Goal: Task Accomplishment & Management: Manage account settings

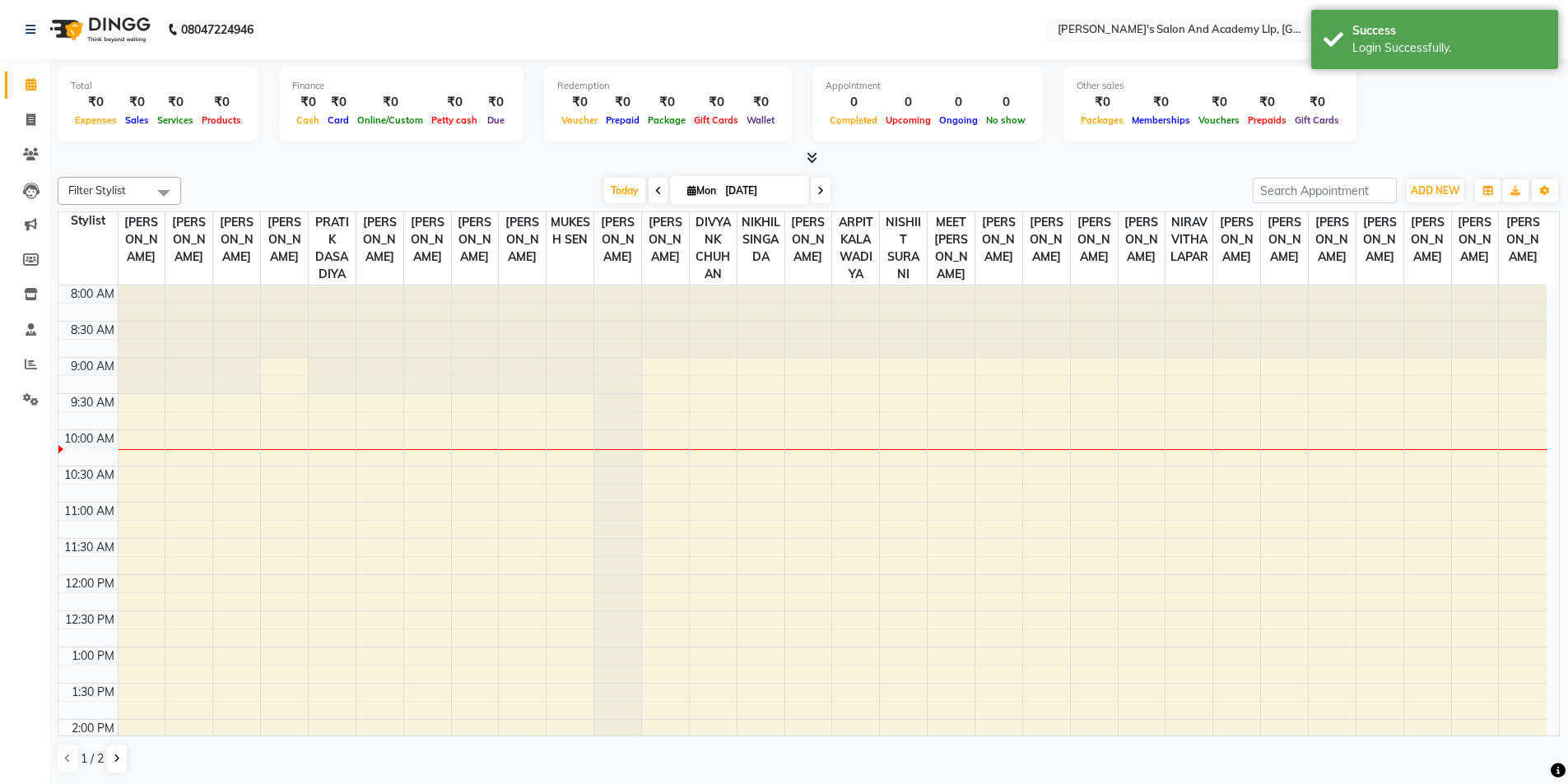
click at [1249, 20] on div "Select Location × [PERSON_NAME]'s [GEOGRAPHIC_DATA], [GEOGRAPHIC_DATA]" at bounding box center [1190, 30] width 288 height 22
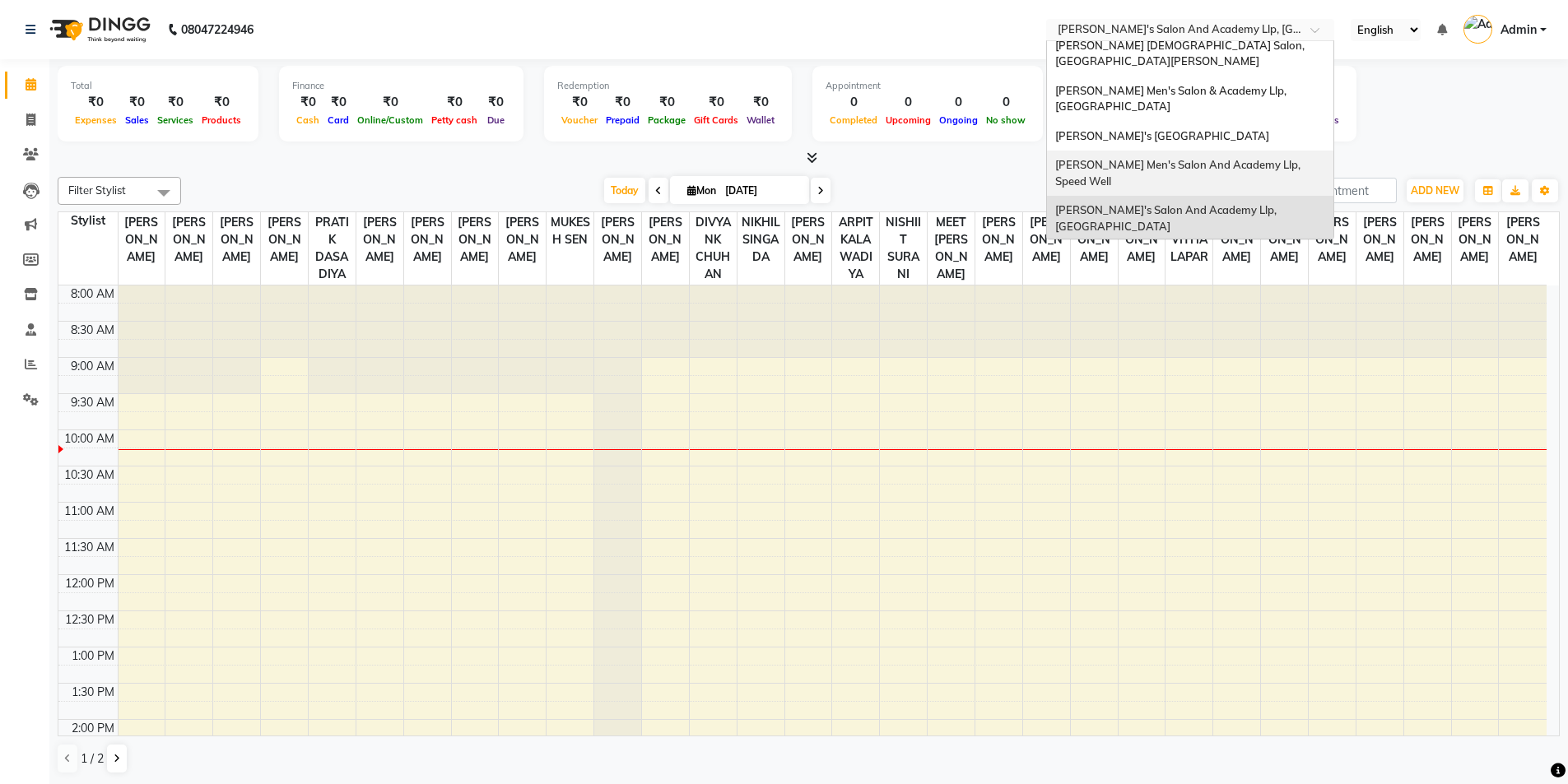
scroll to position [1, 0]
click at [1184, 248] on span "[PERSON_NAME]'s Salon Head Office ( Ho ), [GEOGRAPHIC_DATA]" at bounding box center [1167, 263] width 223 height 29
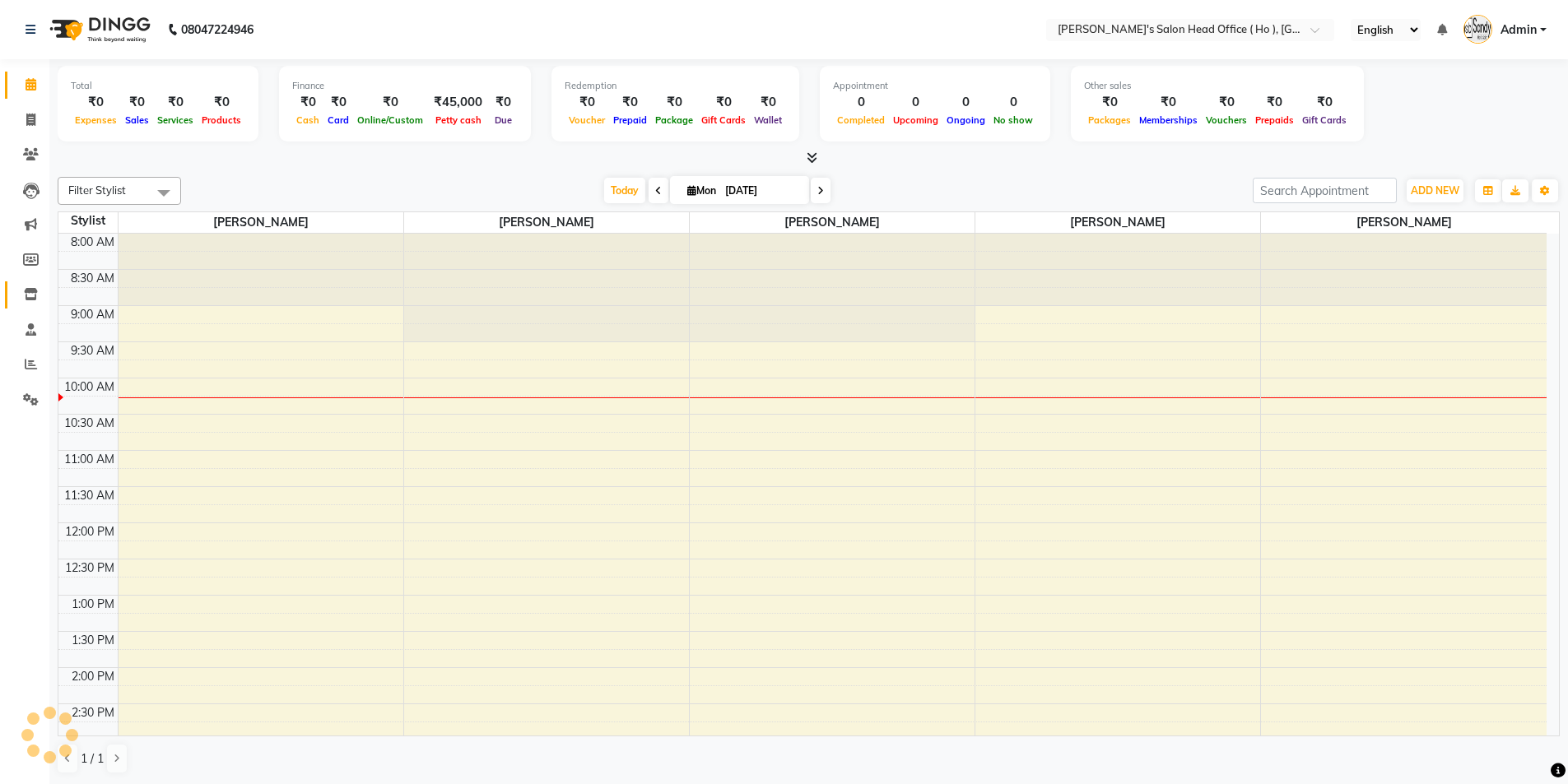
click at [21, 296] on span at bounding box center [30, 295] width 28 height 19
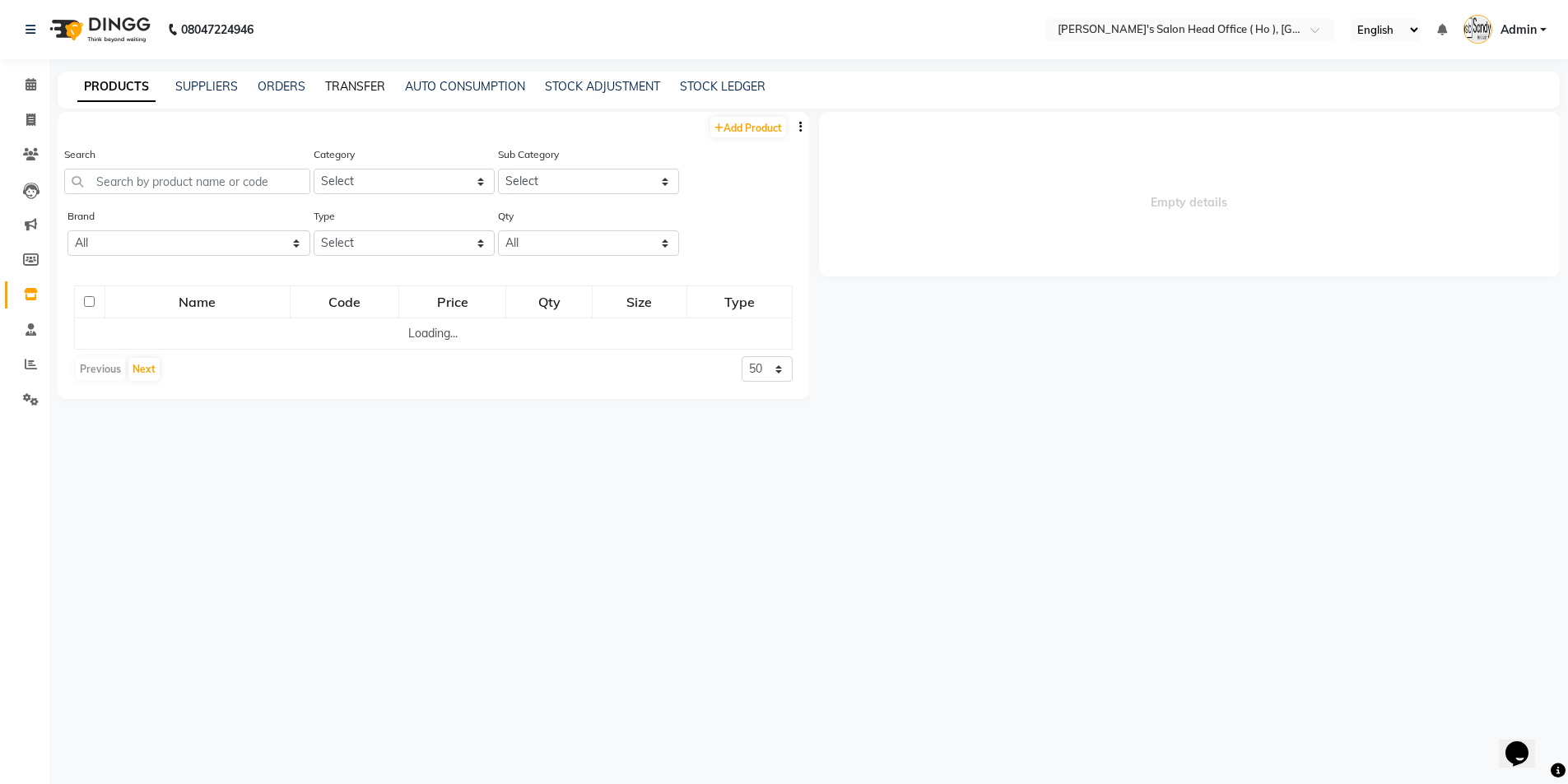
click at [355, 90] on link "TRANSFER" at bounding box center [355, 86] width 60 height 15
select select "sender"
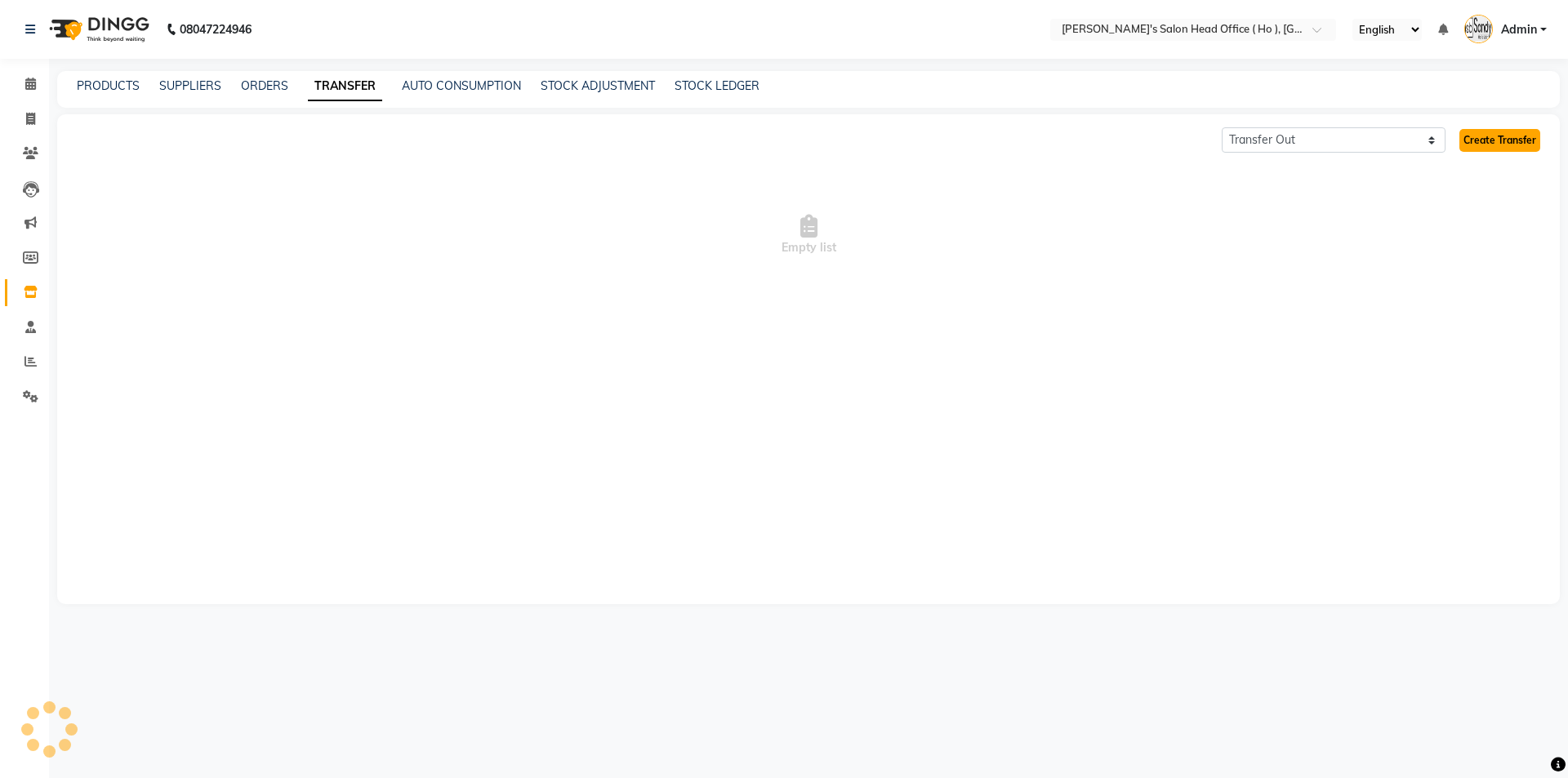
click at [1487, 143] on link "Create Transfer" at bounding box center [1499, 140] width 81 height 23
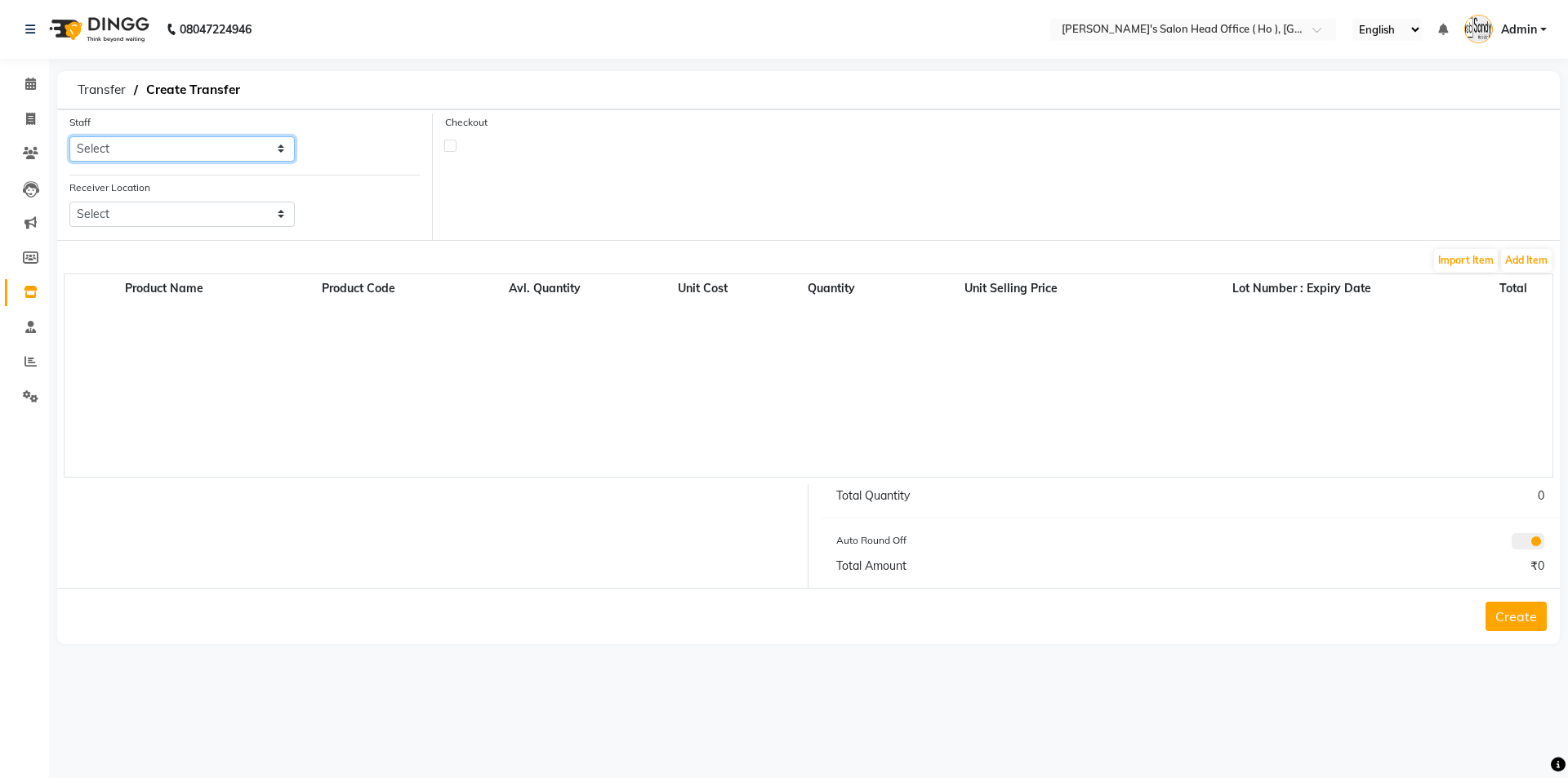
click at [155, 158] on select "Select ARYAN SEN Bhim Singh HIRALAL SEN MOHIT CHUDASHAMA SUNNY SEN Umang" at bounding box center [182, 149] width 225 height 25
select select "58746"
click at [69, 136] on select "Select ARYAN SEN Bhim Singh HIRALAL SEN MOHIT CHUDASHAMA SUNNY SEN Umang" at bounding box center [182, 149] width 225 height 25
drag, startPoint x: 132, startPoint y: 210, endPoint x: 129, endPoint y: 220, distance: 10.4
click at [131, 209] on select "Select Sandy Men's Salon And Academy Llp, Twin Star Elaine Ladies Salon, Nr Bal…" at bounding box center [182, 214] width 225 height 25
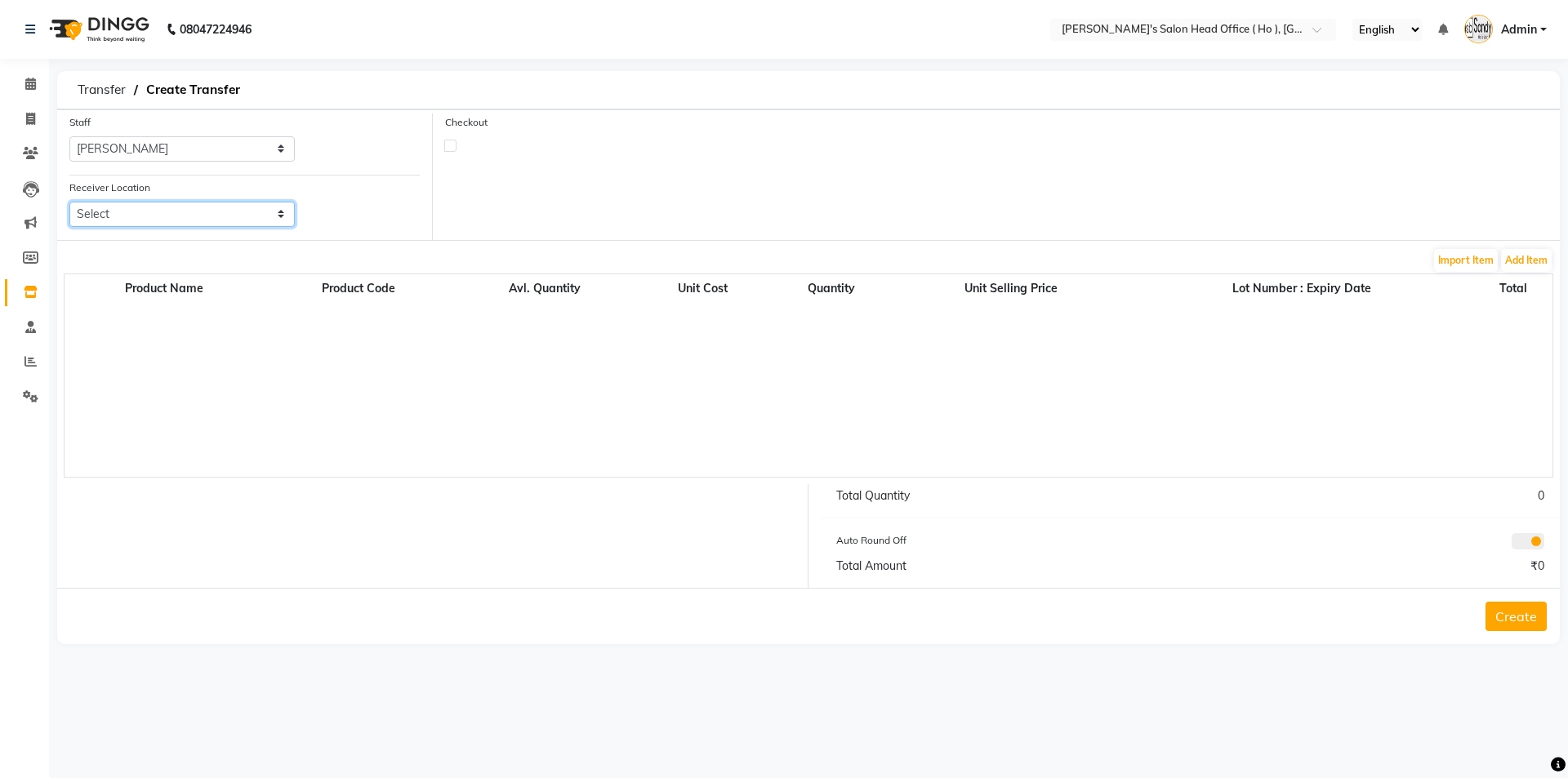
select select "3657"
click at [69, 202] on select "Select Sandy Men's Salon And Academy Llp, Twin Star Elaine Ladies Salon, Nr Bal…" at bounding box center [182, 214] width 225 height 25
click at [1528, 258] on button "Add Item" at bounding box center [1526, 260] width 51 height 23
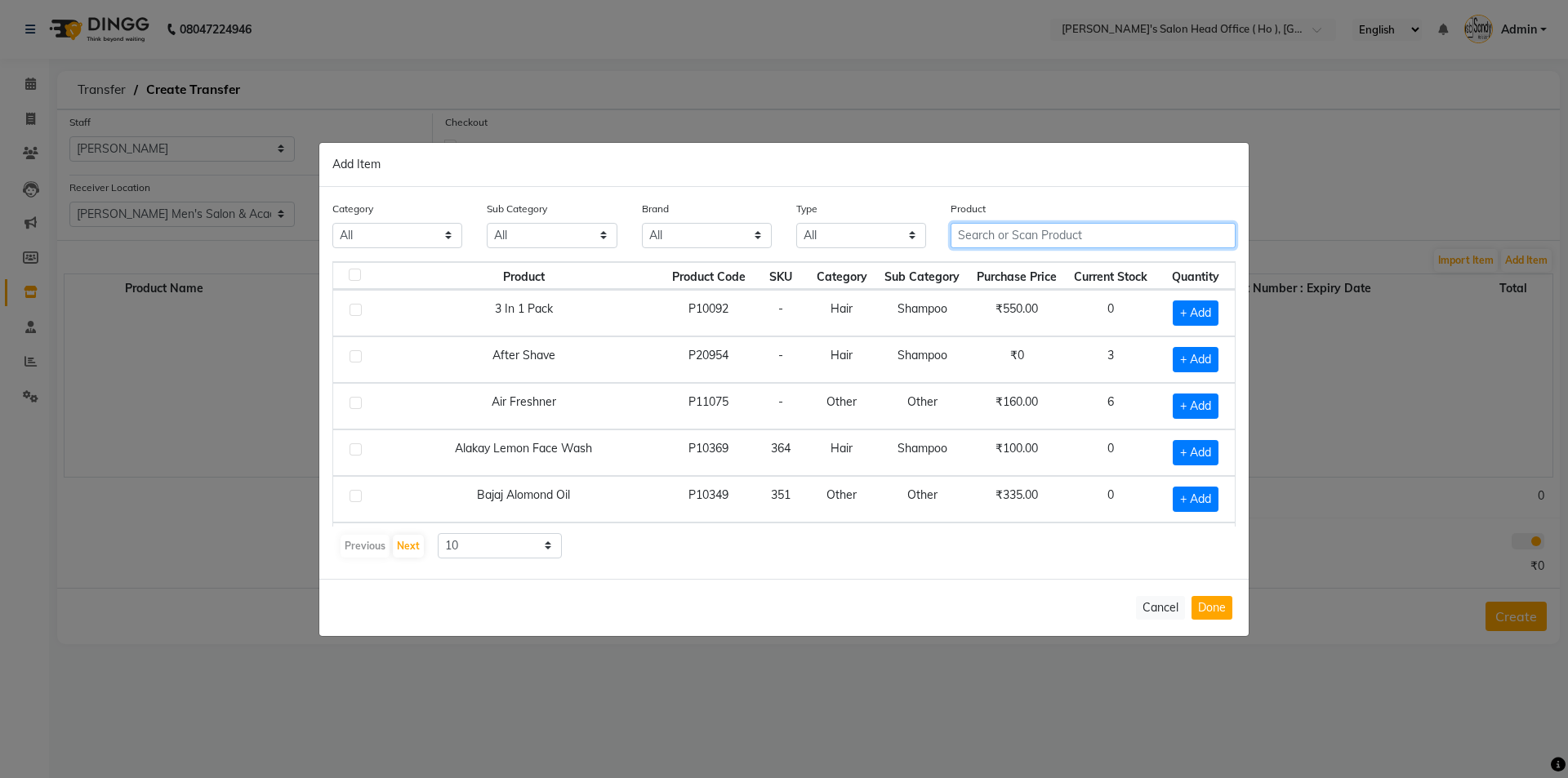
click at [1059, 237] on input "text" at bounding box center [1093, 236] width 285 height 25
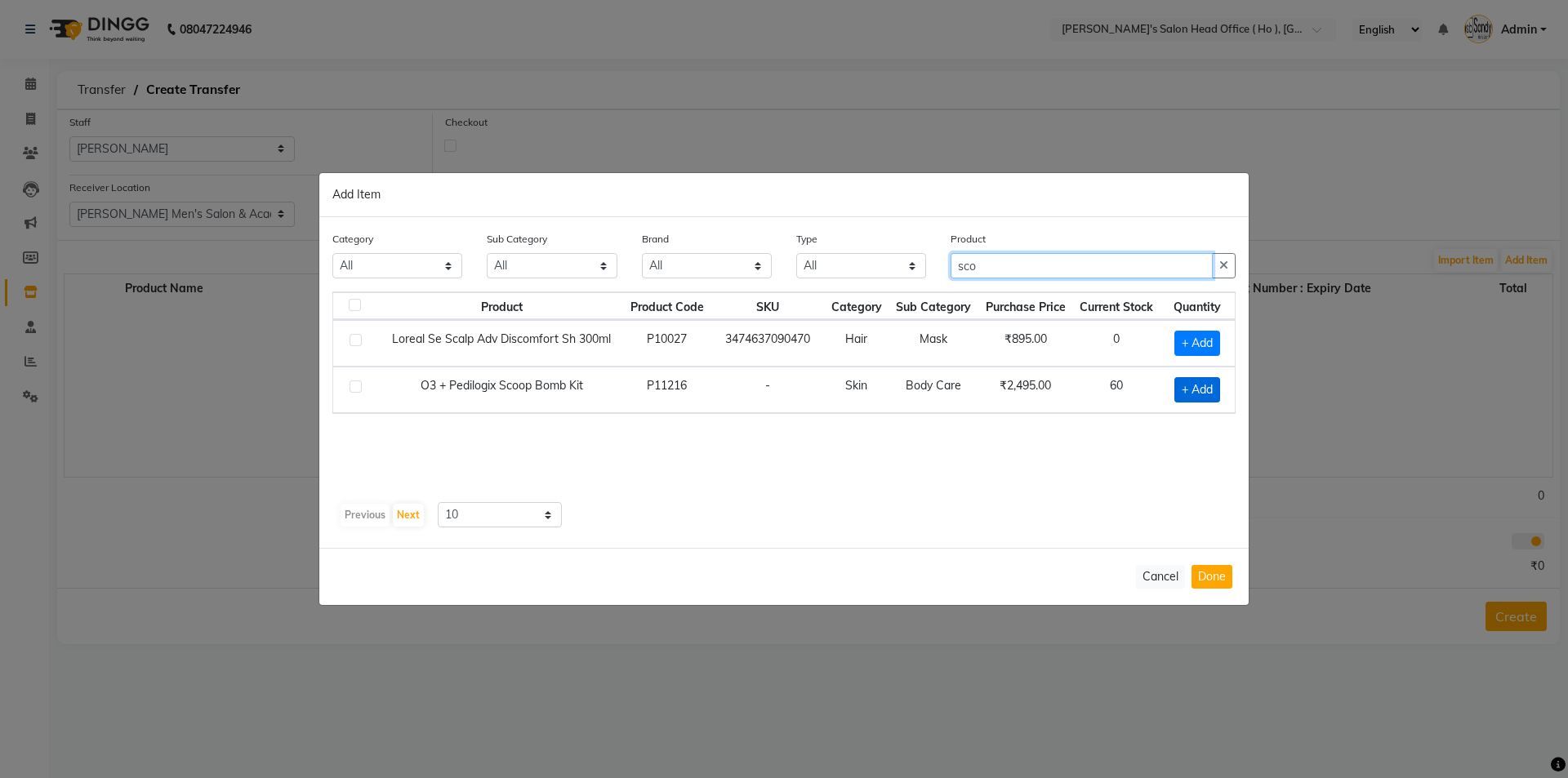
type input "sco"
click at [1198, 386] on span "+ Add" at bounding box center [1197, 390] width 45 height 25
checkbox input "true"
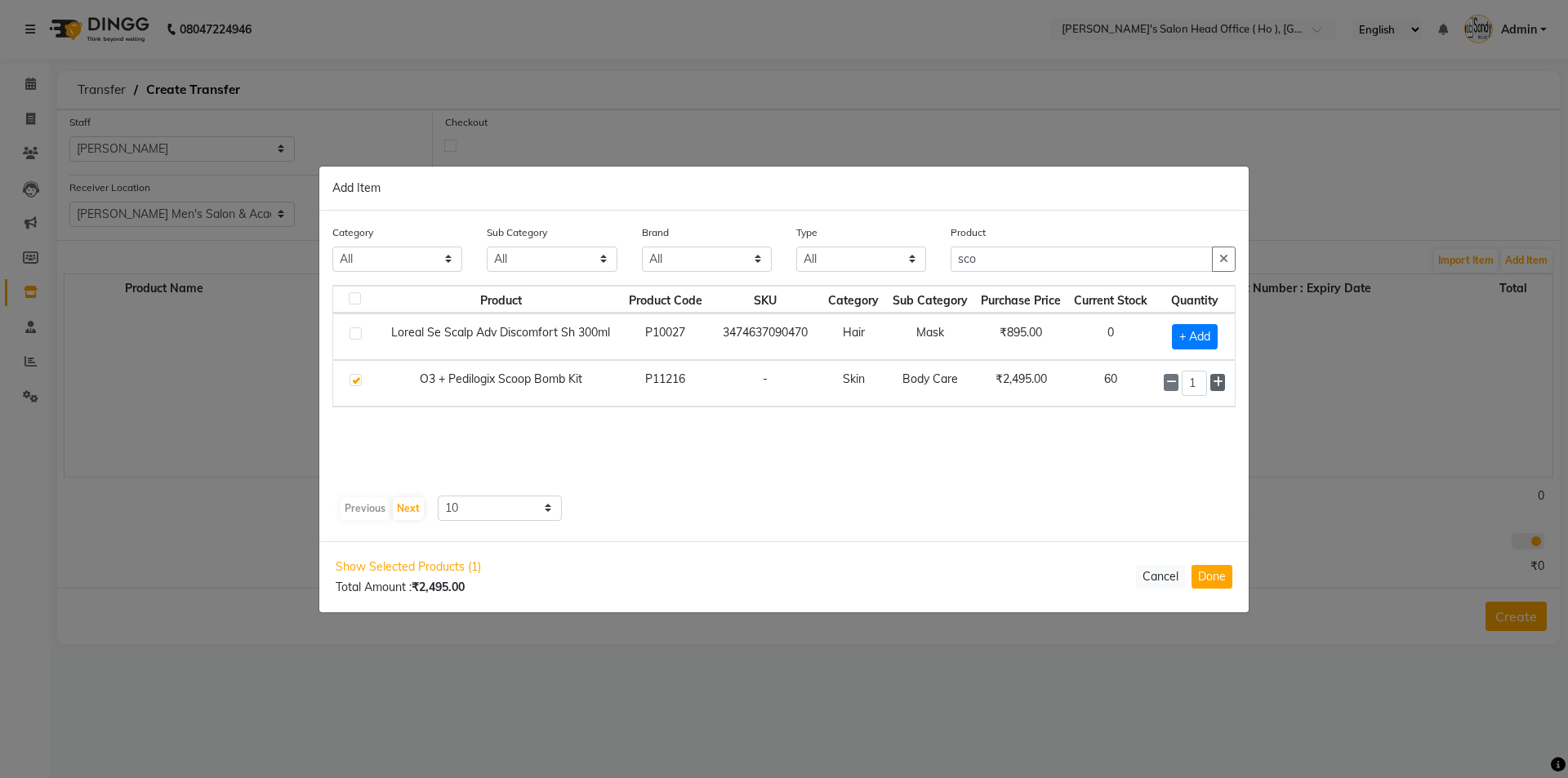
click at [1214, 386] on icon at bounding box center [1218, 382] width 11 height 12
click at [1214, 385] on icon at bounding box center [1218, 382] width 11 height 12
type input "5"
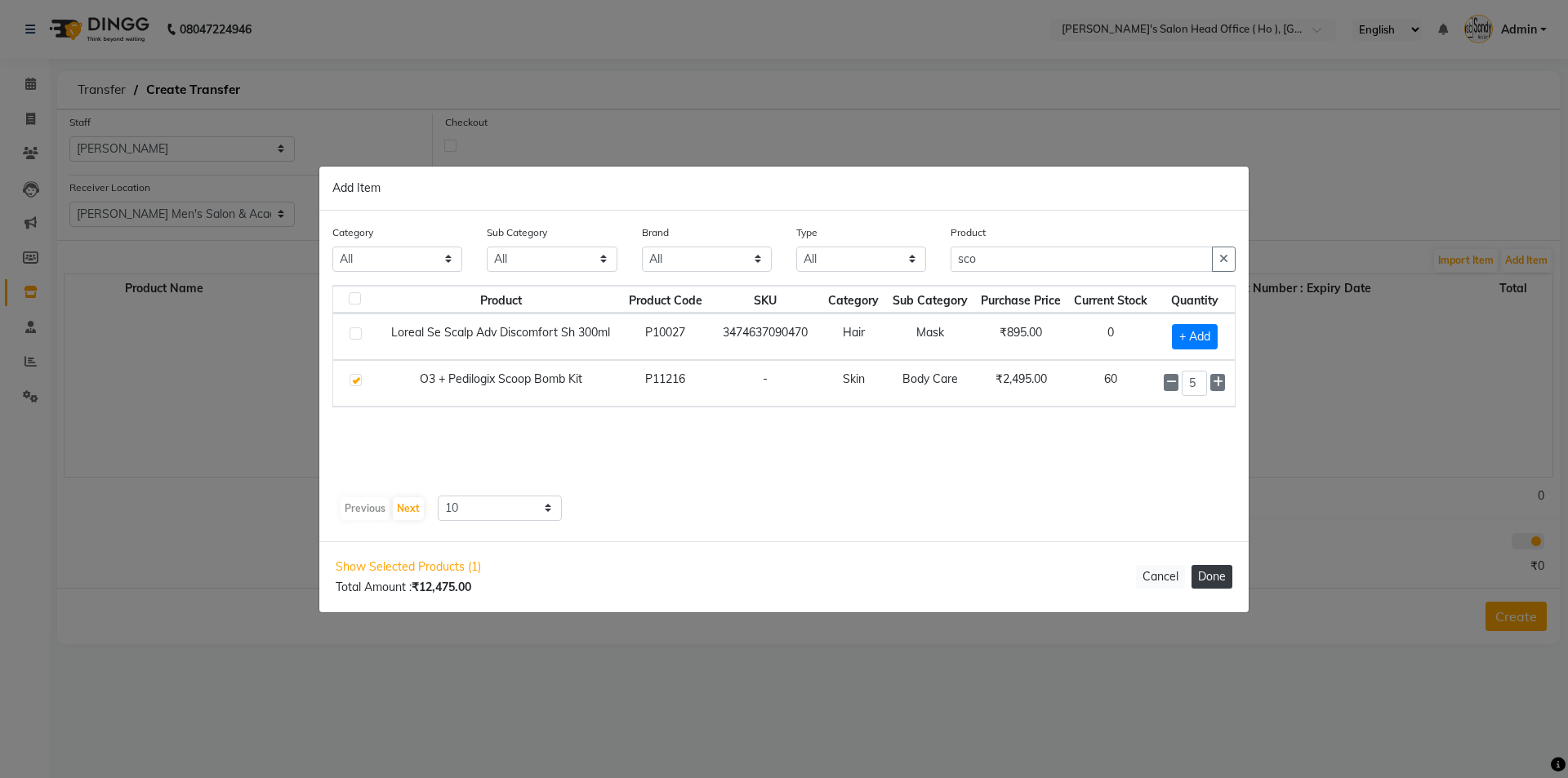
click at [1208, 579] on button "Done" at bounding box center [1211, 576] width 41 height 24
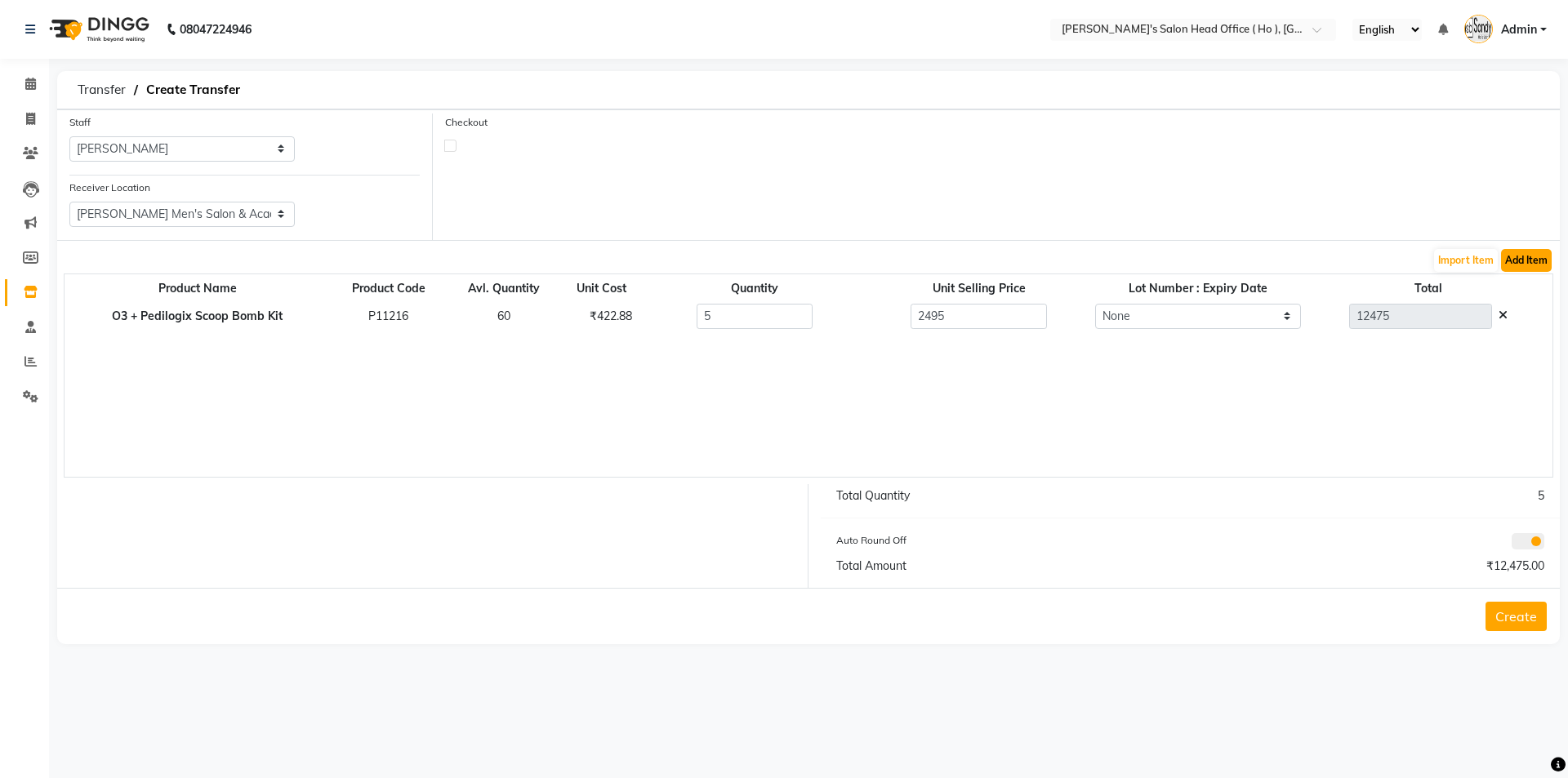
click at [1522, 269] on button "Add Item" at bounding box center [1526, 260] width 51 height 23
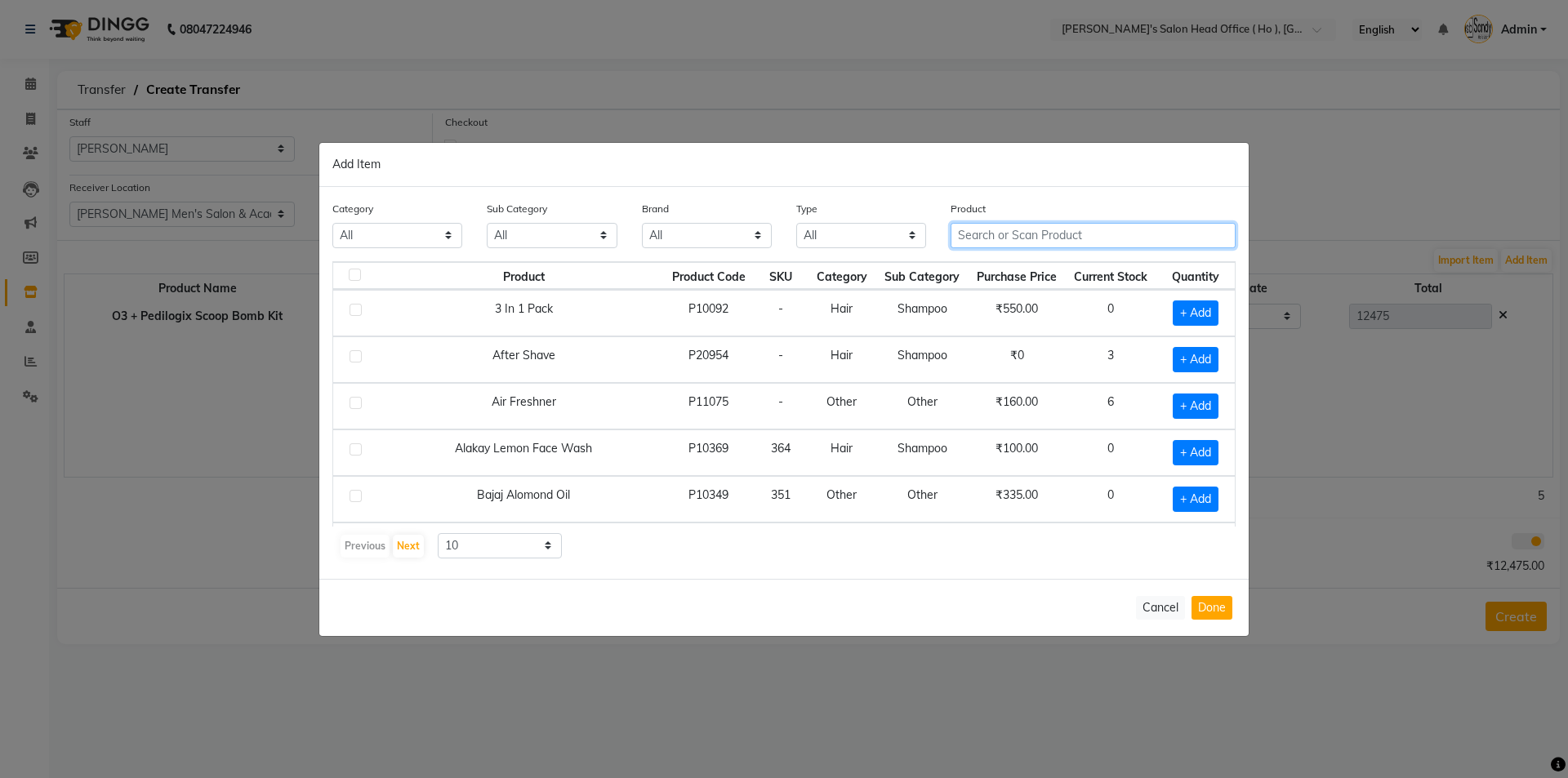
click at [1031, 240] on input "text" at bounding box center [1093, 236] width 285 height 25
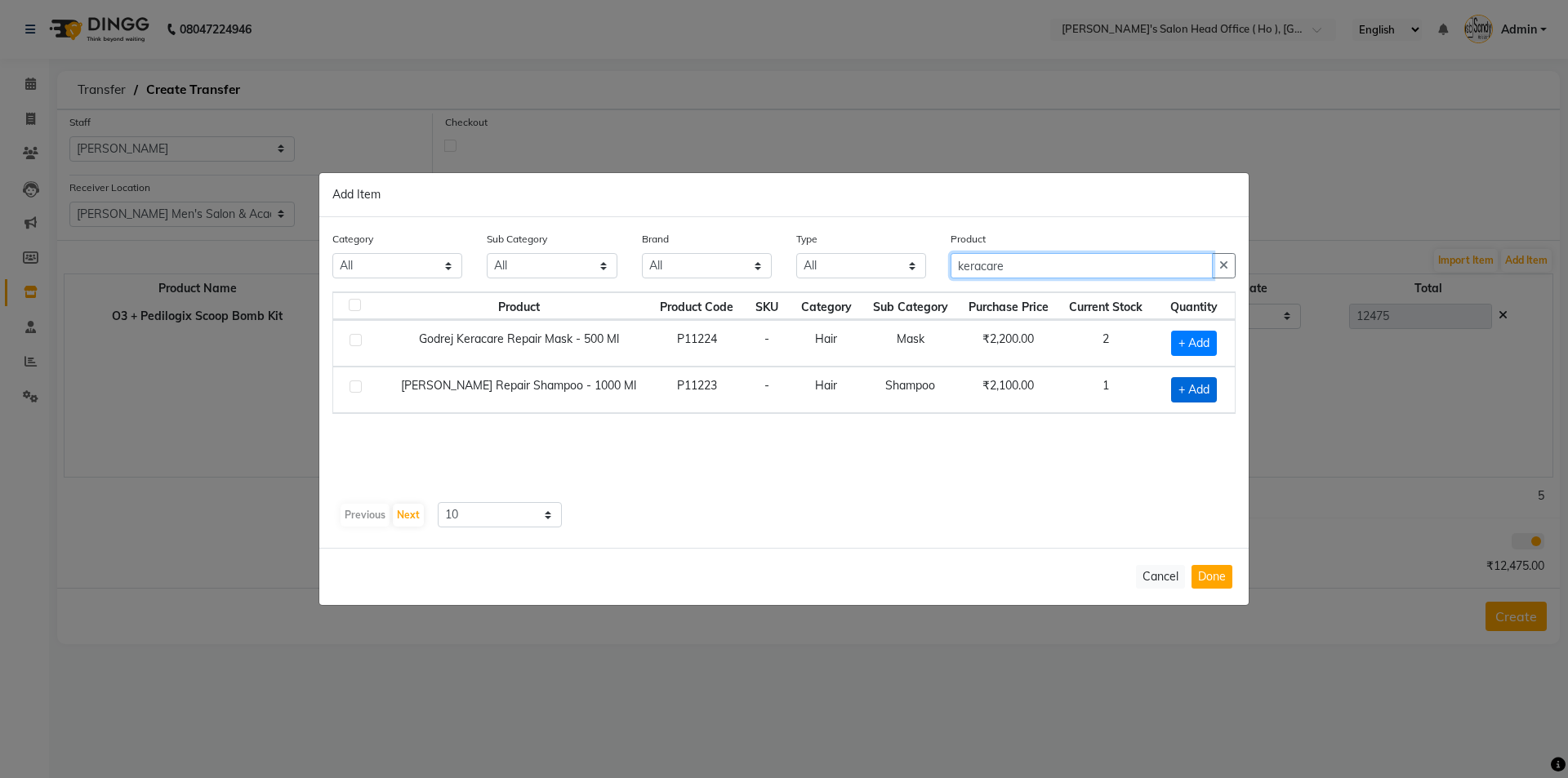
type input "keracare"
click at [1190, 384] on span "+ Add" at bounding box center [1194, 390] width 45 height 25
checkbox input "true"
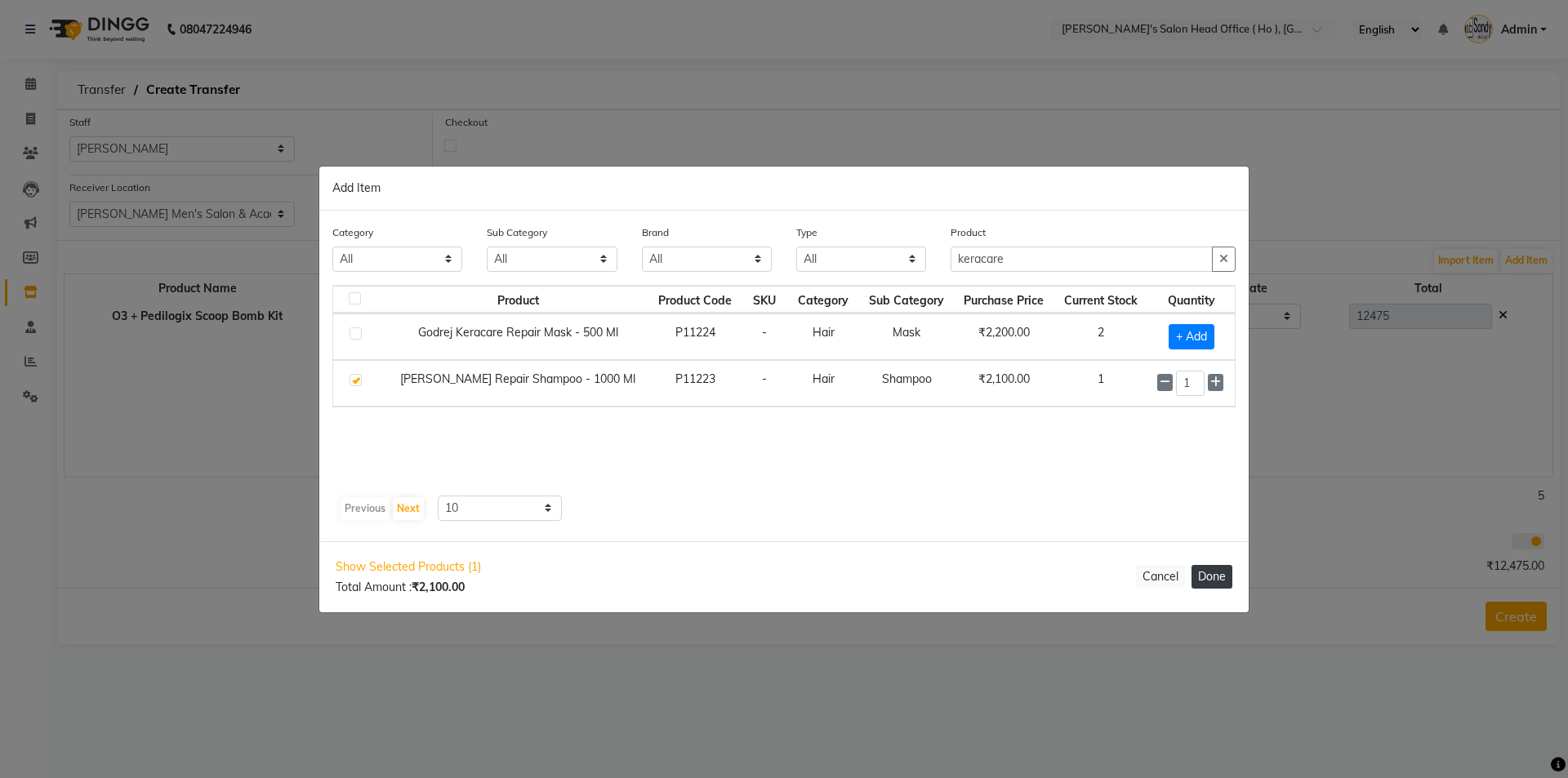
click at [1222, 576] on button "Done" at bounding box center [1211, 576] width 41 height 24
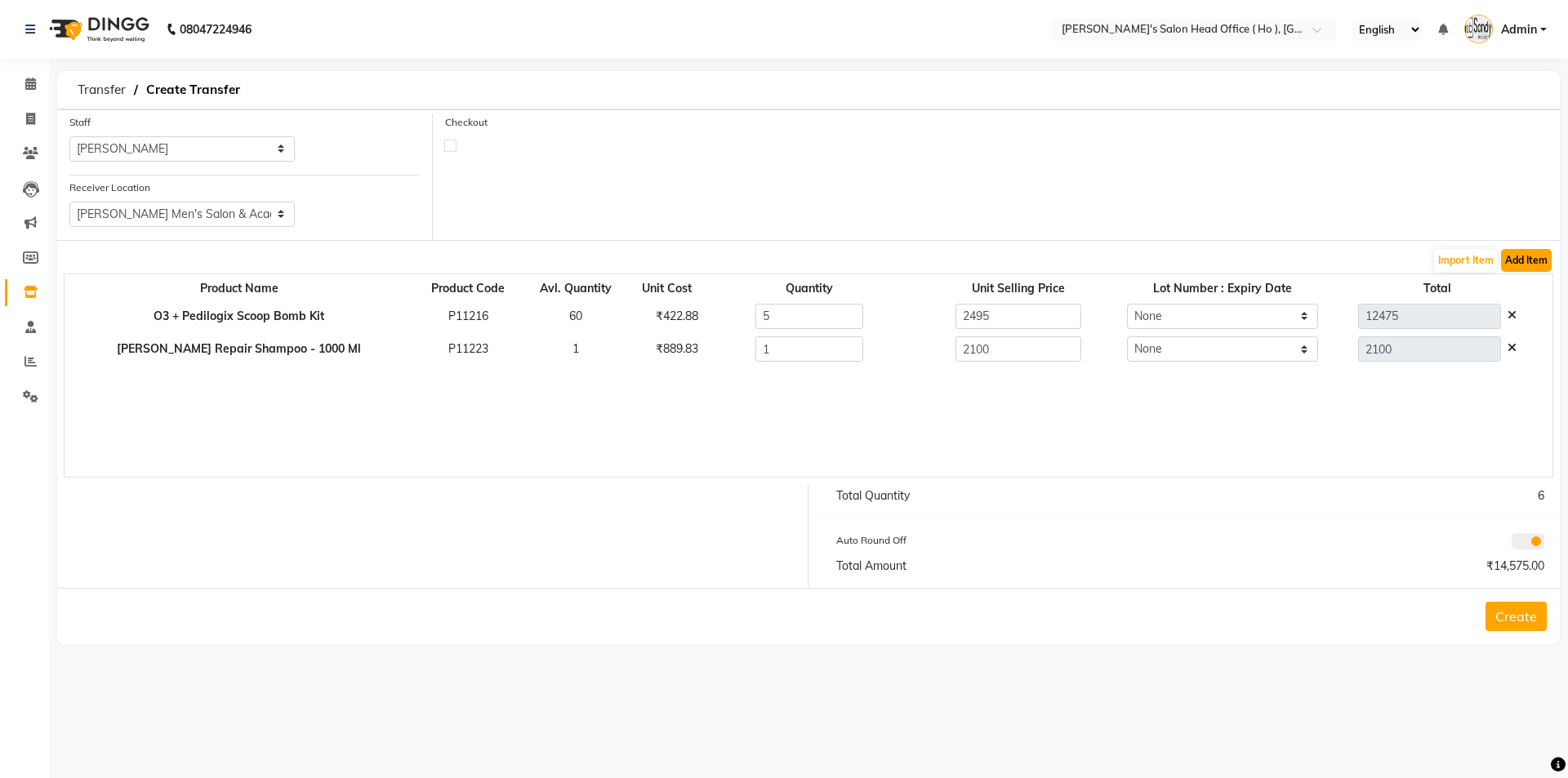
click at [1547, 249] on button "Add Item" at bounding box center [1526, 260] width 51 height 23
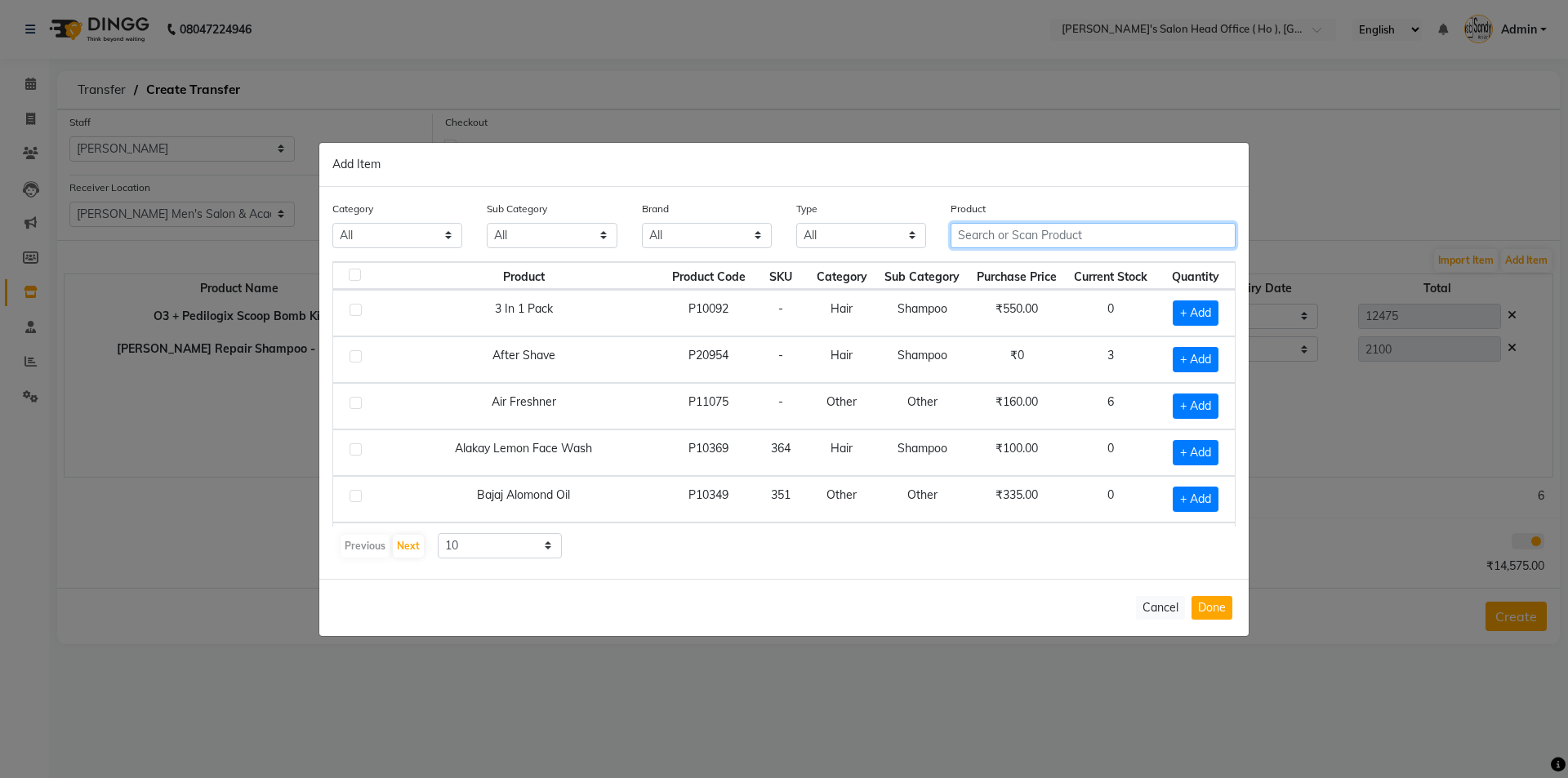
click at [1029, 236] on input "text" at bounding box center [1093, 236] width 285 height 25
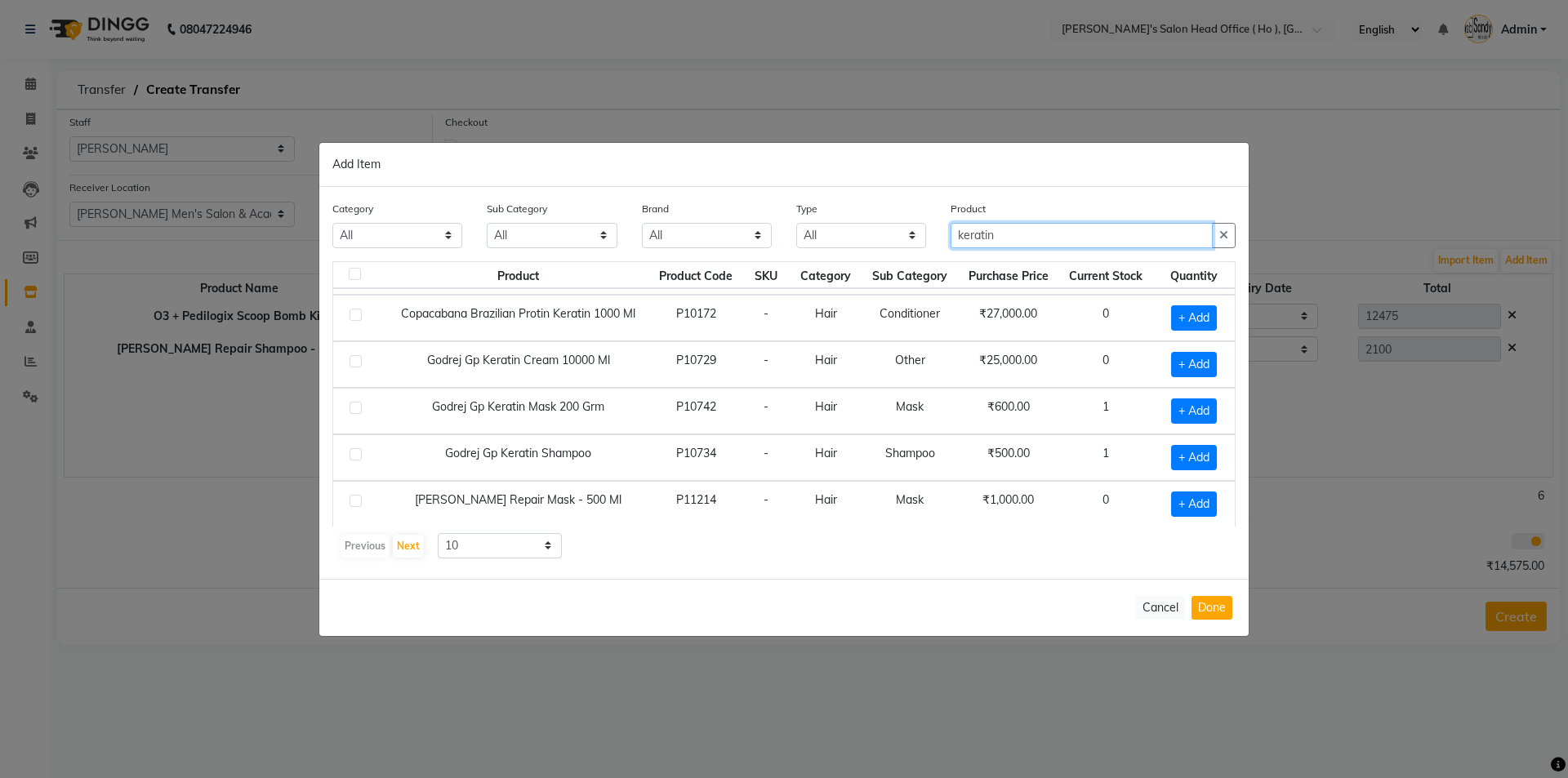
scroll to position [82, 0]
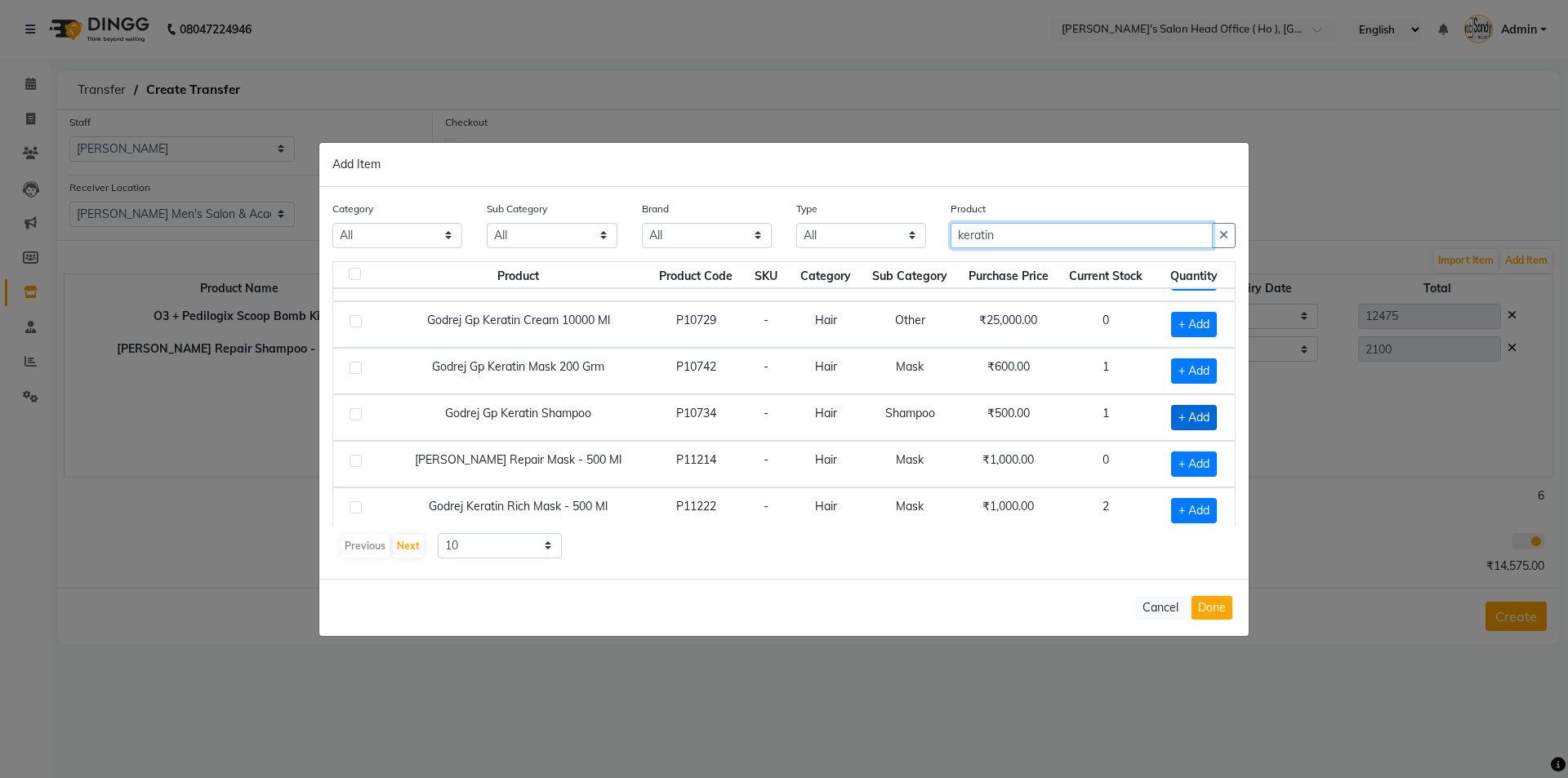
type input "keratin"
click at [1179, 428] on span "+ Add" at bounding box center [1194, 418] width 45 height 25
checkbox input "true"
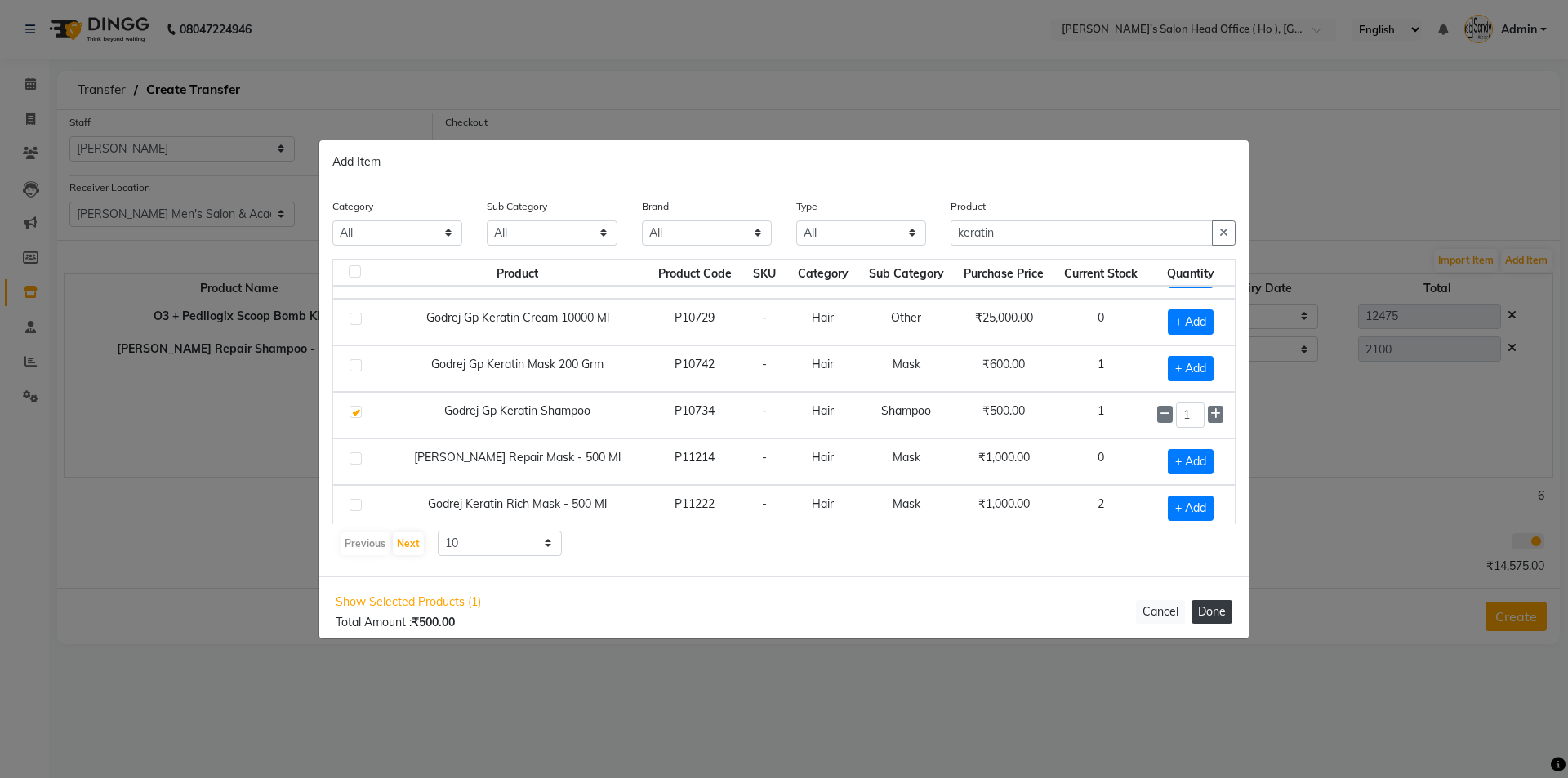
click at [1218, 617] on button "Done" at bounding box center [1211, 612] width 41 height 24
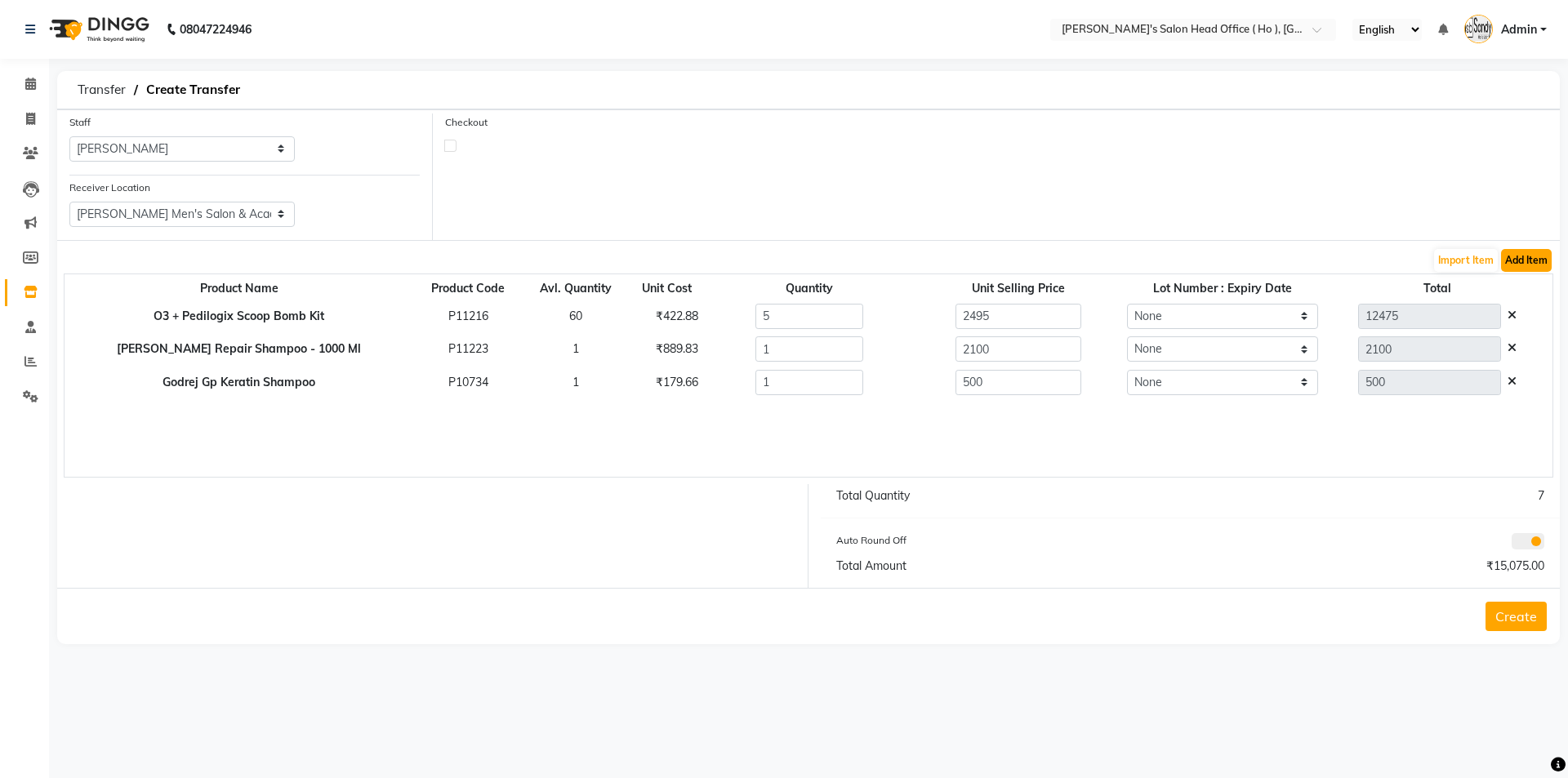
click at [1533, 256] on button "Add Item" at bounding box center [1526, 260] width 51 height 23
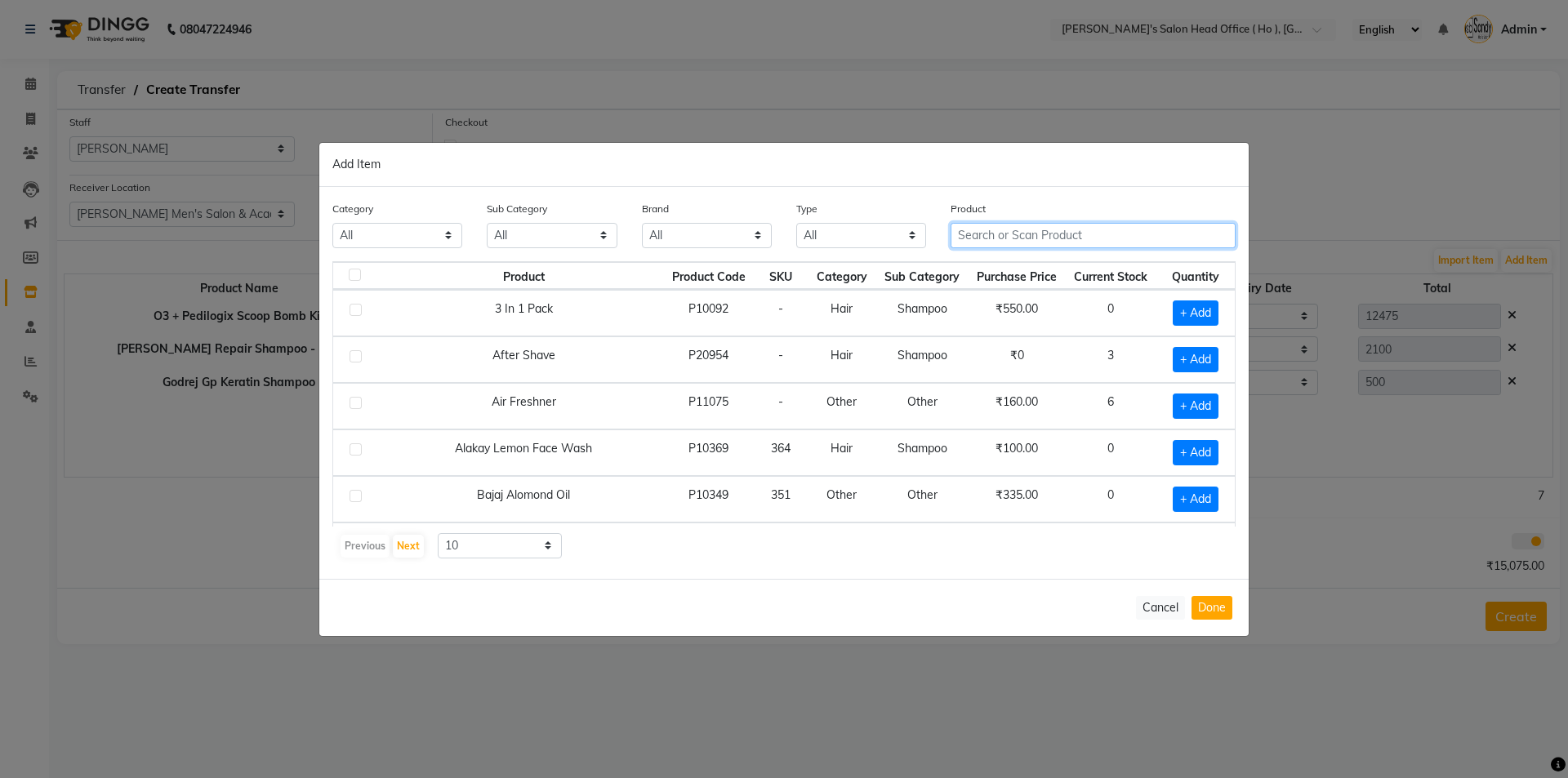
click at [1052, 238] on input "text" at bounding box center [1093, 236] width 285 height 25
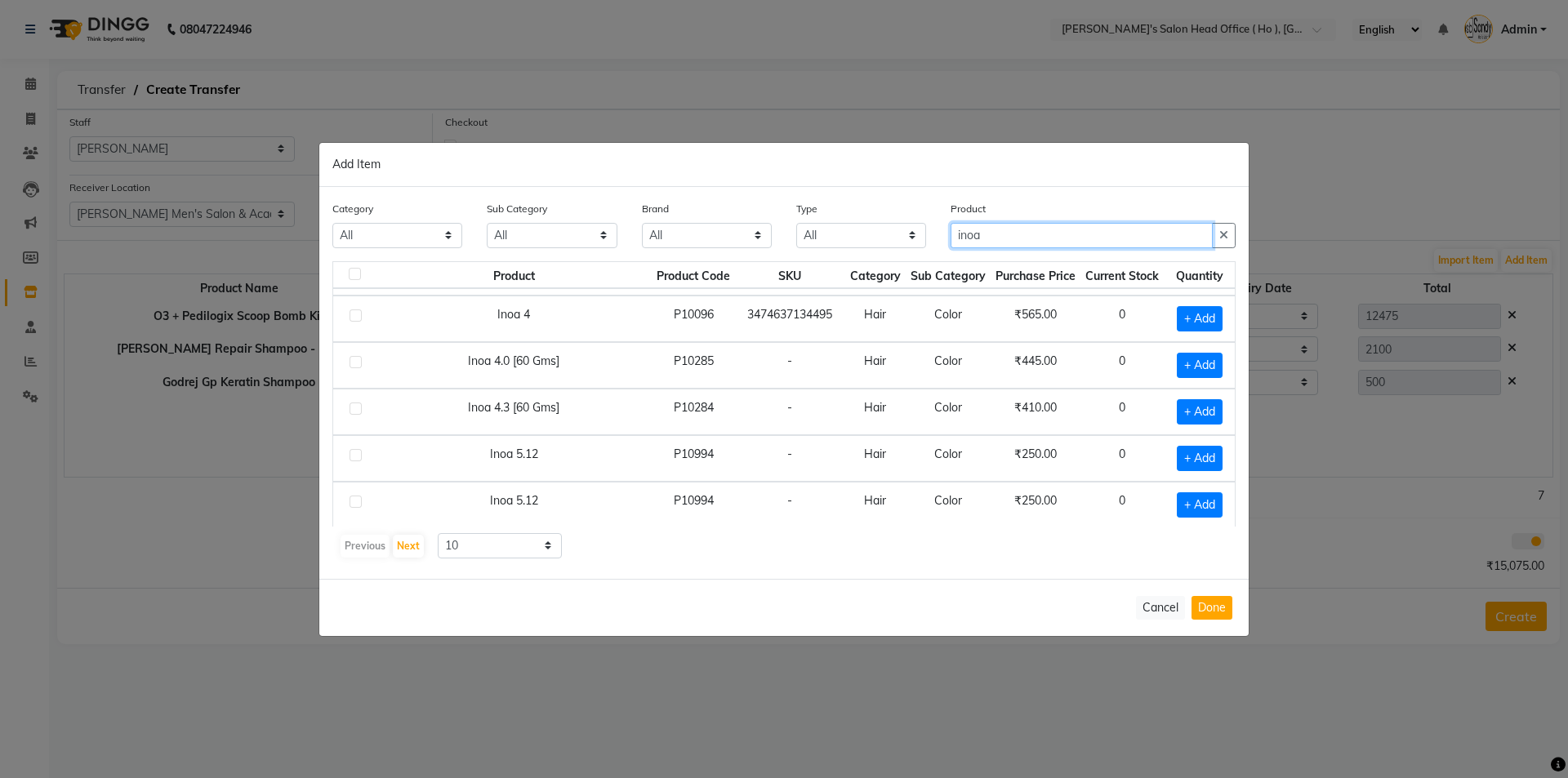
scroll to position [230, 0]
type input "inoa"
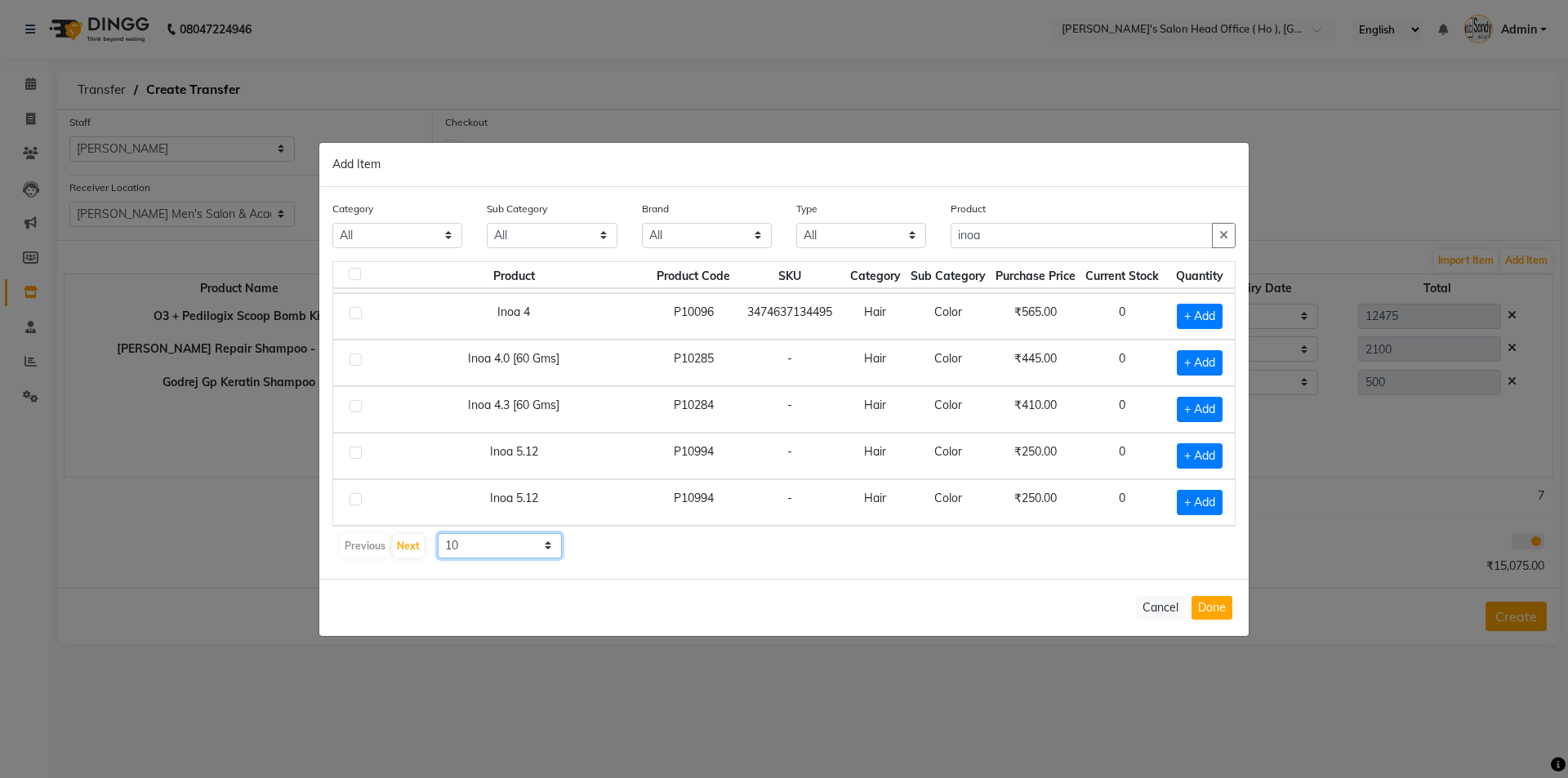
click at [489, 550] on select "10 50 100" at bounding box center [499, 546] width 124 height 25
select select "100"
click at [438, 533] on select "10 50 100" at bounding box center [499, 546] width 124 height 25
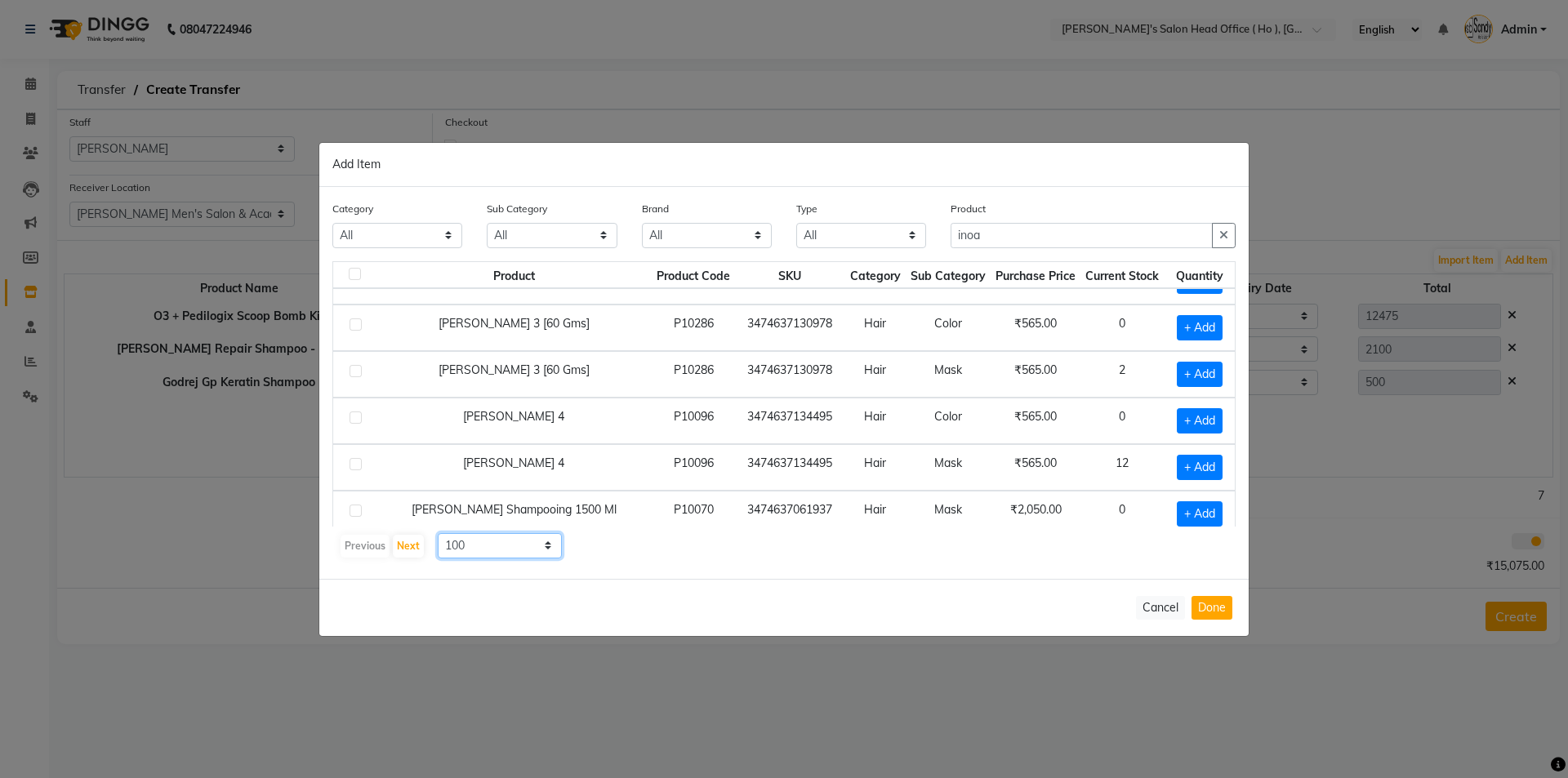
scroll to position [637, 0]
click at [1178, 467] on span "+ Add" at bounding box center [1199, 467] width 45 height 25
checkbox input "true"
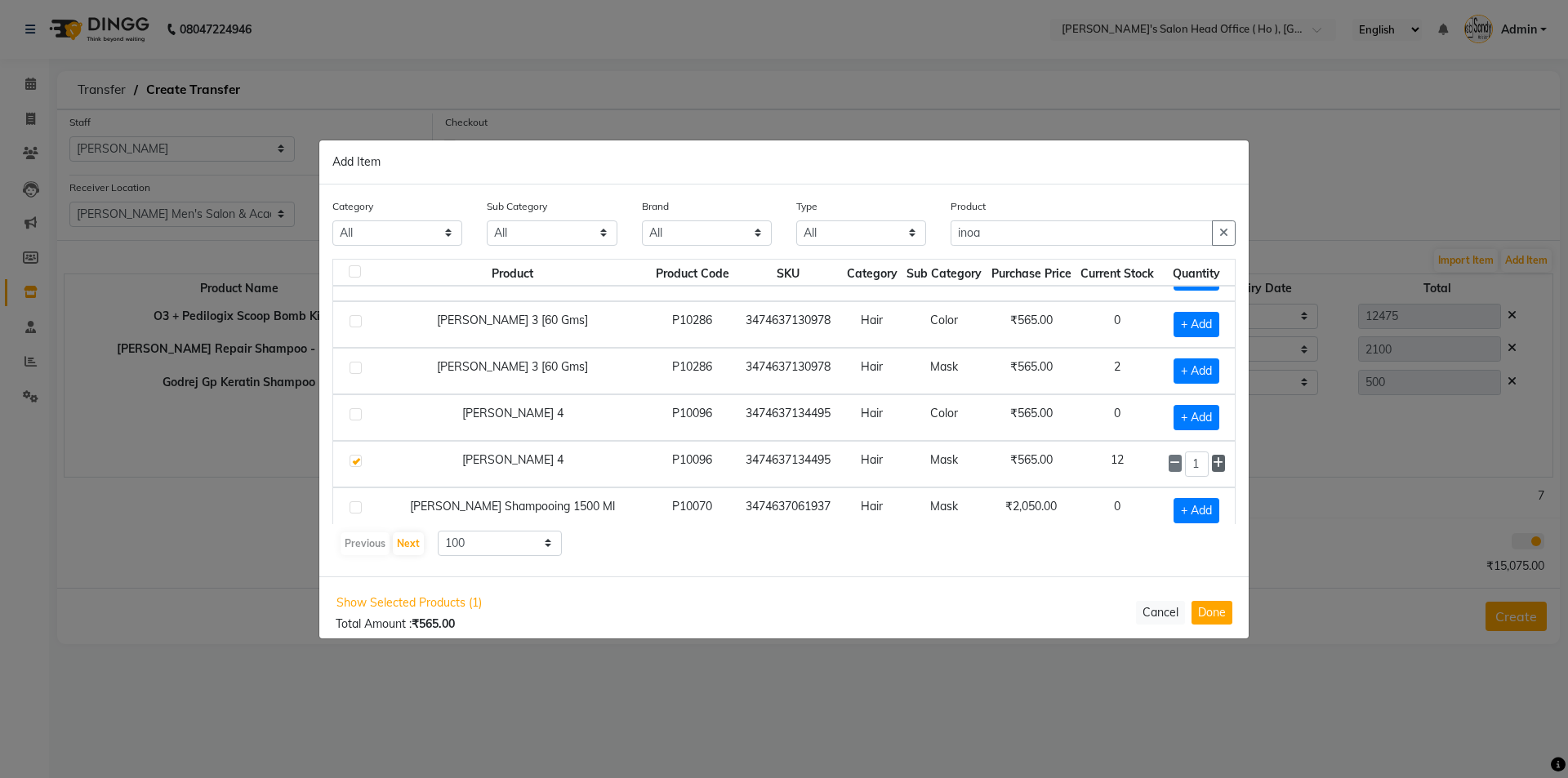
click at [1213, 466] on icon at bounding box center [1218, 463] width 11 height 12
click at [1212, 469] on span at bounding box center [1218, 463] width 13 height 17
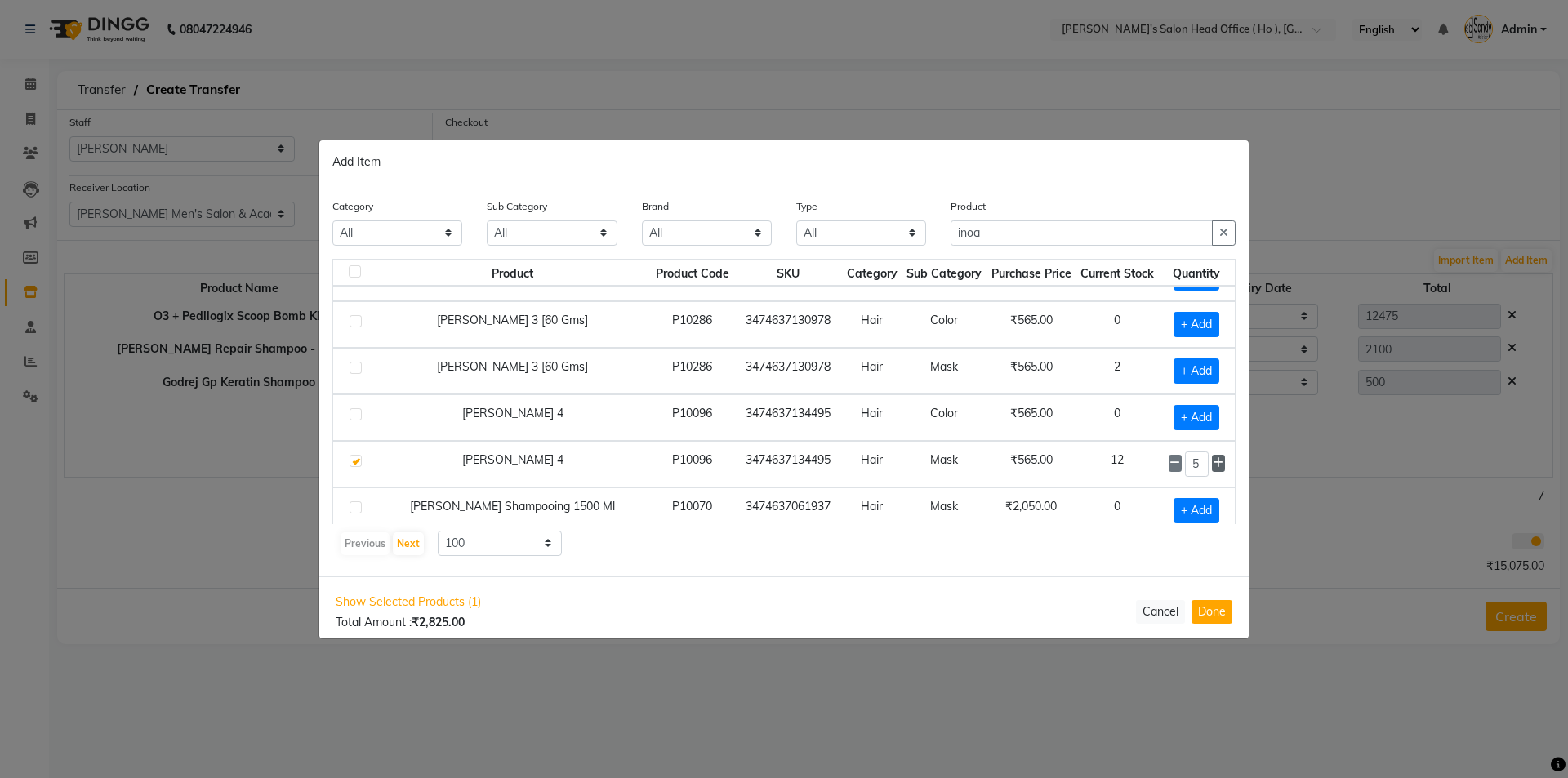
type input "6"
drag, startPoint x: 1210, startPoint y: 621, endPoint x: 1210, endPoint y: 601, distance: 20.0
click at [1210, 619] on button "Done" at bounding box center [1211, 612] width 41 height 24
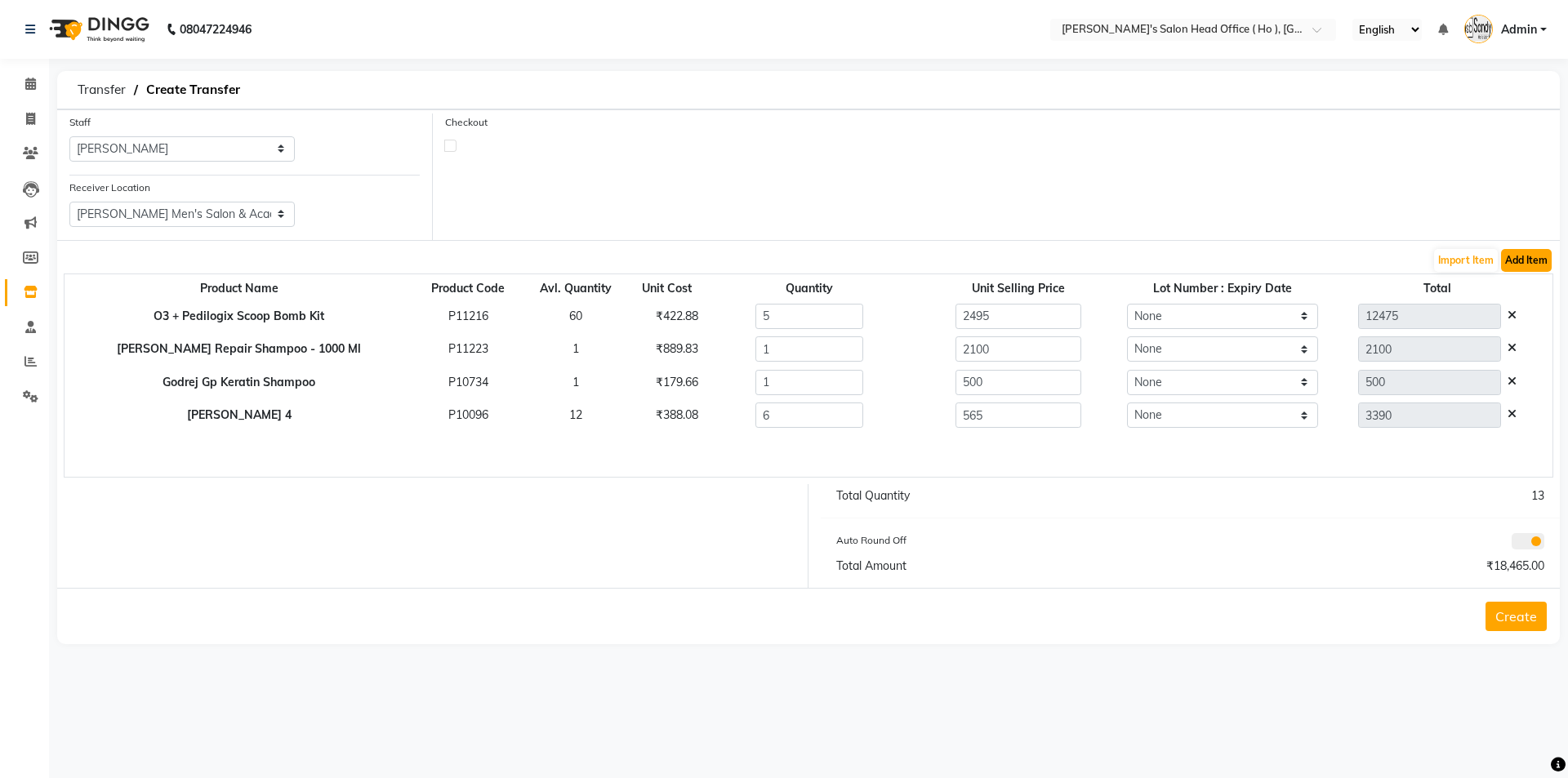
click at [1522, 264] on button "Add Item" at bounding box center [1526, 260] width 51 height 23
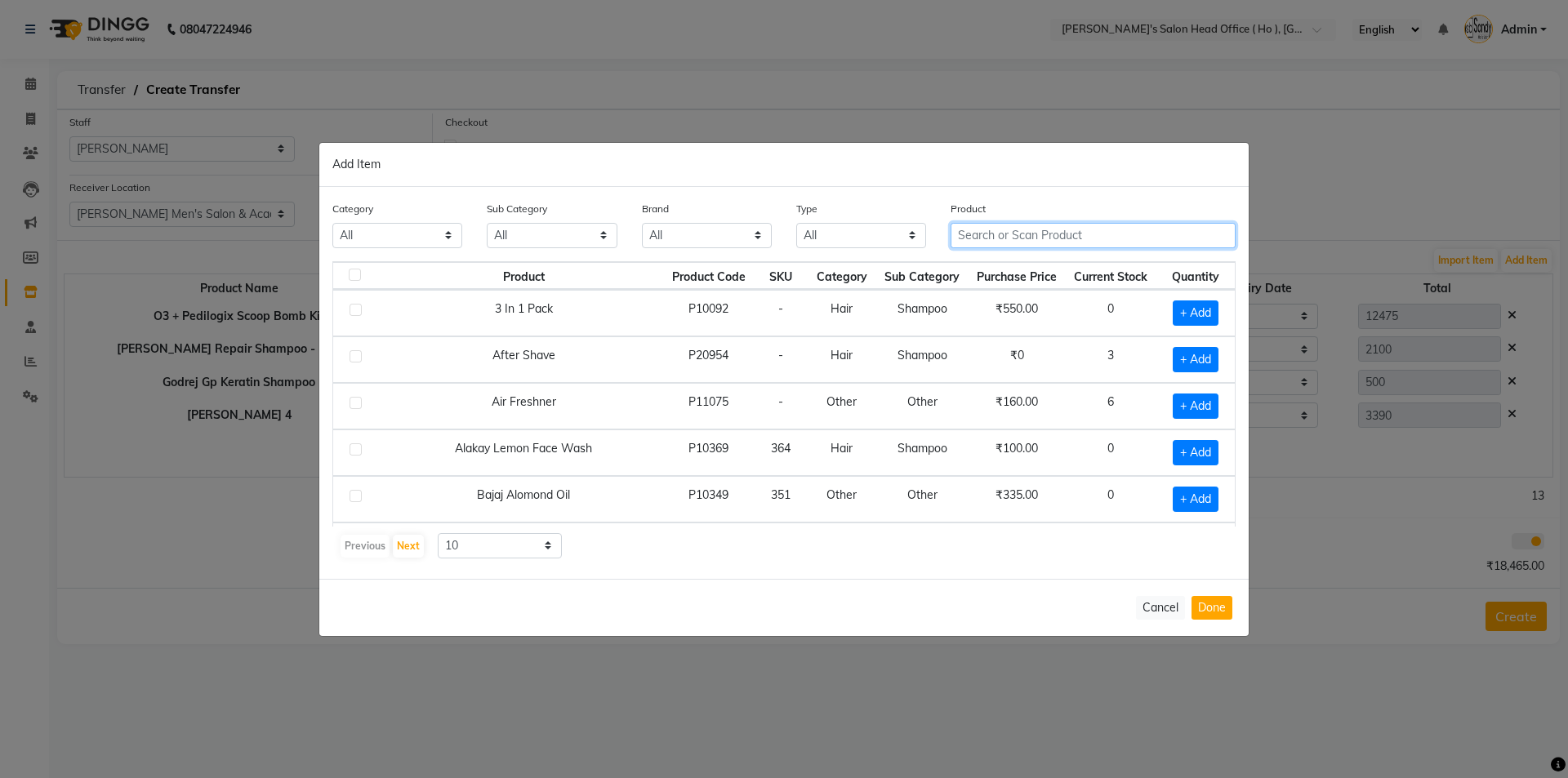
click at [1038, 237] on input "text" at bounding box center [1093, 236] width 285 height 25
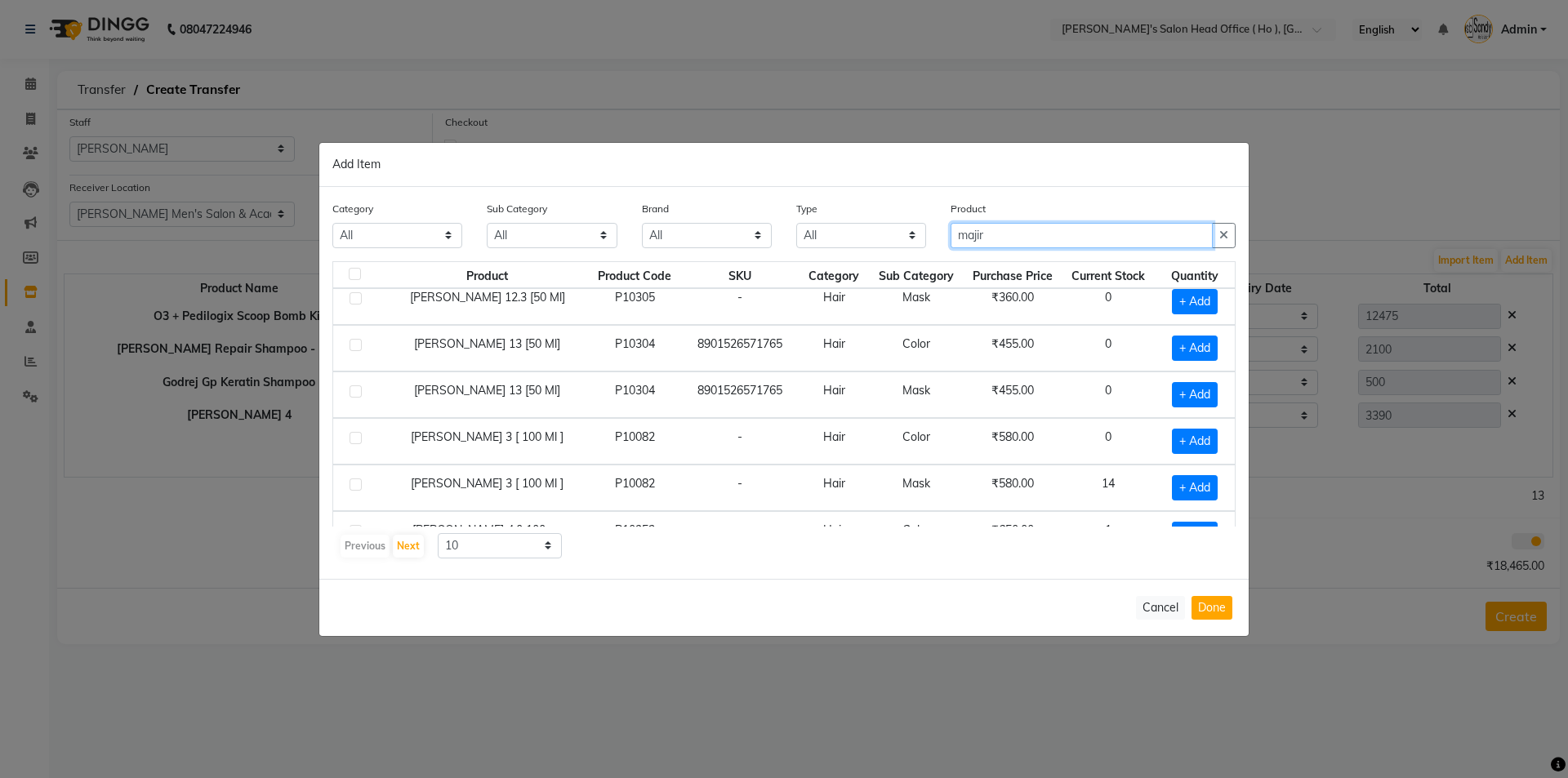
scroll to position [230, 0]
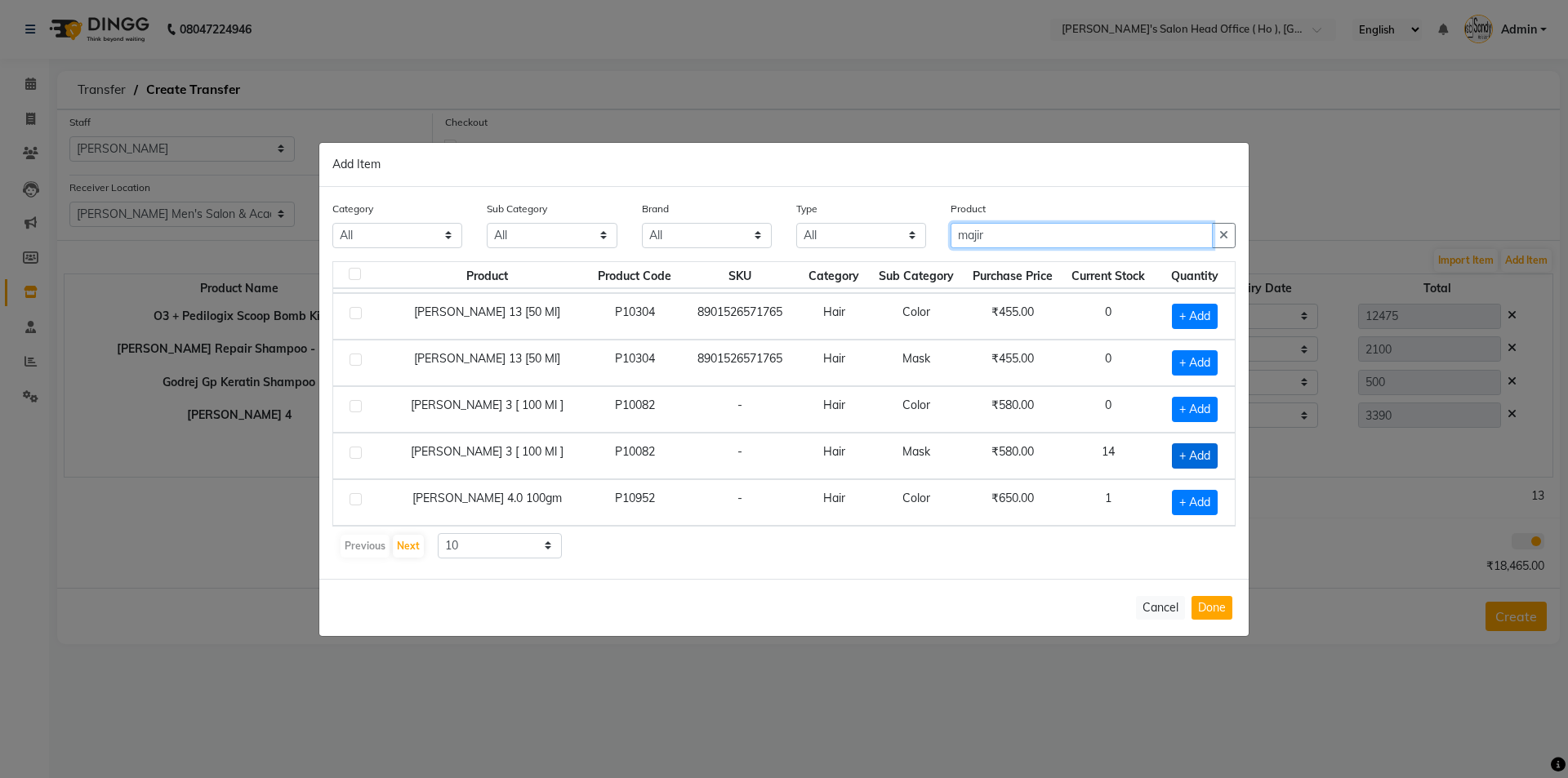
type input "majir"
click at [1197, 458] on span "+ Add" at bounding box center [1195, 456] width 45 height 25
checkbox input "true"
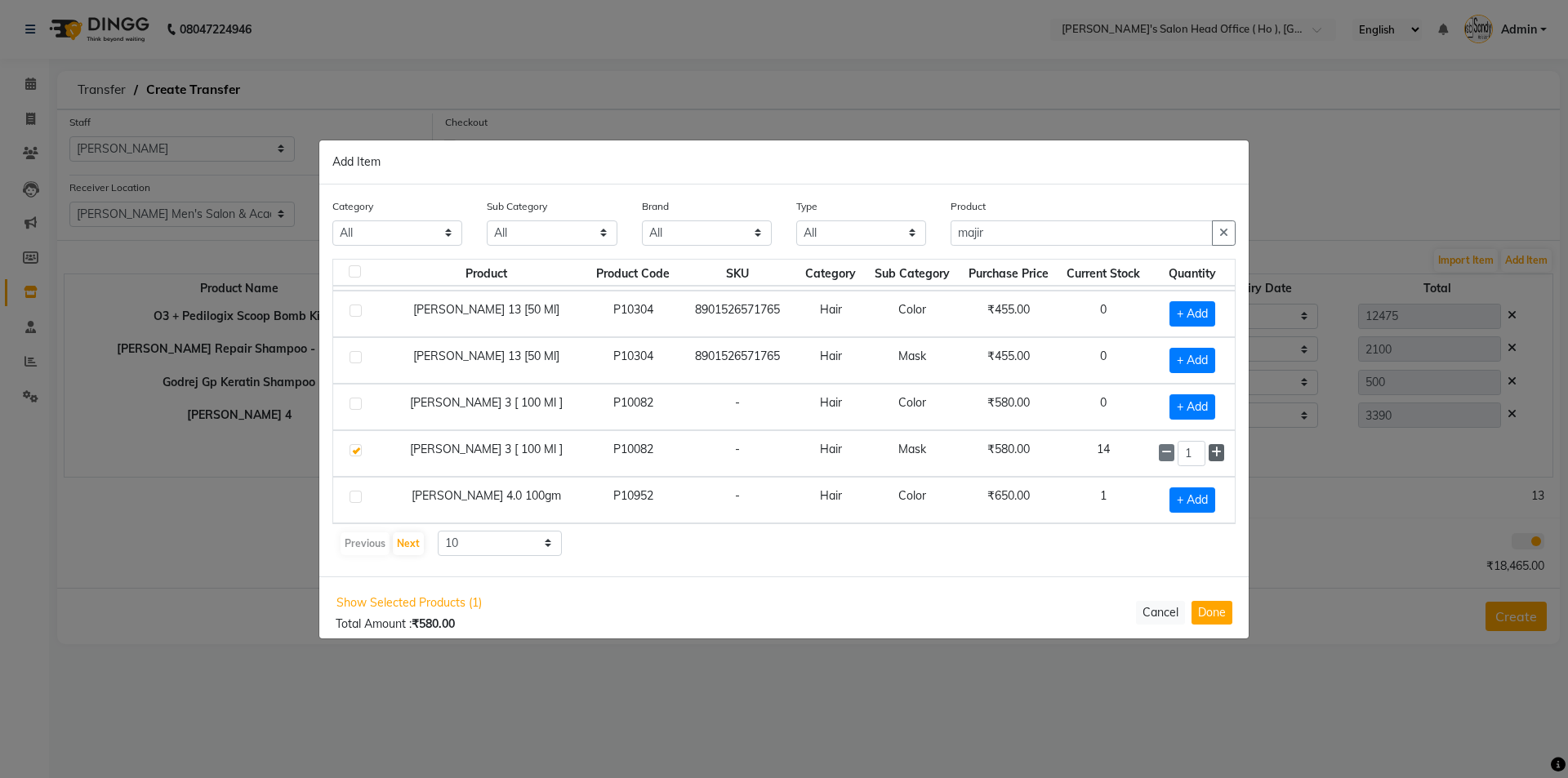
click at [1211, 456] on icon at bounding box center [1217, 452] width 11 height 12
type input "4"
click at [1217, 614] on button "Done" at bounding box center [1211, 613] width 41 height 24
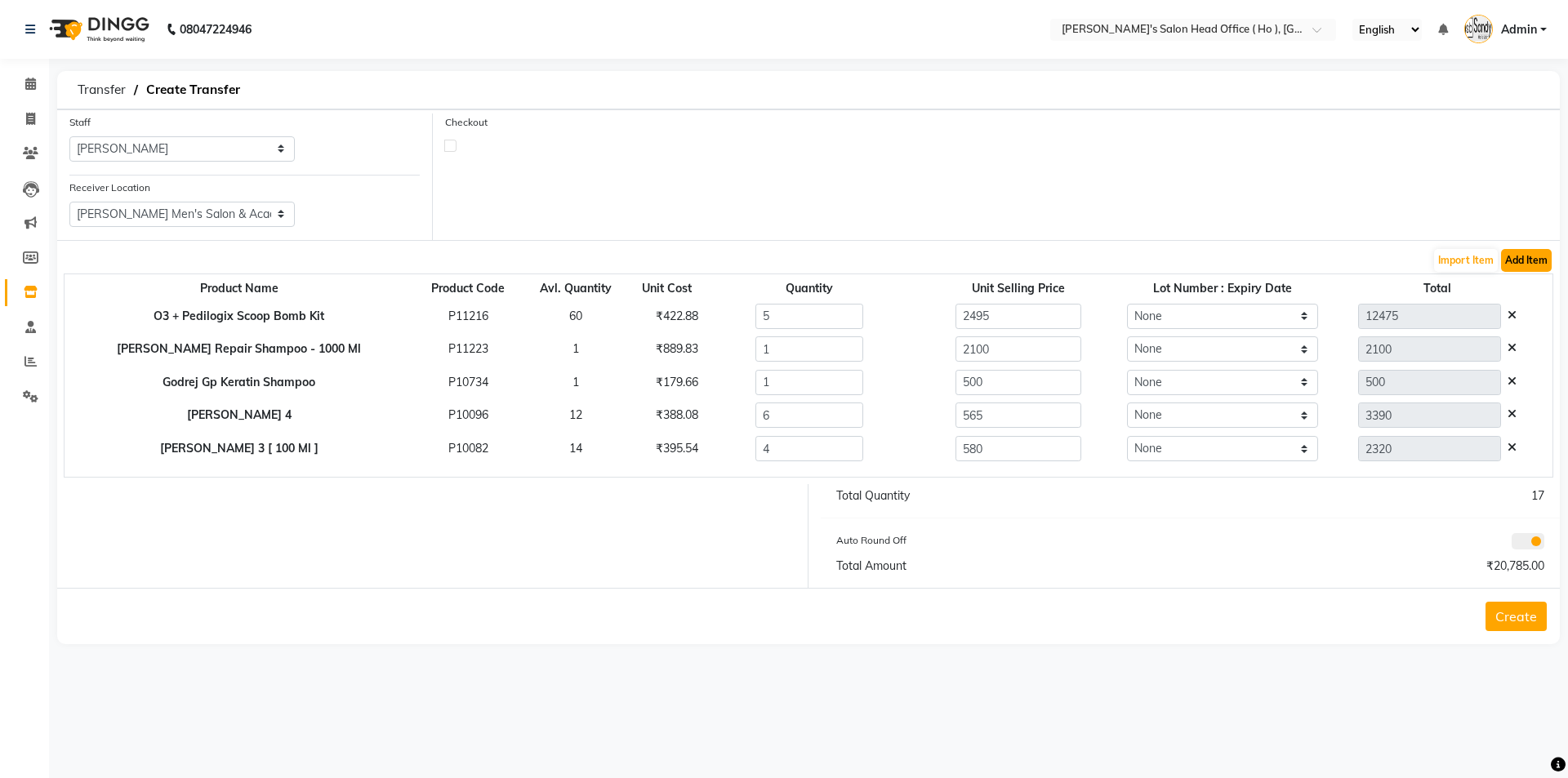
click at [1529, 260] on button "Add Item" at bounding box center [1526, 260] width 51 height 23
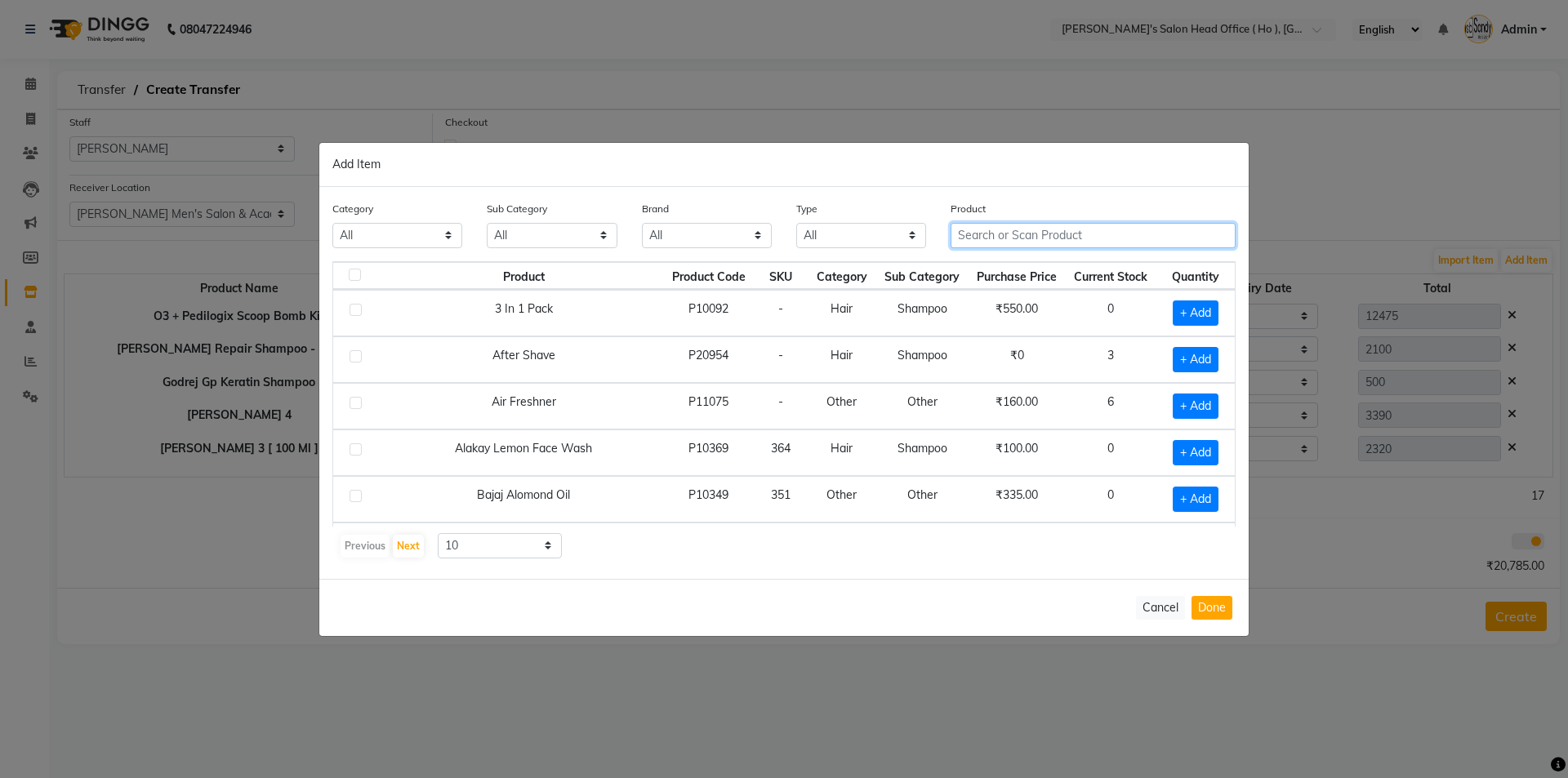
click at [997, 238] on input "text" at bounding box center [1093, 236] width 285 height 25
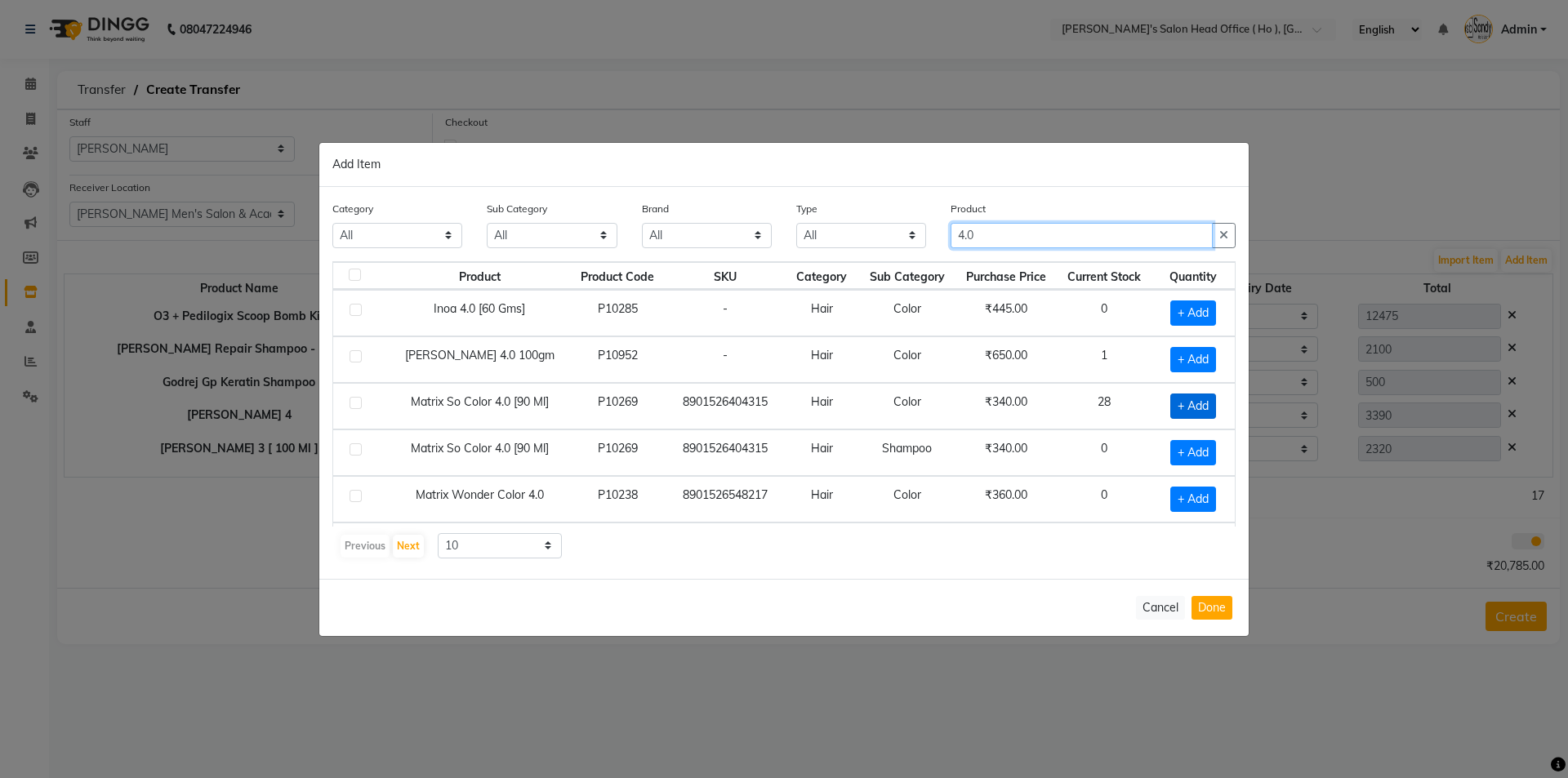
type input "4.0"
click at [1177, 408] on span "+ Add" at bounding box center [1193, 407] width 45 height 25
checkbox input "true"
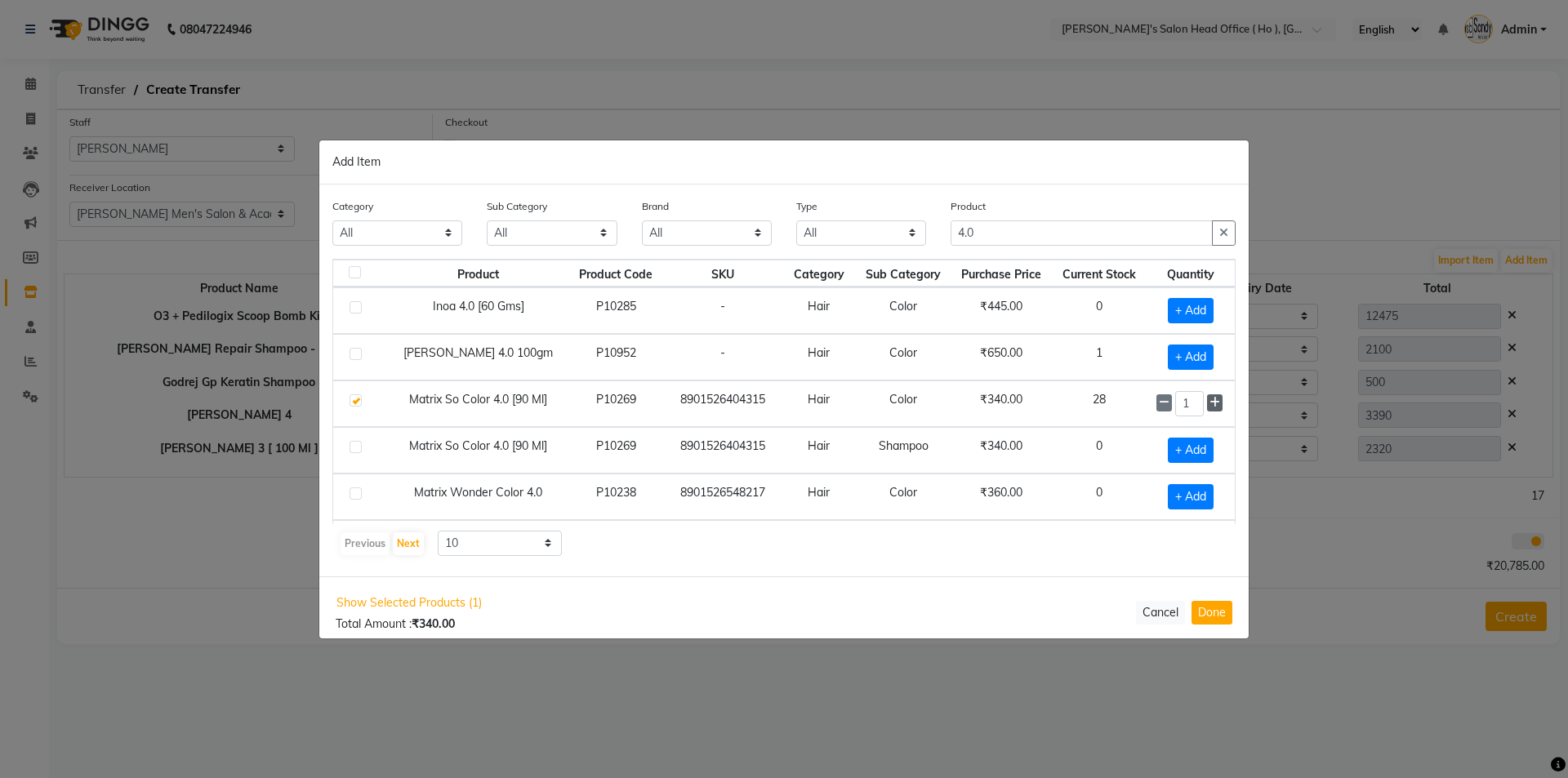
click at [1209, 404] on icon at bounding box center [1215, 402] width 11 height 12
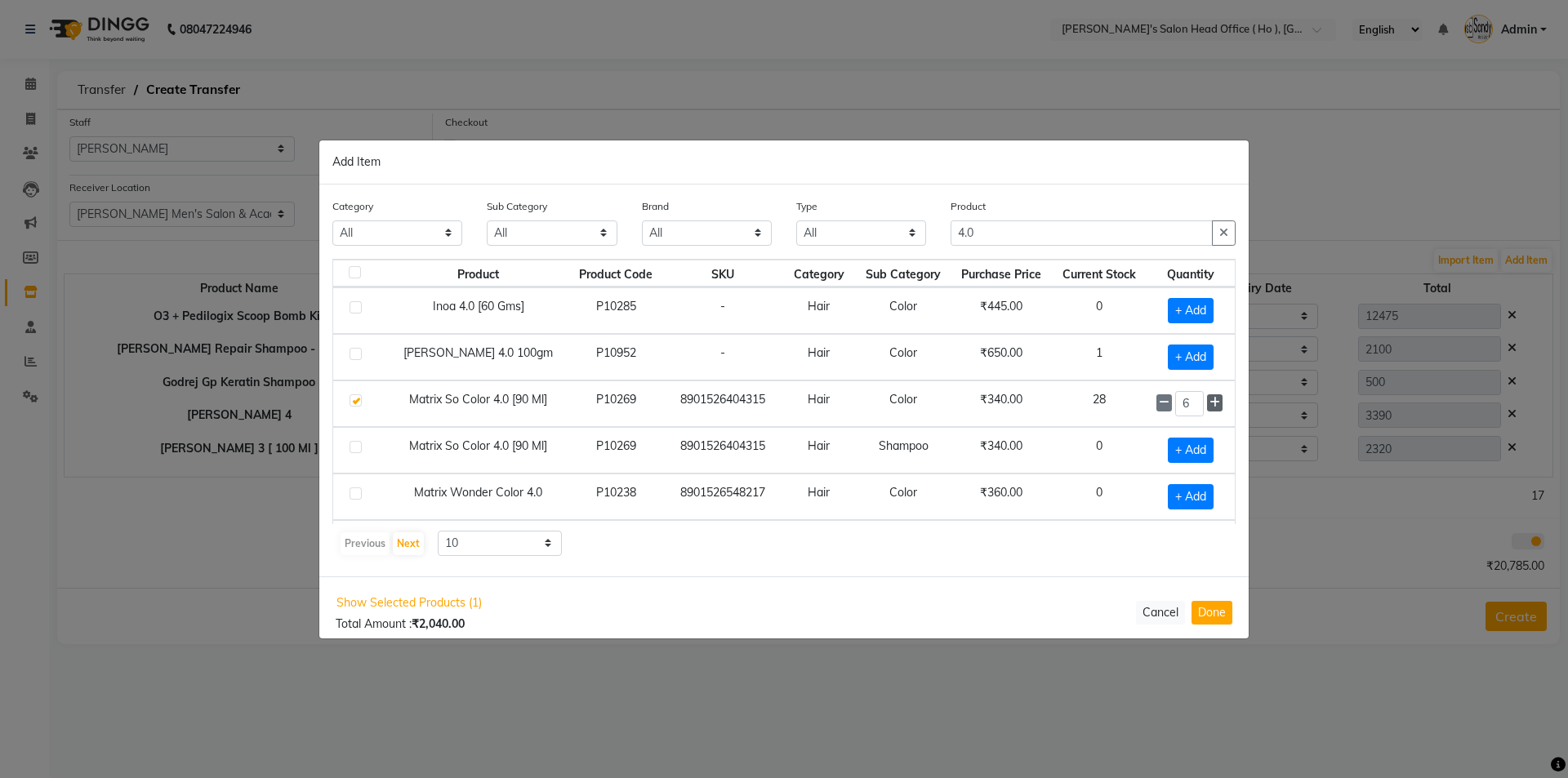
click at [1209, 404] on icon at bounding box center [1215, 402] width 11 height 12
click at [1209, 403] on icon at bounding box center [1215, 402] width 11 height 12
type input "10"
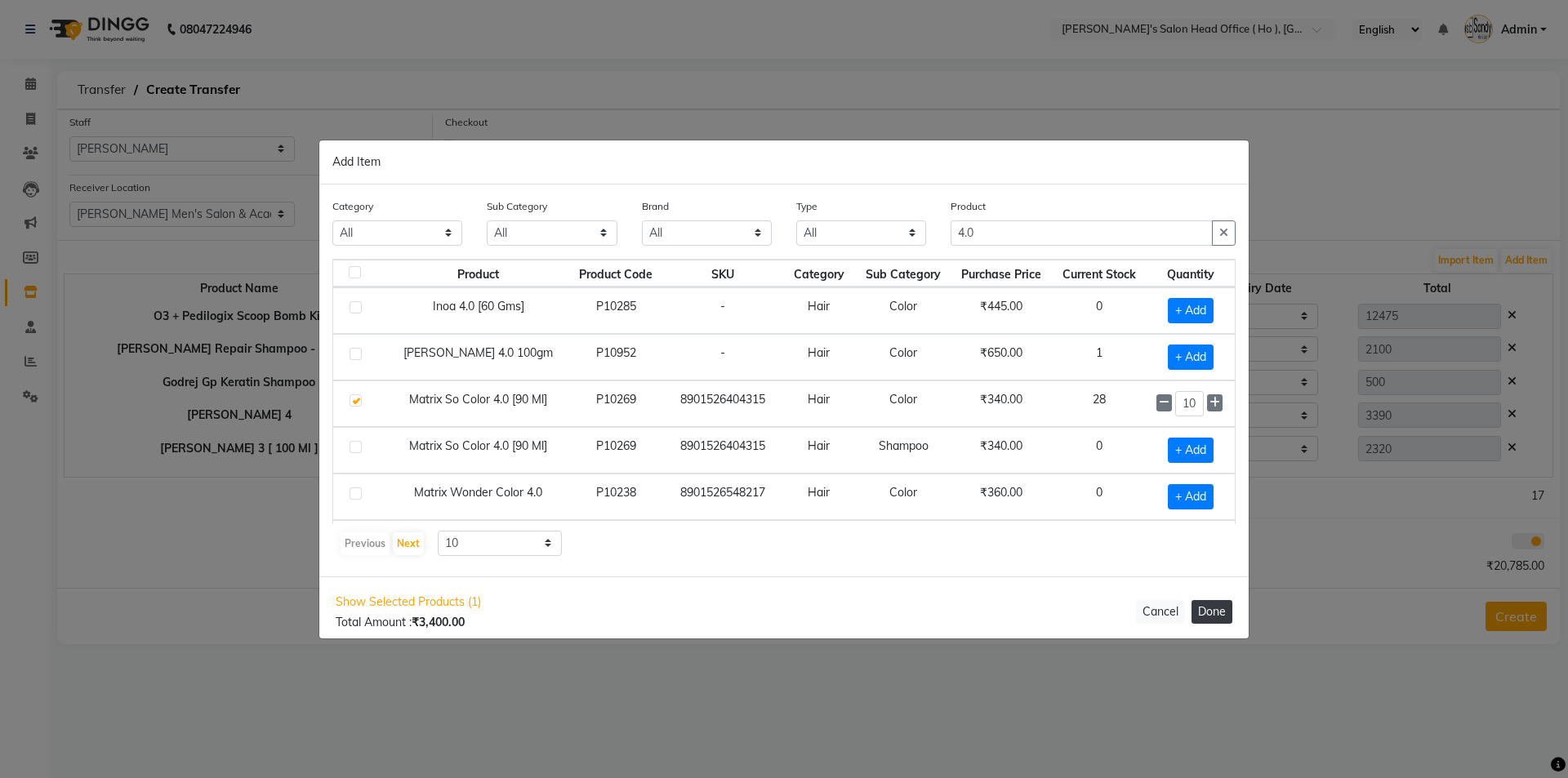
click at [1209, 608] on button "Done" at bounding box center [1211, 612] width 41 height 24
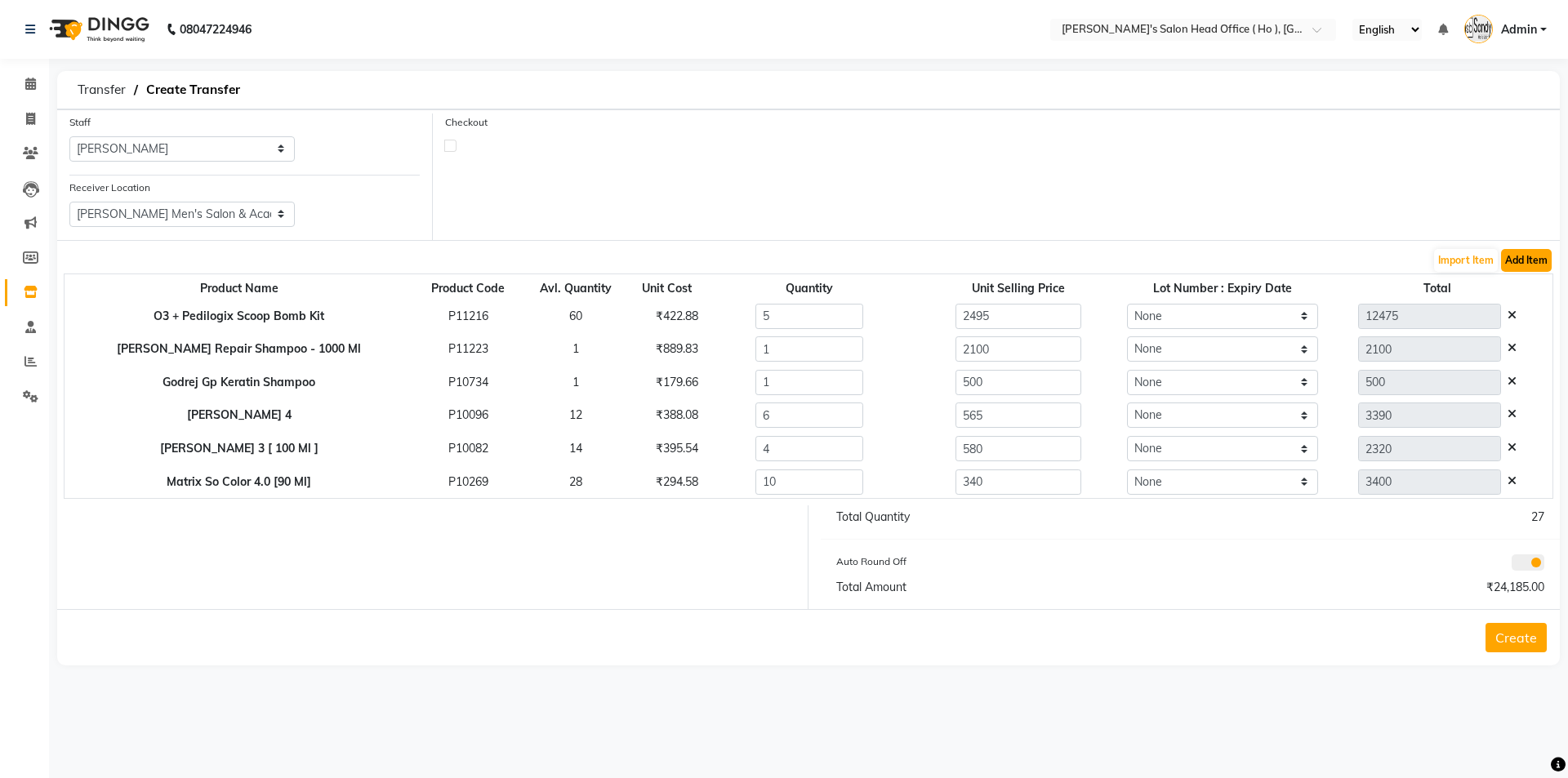
click at [1540, 267] on button "Add Item" at bounding box center [1526, 260] width 51 height 23
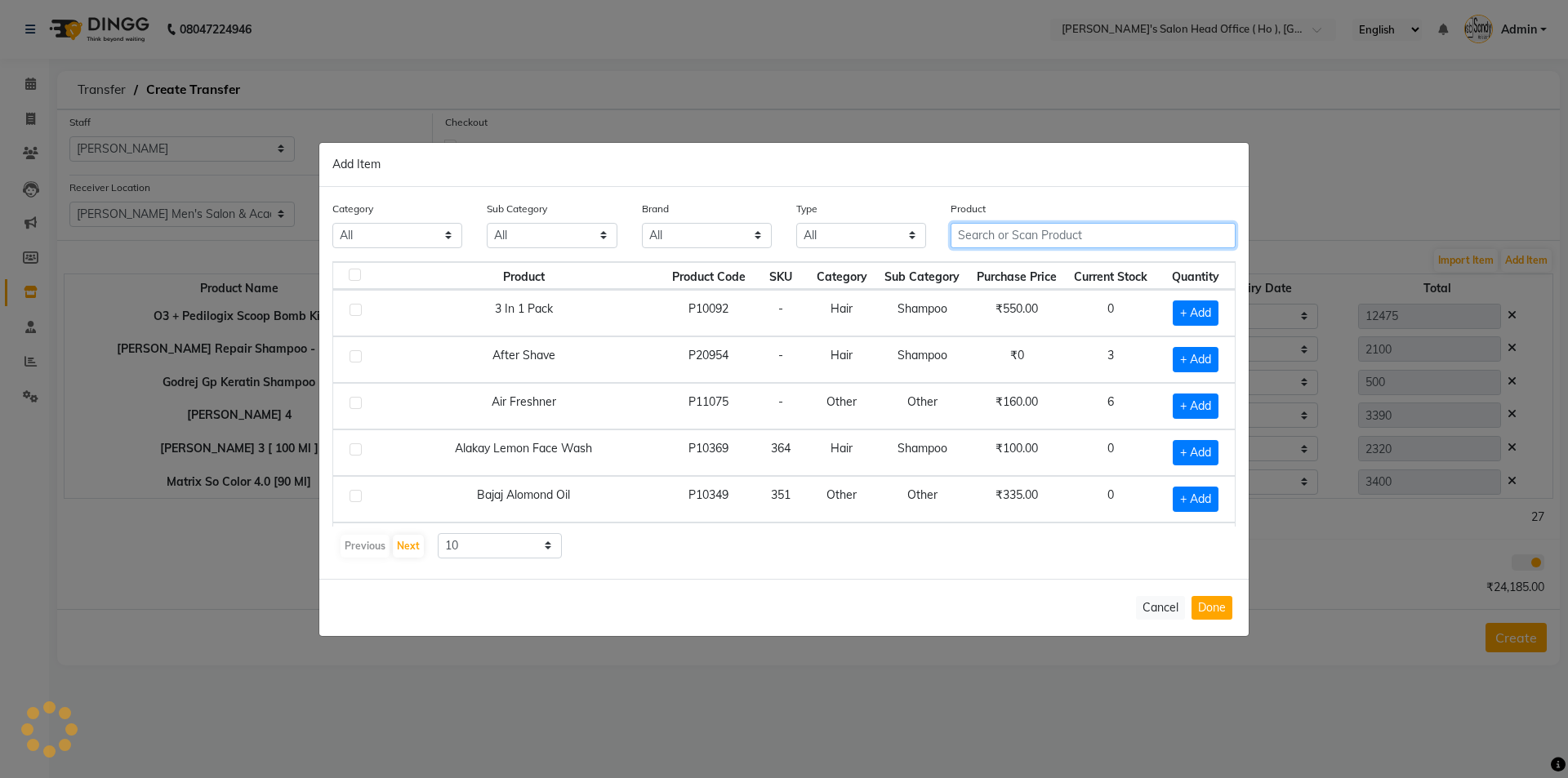
click at [1061, 237] on input "text" at bounding box center [1093, 236] width 285 height 25
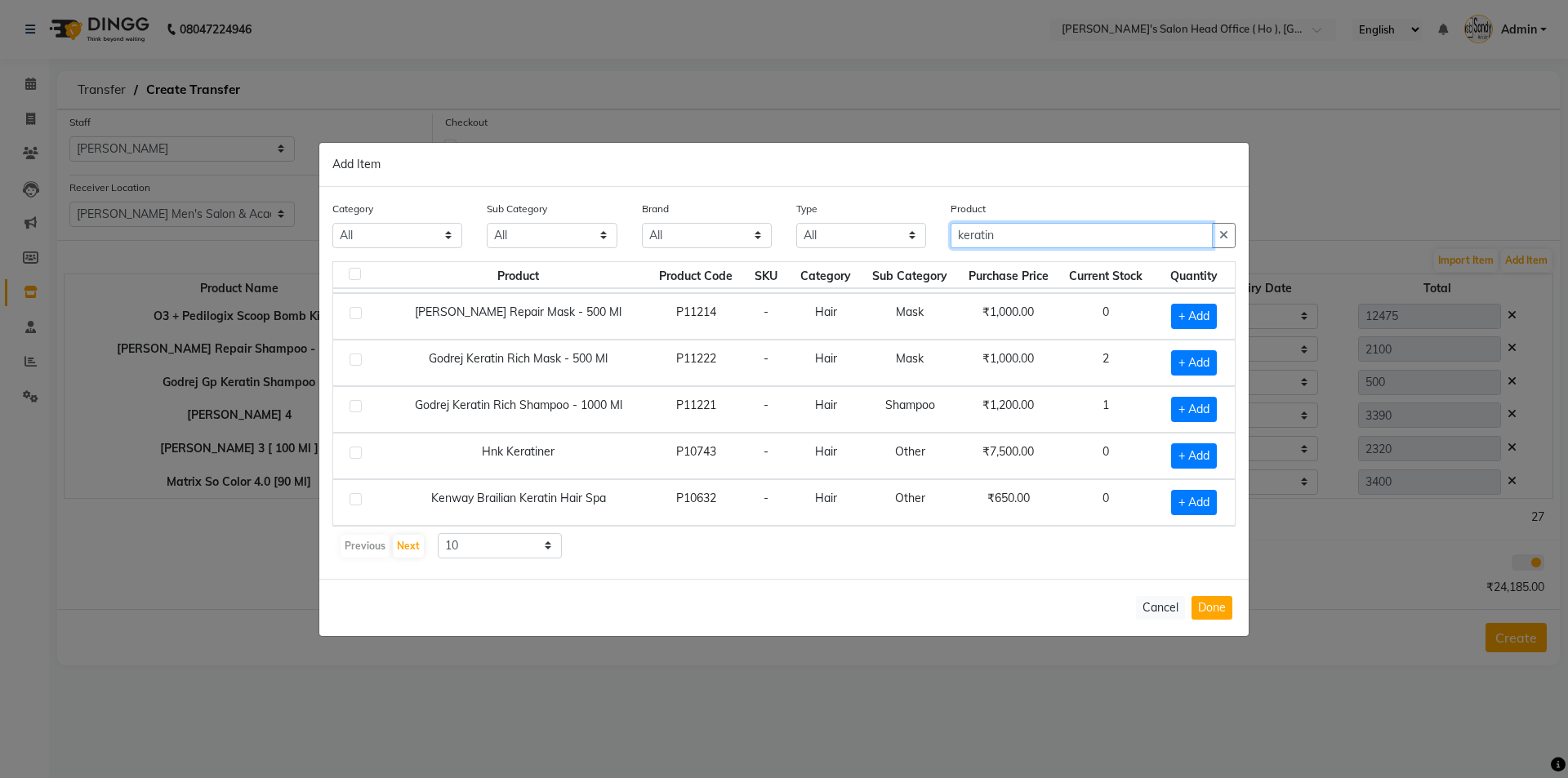
type input "keratin"
click at [468, 555] on select "10 50 100" at bounding box center [499, 546] width 124 height 25
select select "100"
click at [438, 533] on select "10 50 100" at bounding box center [499, 546] width 124 height 25
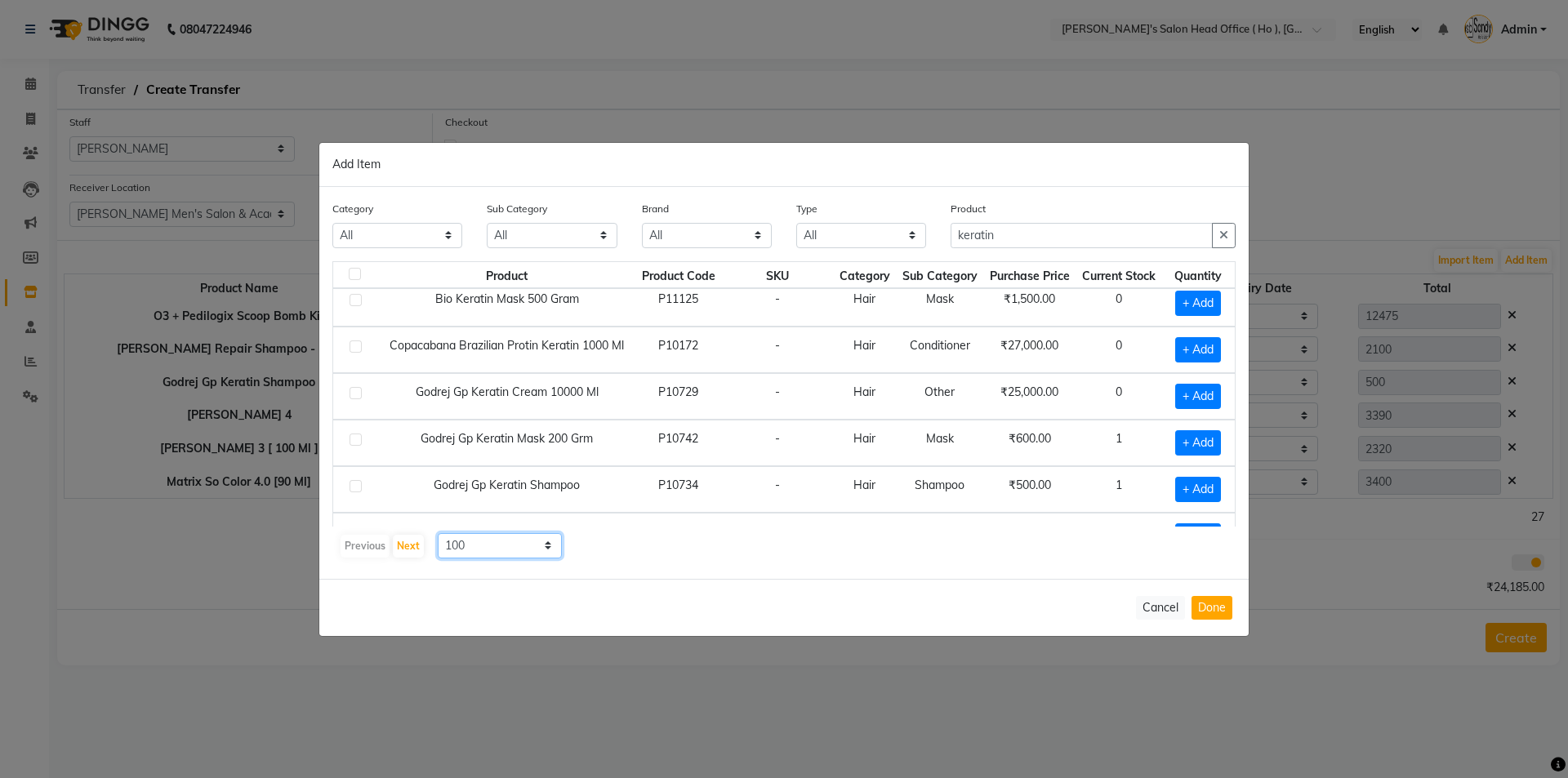
scroll to position [0, 0]
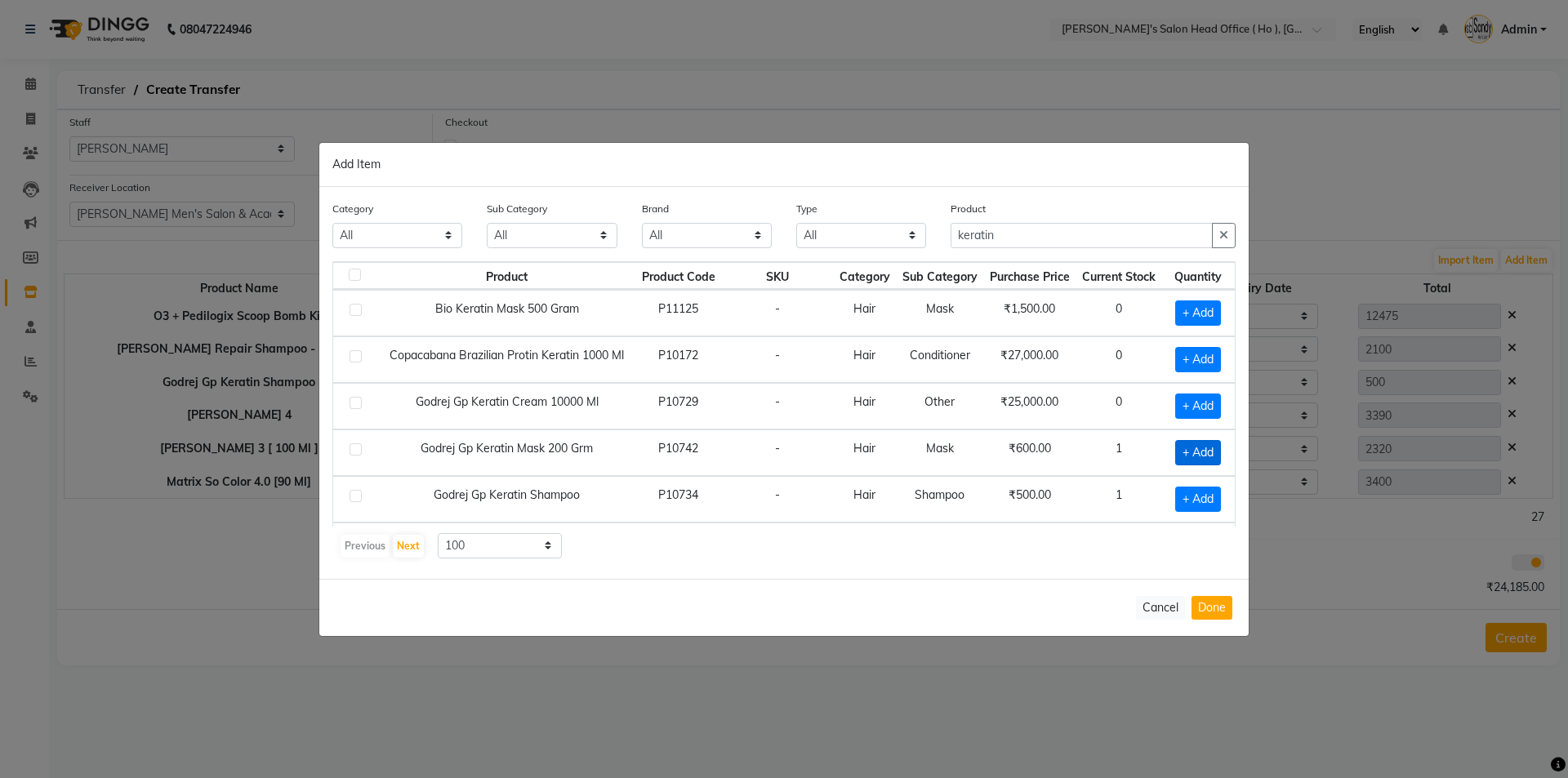
click at [1190, 455] on span "+ Add" at bounding box center [1198, 453] width 45 height 25
checkbox input "true"
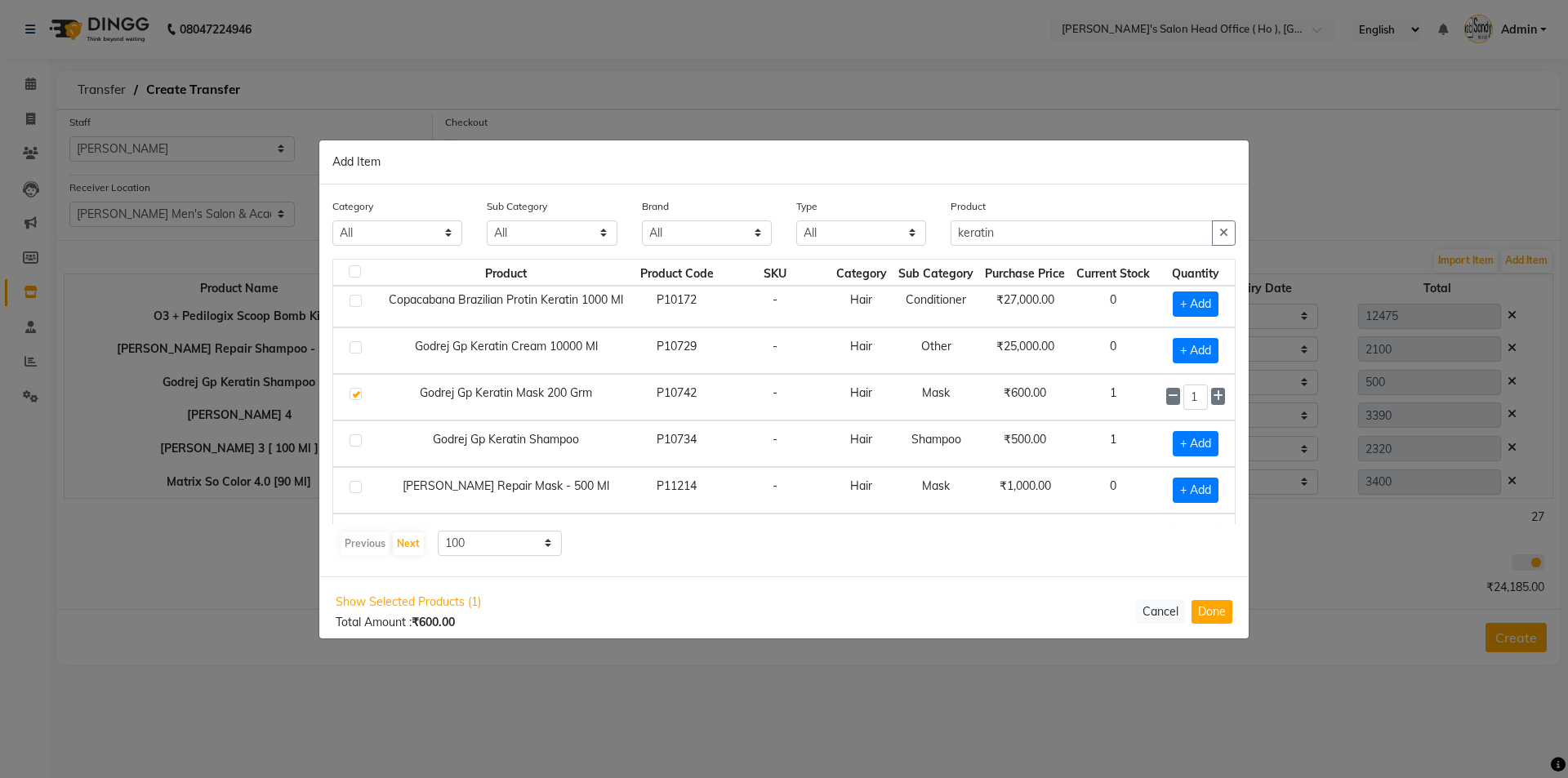
scroll to position [82, 0]
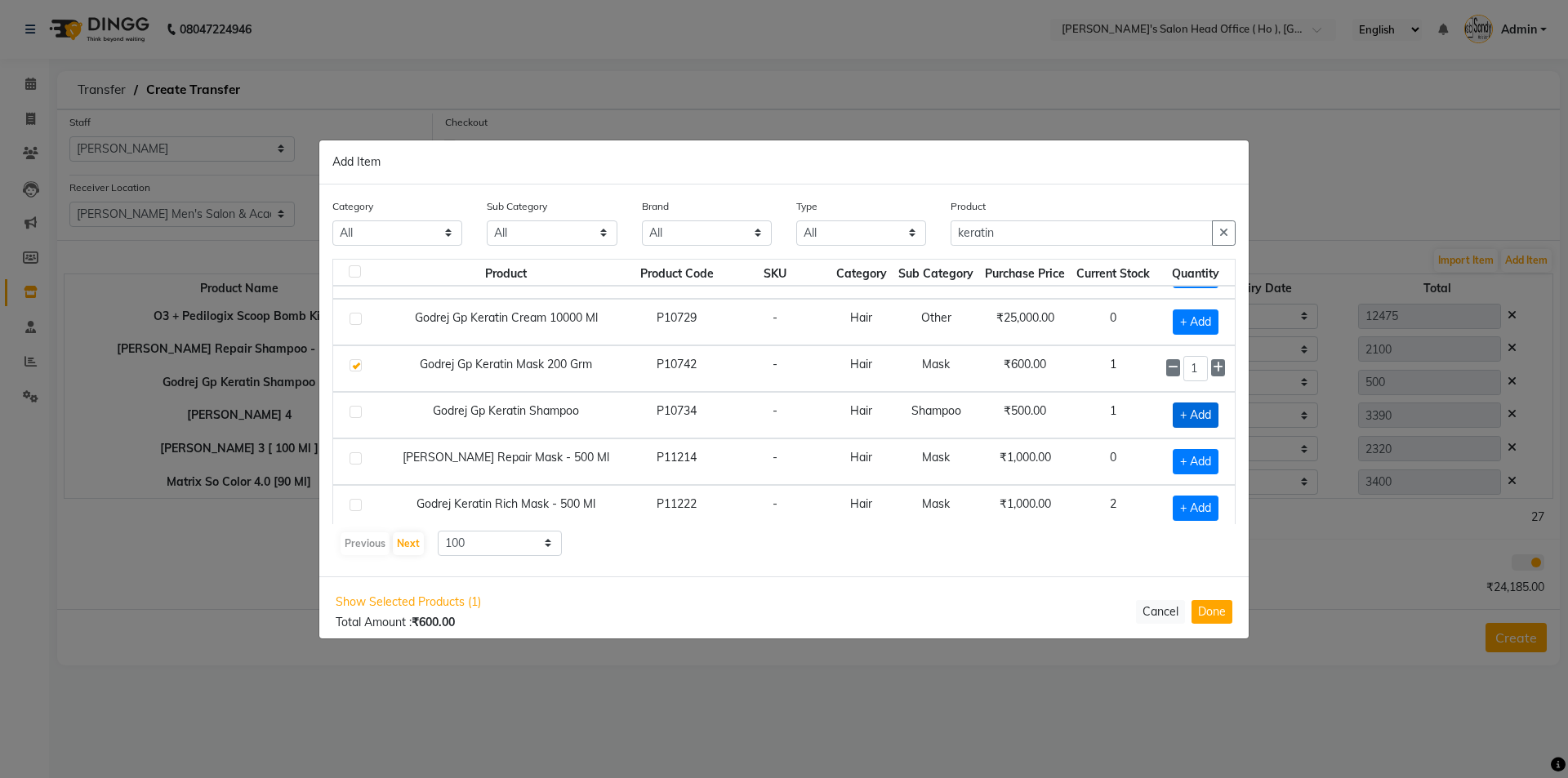
click at [1183, 409] on span "+ Add" at bounding box center [1196, 415] width 45 height 25
checkbox input "true"
click at [1206, 611] on button "Done" at bounding box center [1211, 613] width 41 height 24
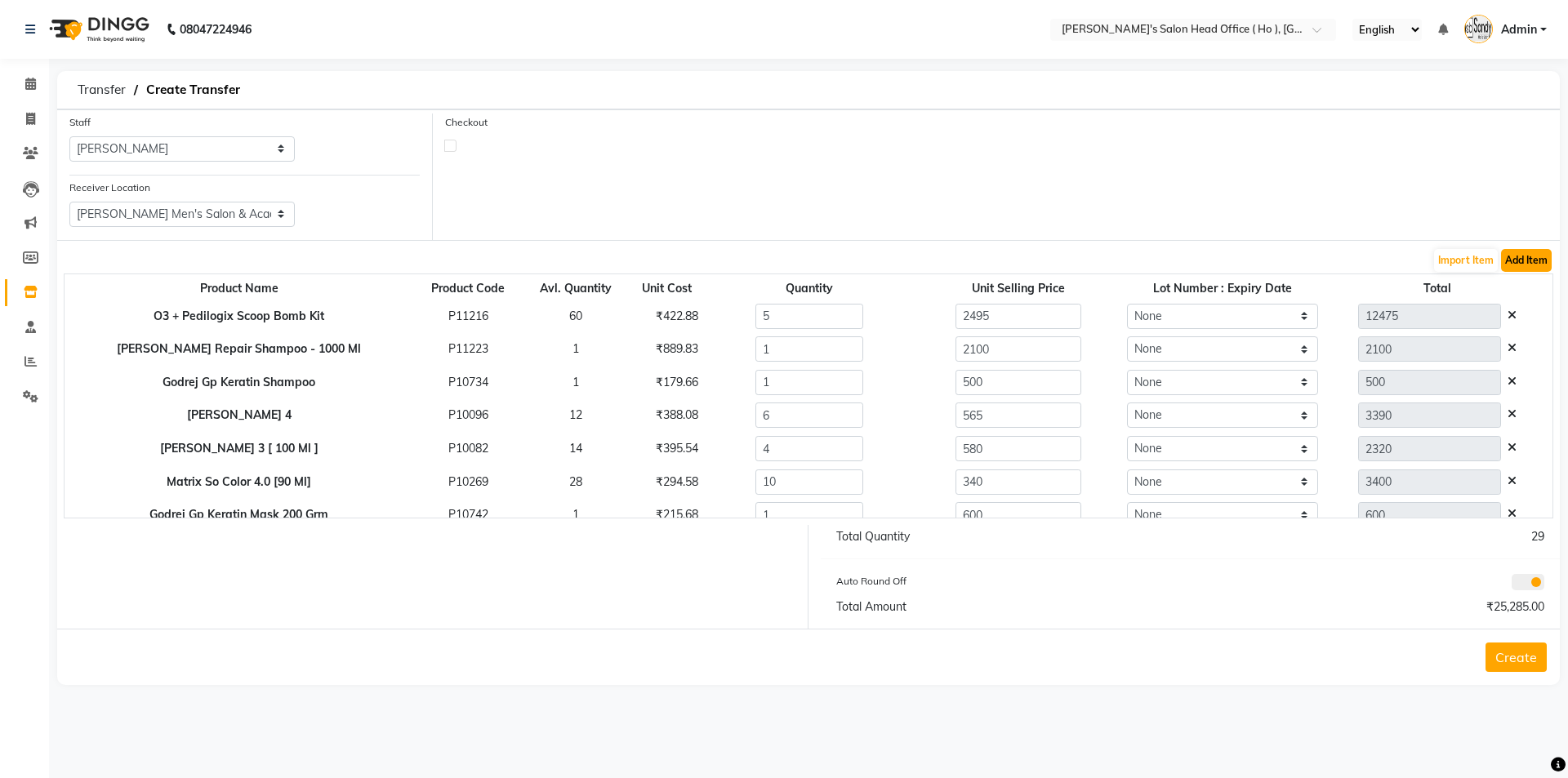
click at [1542, 261] on button "Add Item" at bounding box center [1526, 260] width 51 height 23
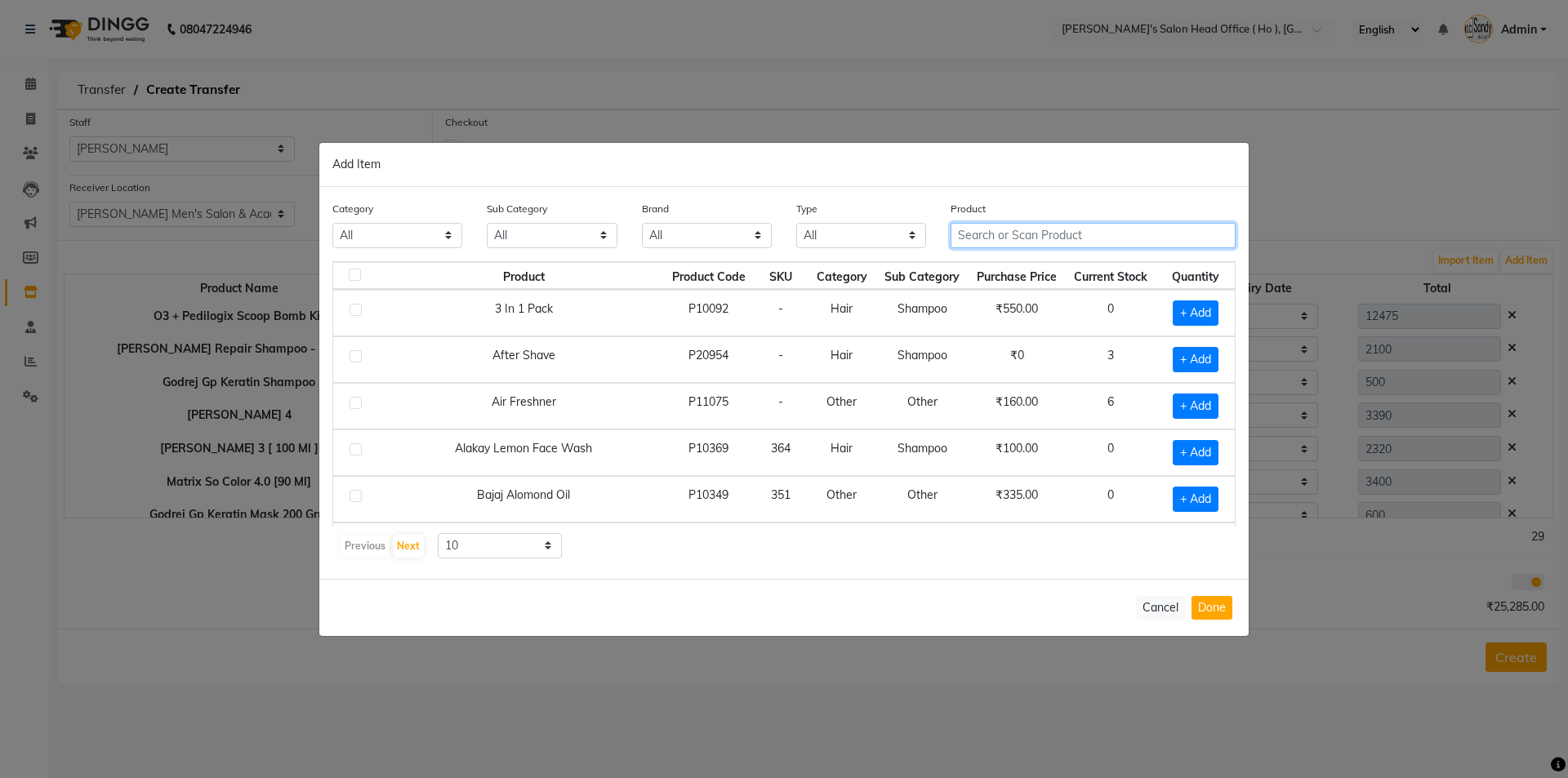
click at [1052, 236] on input "text" at bounding box center [1093, 236] width 285 height 25
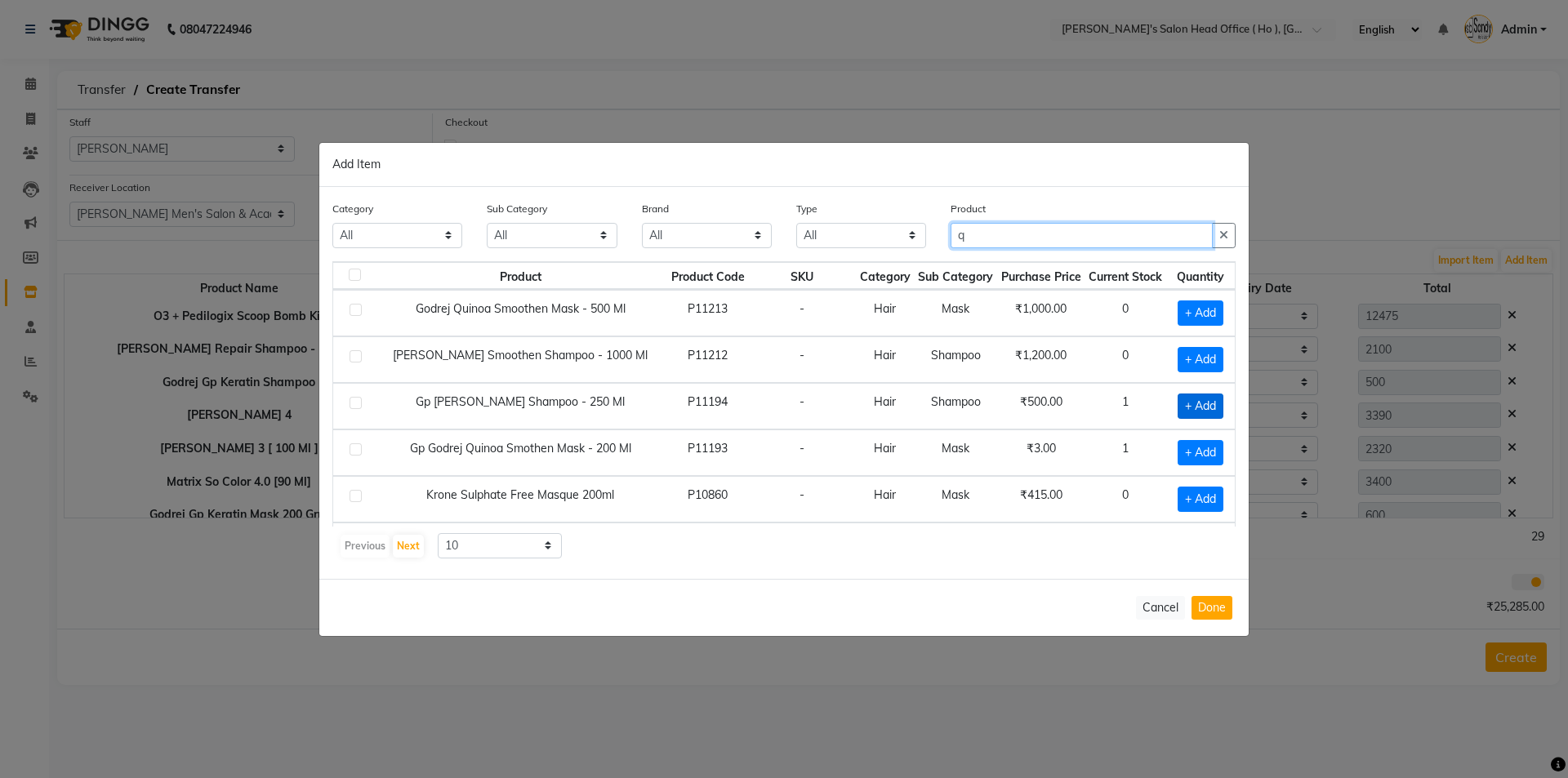
type input "q"
click at [1182, 402] on span "+ Add" at bounding box center [1200, 407] width 45 height 25
checkbox input "true"
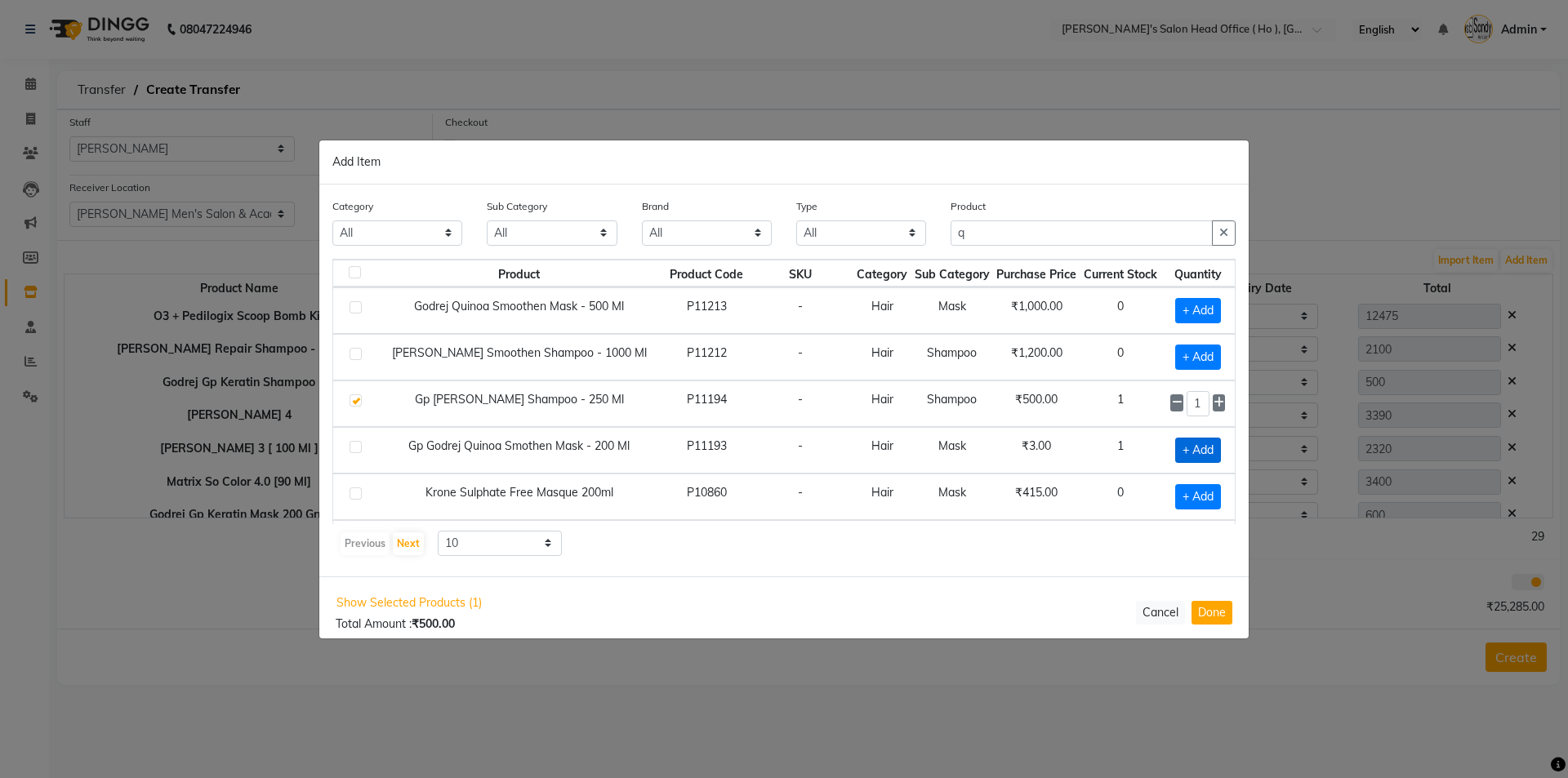
click at [1196, 454] on span "+ Add" at bounding box center [1198, 450] width 45 height 25
checkbox input "true"
click at [1216, 605] on button "Done" at bounding box center [1211, 613] width 41 height 24
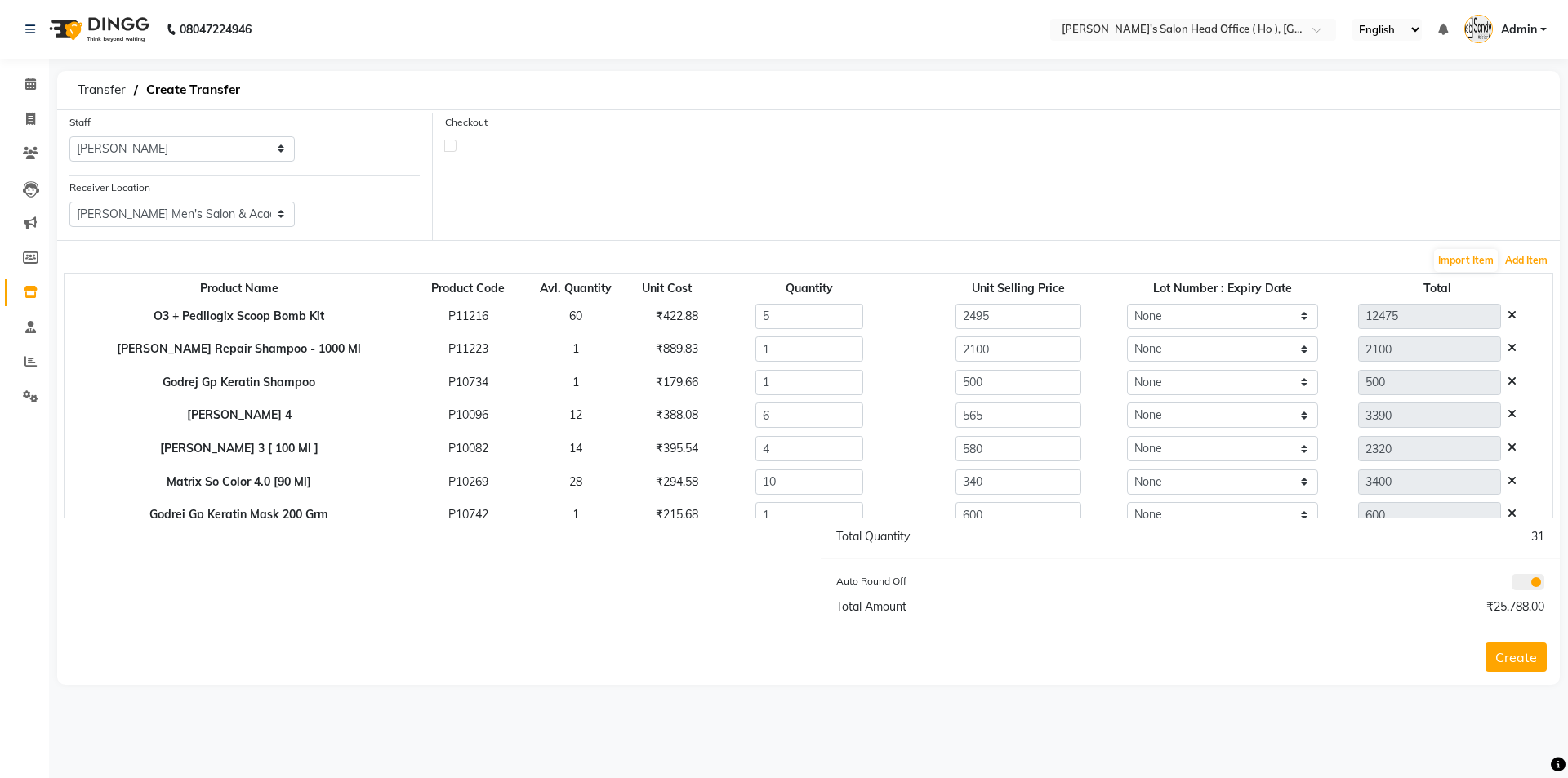
scroll to position [113, 0]
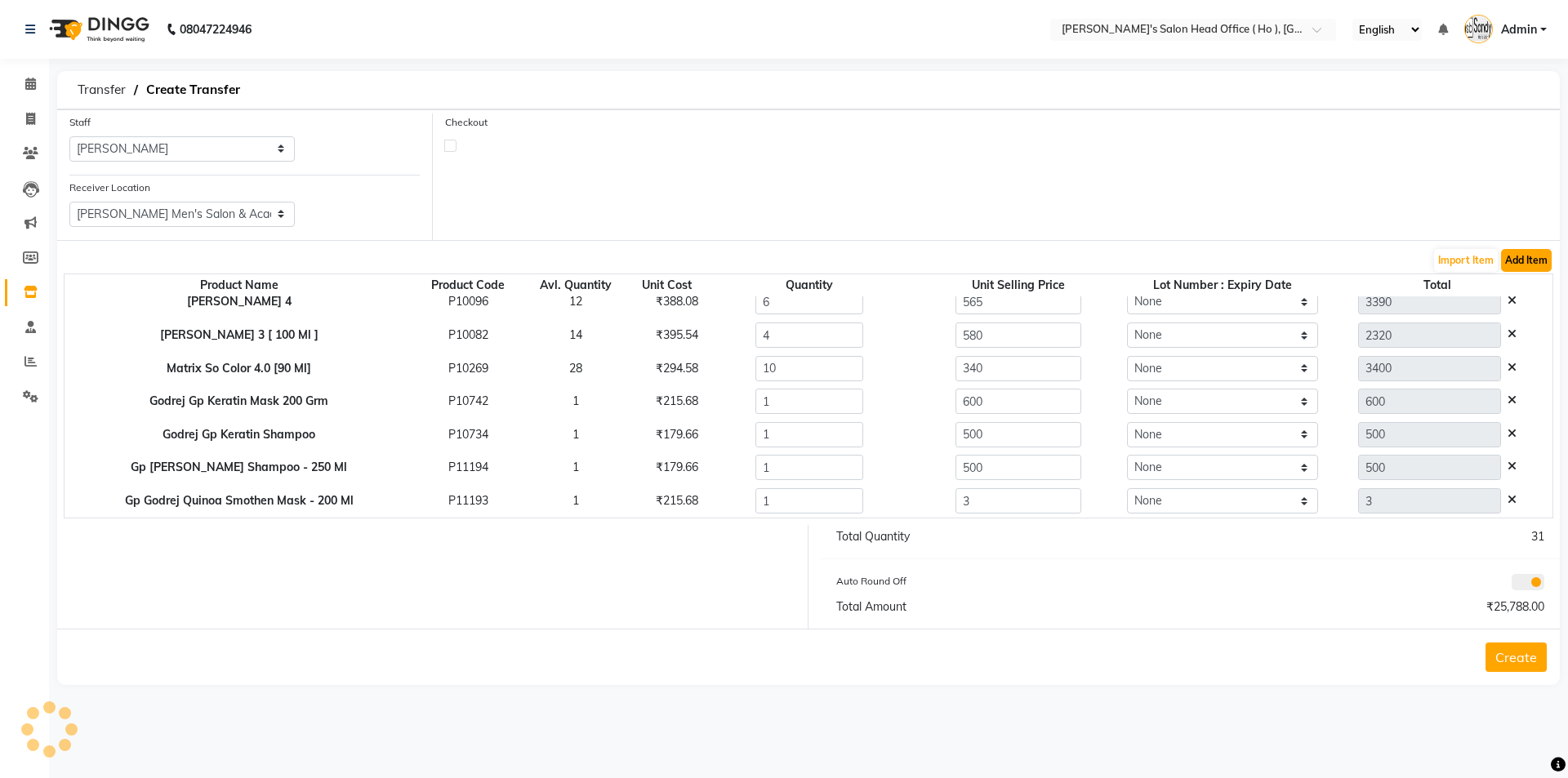
click at [1521, 256] on button "Add Item" at bounding box center [1526, 260] width 51 height 23
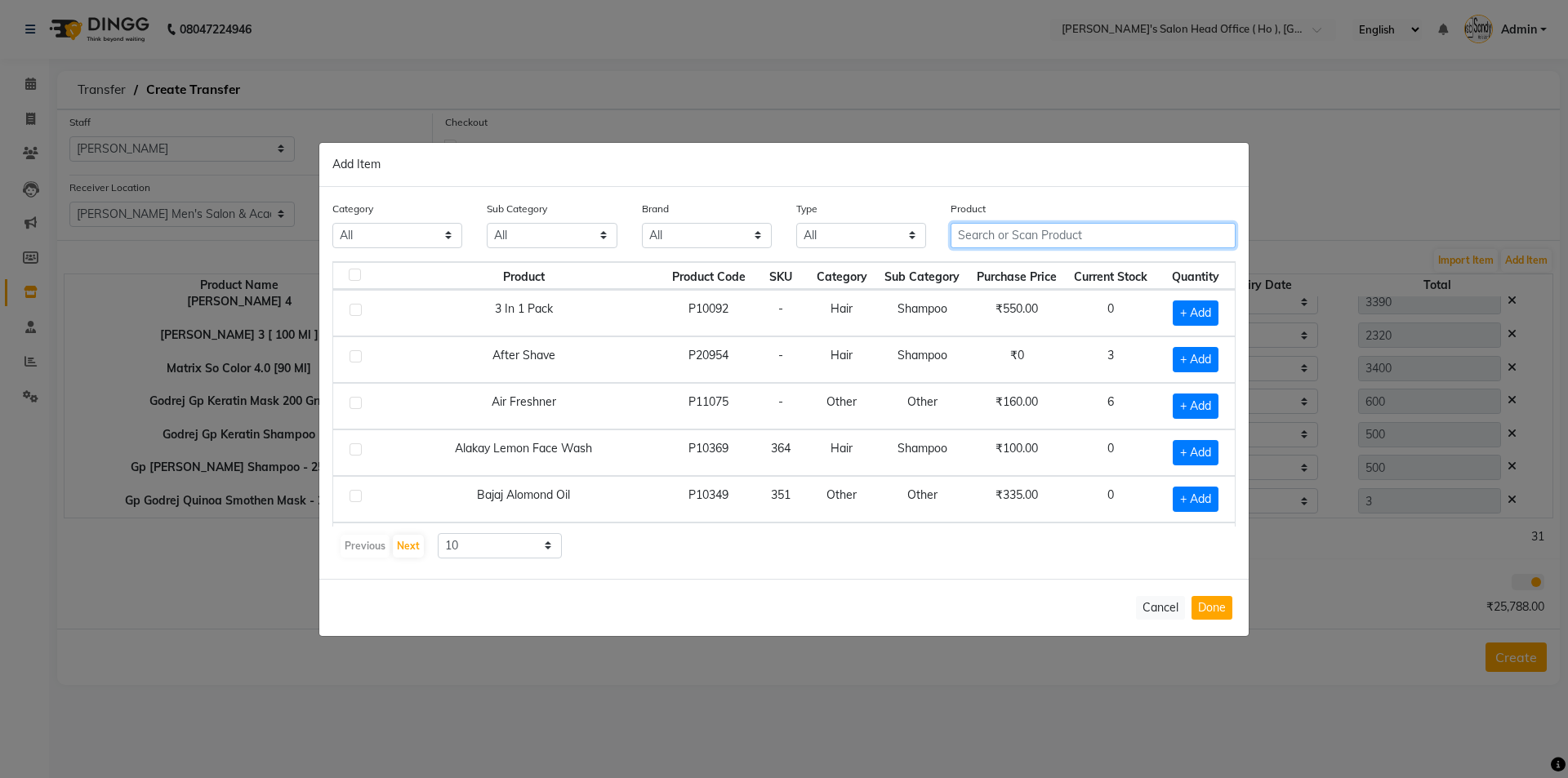
click at [1017, 236] on input "text" at bounding box center [1093, 236] width 285 height 25
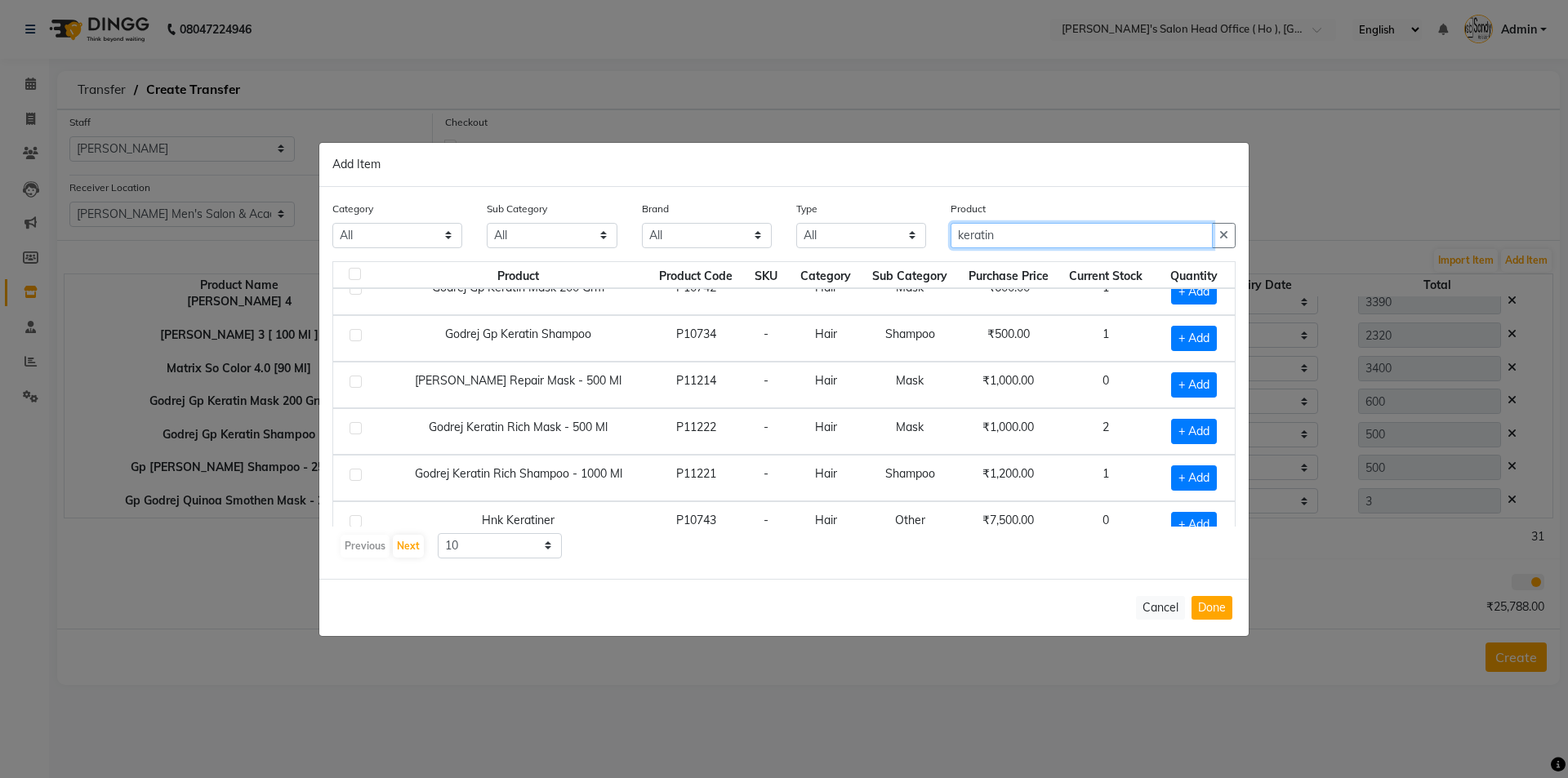
scroll to position [163, 0]
type input "keratin"
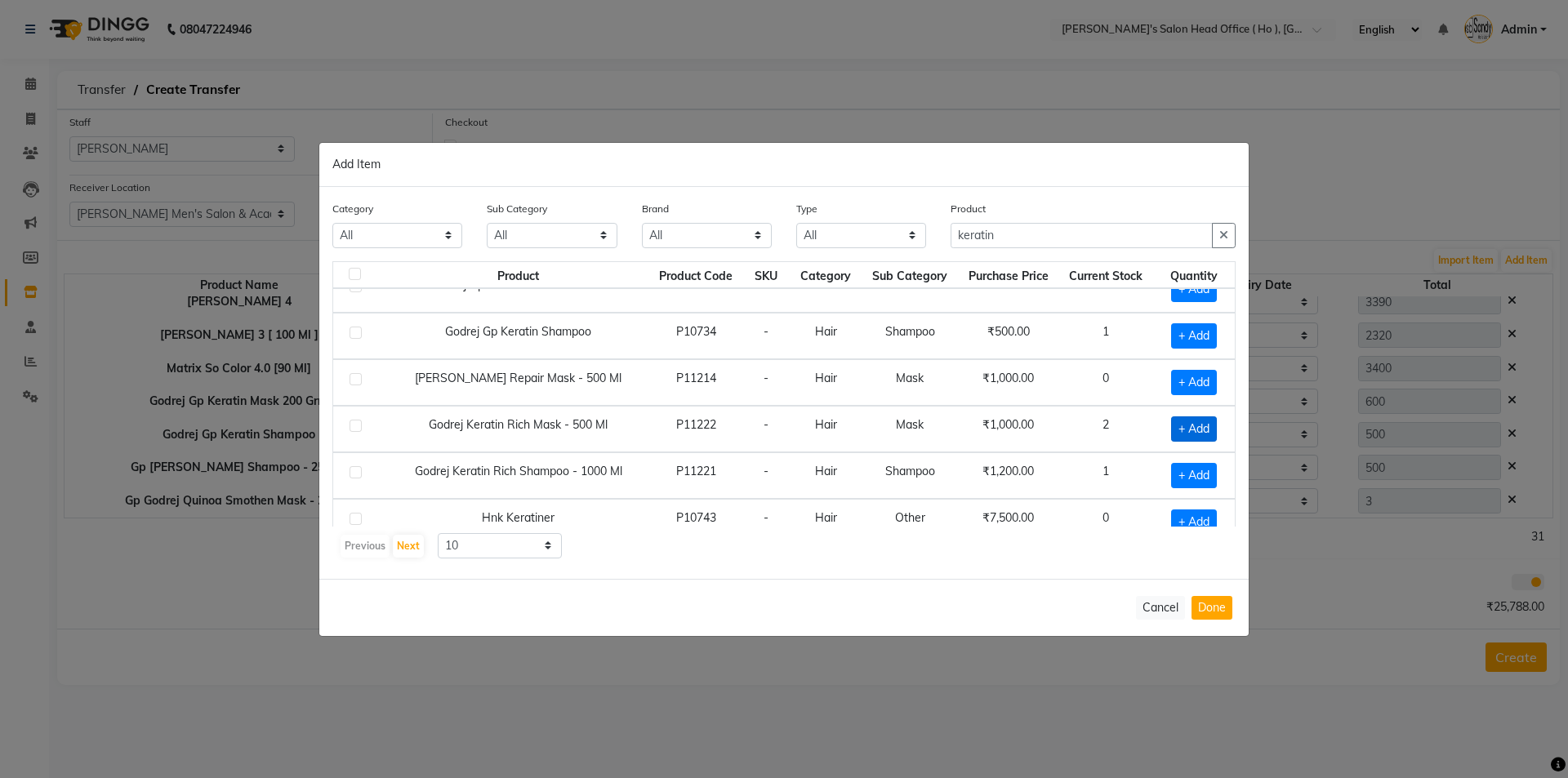
click at [1177, 435] on span "+ Add" at bounding box center [1194, 429] width 45 height 25
checkbox input "true"
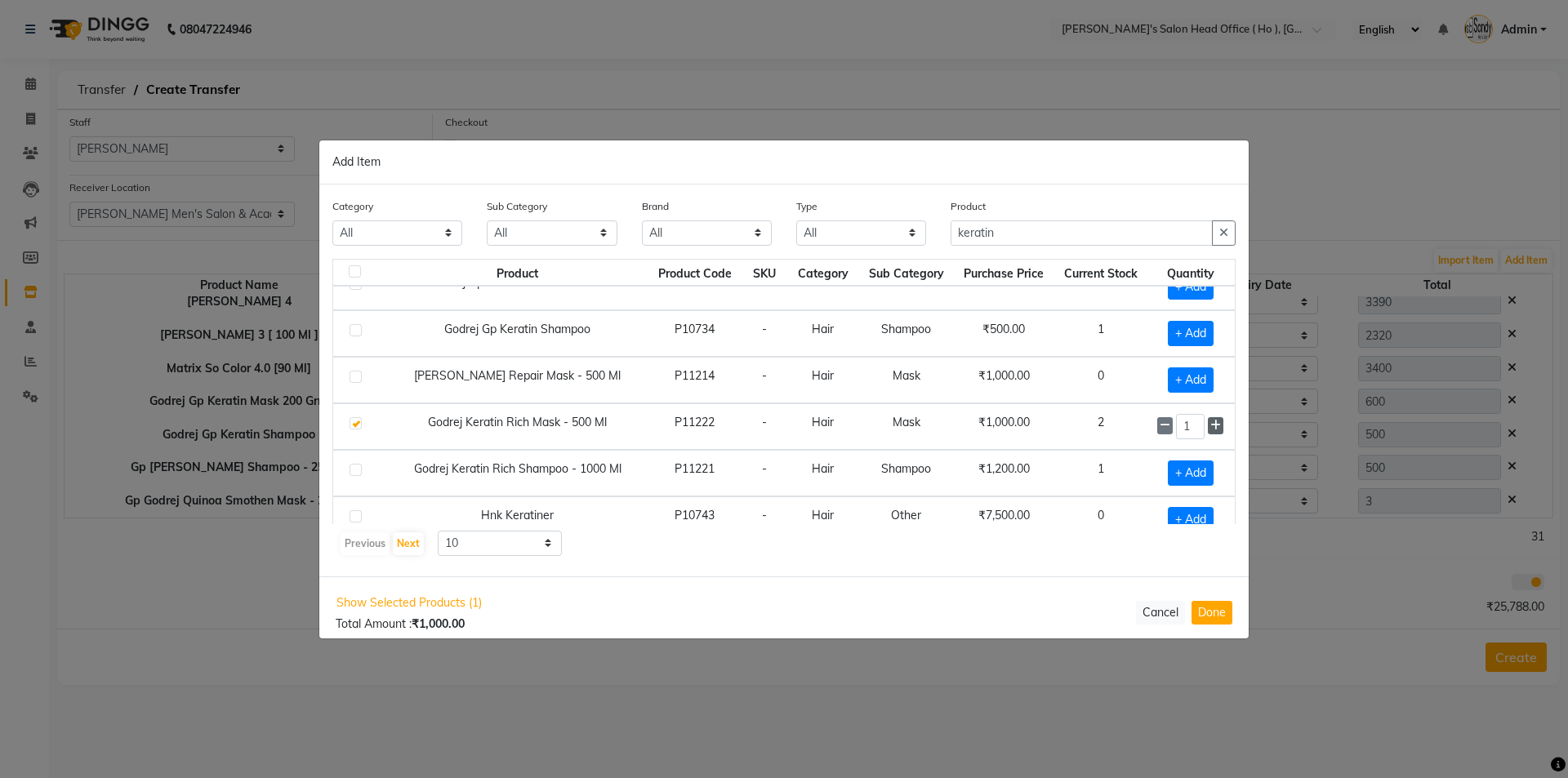
click at [1210, 425] on icon at bounding box center [1216, 425] width 11 height 12
type input "2"
click at [1225, 611] on button "Done" at bounding box center [1211, 613] width 41 height 24
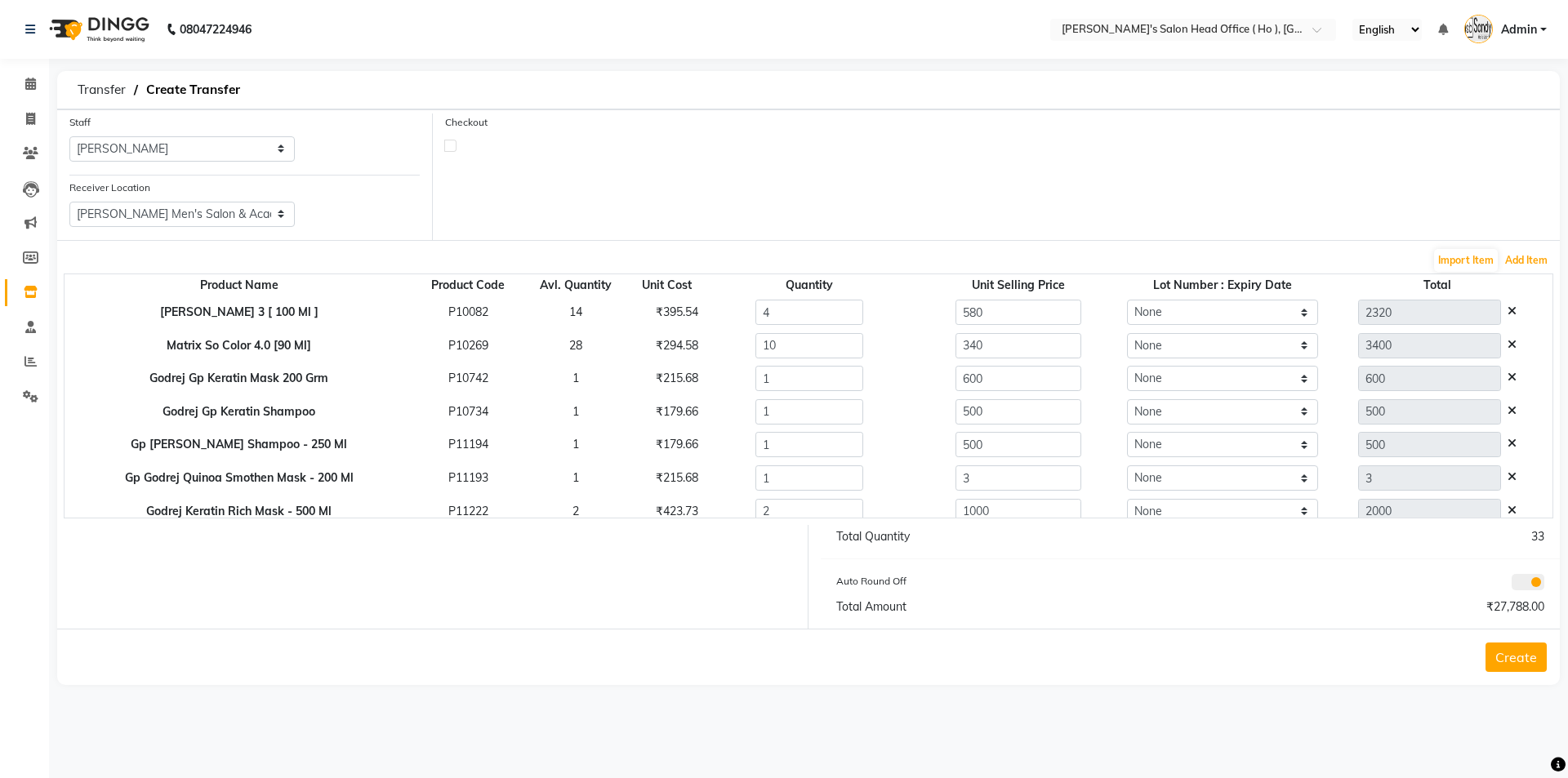
scroll to position [146, 0]
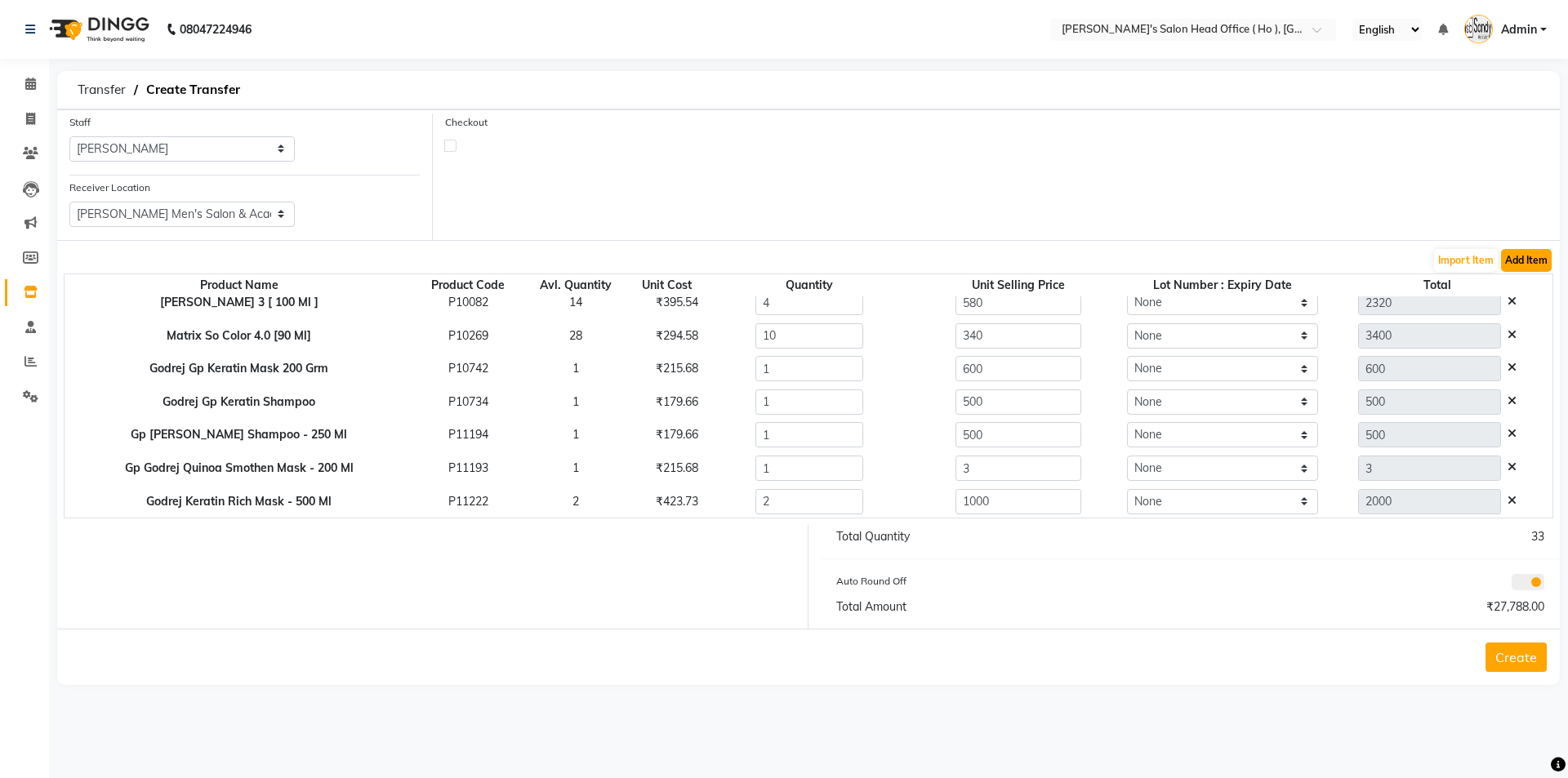
click at [1538, 256] on button "Add Item" at bounding box center [1526, 260] width 51 height 23
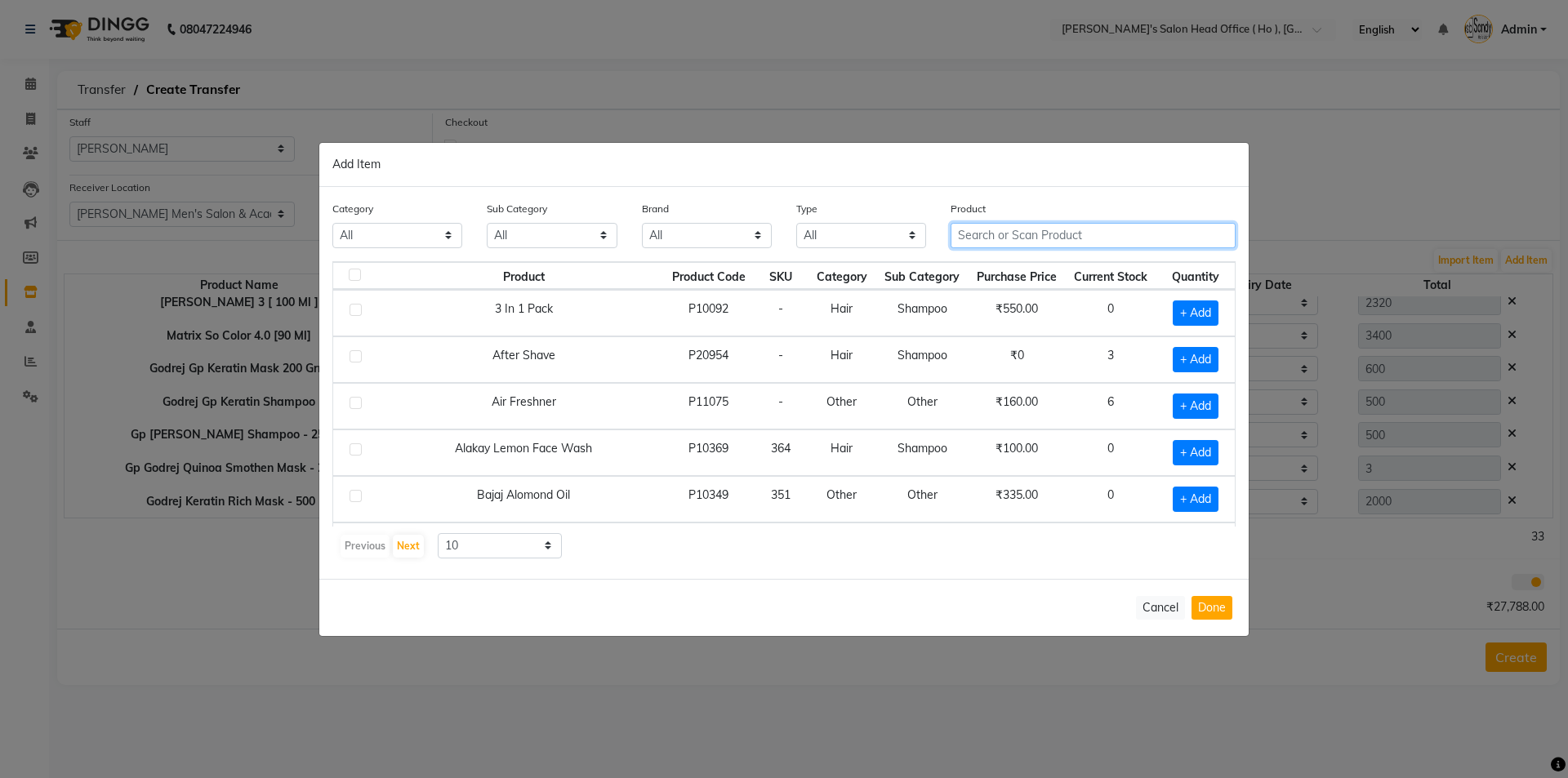
click at [995, 241] on input "text" at bounding box center [1093, 236] width 285 height 25
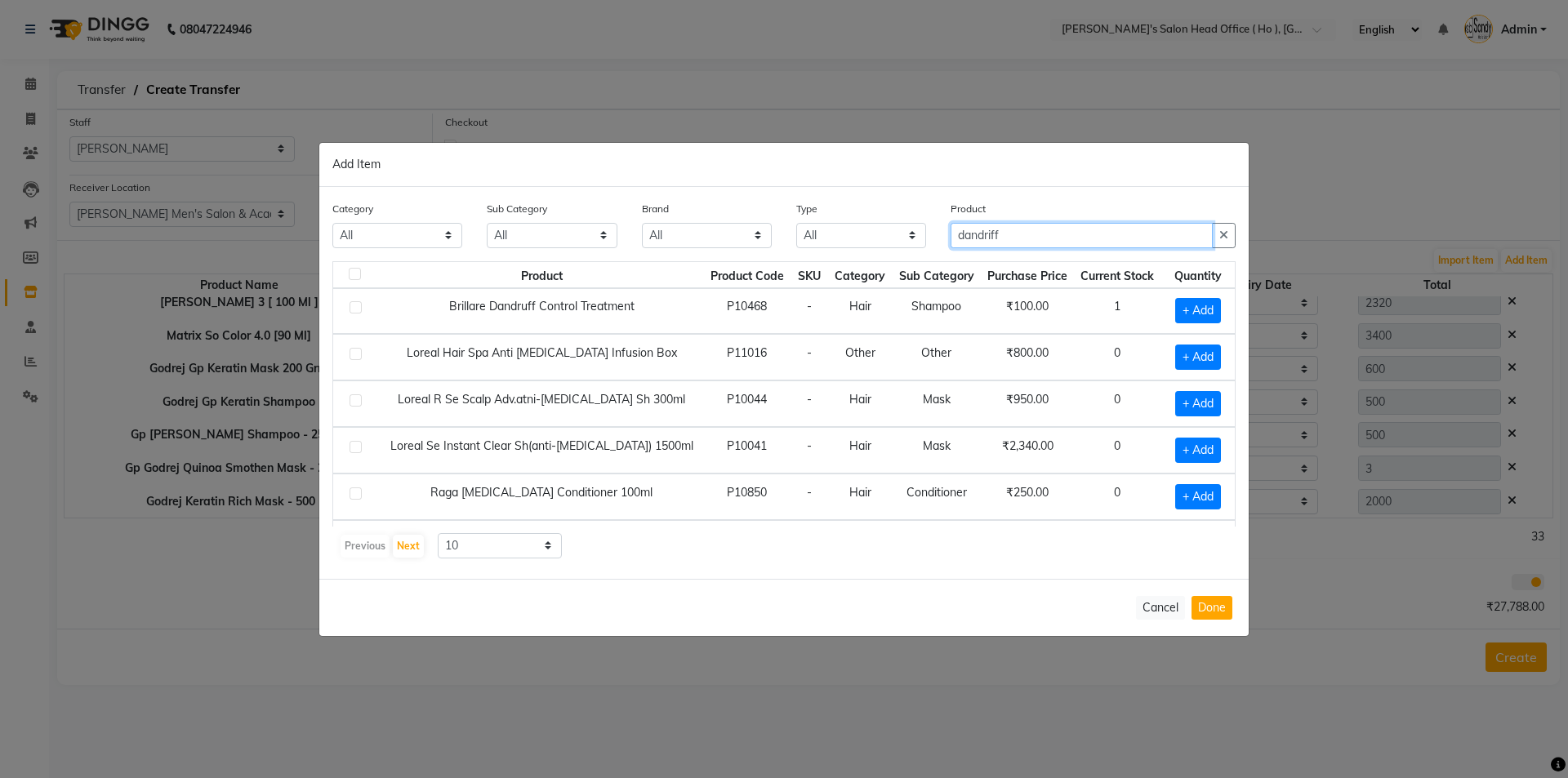
scroll to position [230, 0]
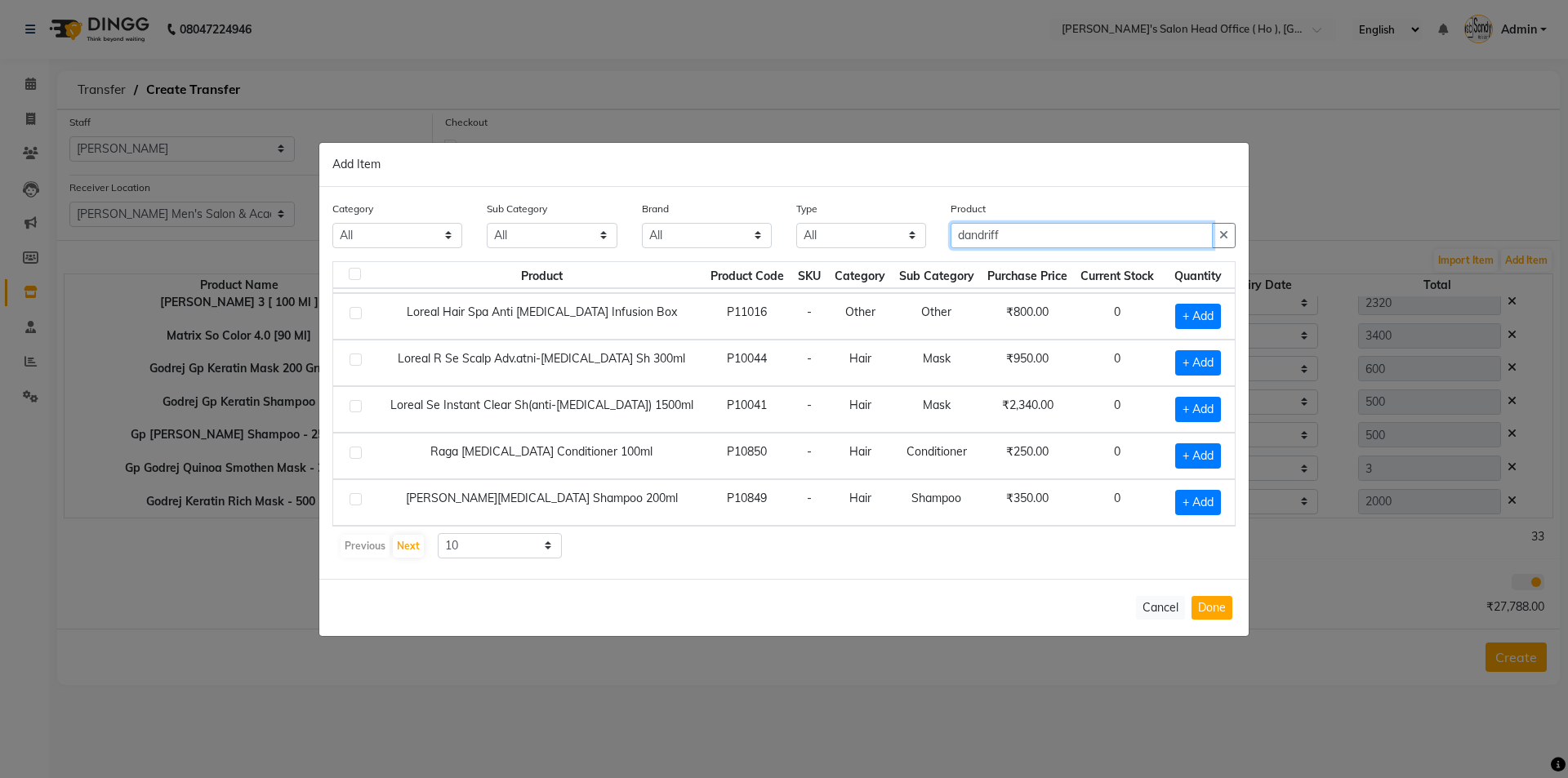
drag, startPoint x: 960, startPoint y: 233, endPoint x: 988, endPoint y: 241, distance: 29.1
click at [962, 235] on input "dandriff" at bounding box center [1081, 236] width 262 height 25
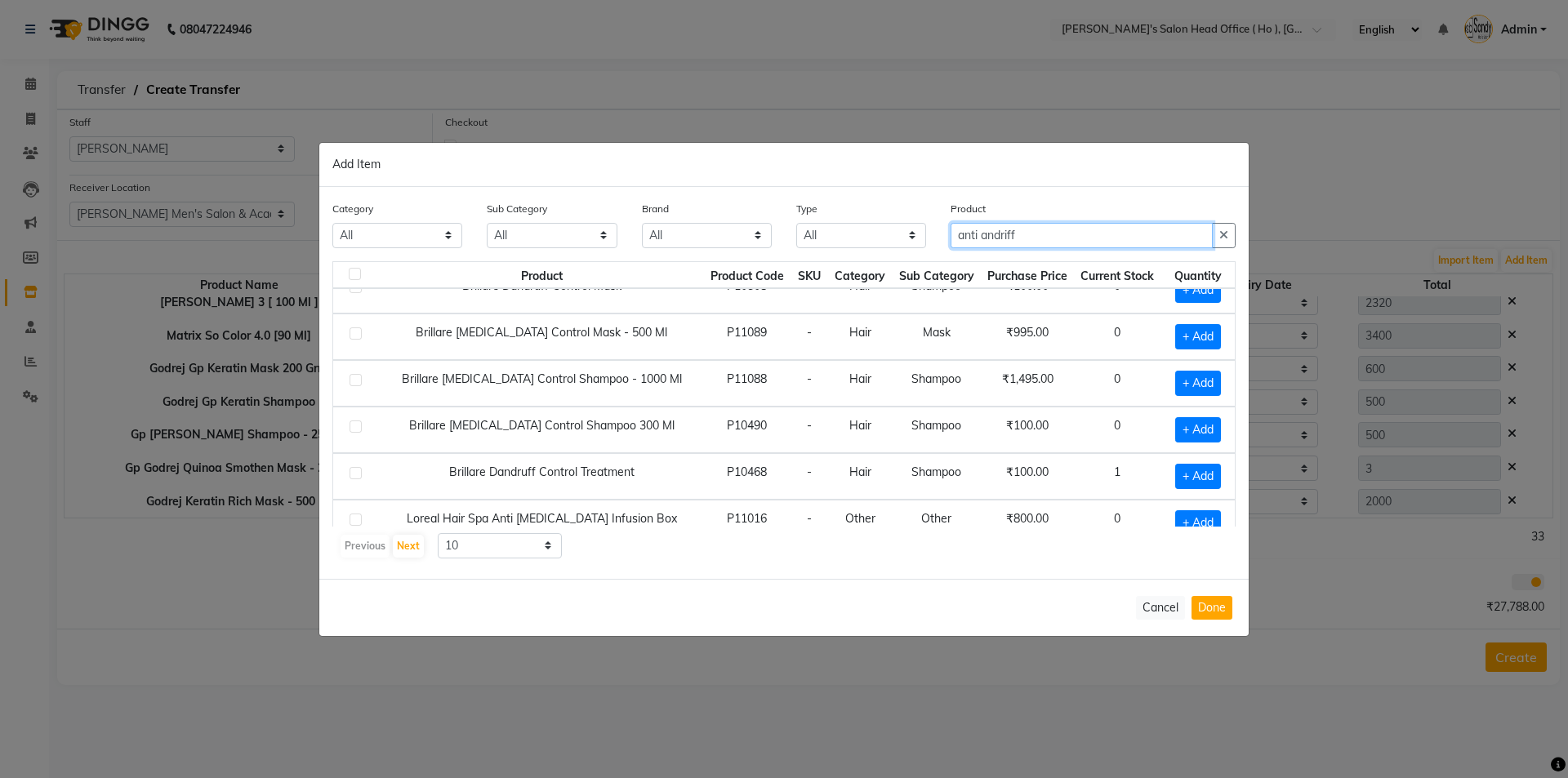
scroll to position [0, 0]
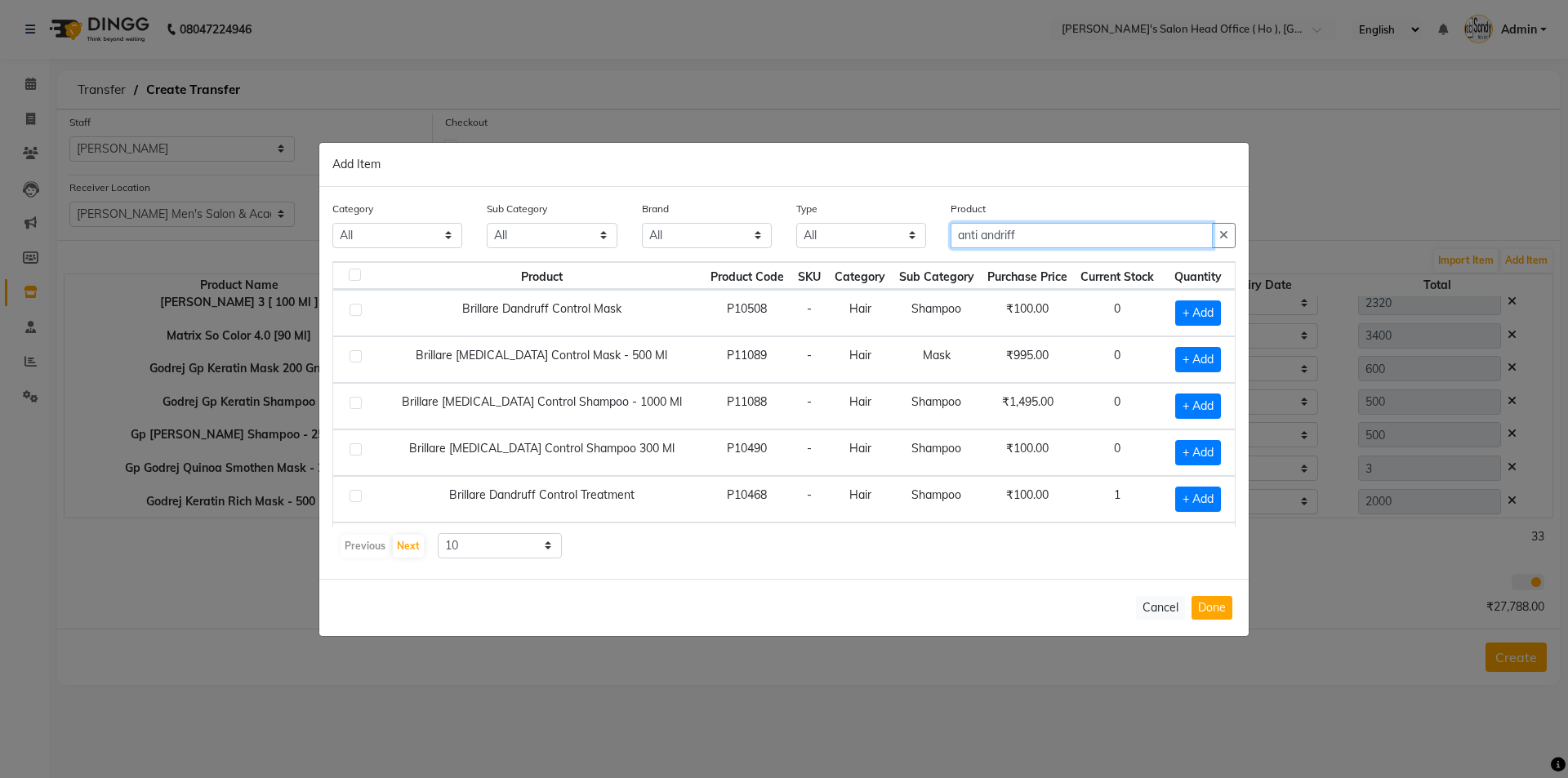
drag, startPoint x: 1031, startPoint y: 234, endPoint x: 516, endPoint y: 136, distance: 524.2
click at [517, 136] on ngb-modal-window "Add Item Category All Hair Skin Waxing Disposable Threading Hands and Feet Beau…" at bounding box center [784, 389] width 1568 height 778
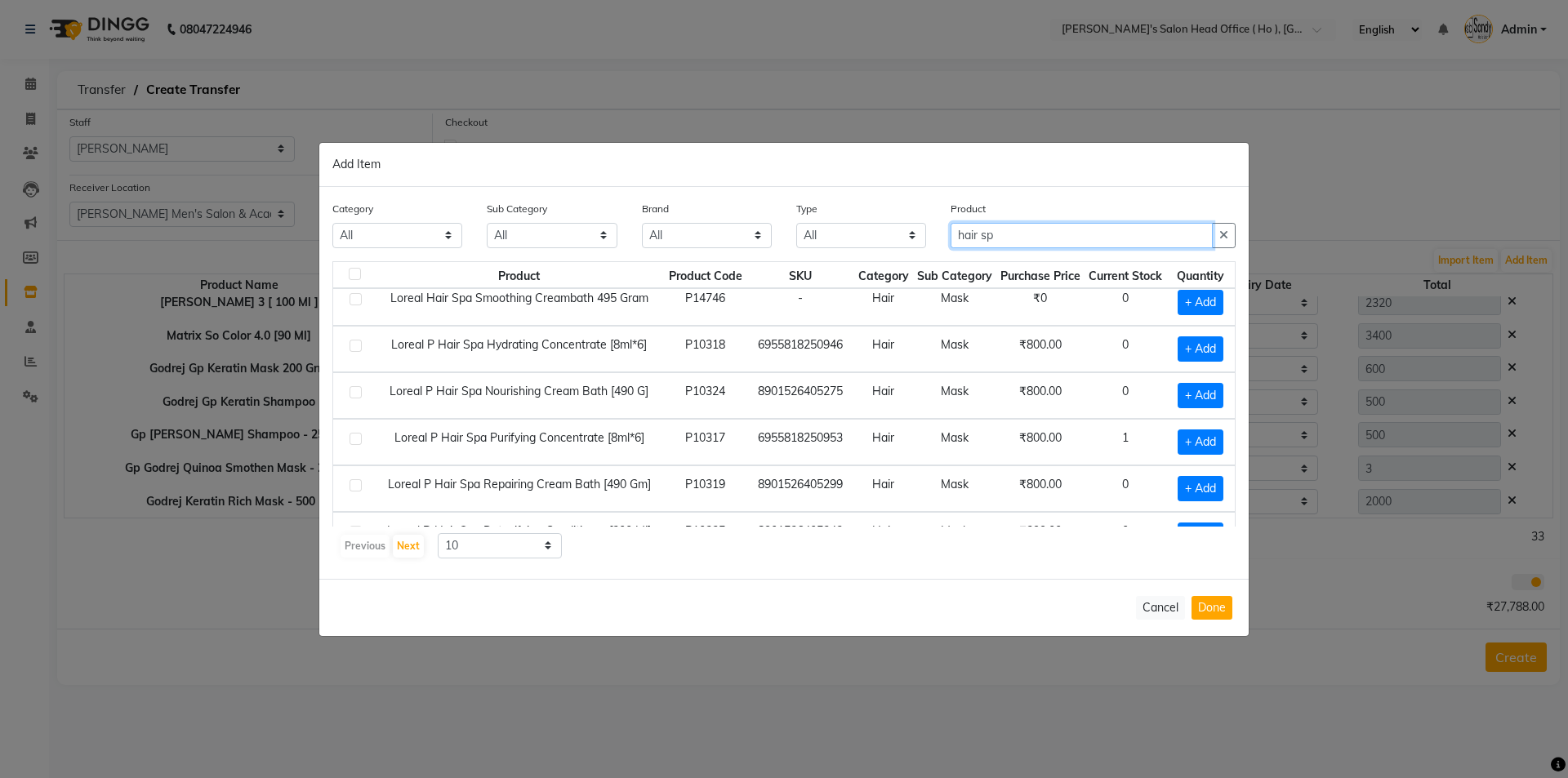
scroll to position [230, 0]
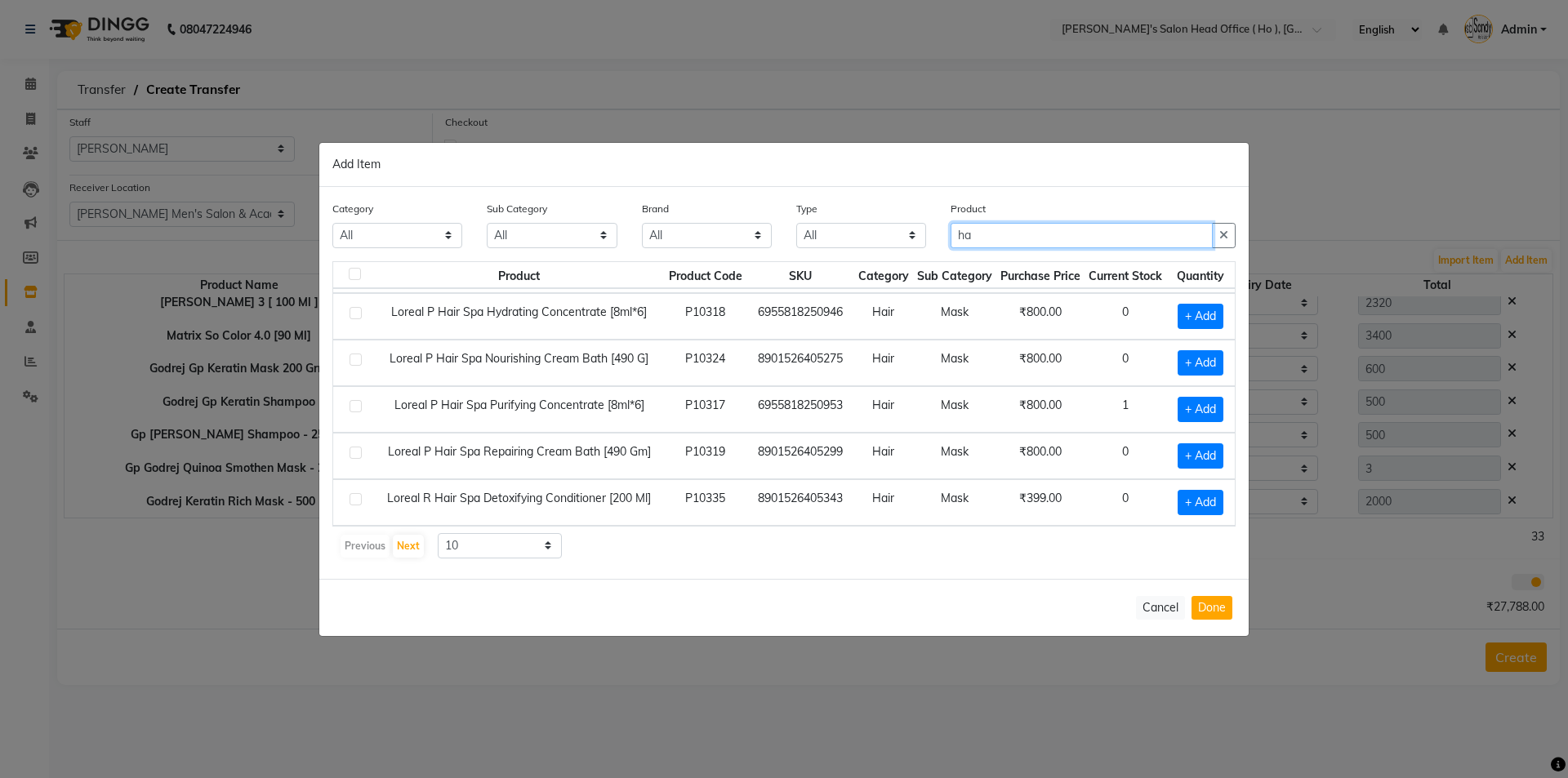
type input "h"
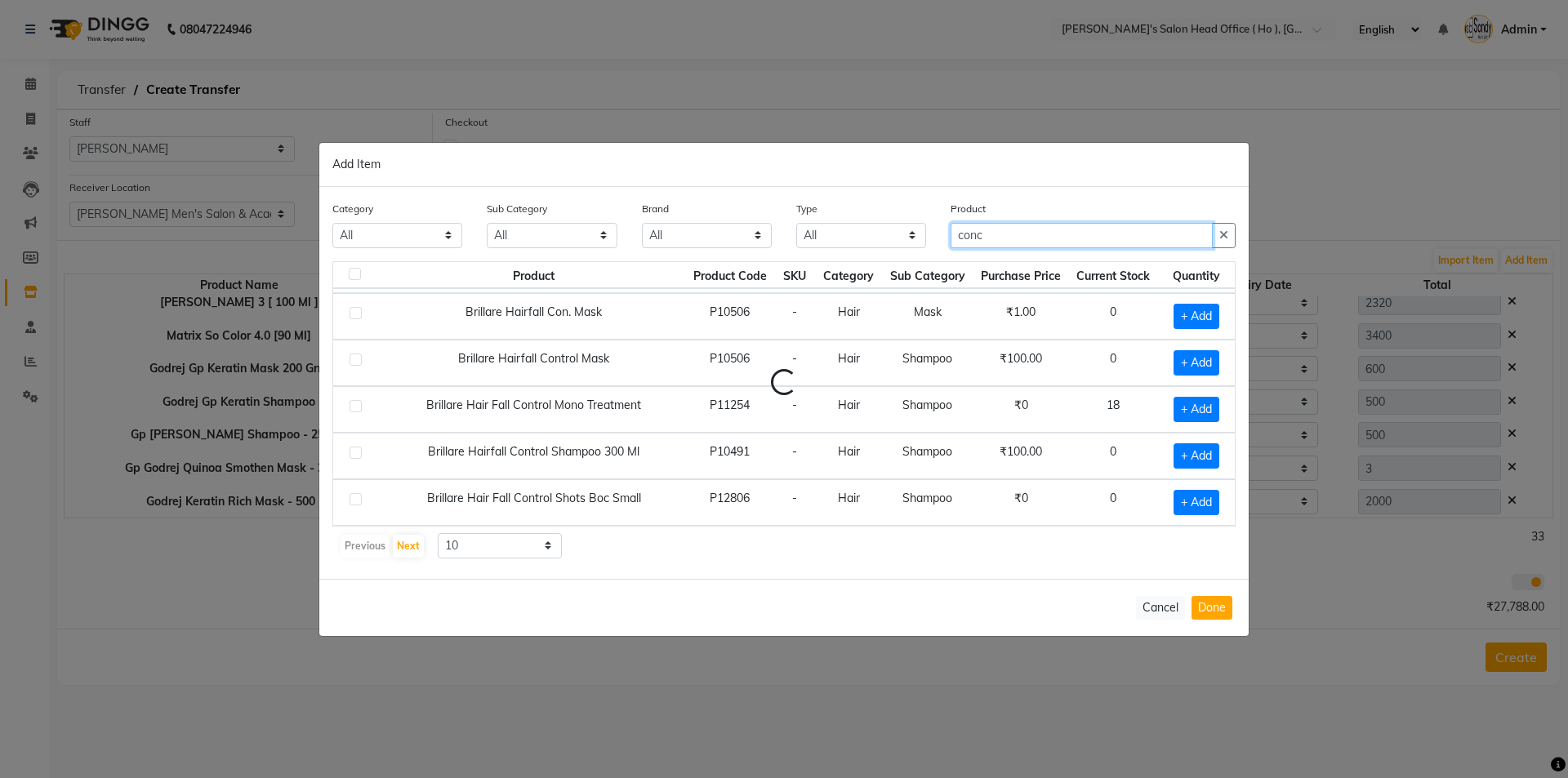
scroll to position [0, 0]
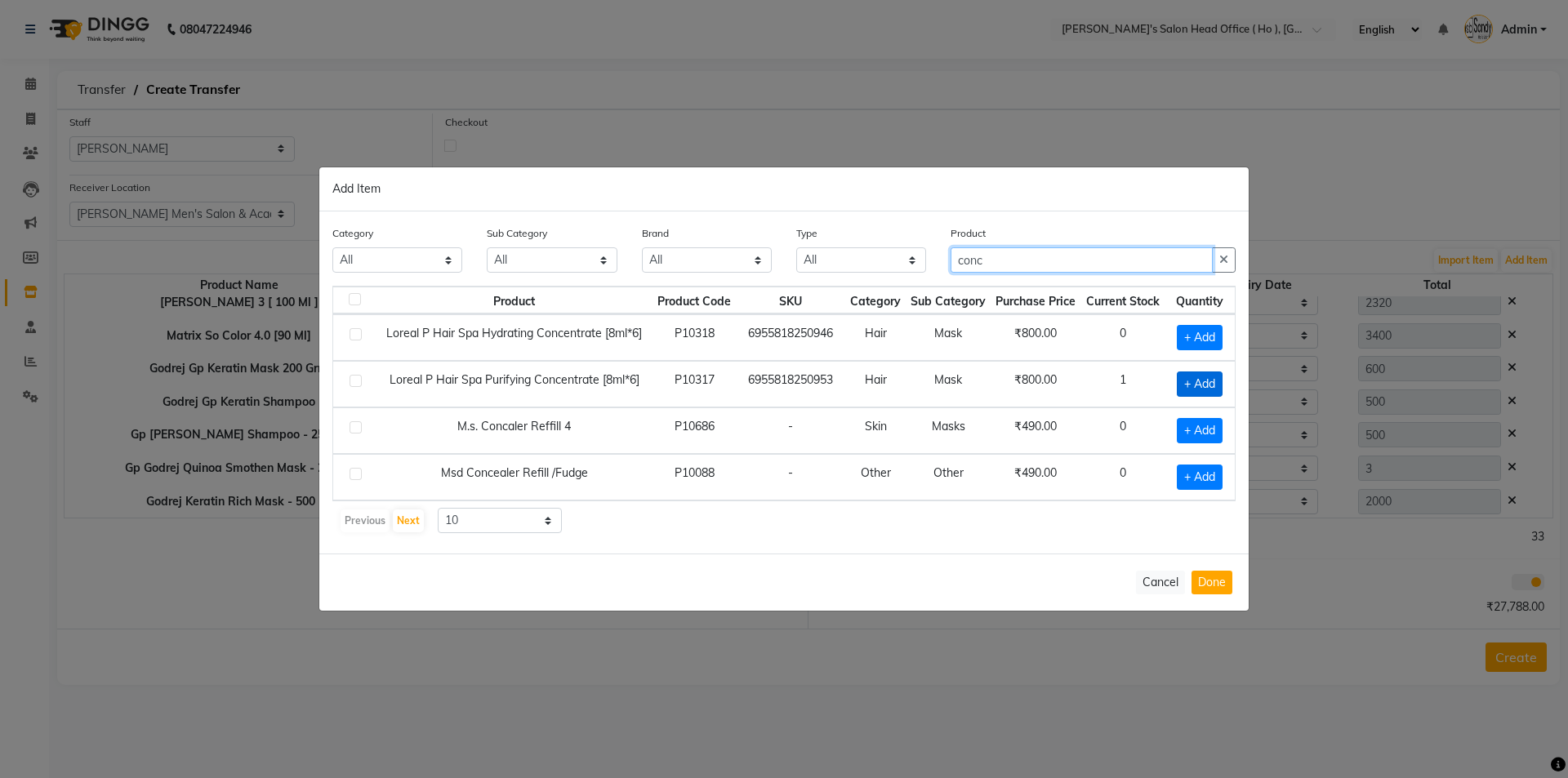
type input "conc"
click at [1208, 386] on span "+ Add" at bounding box center [1199, 384] width 45 height 25
checkbox input "true"
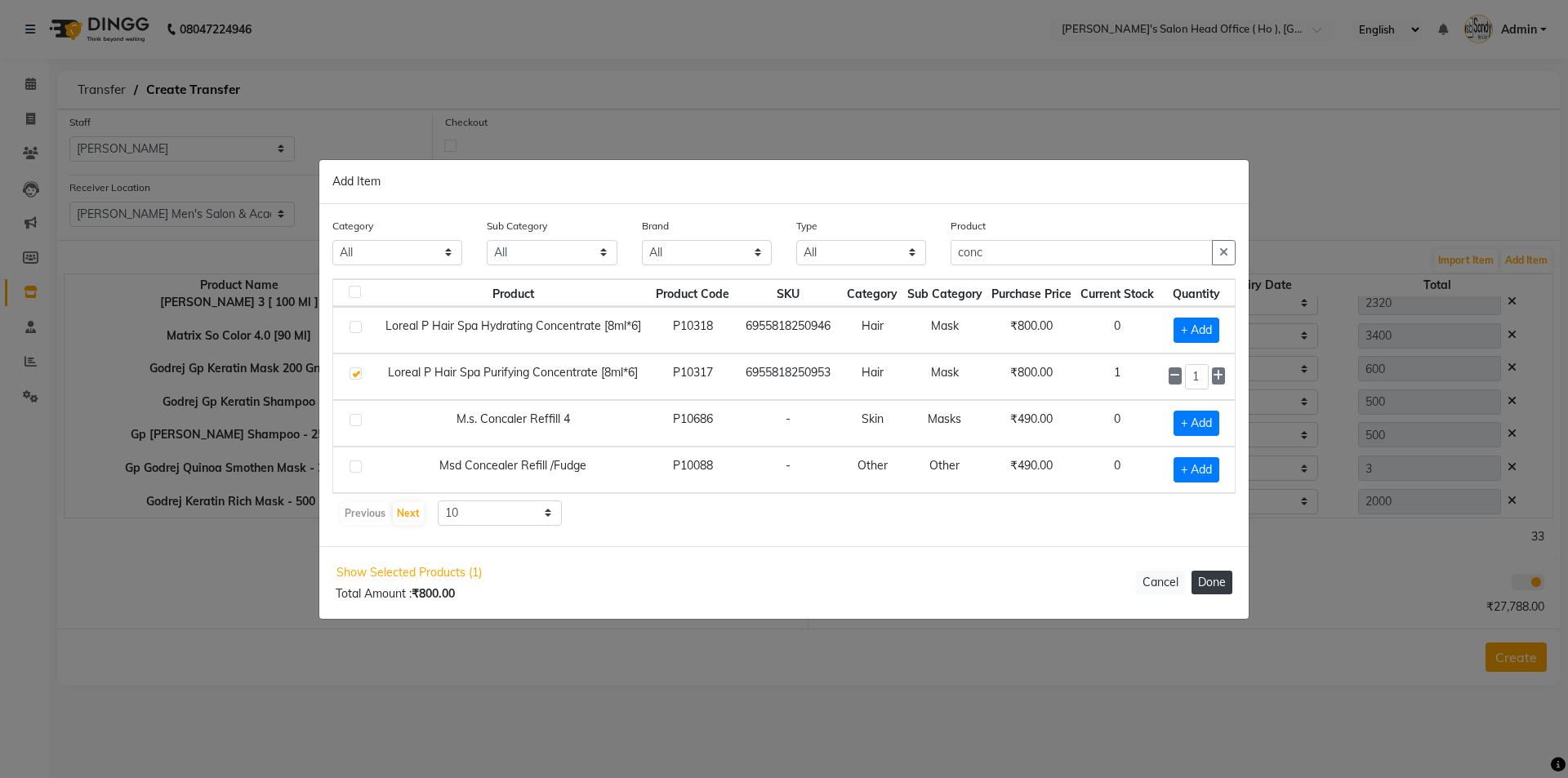
click at [1210, 582] on button "Done" at bounding box center [1211, 583] width 41 height 24
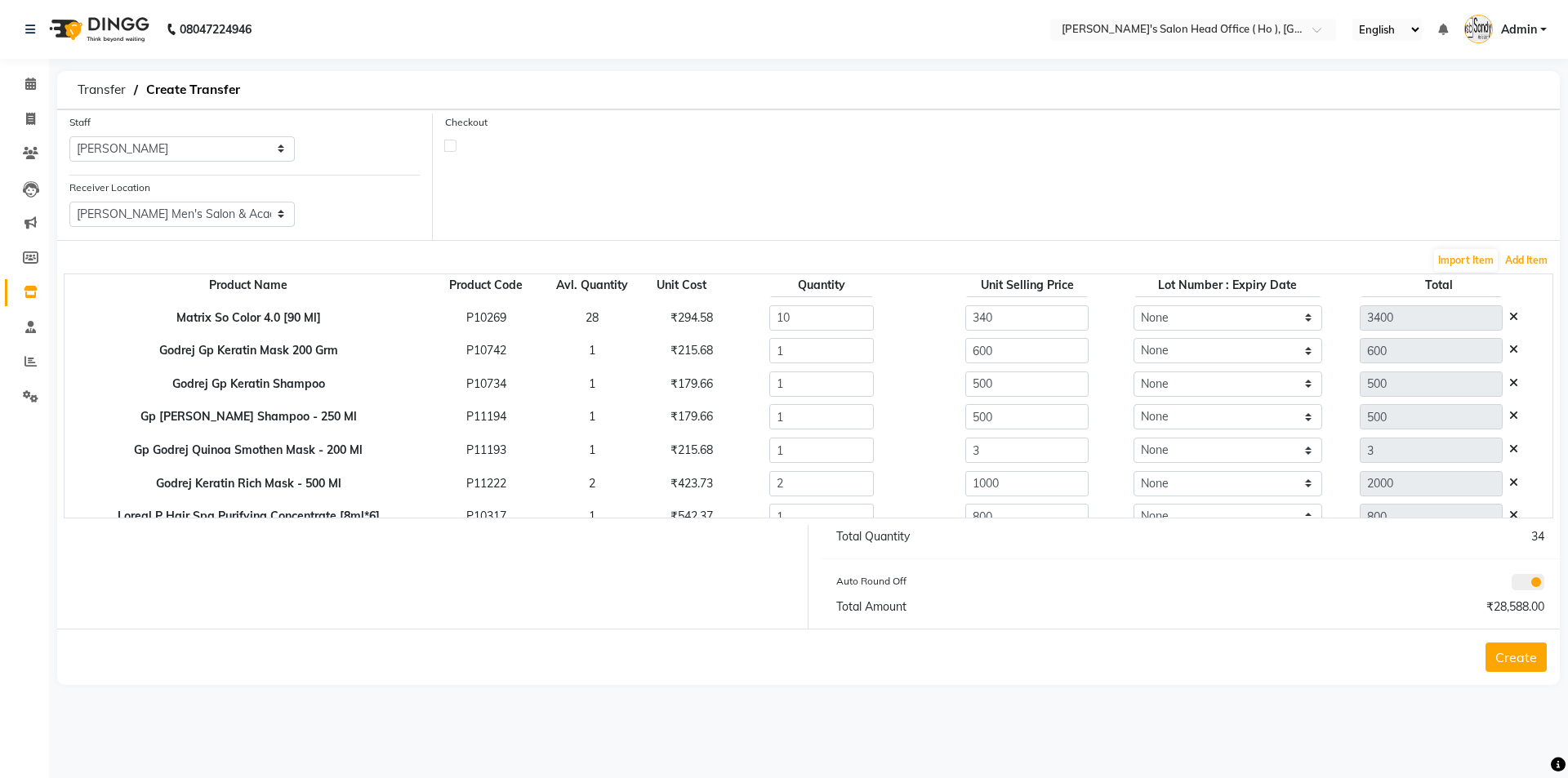
scroll to position [180, 0]
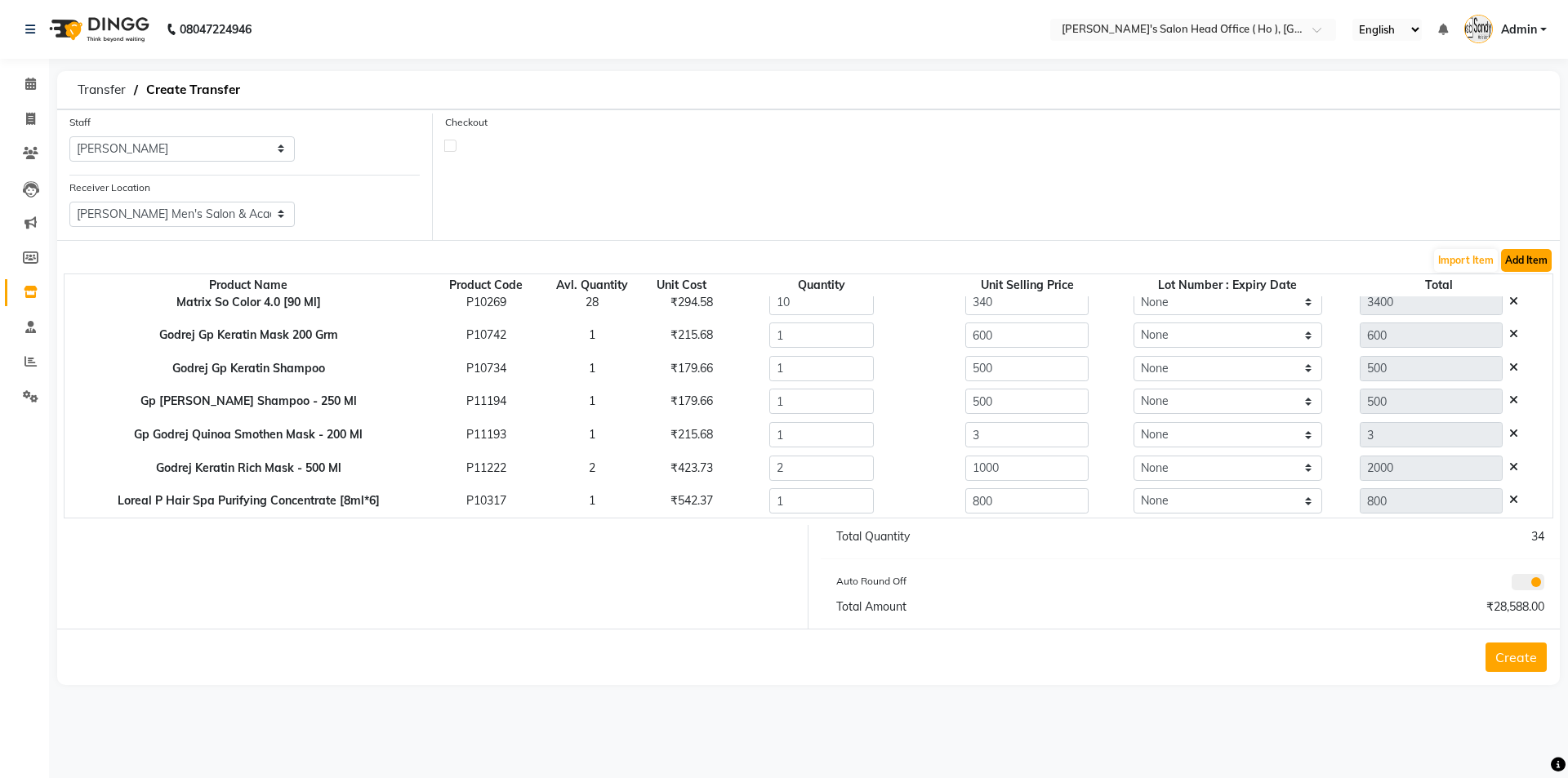
click at [1538, 258] on button "Add Item" at bounding box center [1526, 260] width 51 height 23
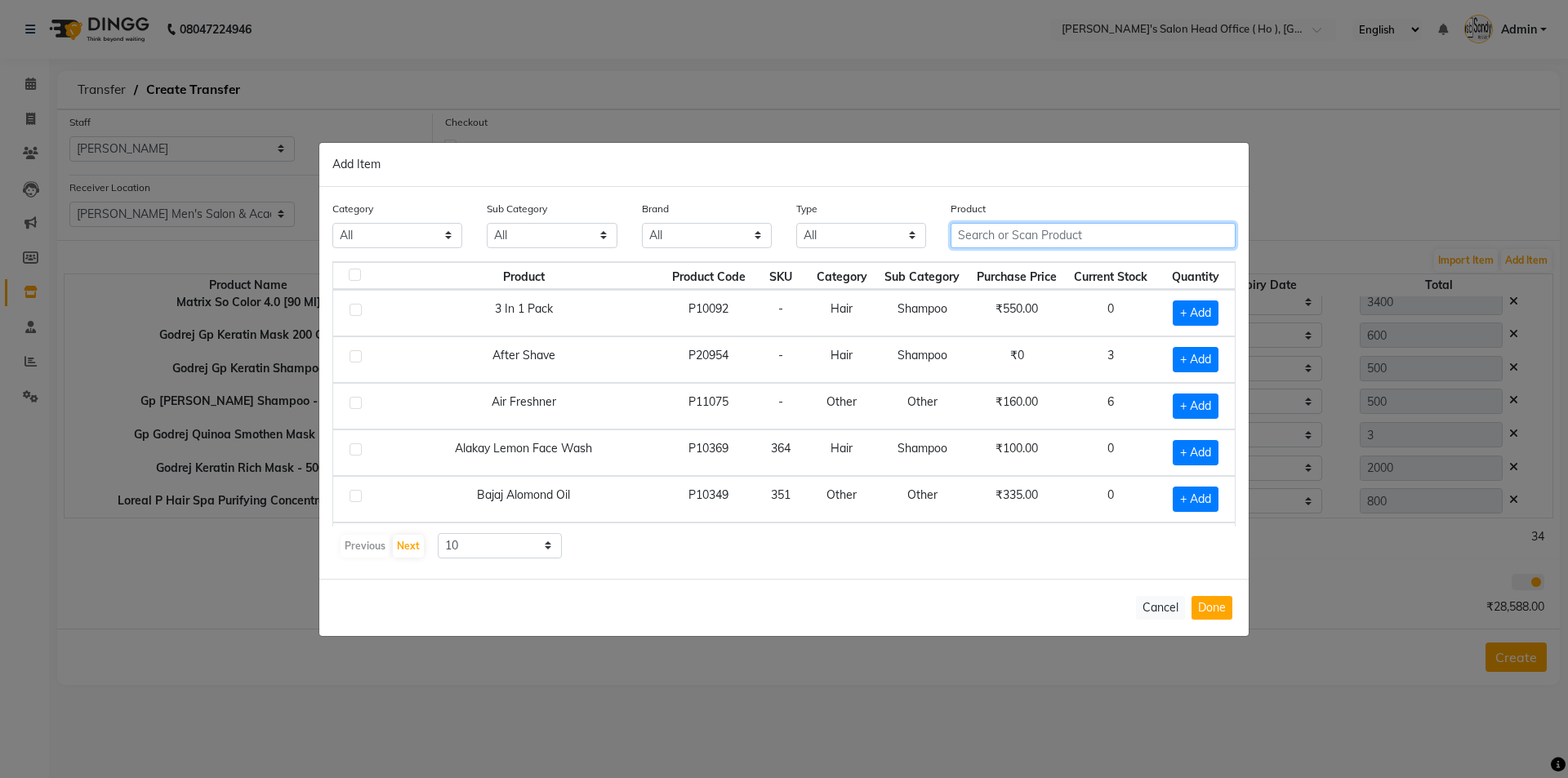
click at [1047, 239] on input "text" at bounding box center [1093, 236] width 285 height 25
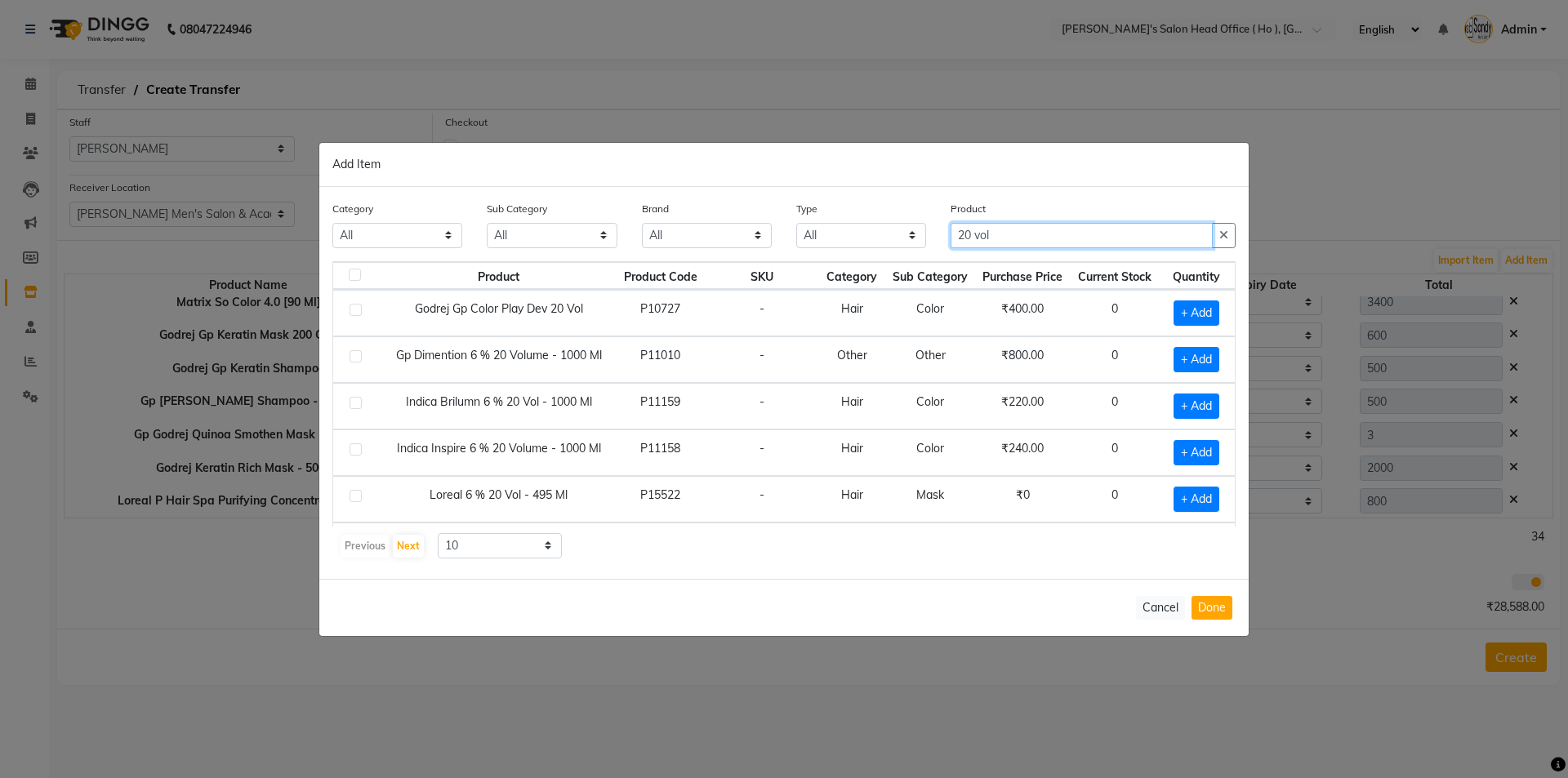
type input "20 vol"
drag, startPoint x: 483, startPoint y: 540, endPoint x: 478, endPoint y: 555, distance: 15.8
click at [480, 541] on select "10 50 100" at bounding box center [499, 546] width 124 height 25
select select "100"
click at [438, 533] on select "10 50 100" at bounding box center [499, 546] width 124 height 25
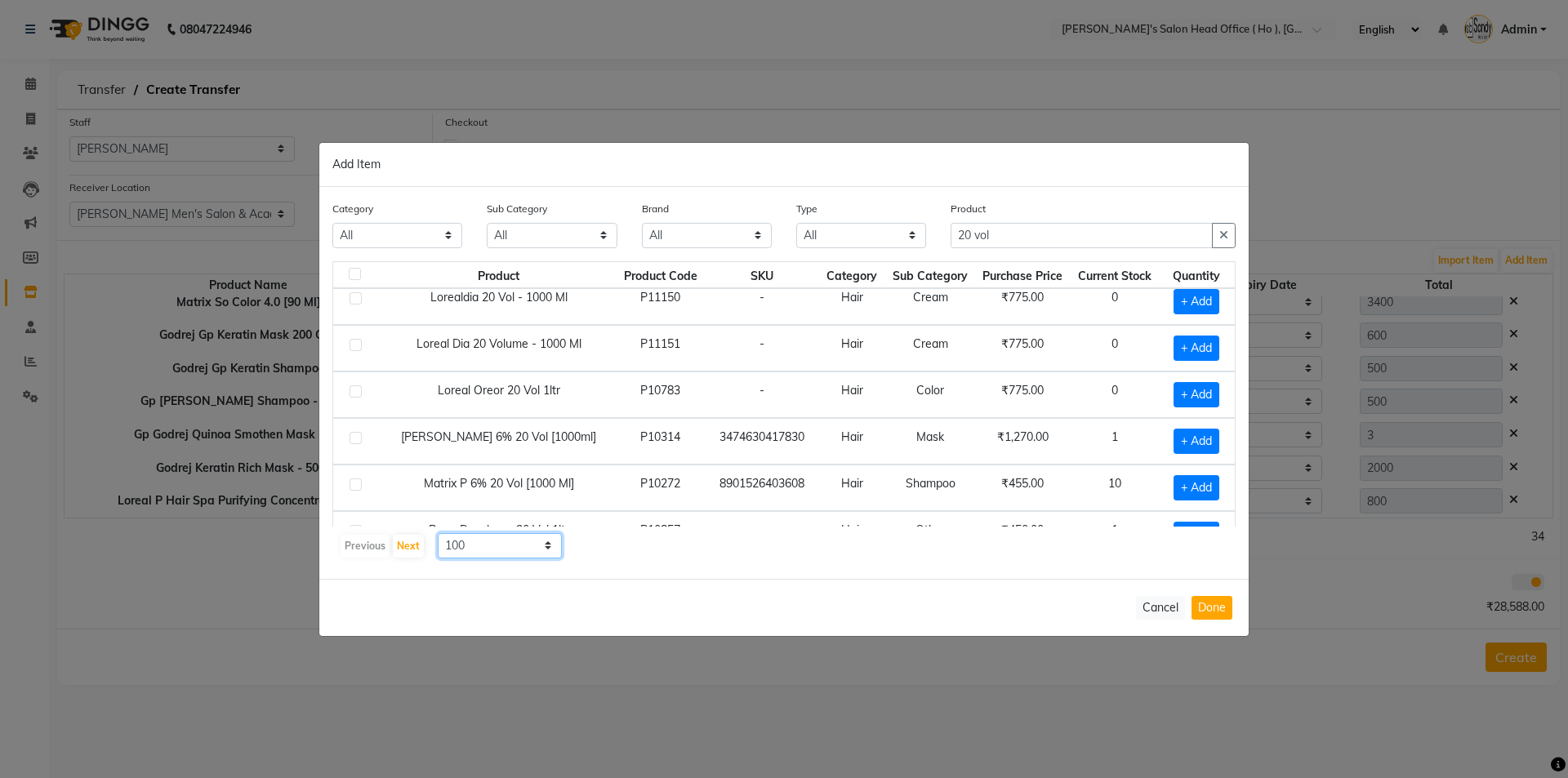
scroll to position [322, 0]
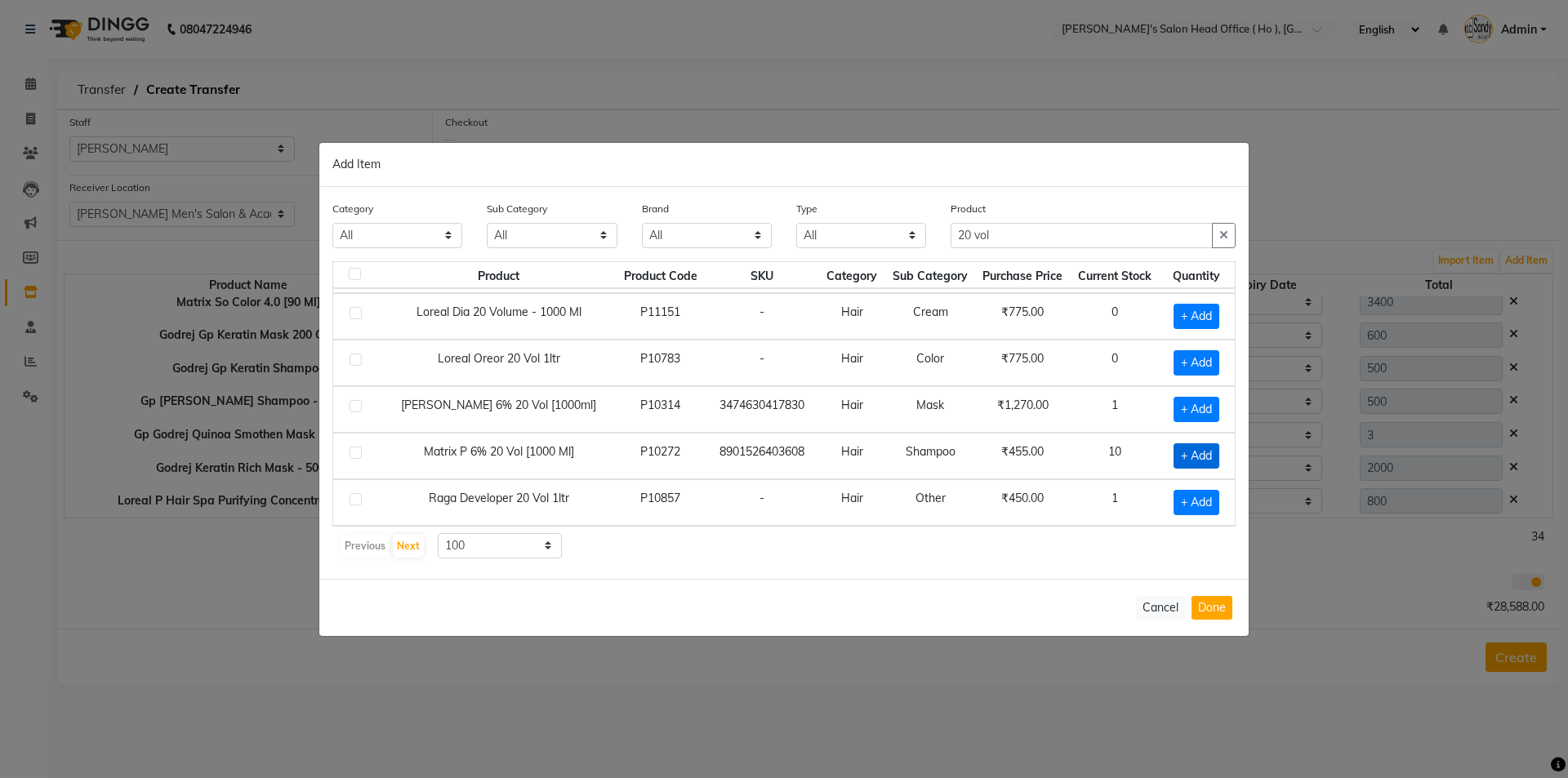
click at [1186, 458] on span "+ Add" at bounding box center [1197, 456] width 45 height 25
checkbox input "true"
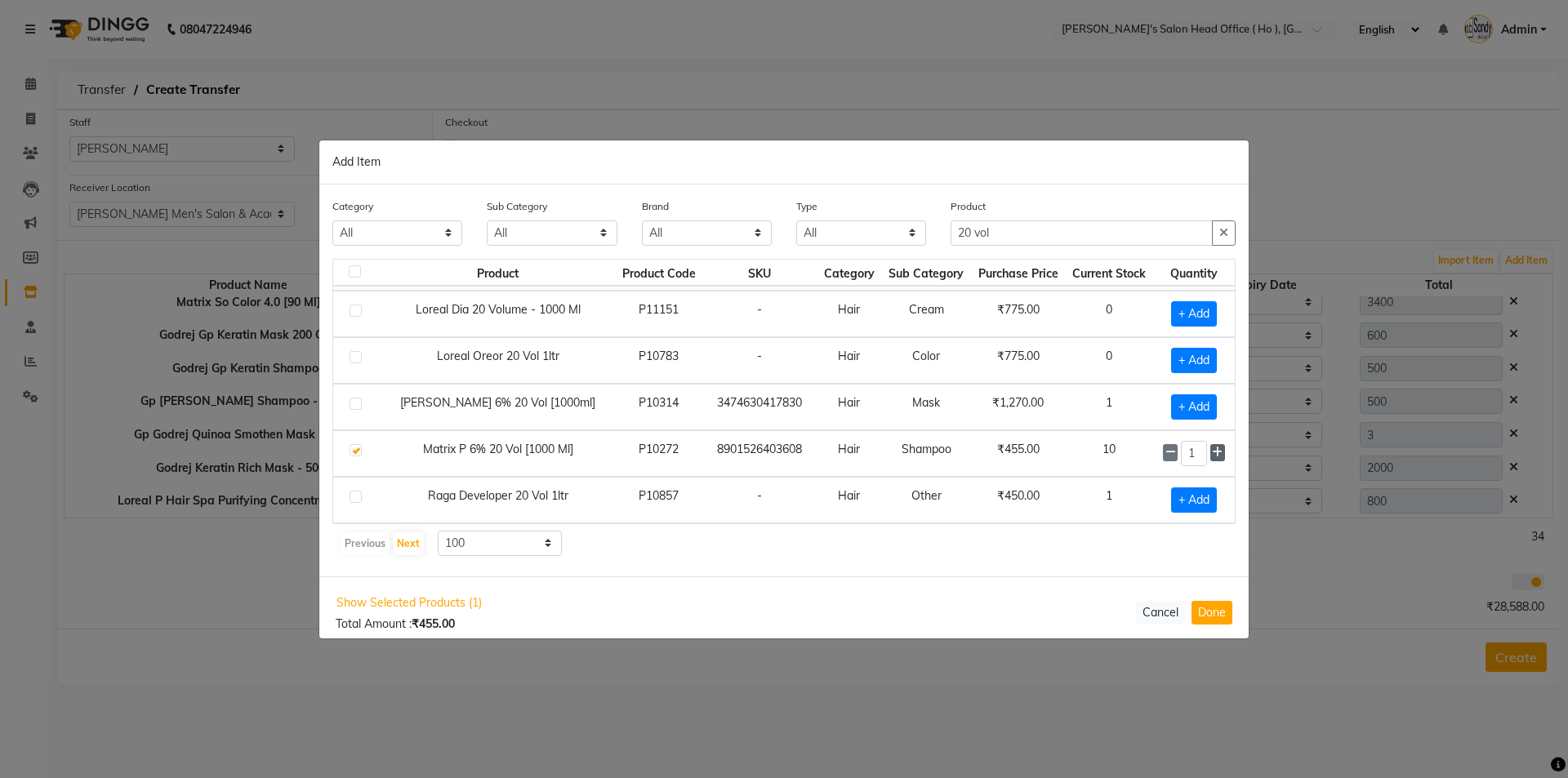
click at [1212, 455] on icon at bounding box center [1218, 452] width 11 height 12
type input "2"
click at [1208, 610] on button "Done" at bounding box center [1211, 612] width 41 height 24
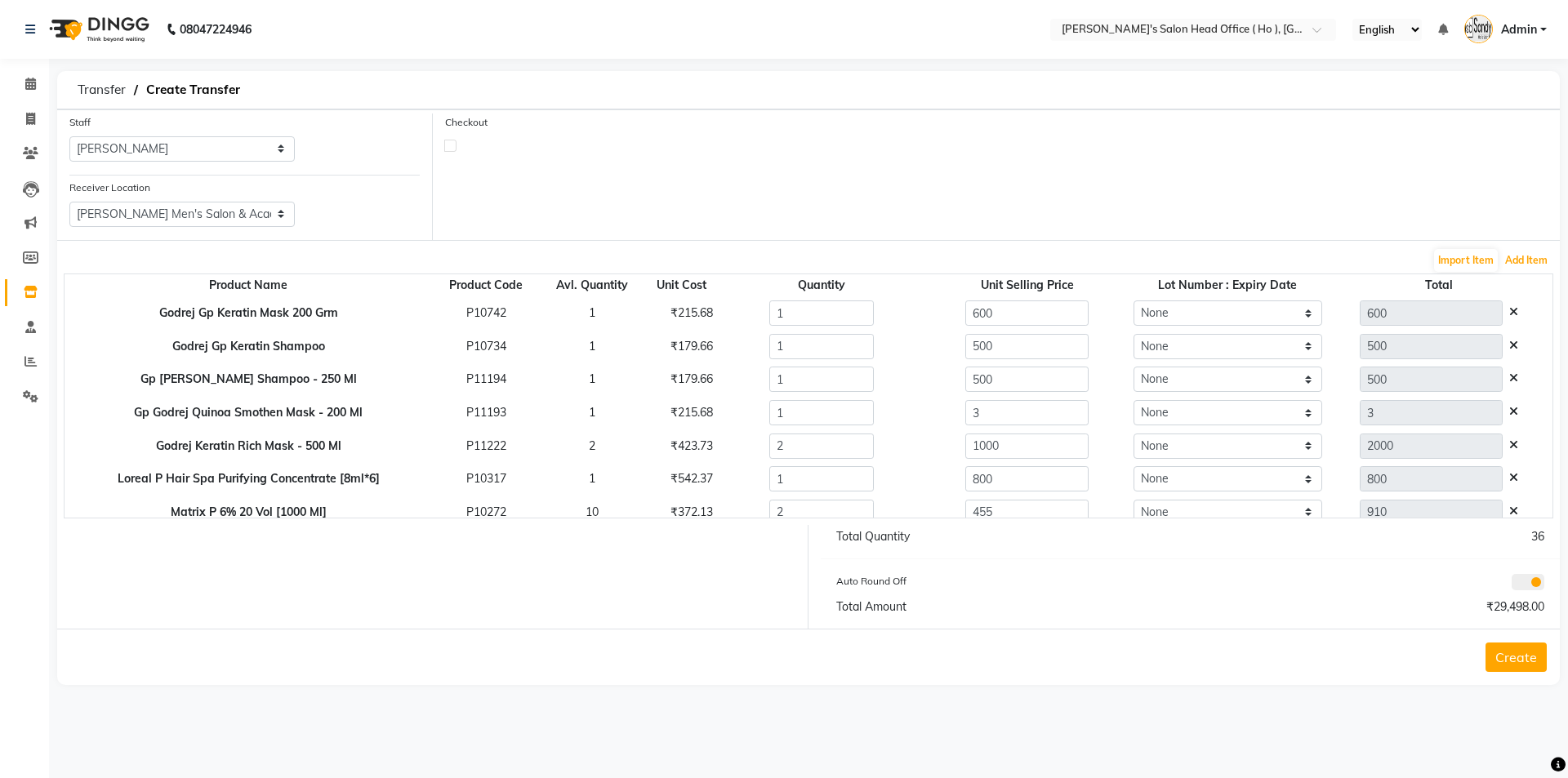
scroll to position [213, 0]
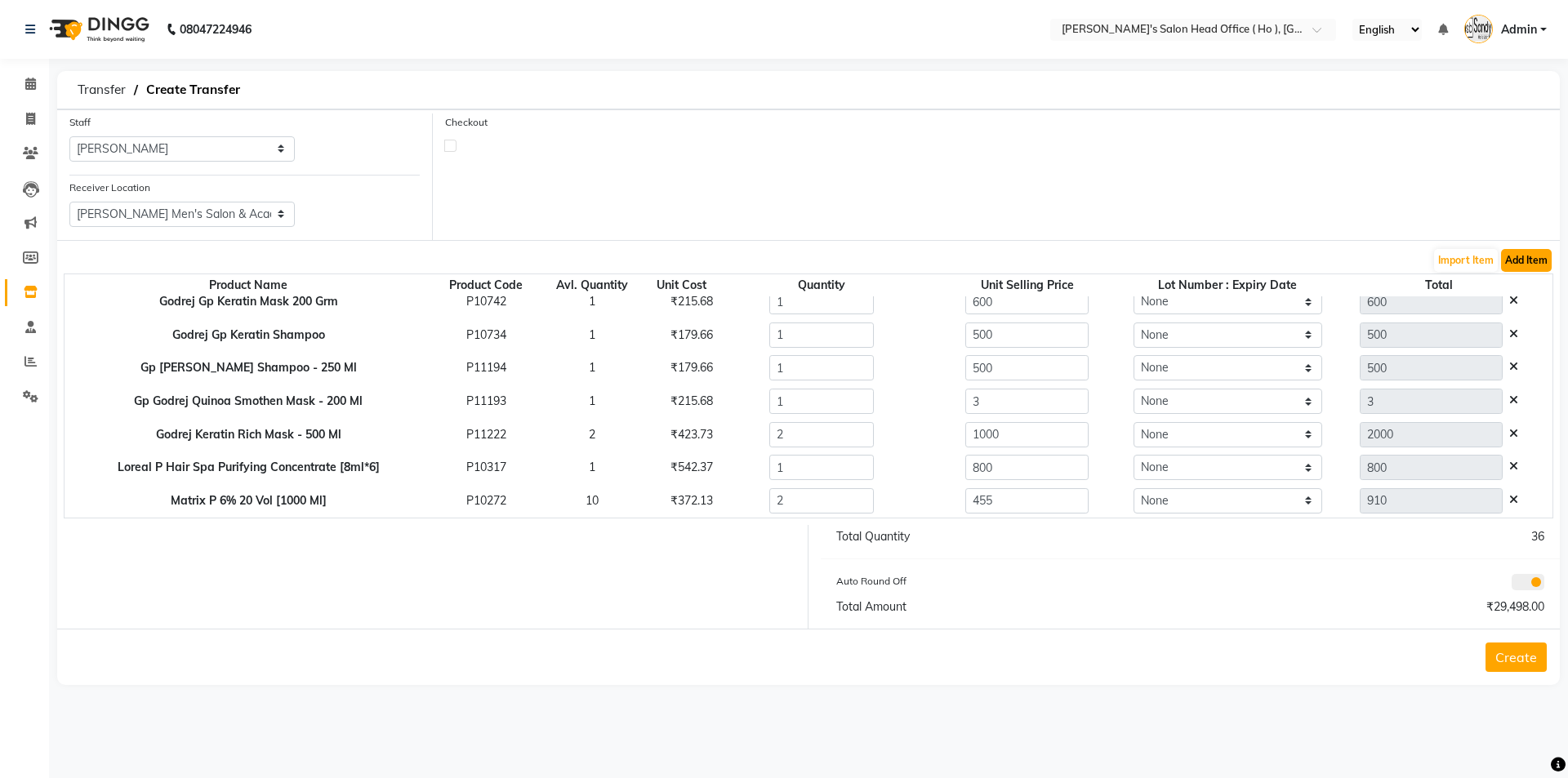
click at [1523, 265] on button "Add Item" at bounding box center [1526, 260] width 51 height 23
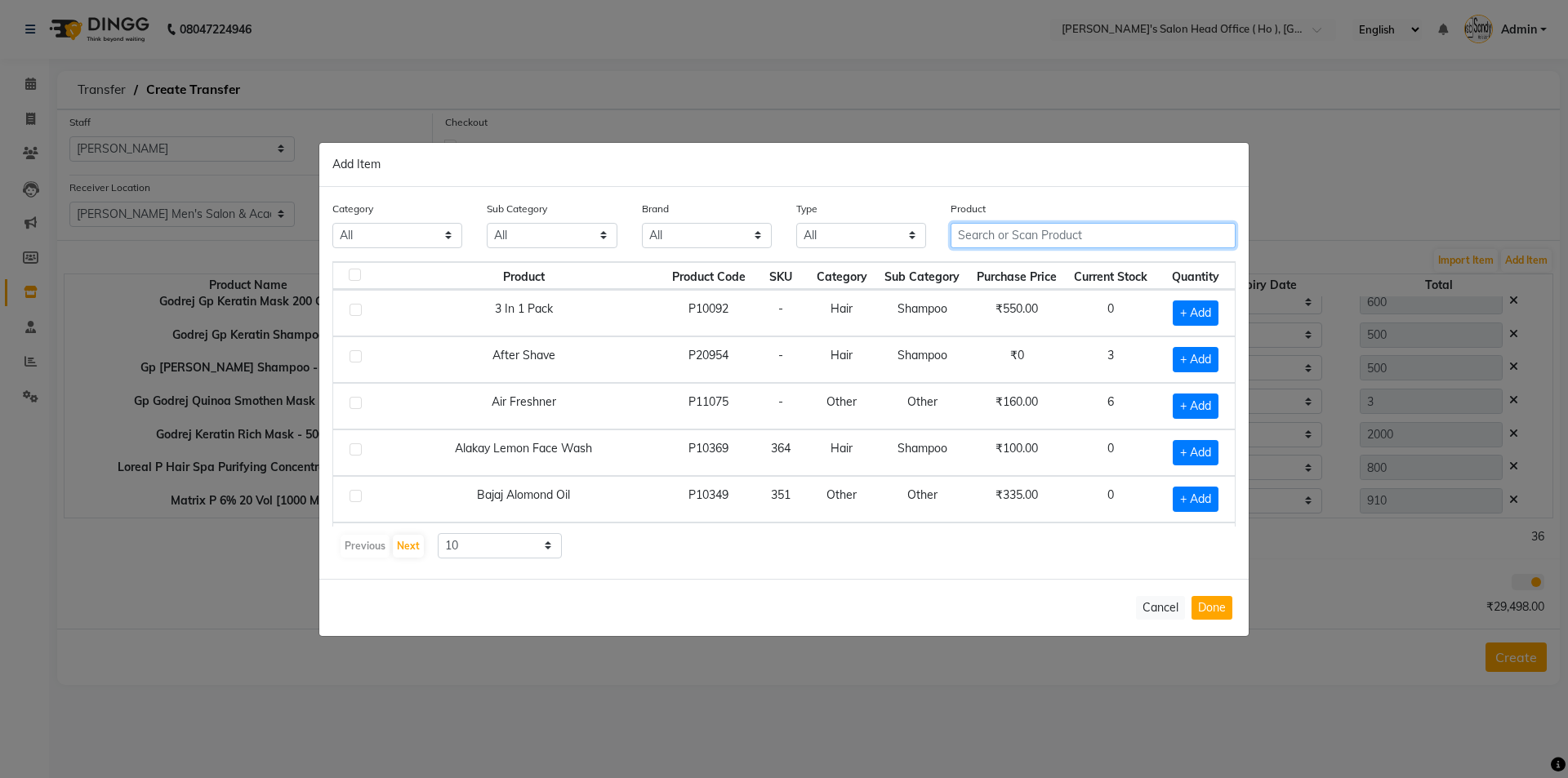
click at [1014, 234] on input "text" at bounding box center [1093, 236] width 285 height 25
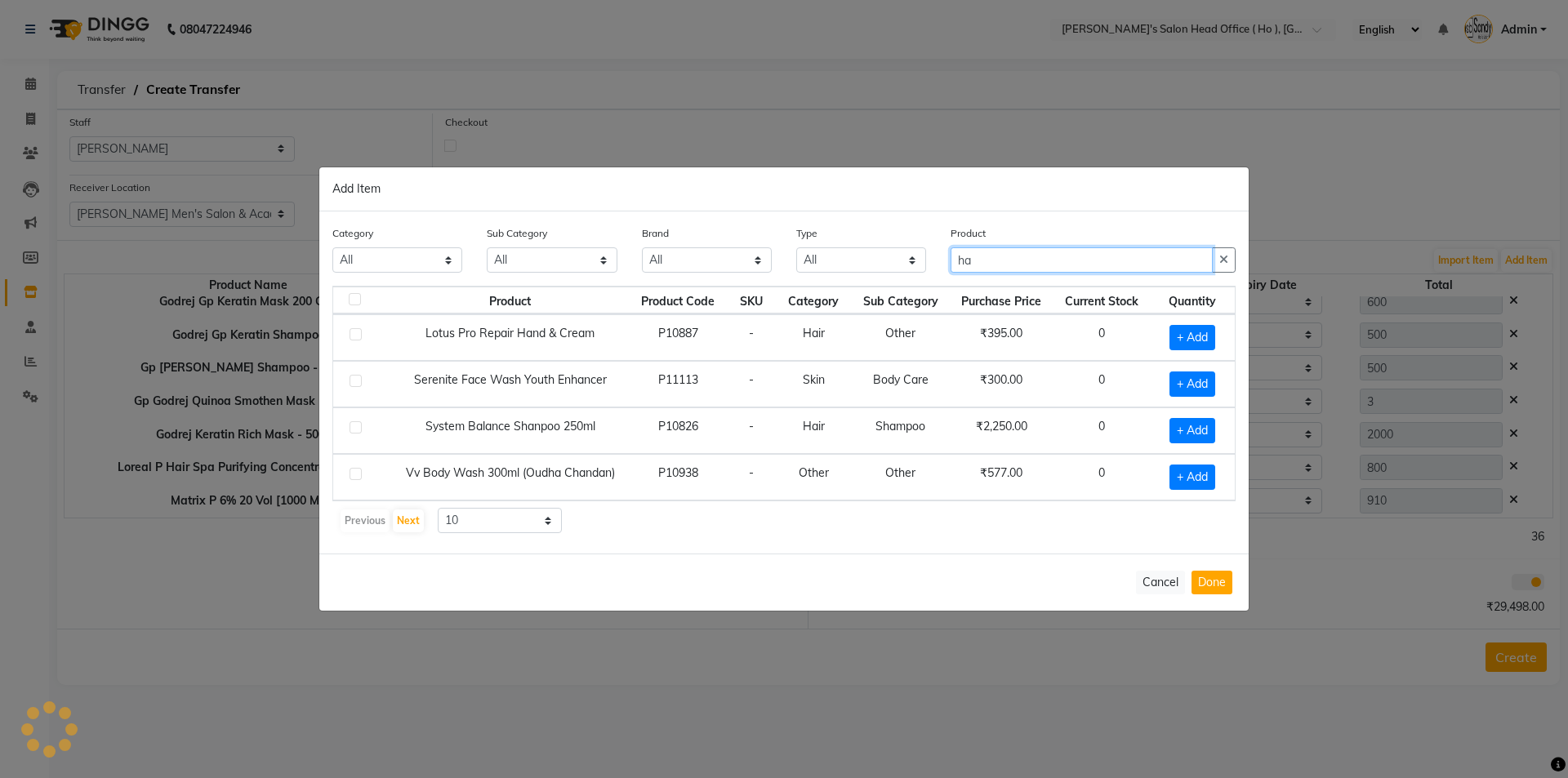
type input "h"
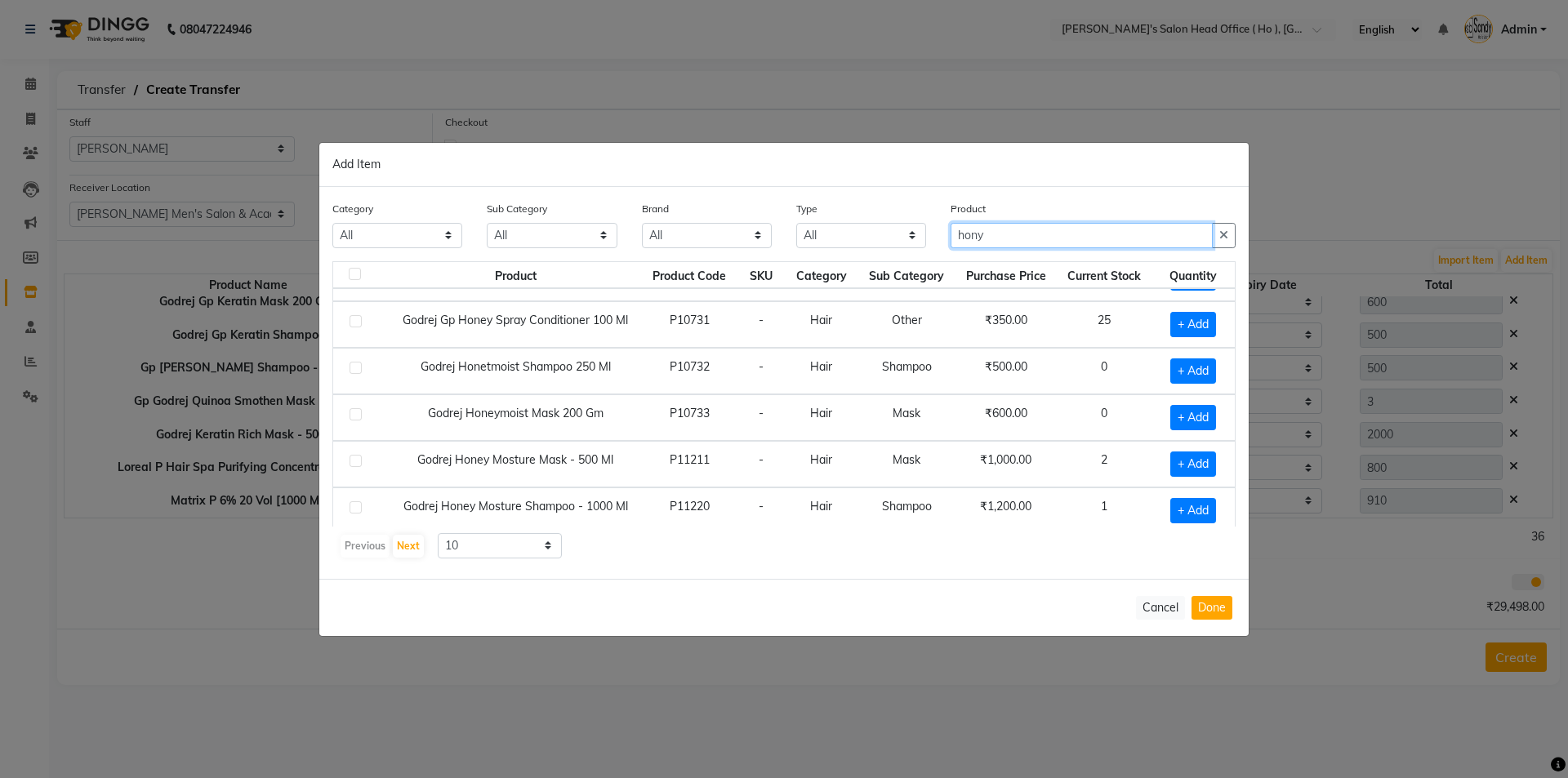
scroll to position [136, 0]
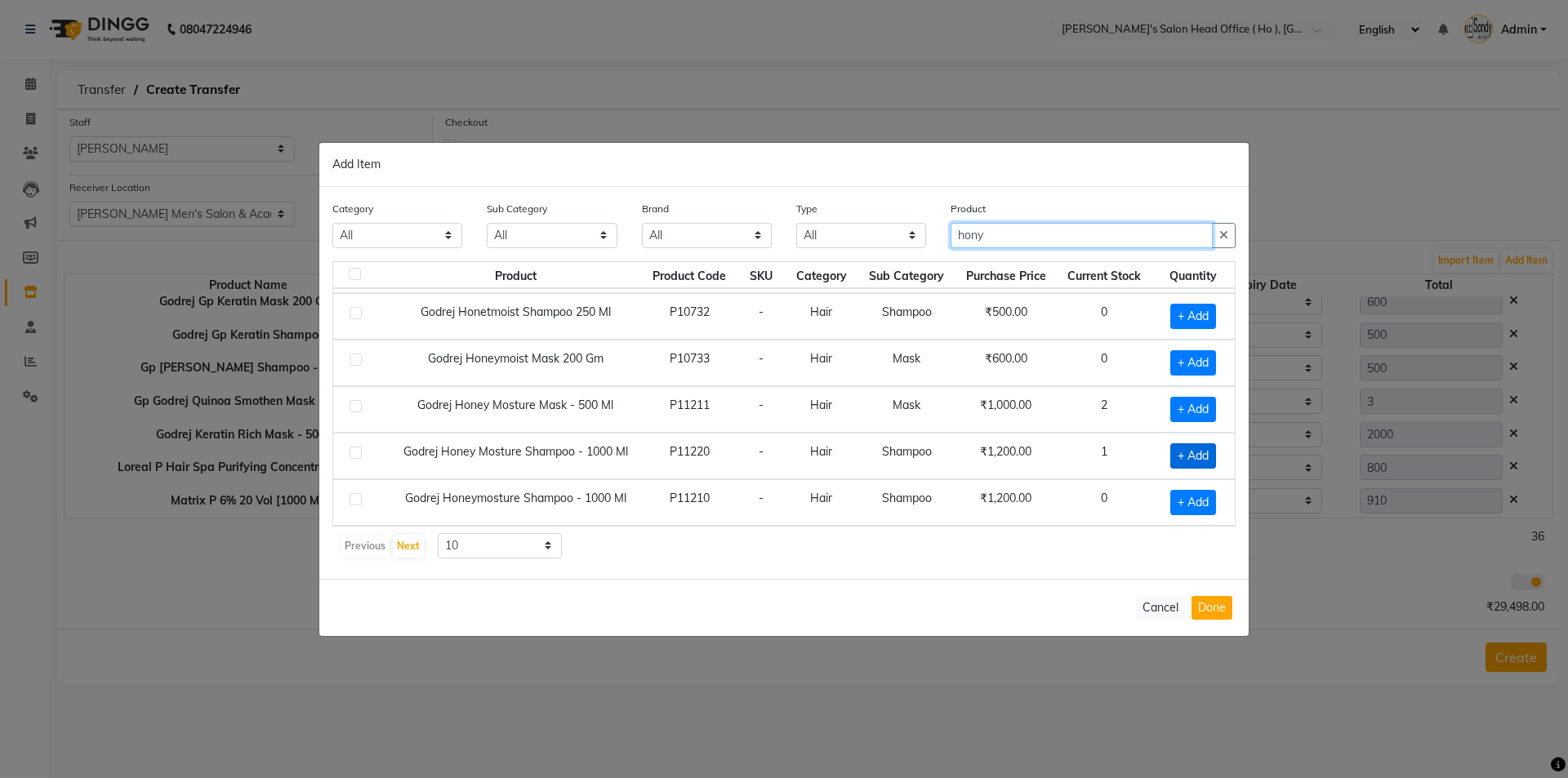
type input "hony"
click at [1174, 455] on span "+ Add" at bounding box center [1193, 456] width 45 height 25
checkbox input "true"
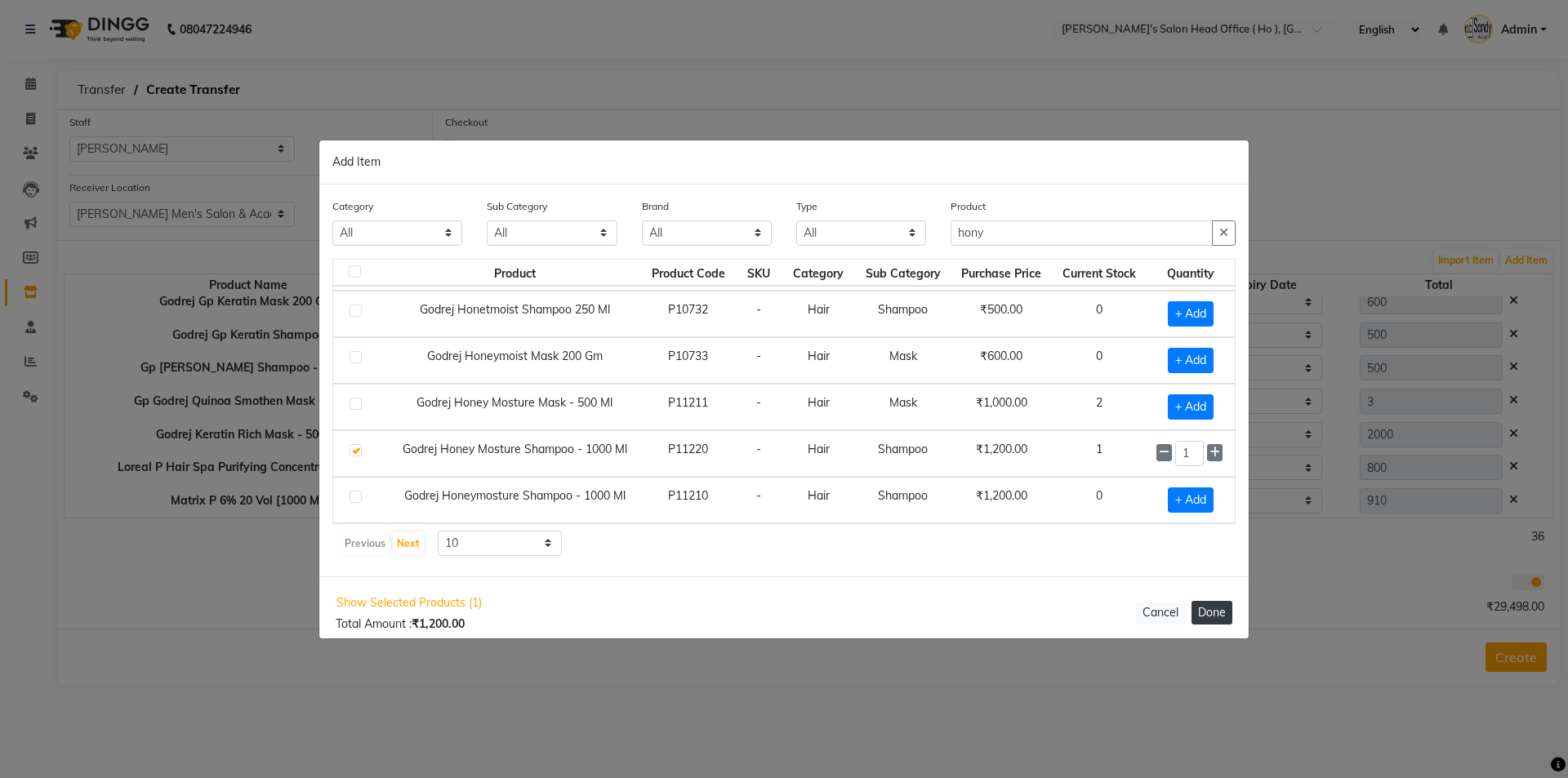
click at [1198, 607] on button "Done" at bounding box center [1211, 613] width 41 height 24
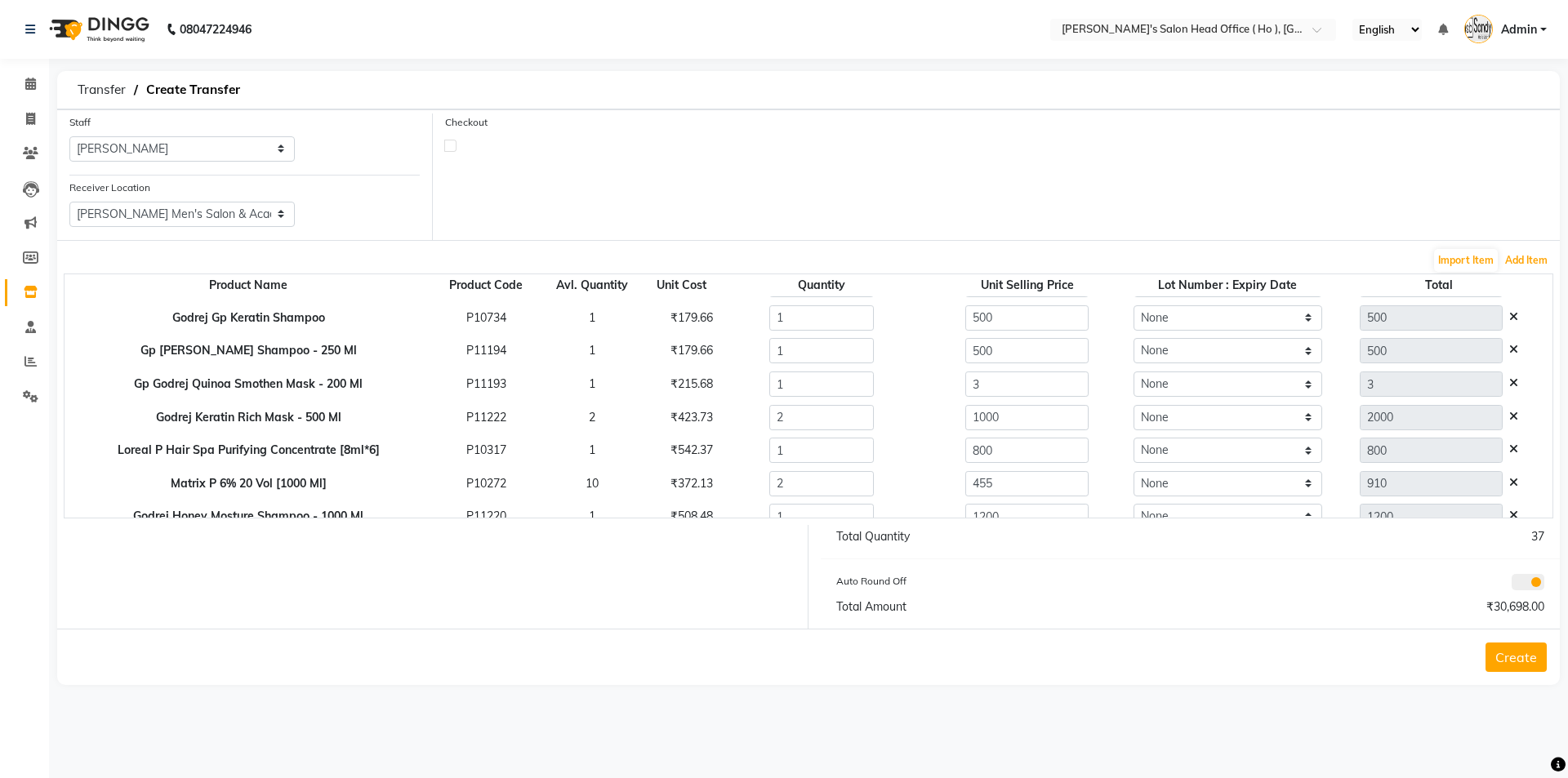
scroll to position [246, 0]
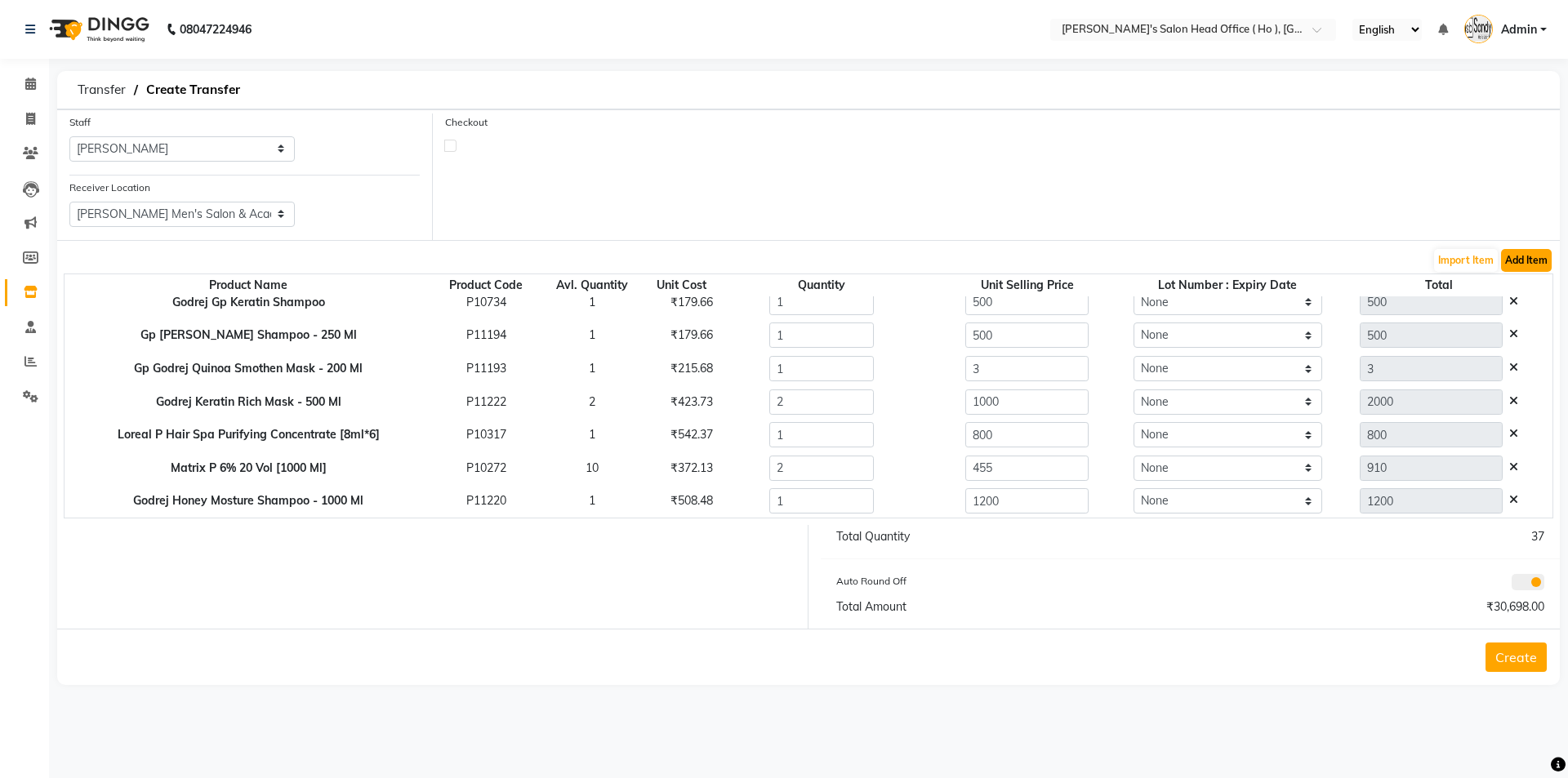
click at [1514, 257] on button "Add Item" at bounding box center [1526, 260] width 51 height 23
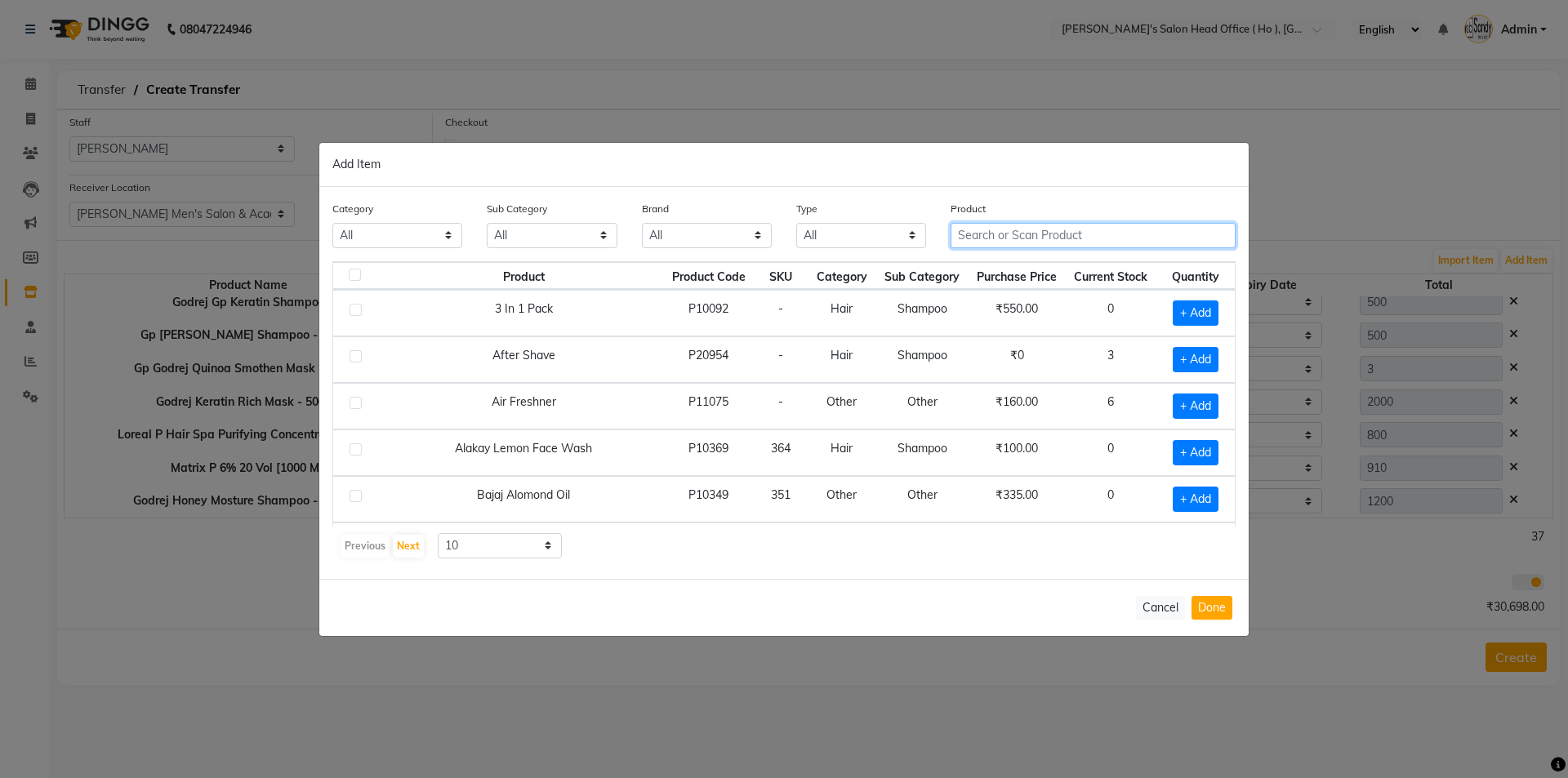
click at [1000, 238] on input "text" at bounding box center [1093, 236] width 285 height 25
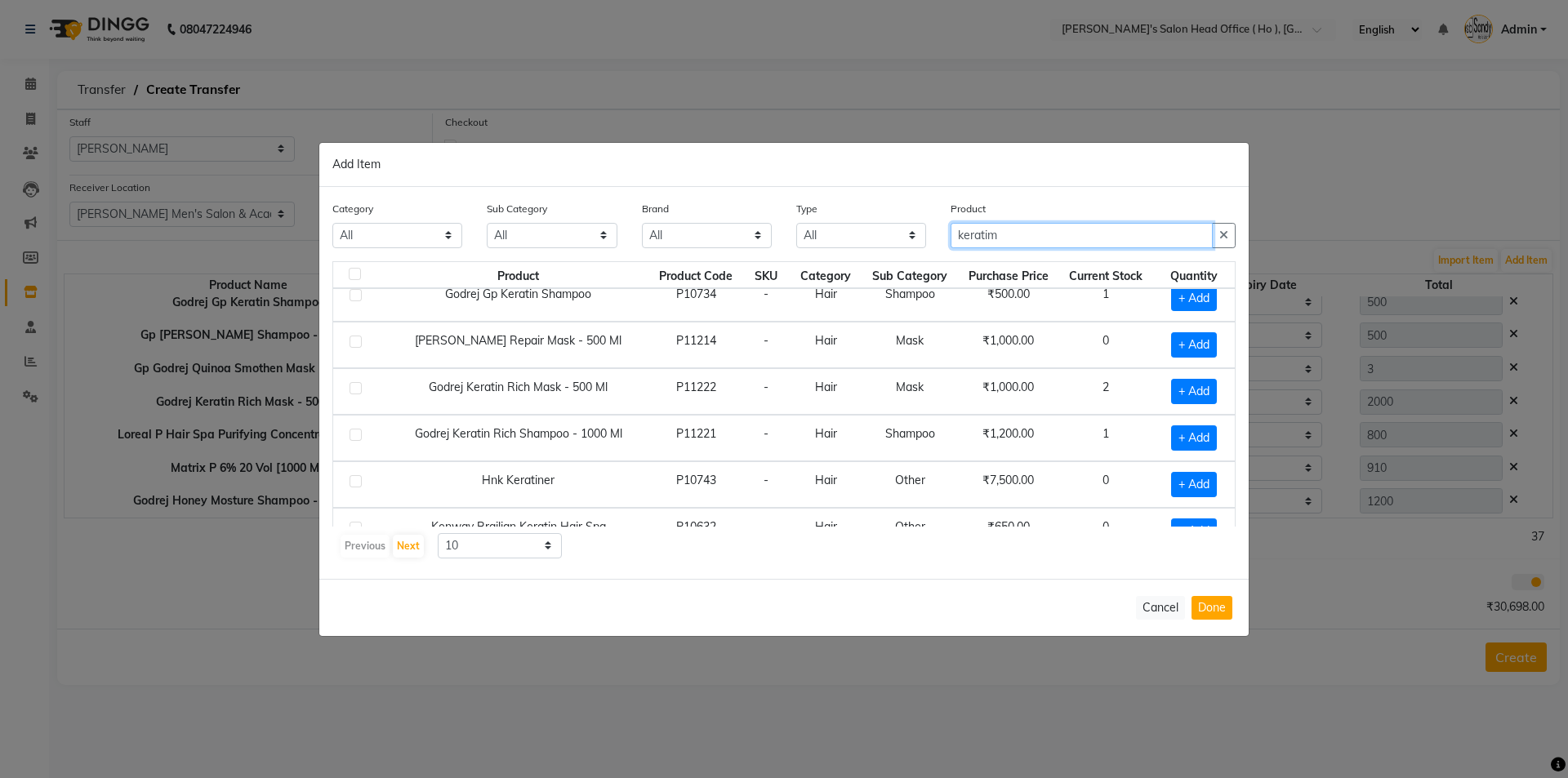
scroll to position [230, 0]
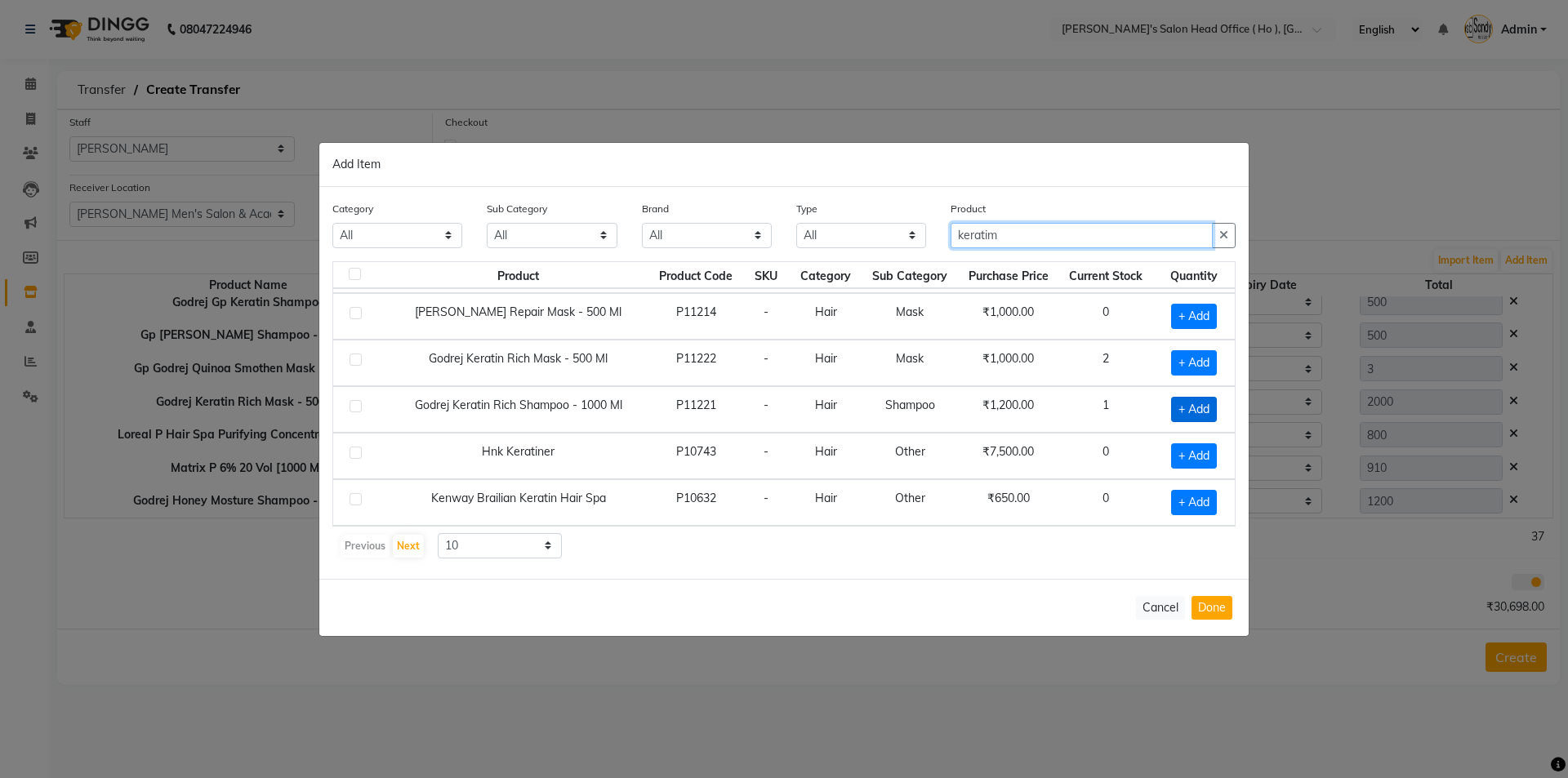
type input "keratim"
click at [1190, 409] on span "+ Add" at bounding box center [1194, 409] width 45 height 25
checkbox input "true"
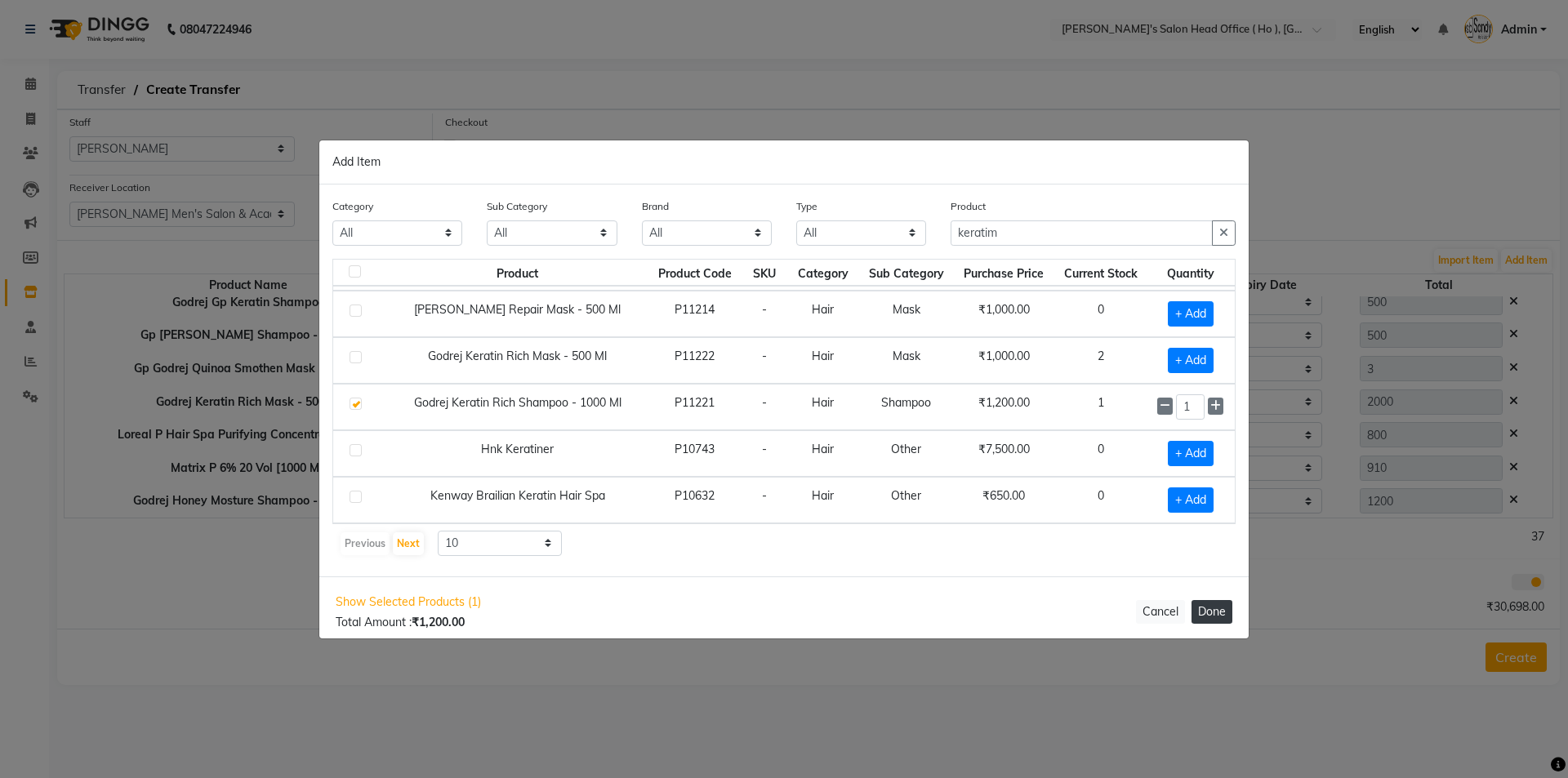
click at [1226, 613] on button "Done" at bounding box center [1211, 612] width 41 height 24
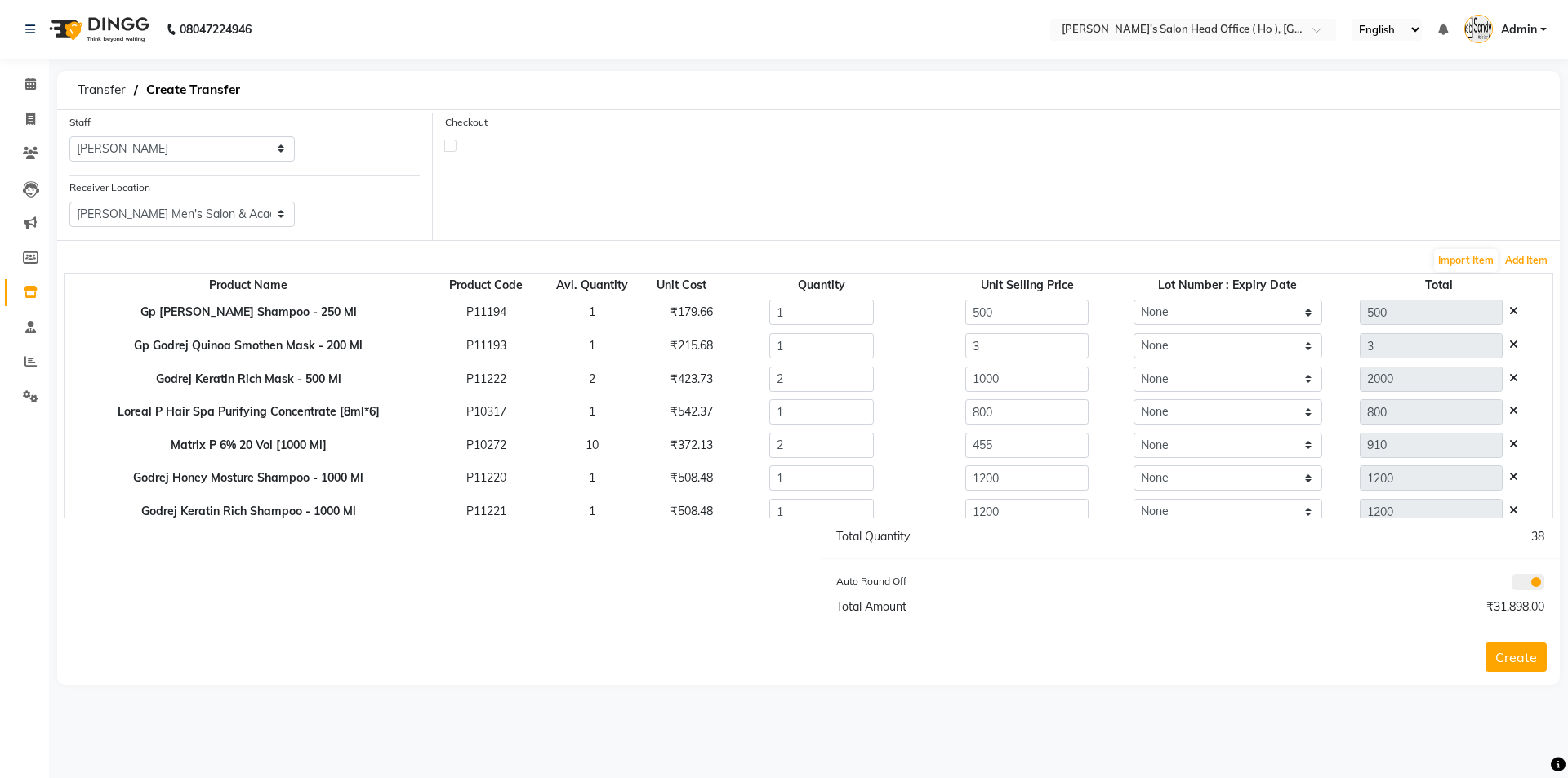
scroll to position [280, 0]
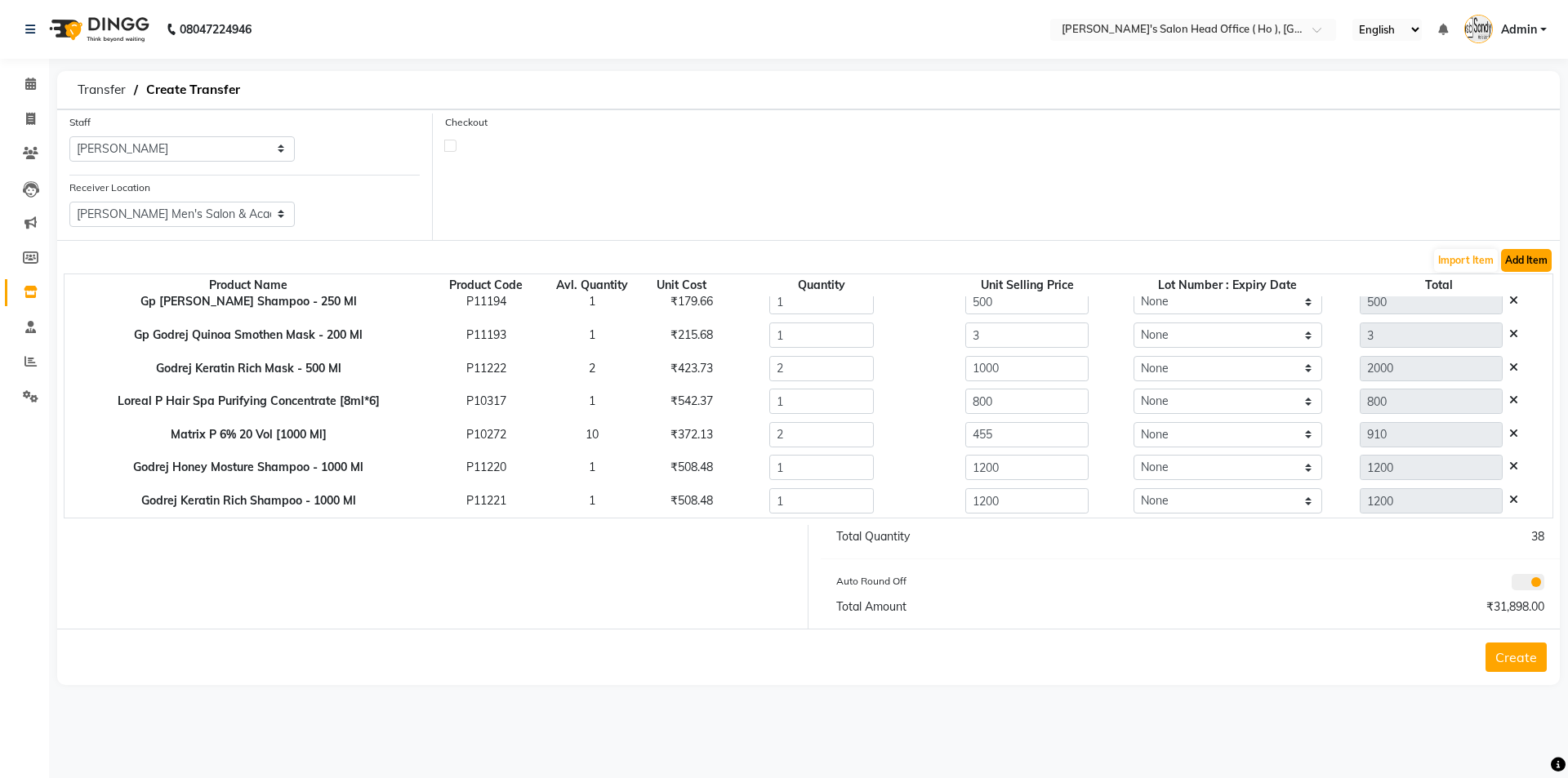
click at [1526, 262] on button "Add Item" at bounding box center [1526, 260] width 51 height 23
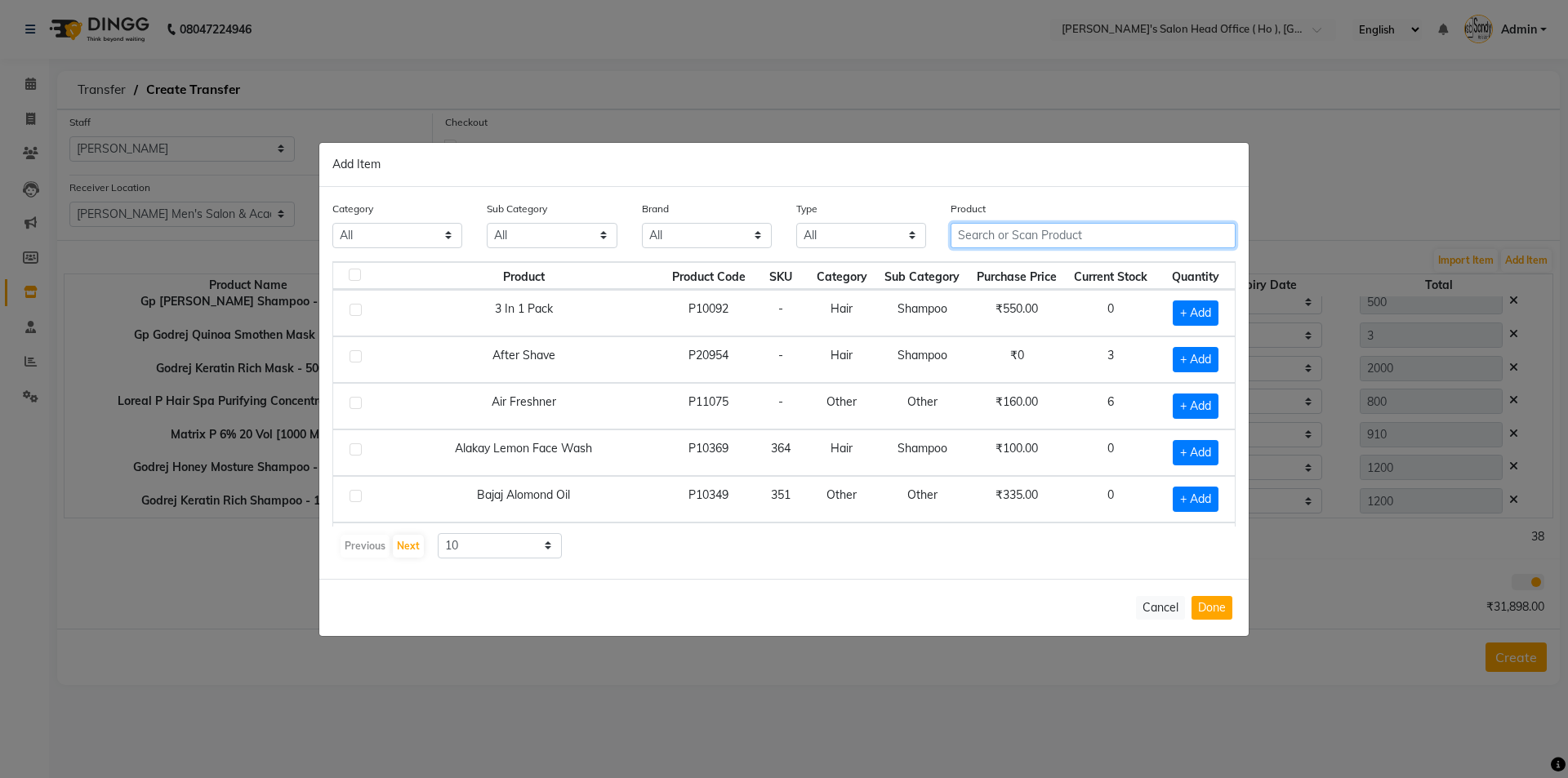
click at [1040, 233] on input "text" at bounding box center [1093, 236] width 285 height 25
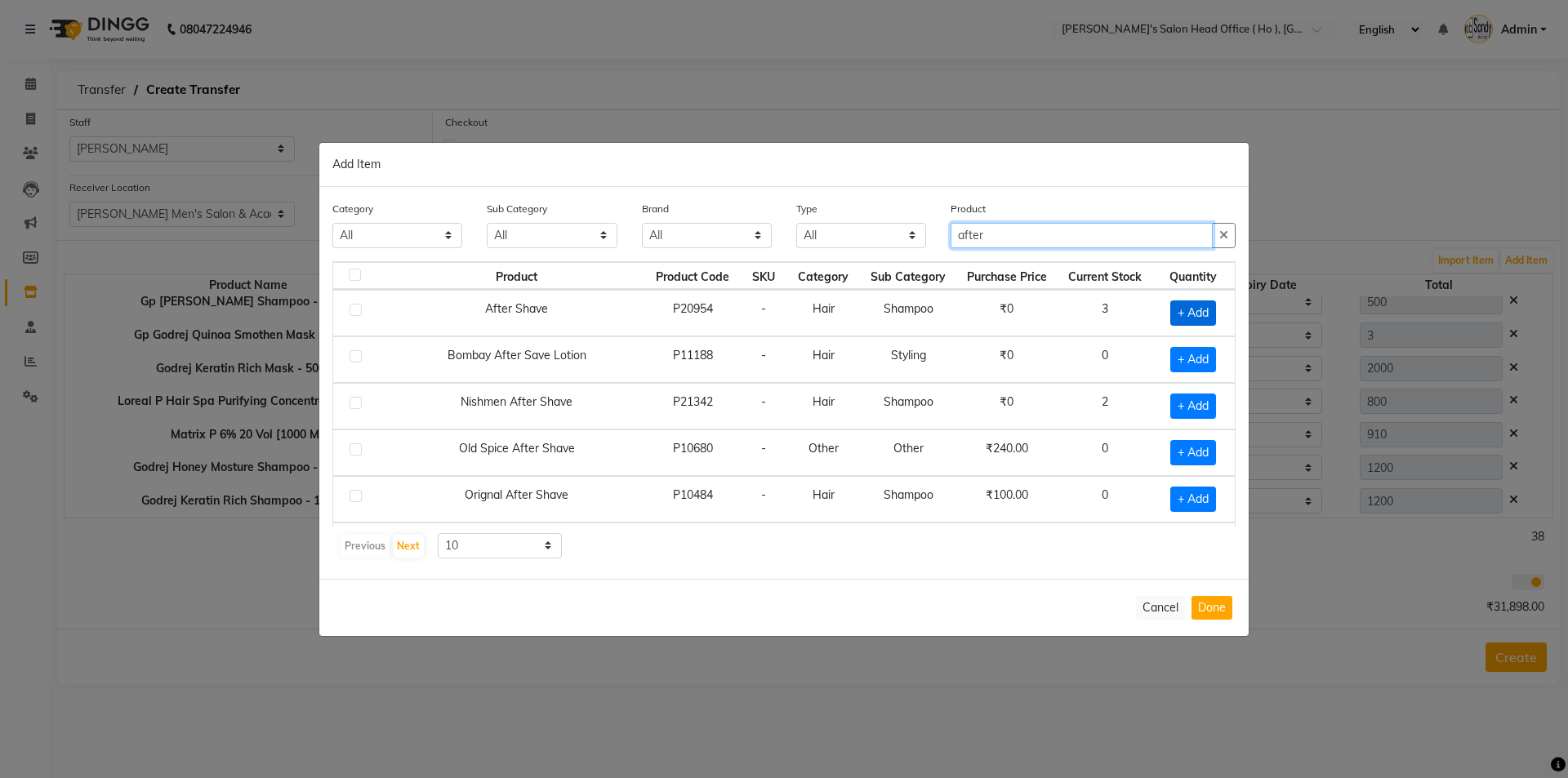
type input "after"
click at [1186, 312] on span "+ Add" at bounding box center [1193, 313] width 45 height 25
checkbox input "true"
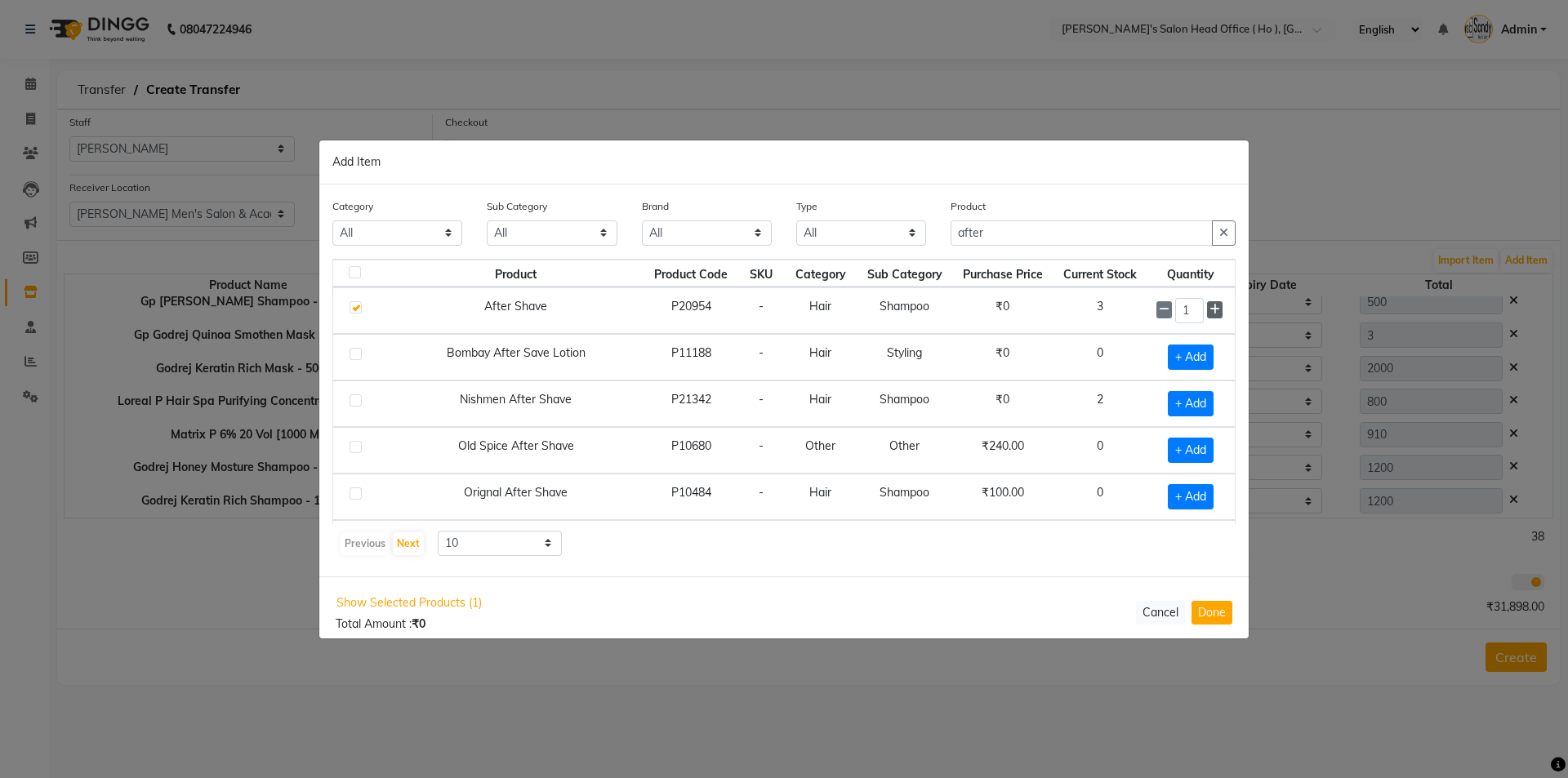
click at [1208, 312] on span at bounding box center [1214, 310] width 15 height 17
type input "2"
click at [1228, 606] on button "Done" at bounding box center [1211, 613] width 41 height 24
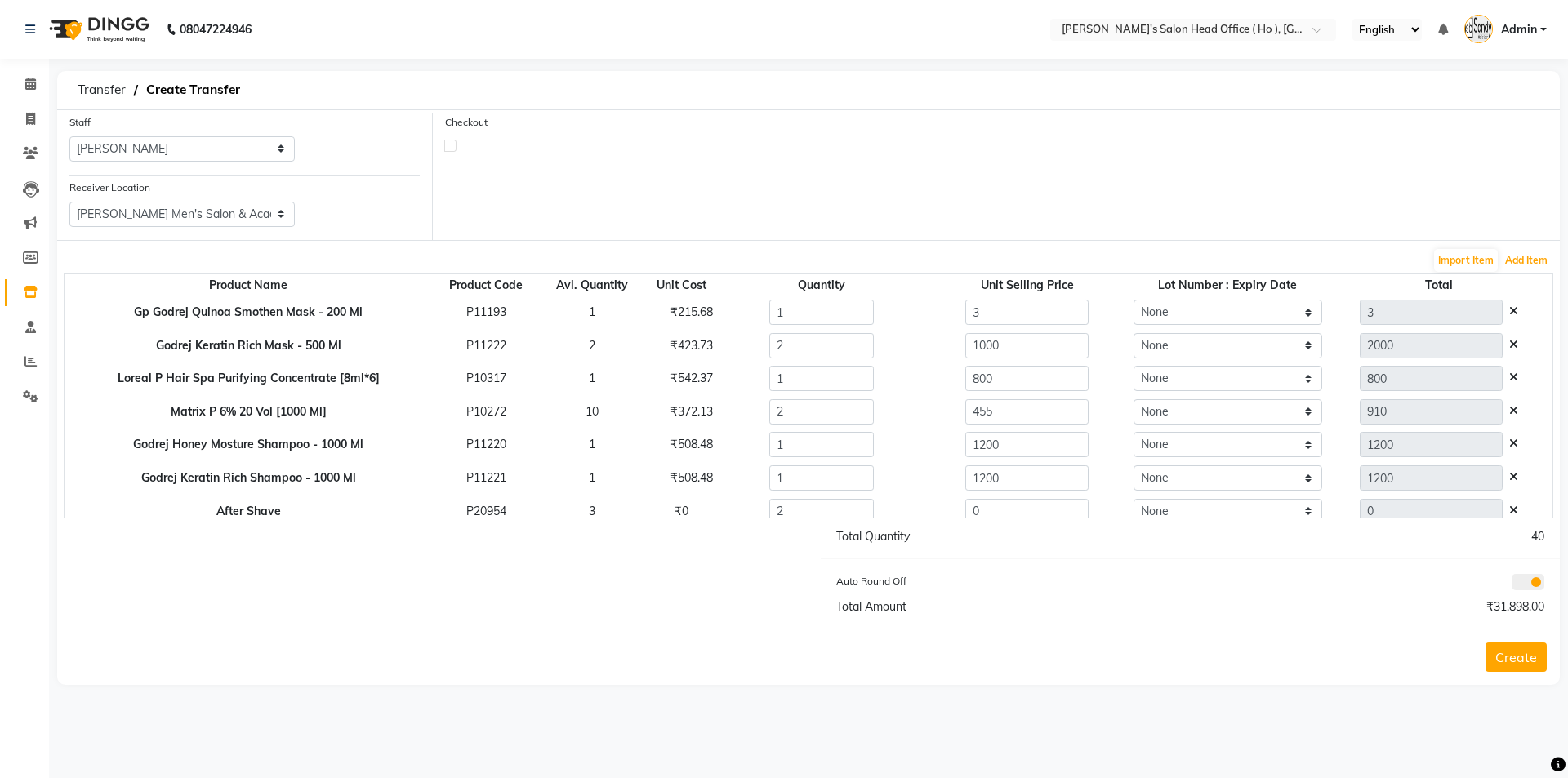
scroll to position [312, 0]
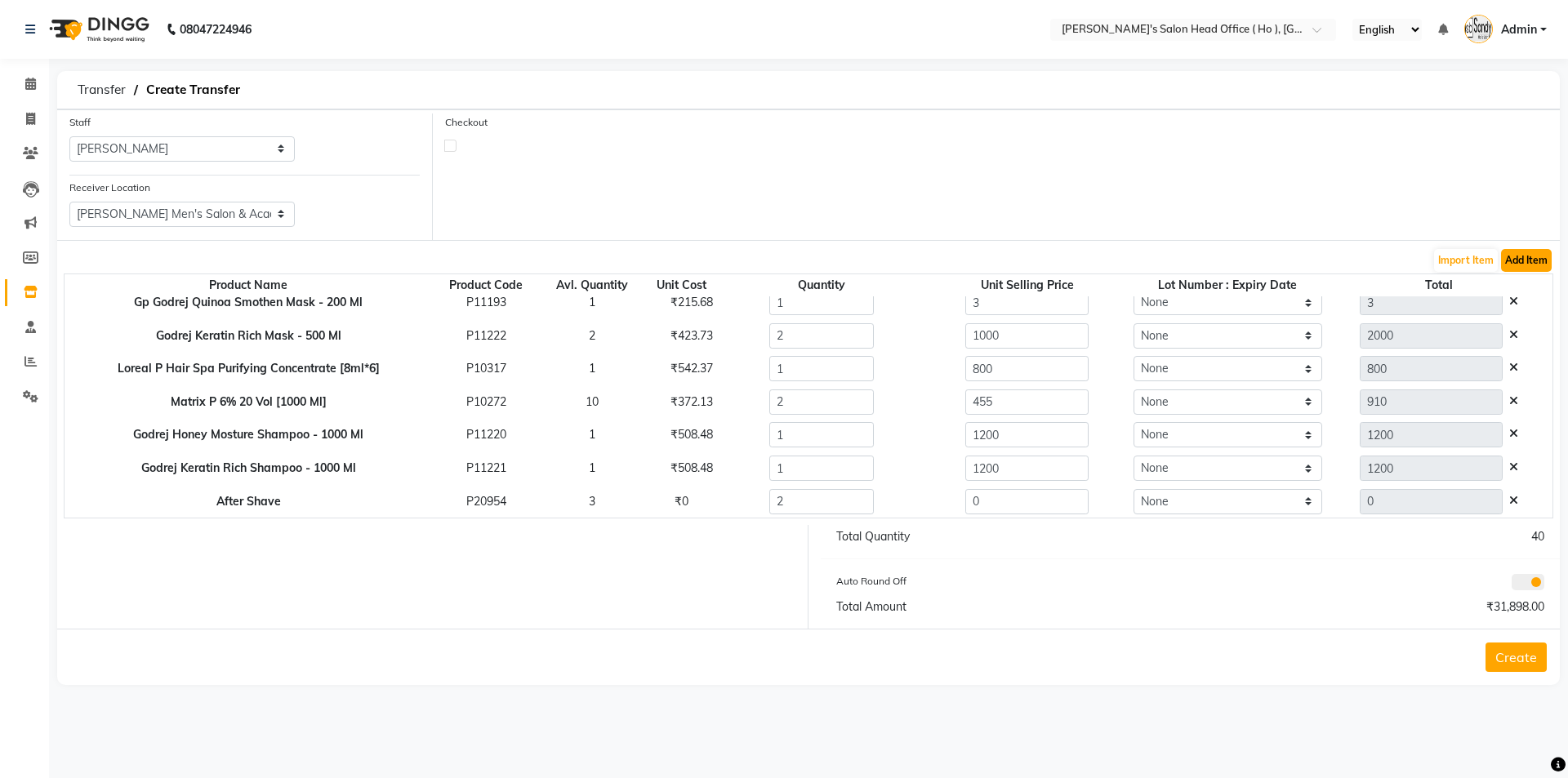
click at [1514, 259] on button "Add Item" at bounding box center [1526, 260] width 51 height 23
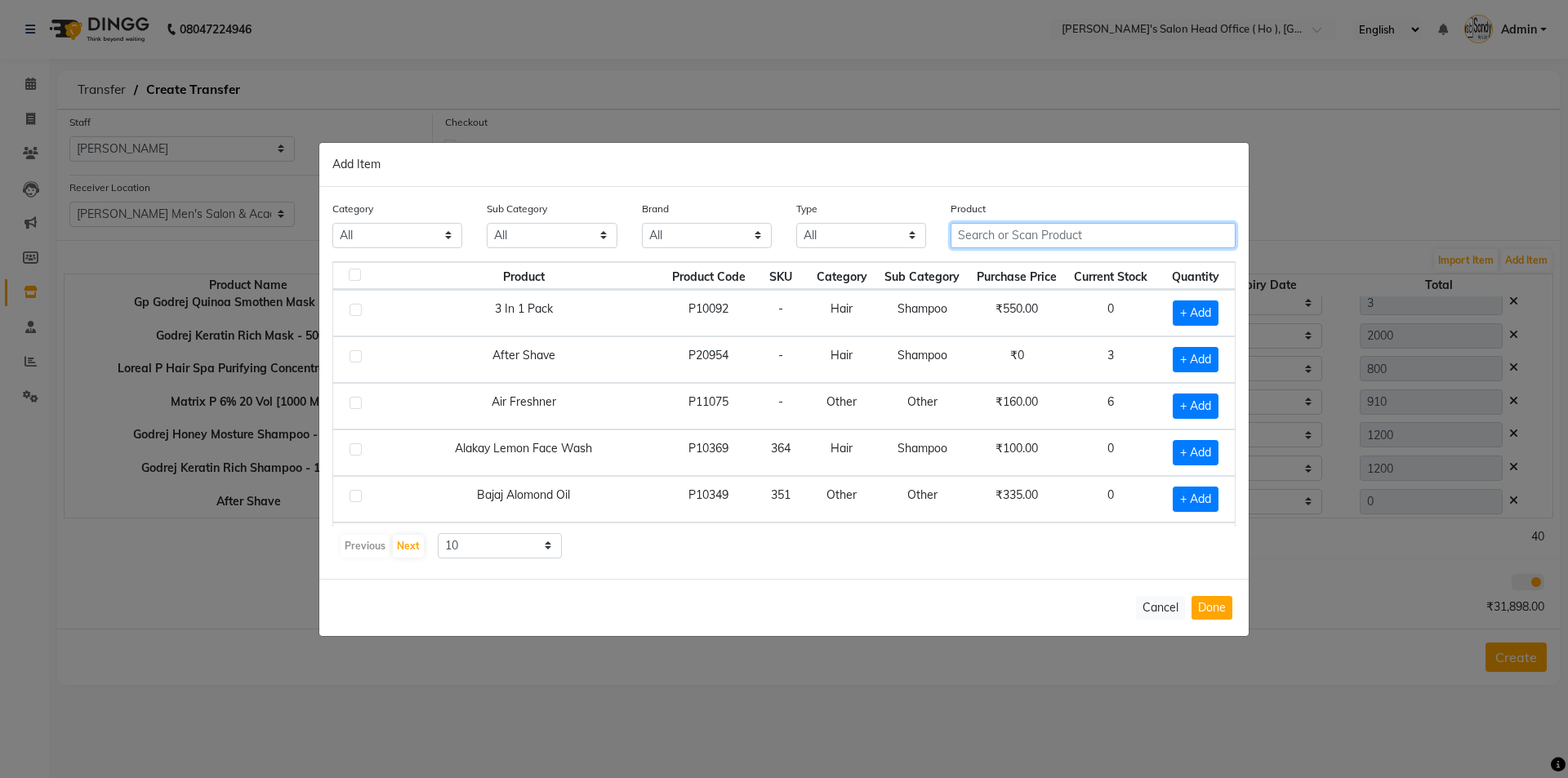
click at [1057, 241] on input "text" at bounding box center [1093, 236] width 285 height 25
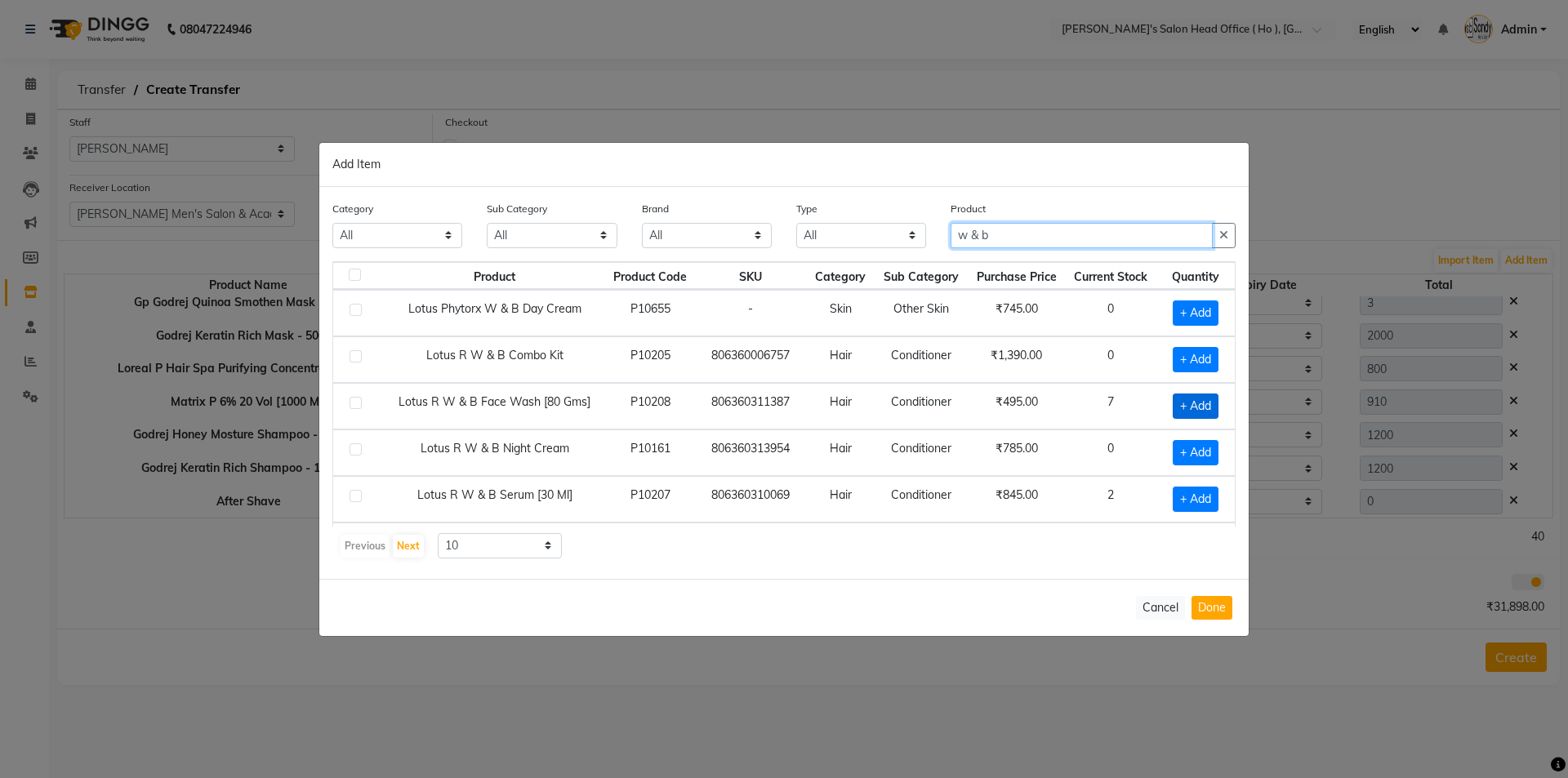
type input "w & b"
click at [1188, 409] on span "+ Add" at bounding box center [1196, 407] width 45 height 25
checkbox input "true"
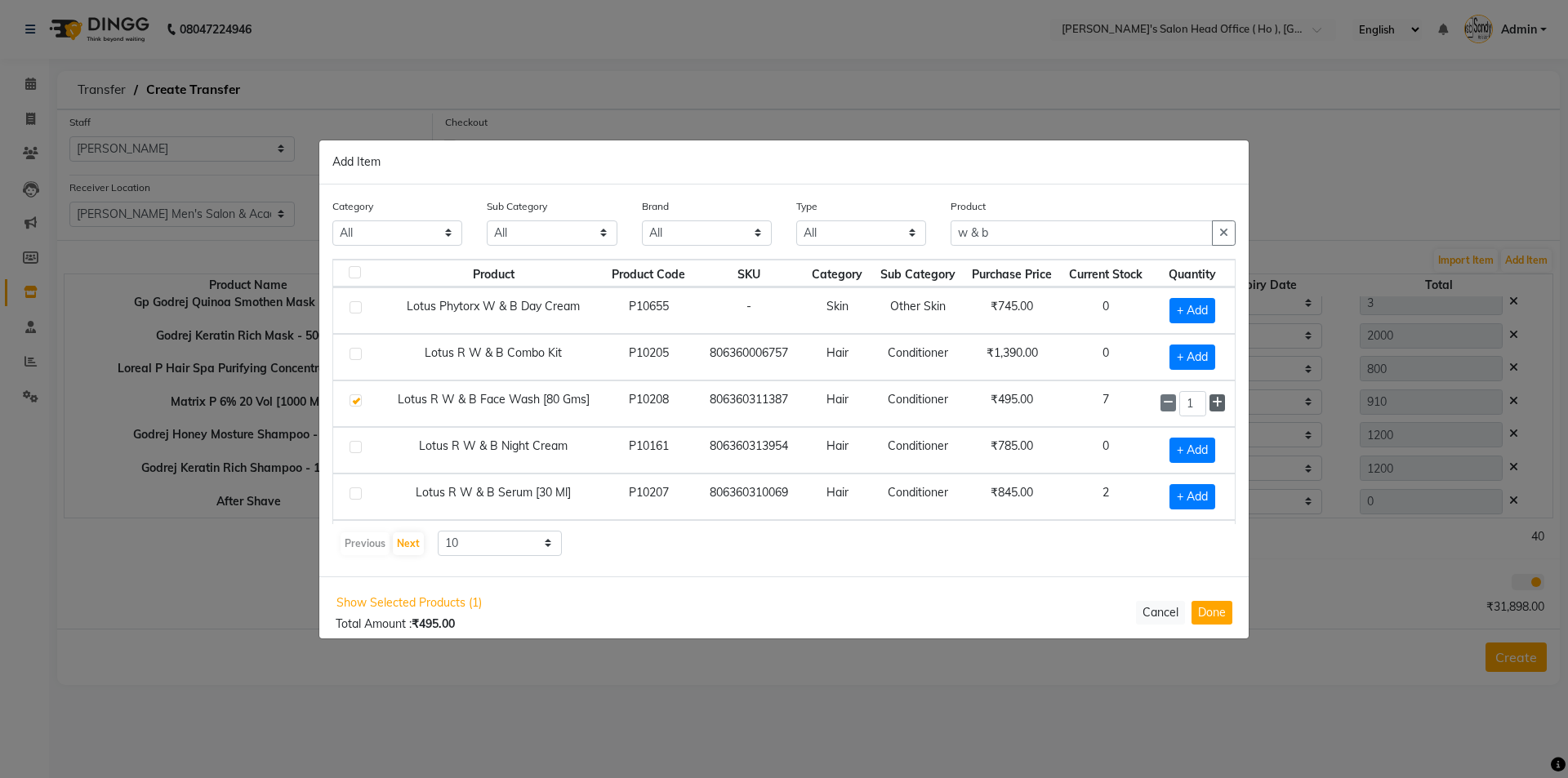
click at [1210, 405] on span at bounding box center [1217, 402] width 15 height 17
type input "5"
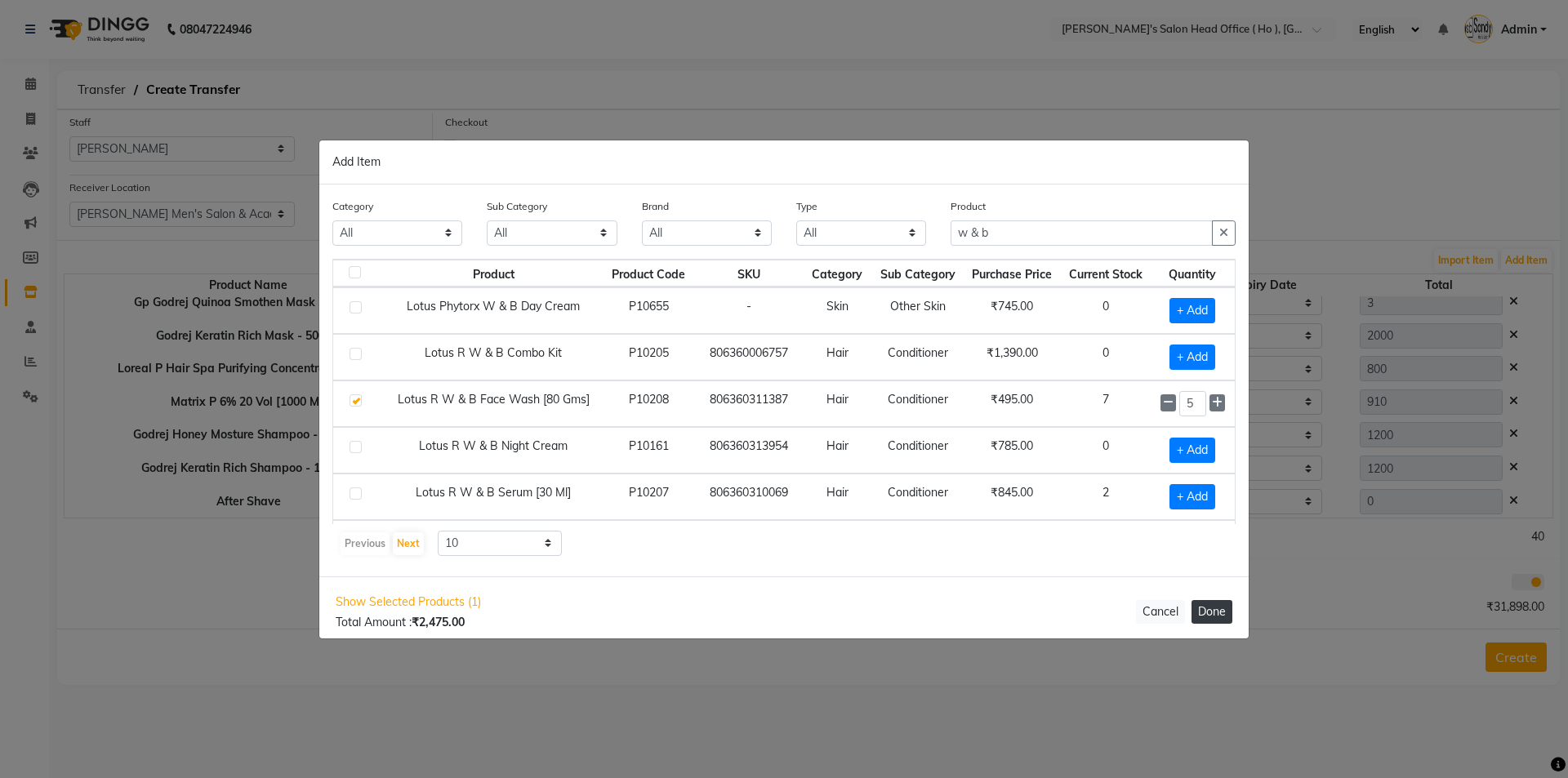
click at [1206, 606] on button "Done" at bounding box center [1211, 612] width 41 height 24
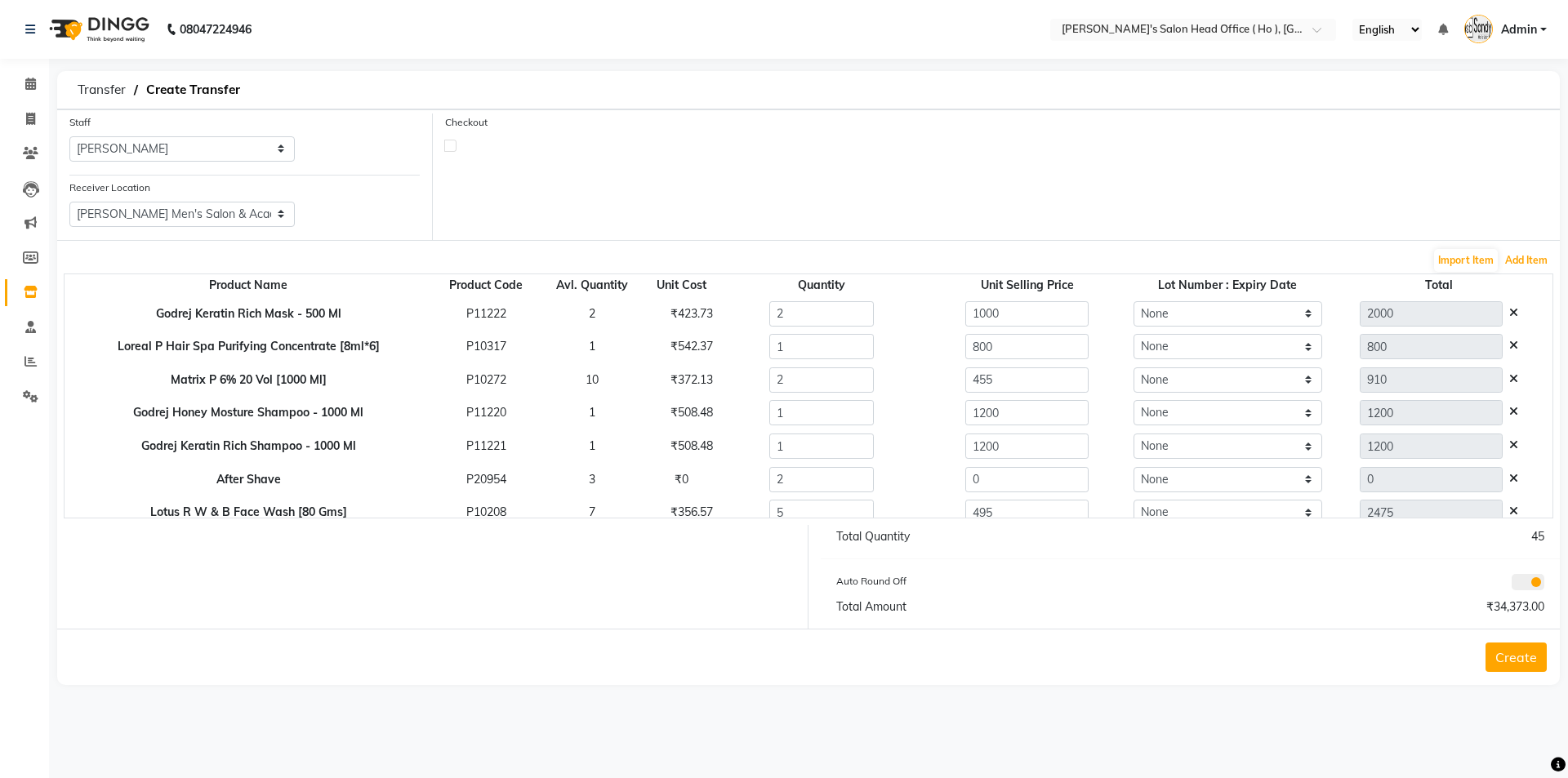
scroll to position [345, 0]
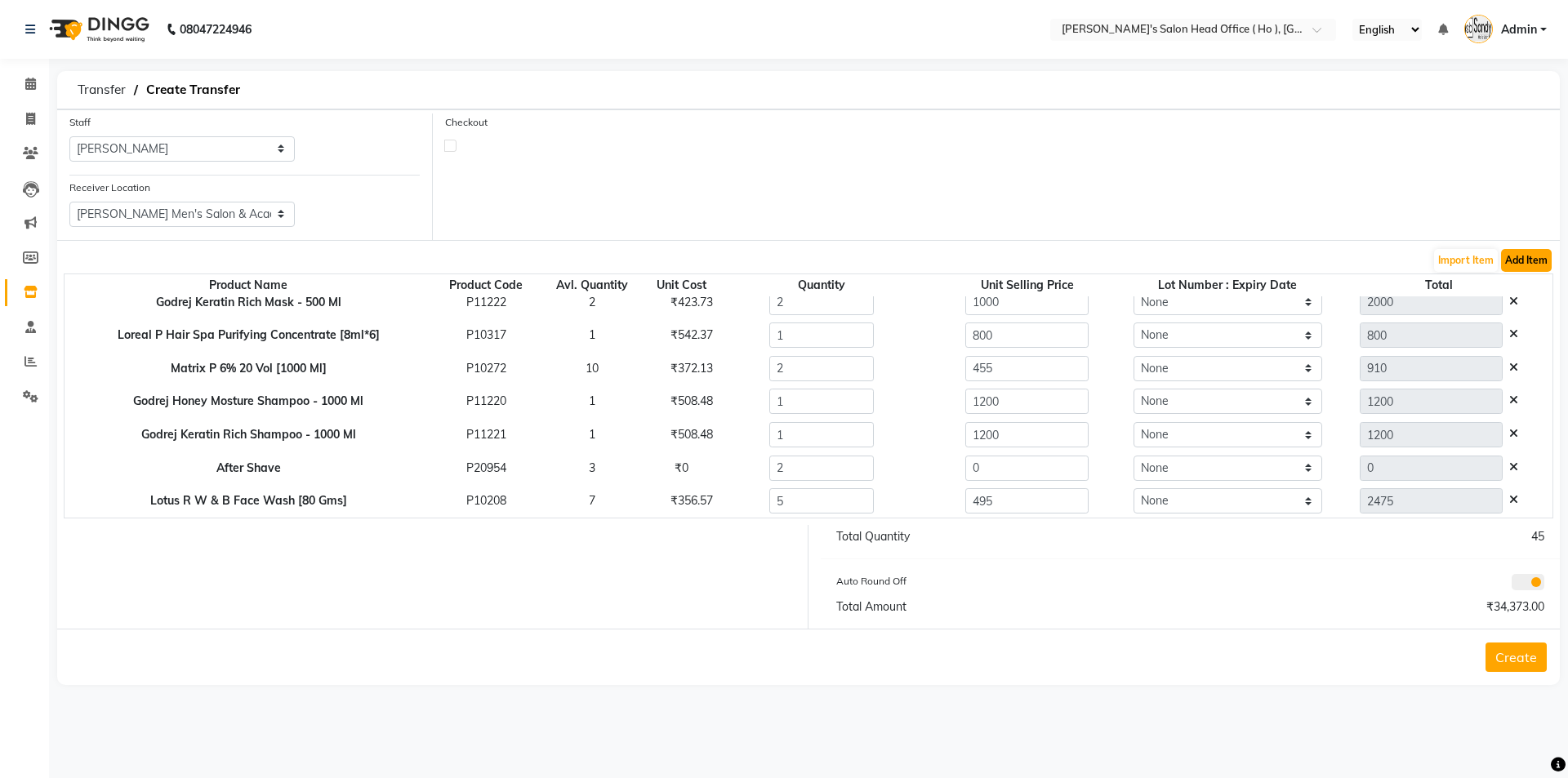
click at [1530, 271] on button "Add Item" at bounding box center [1526, 260] width 51 height 23
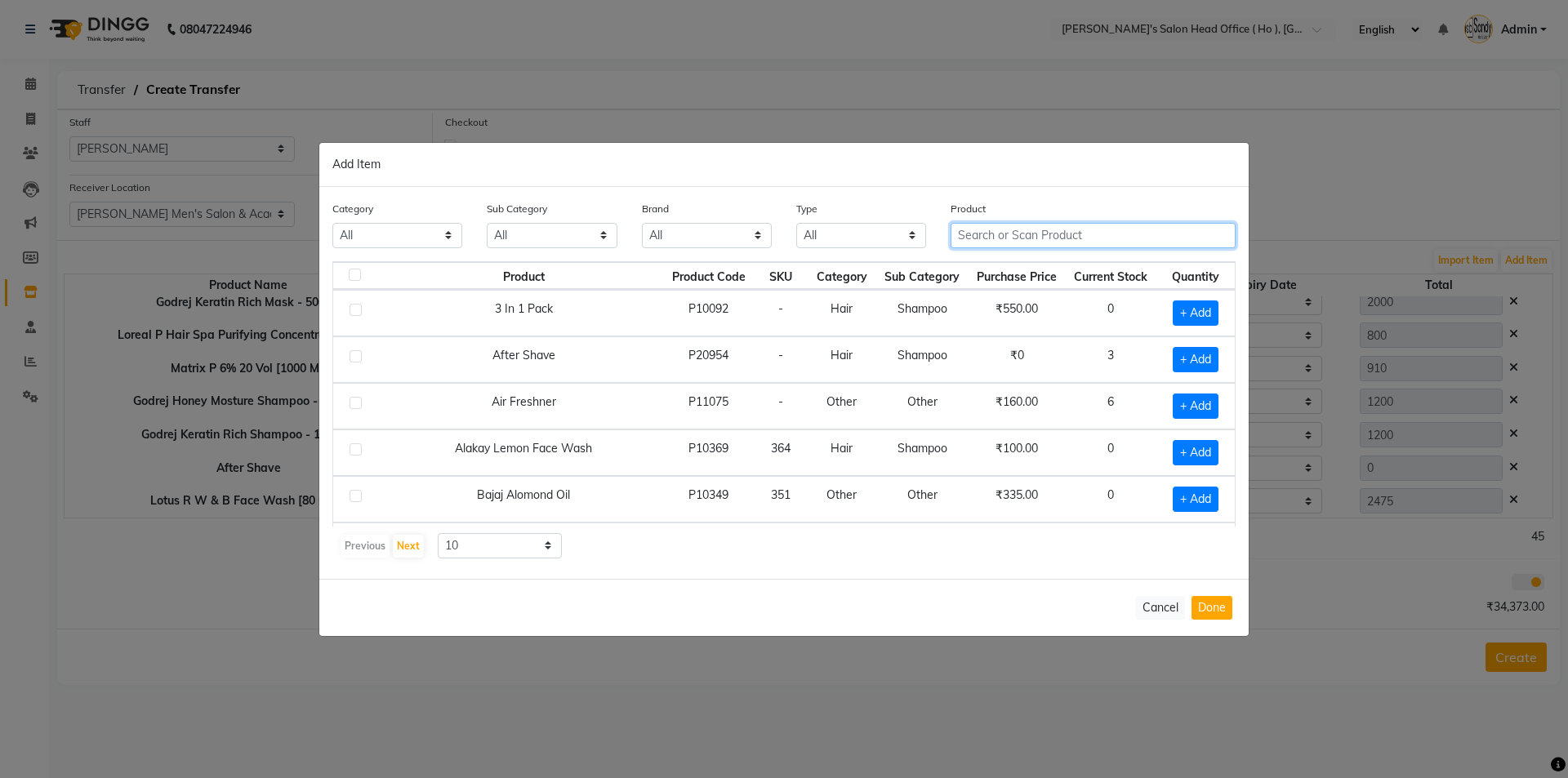
click at [1023, 239] on input "text" at bounding box center [1093, 236] width 285 height 25
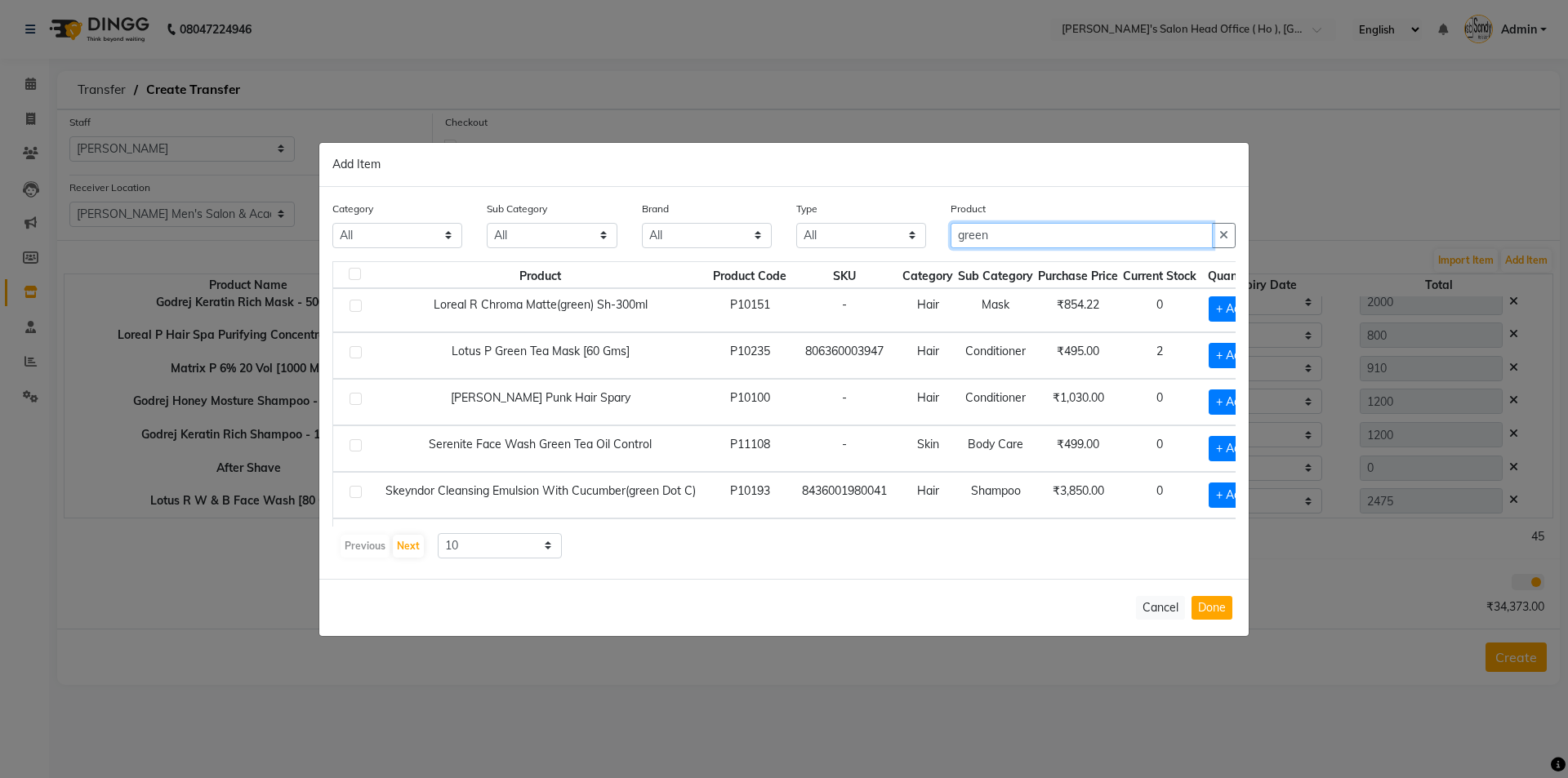
scroll to position [0, 0]
type input "green"
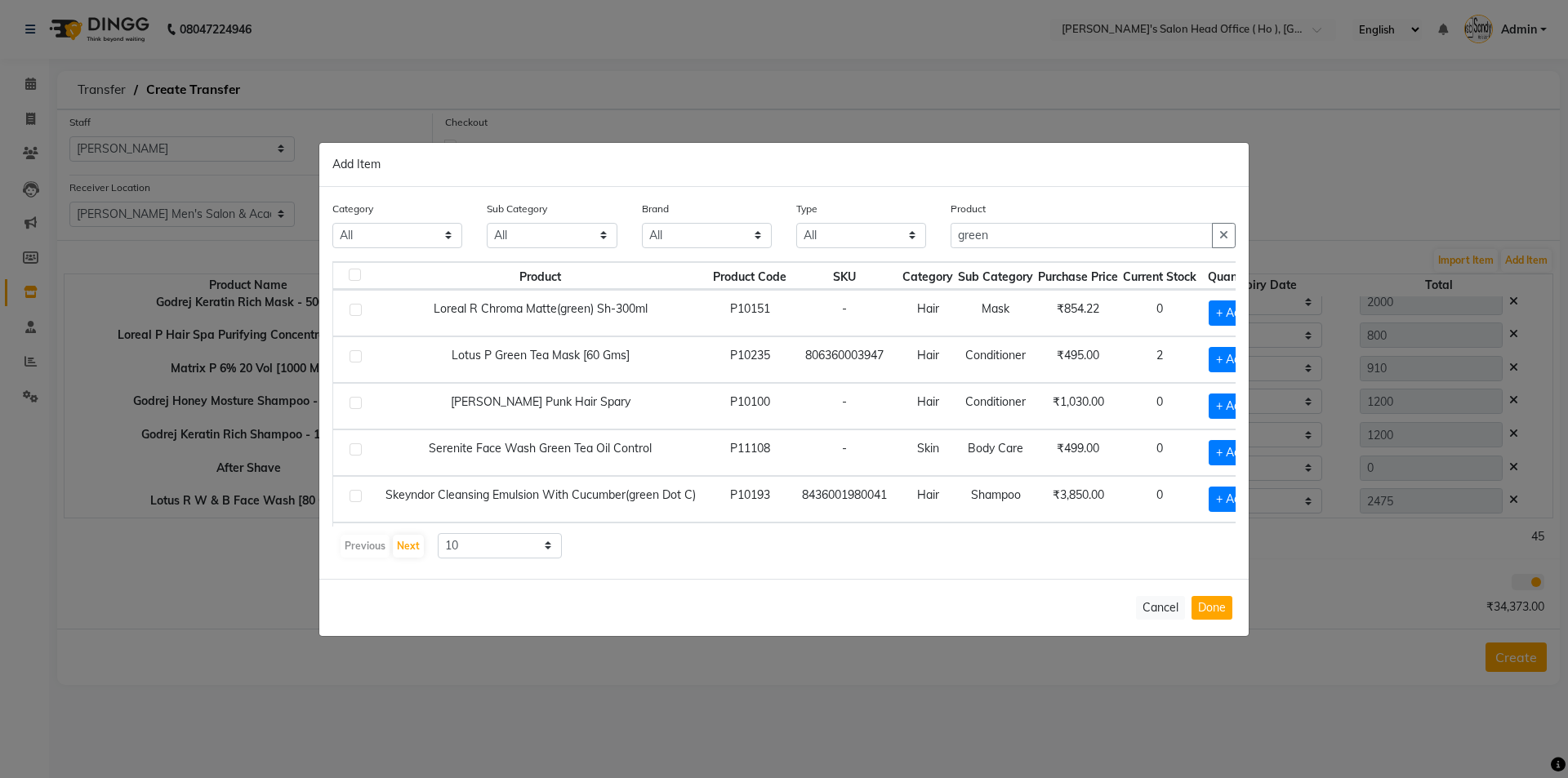
scroll to position [0, 39]
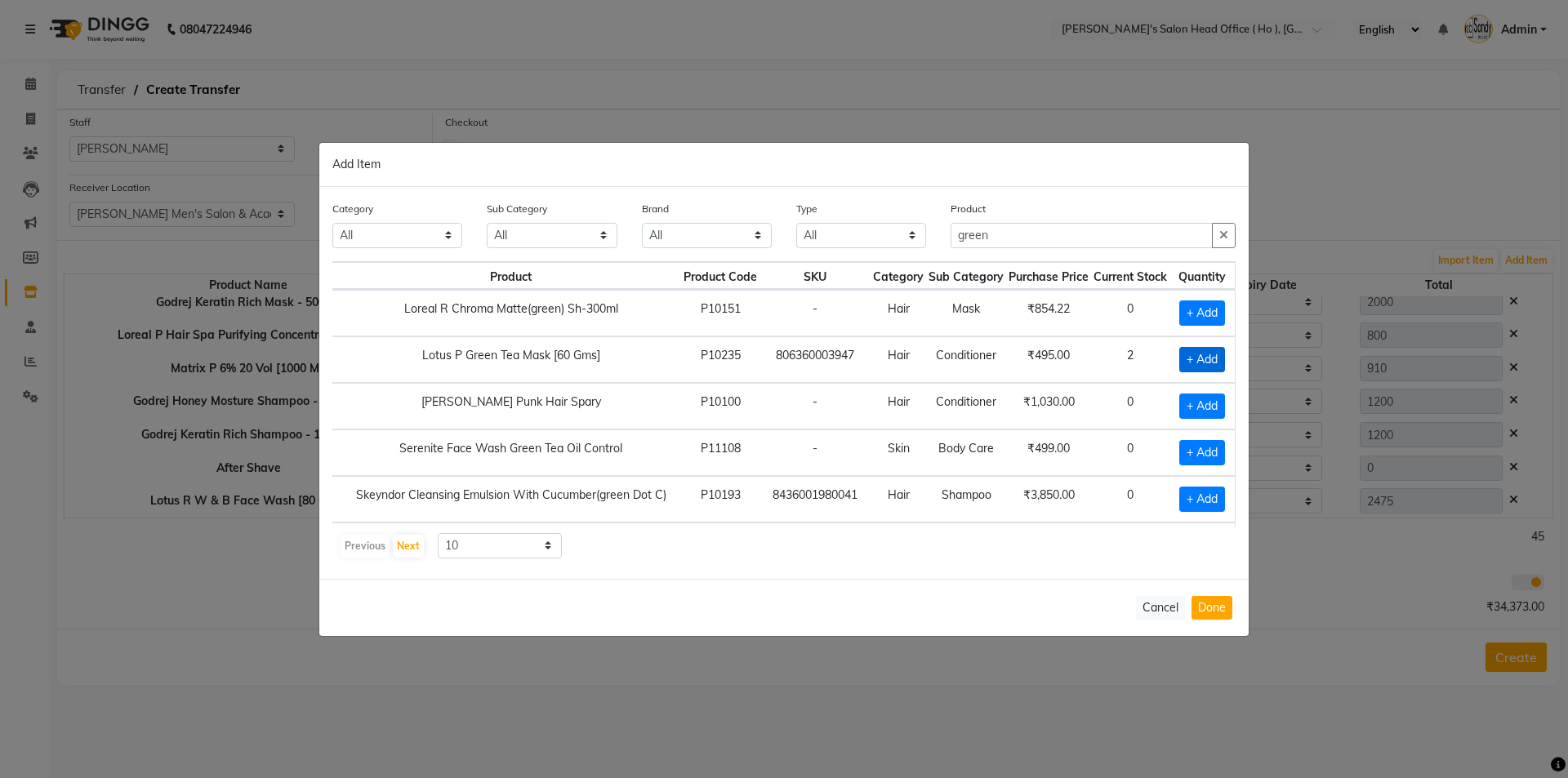
click at [1197, 353] on span "+ Add" at bounding box center [1202, 359] width 45 height 25
checkbox input "true"
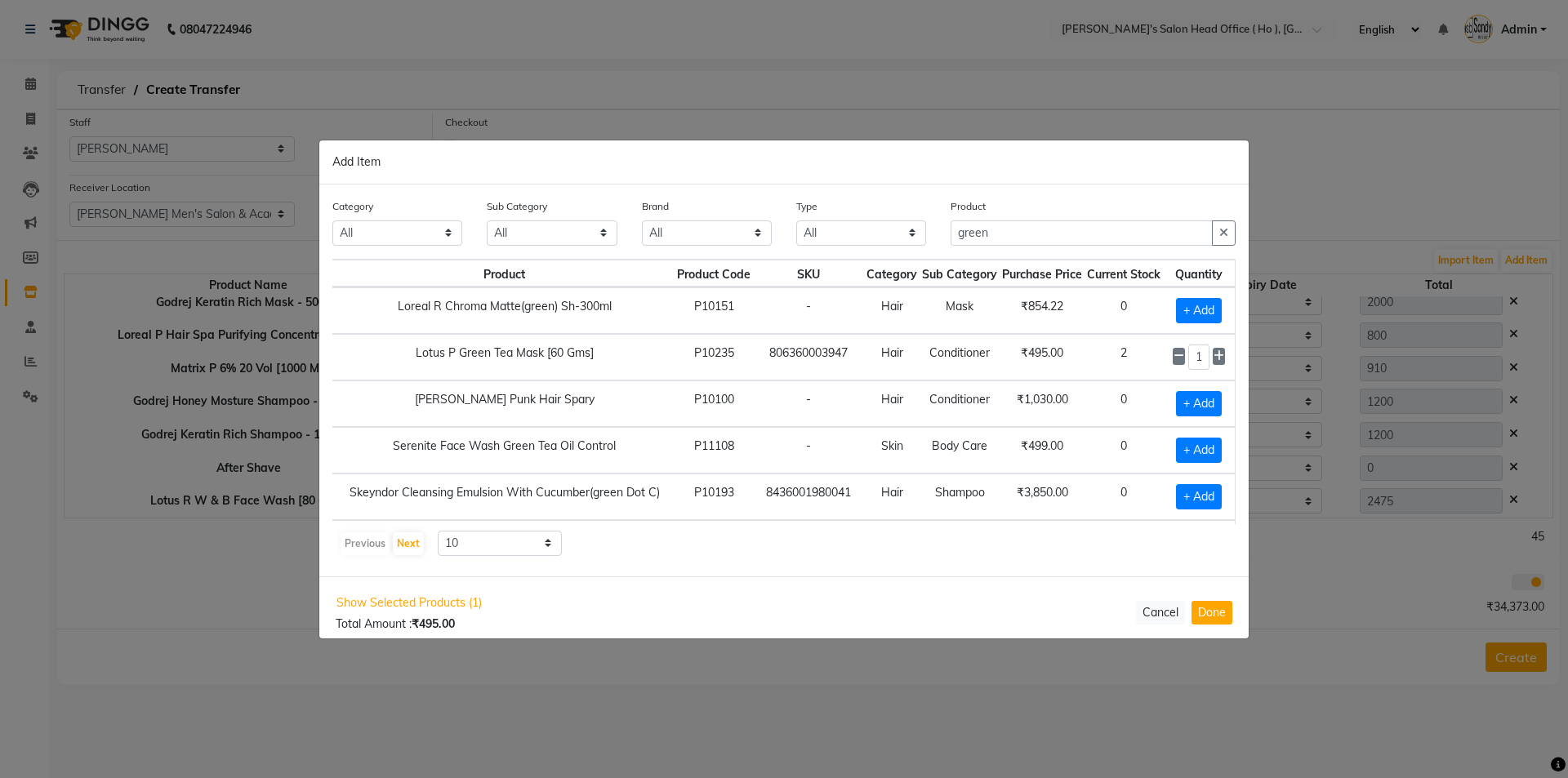
drag, startPoint x: 1213, startPoint y: 353, endPoint x: 1220, endPoint y: 411, distance: 58.4
click at [1214, 354] on icon at bounding box center [1219, 356] width 11 height 12
type input "2"
click at [1211, 615] on button "Done" at bounding box center [1211, 613] width 41 height 24
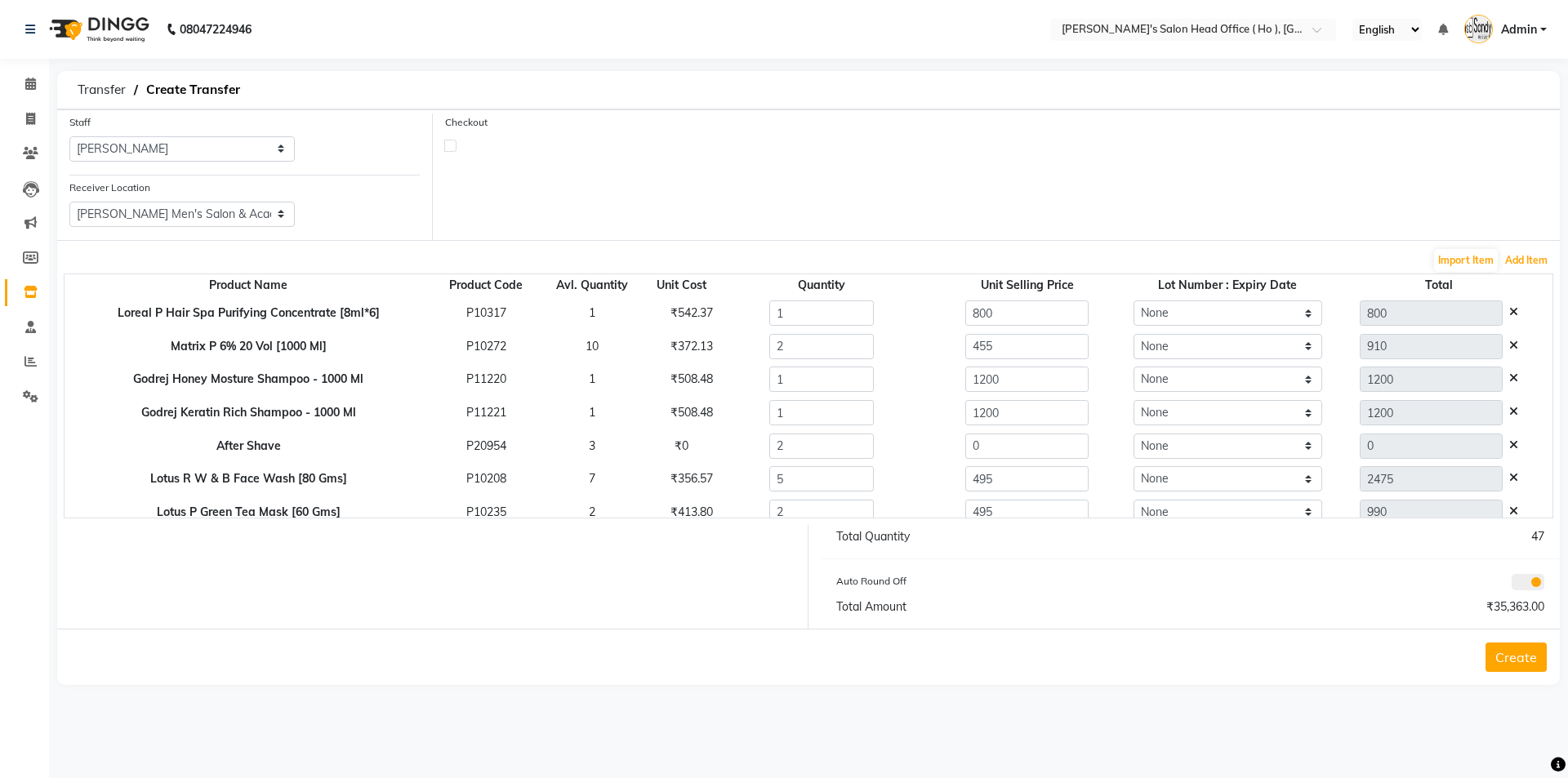
scroll to position [379, 0]
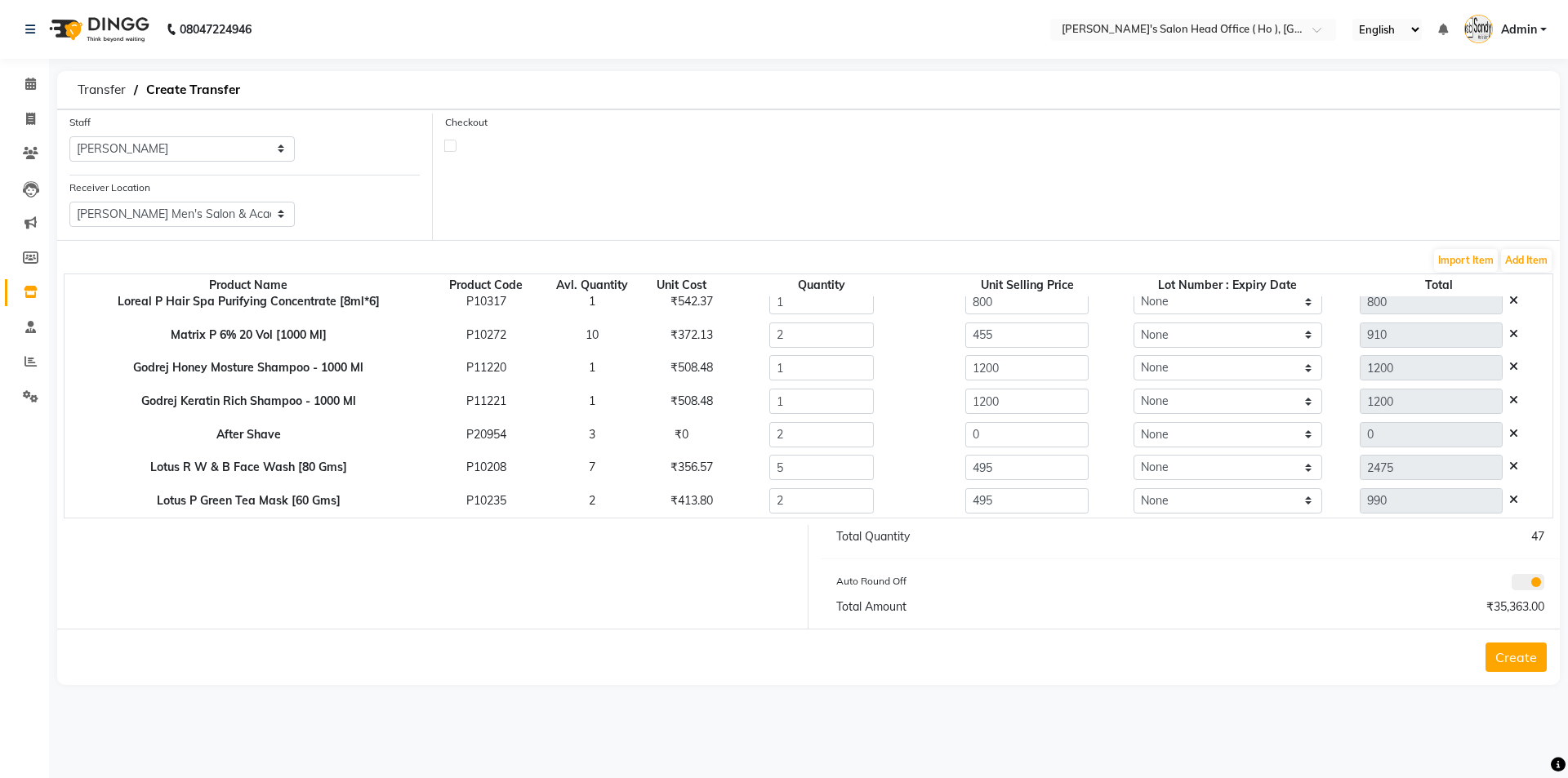
click at [1524, 272] on div "Import Item Add Item" at bounding box center [808, 261] width 1490 height 26
click at [1526, 262] on button "Add Item" at bounding box center [1526, 260] width 51 height 23
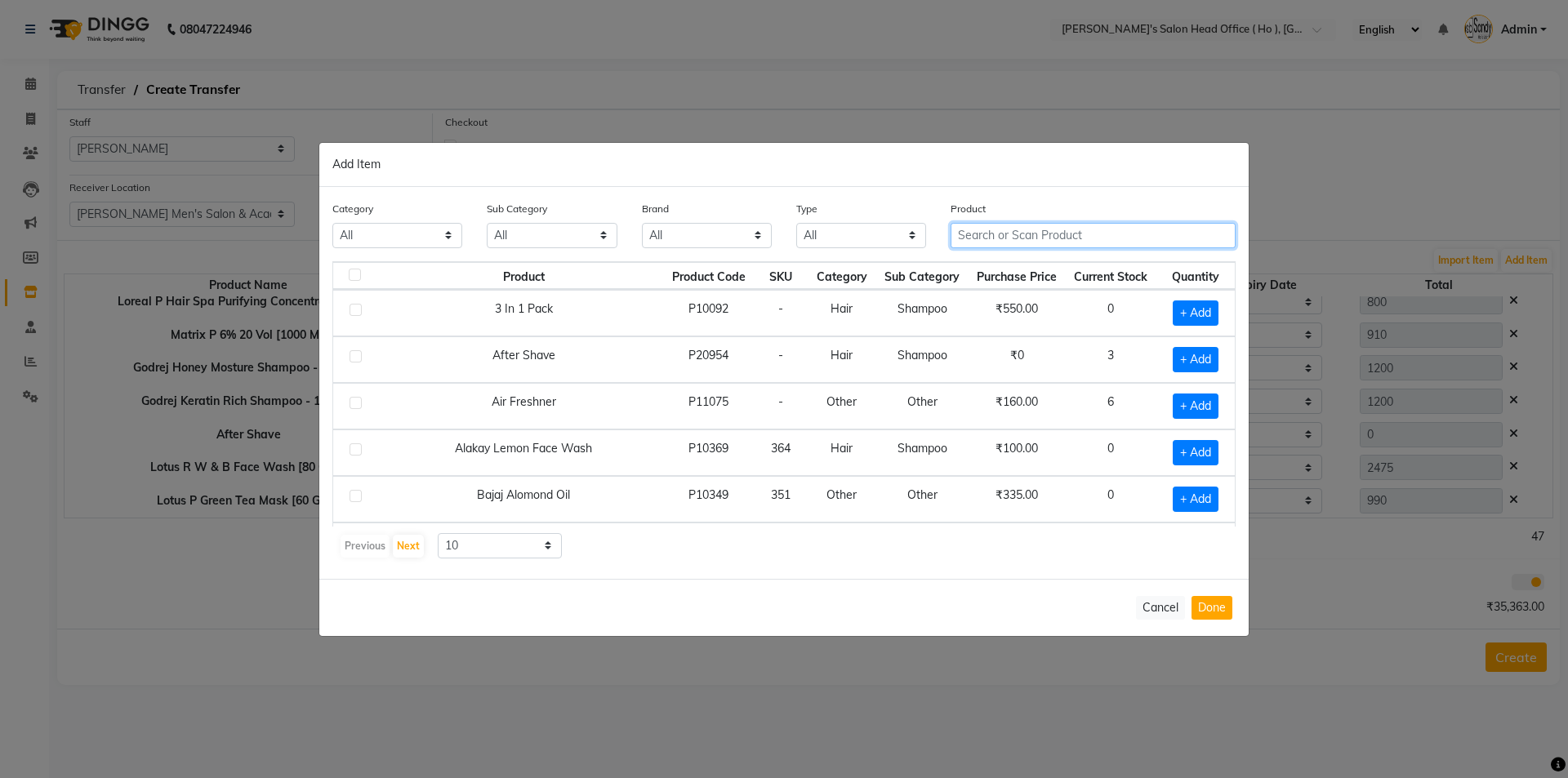
click at [1009, 227] on input "text" at bounding box center [1093, 236] width 285 height 25
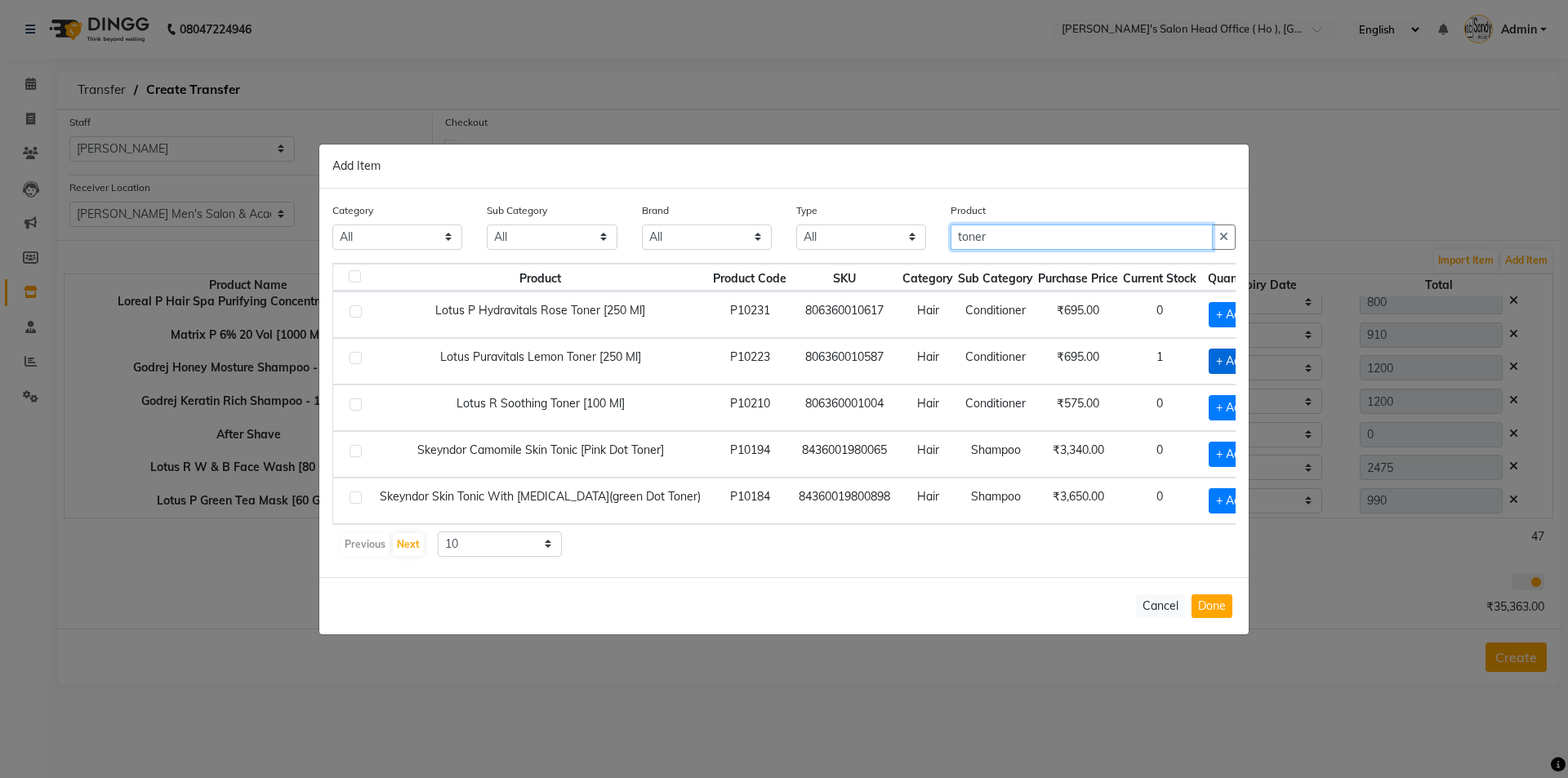
type input "toner"
click at [1208, 361] on span "+ Add" at bounding box center [1231, 361] width 45 height 25
checkbox input "true"
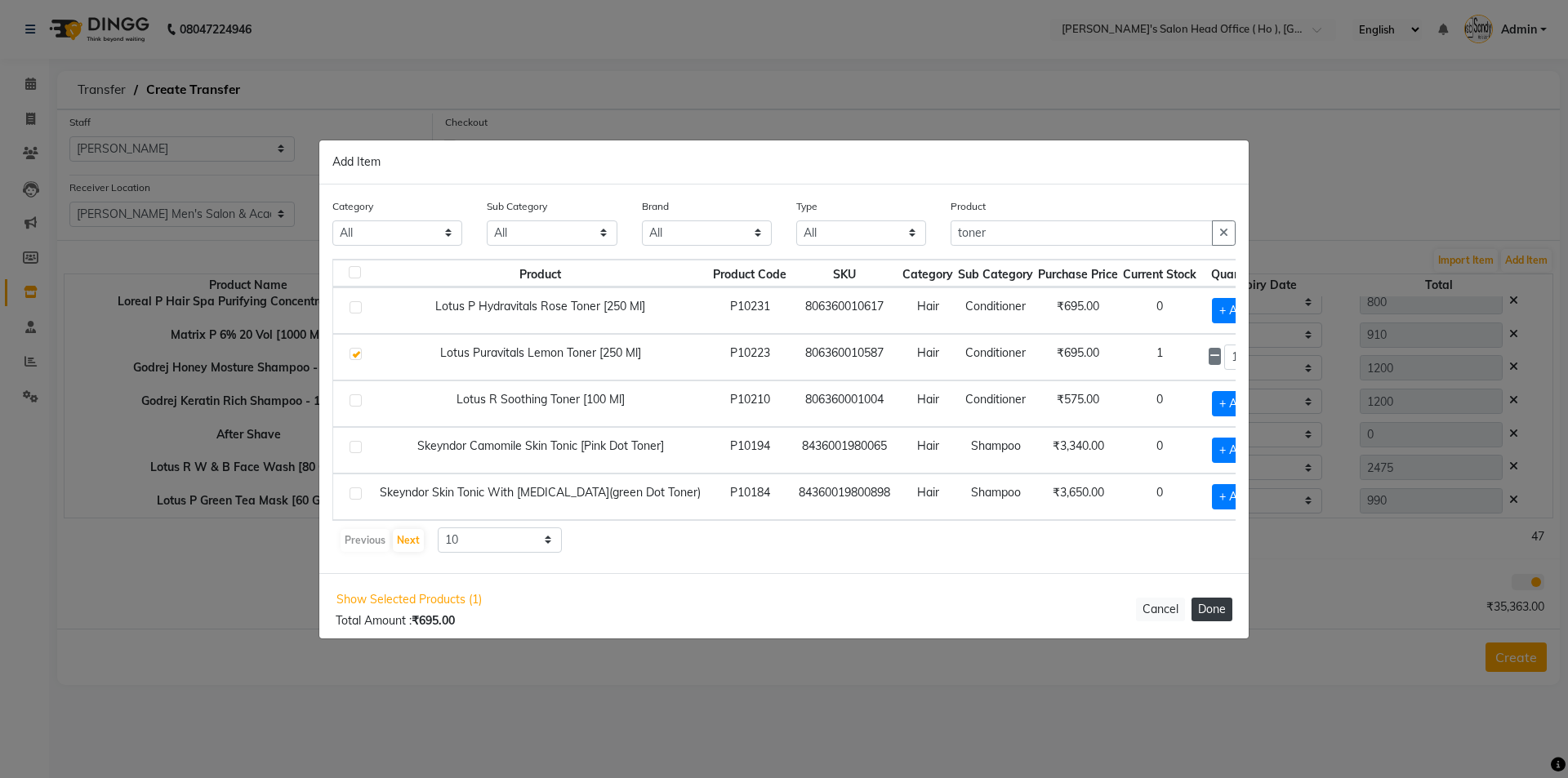
click at [1210, 607] on button "Done" at bounding box center [1211, 609] width 41 height 24
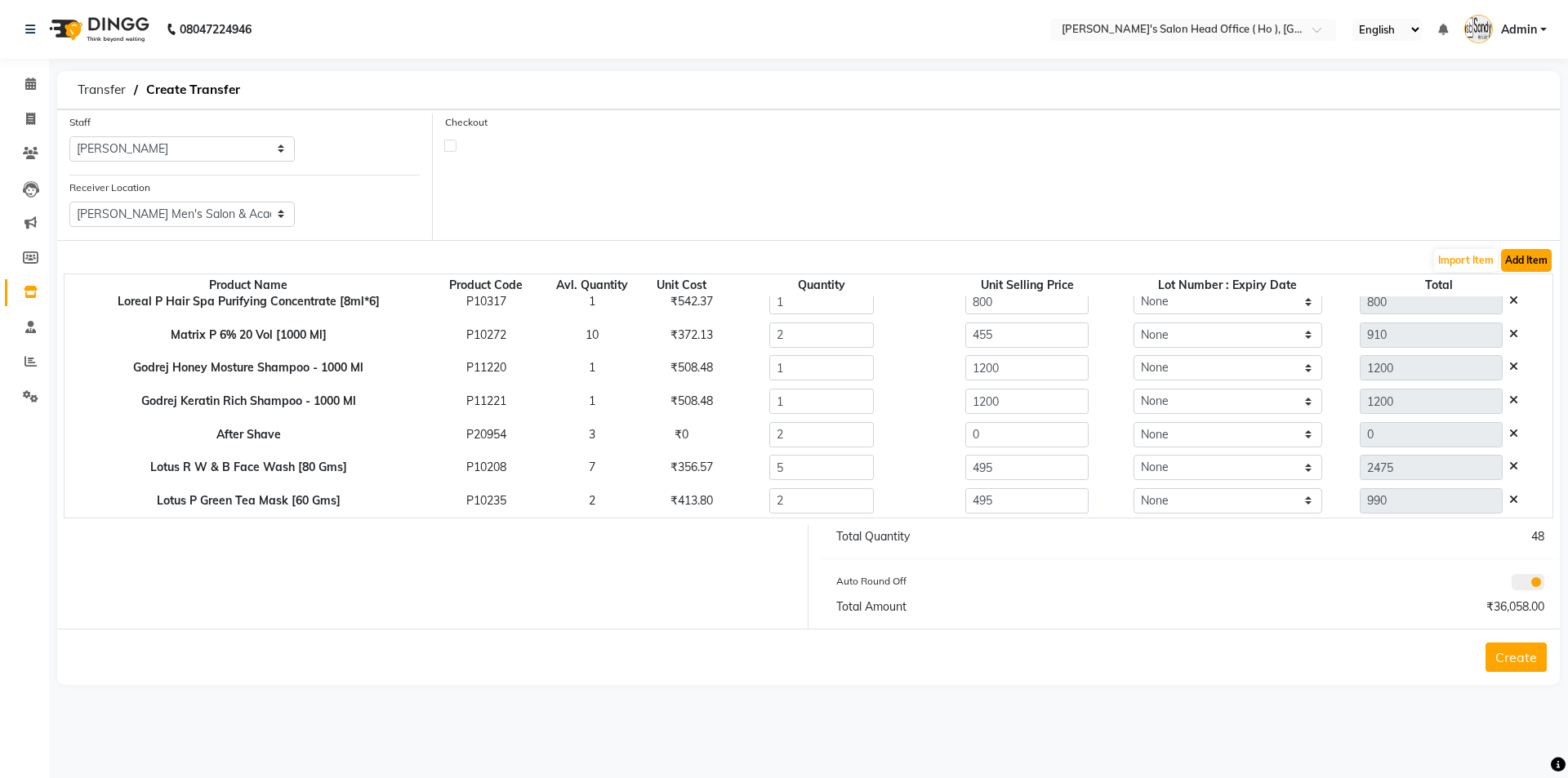
click at [1514, 253] on button "Add Item" at bounding box center [1526, 260] width 51 height 23
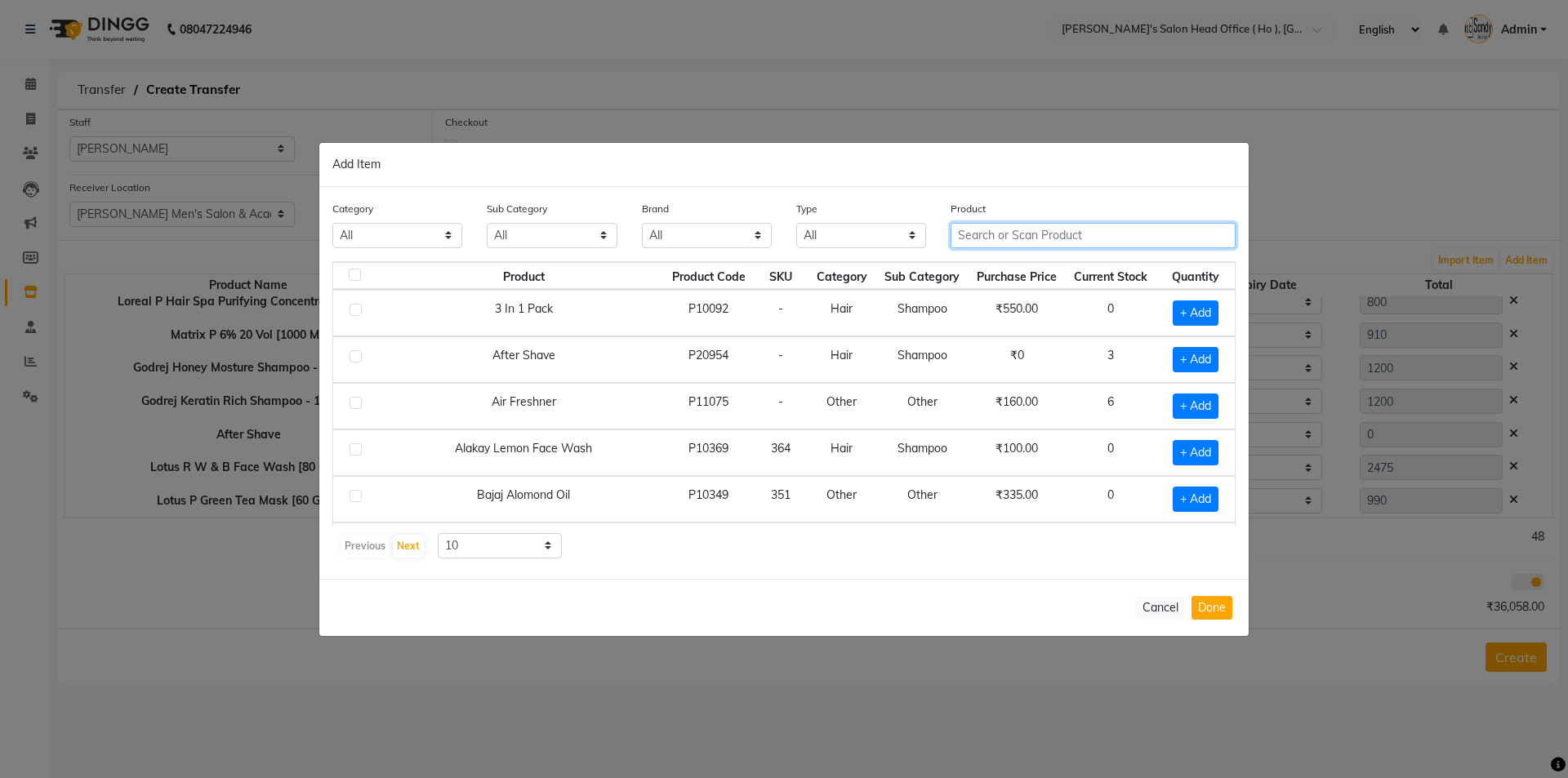
click at [1040, 231] on input "text" at bounding box center [1093, 236] width 285 height 25
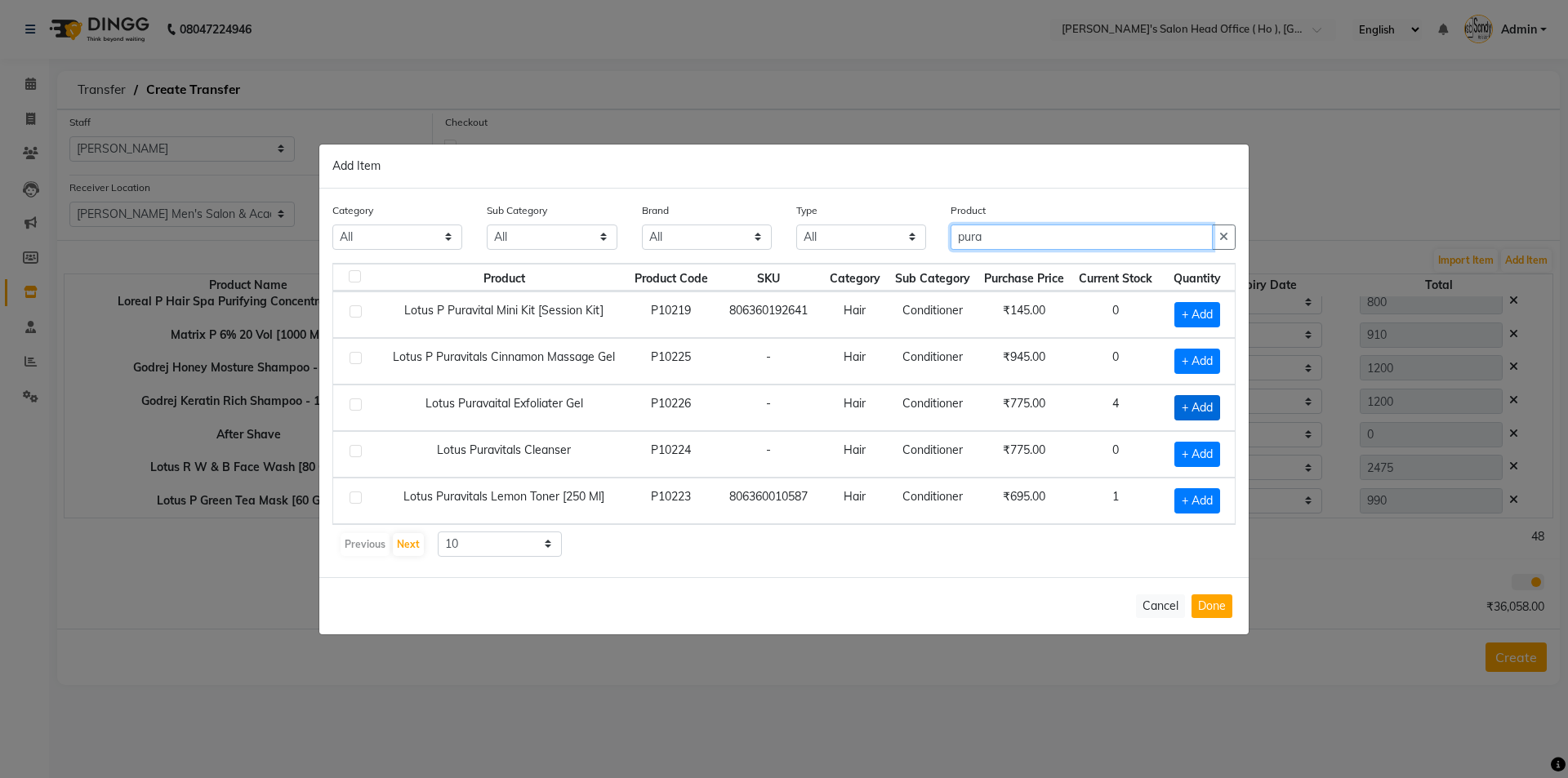
type input "pura"
click at [1195, 410] on span "+ Add" at bounding box center [1197, 408] width 45 height 25
checkbox input "true"
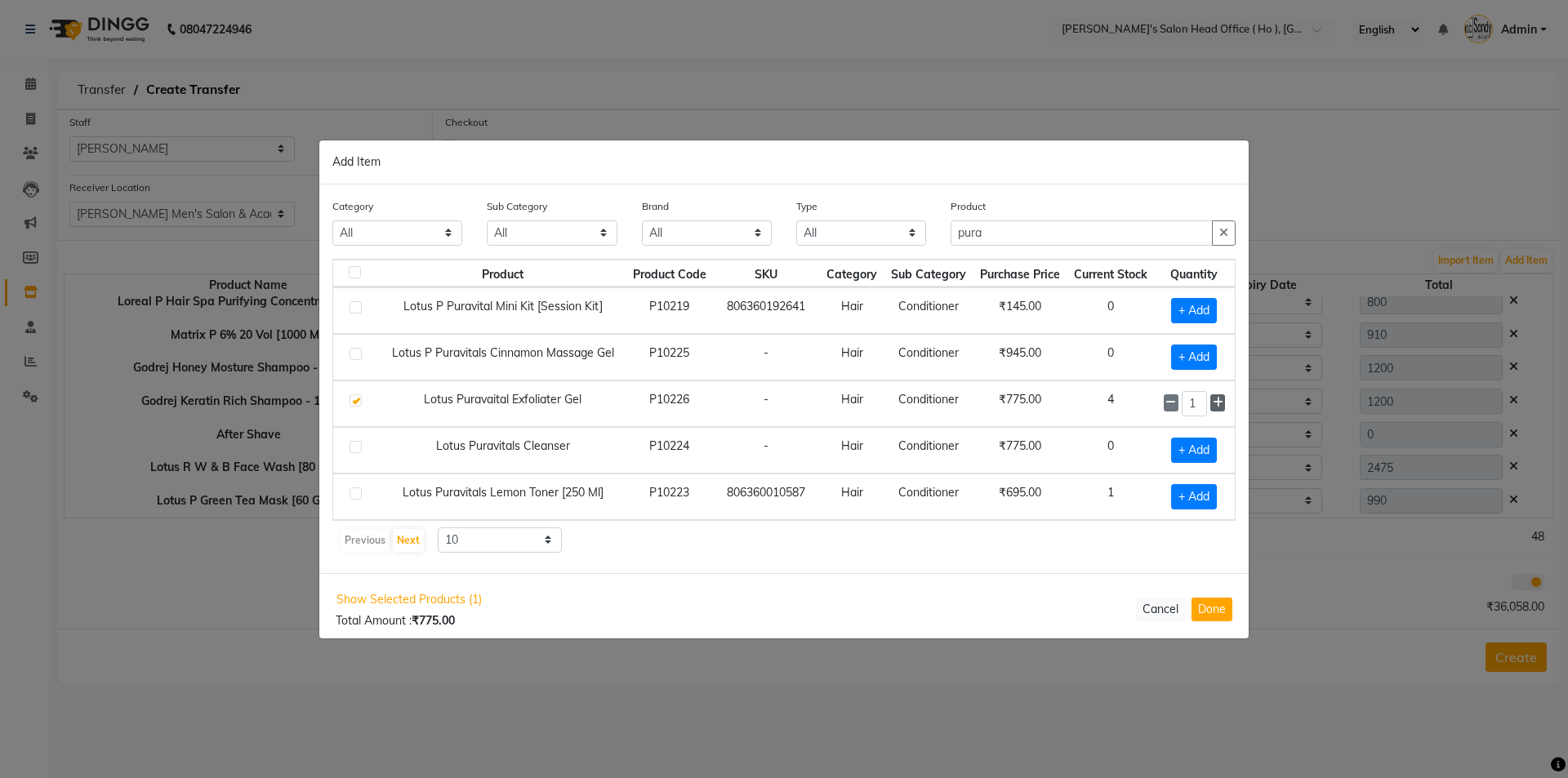
click at [1218, 406] on icon at bounding box center [1218, 402] width 11 height 12
type input "2"
click at [468, 549] on select "10 50 100" at bounding box center [499, 540] width 124 height 25
select select "100"
click at [438, 527] on select "10 50 100" at bounding box center [499, 540] width 124 height 25
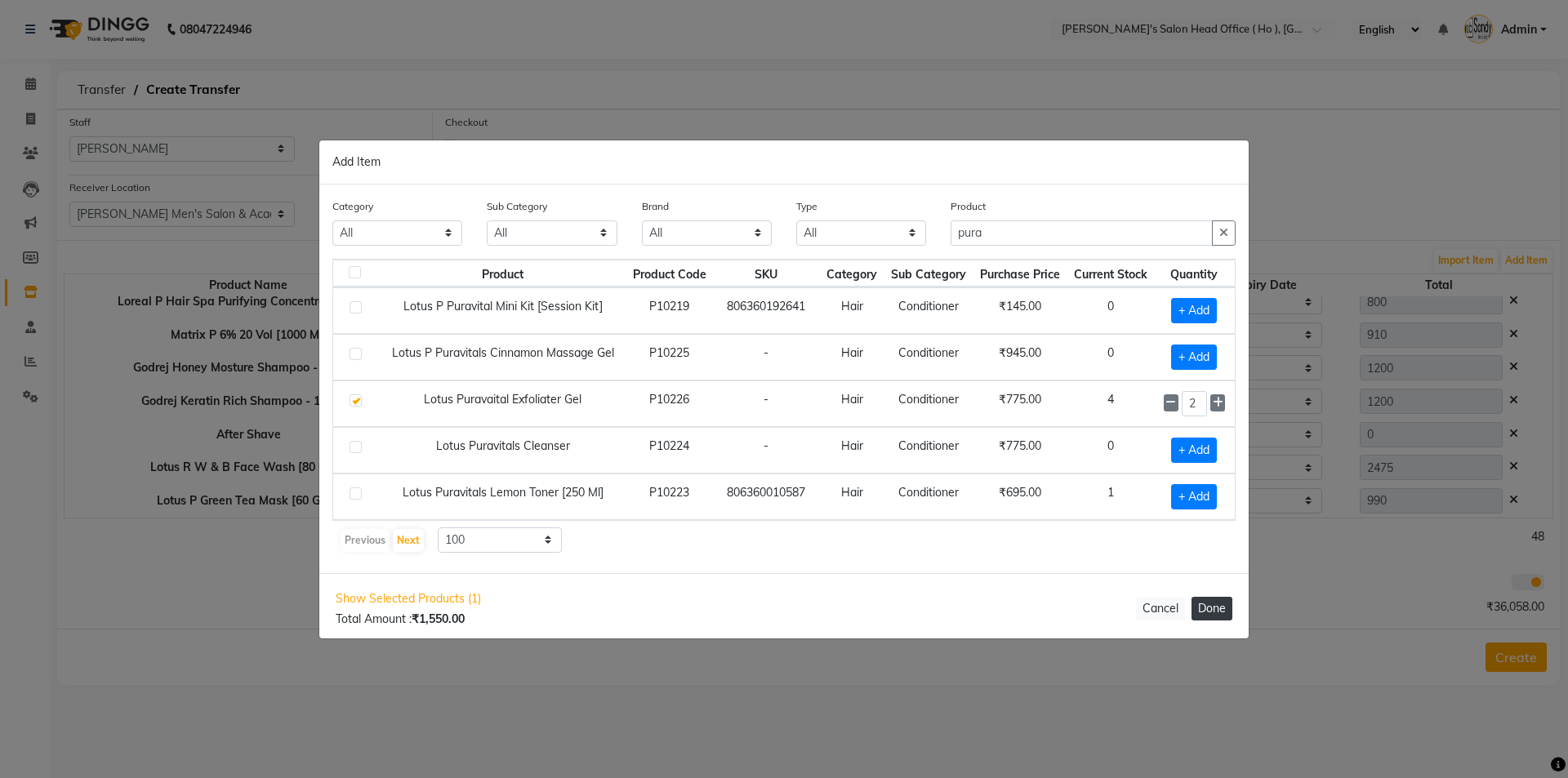
click at [1207, 613] on button "Done" at bounding box center [1211, 608] width 41 height 24
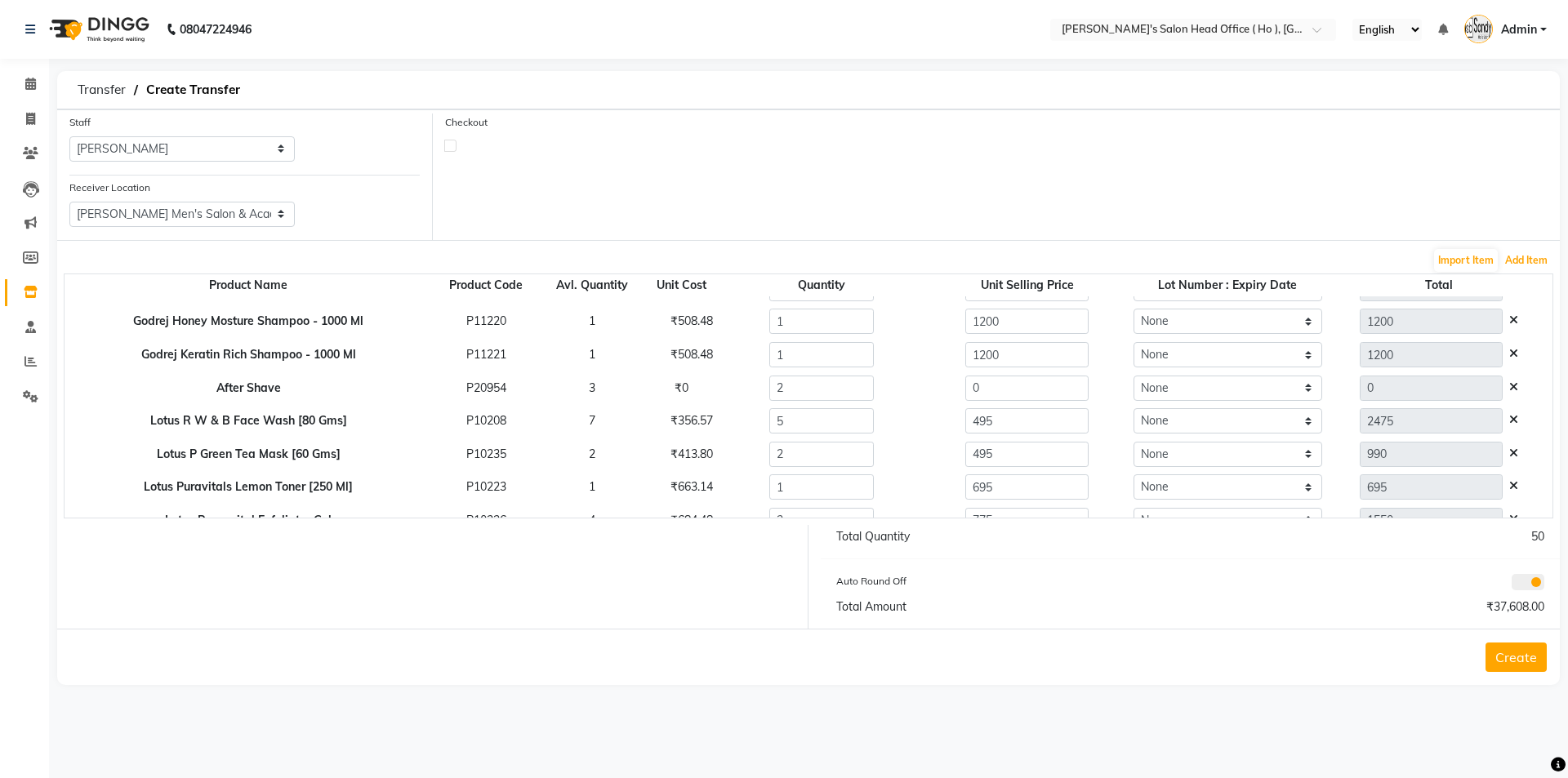
scroll to position [445, 0]
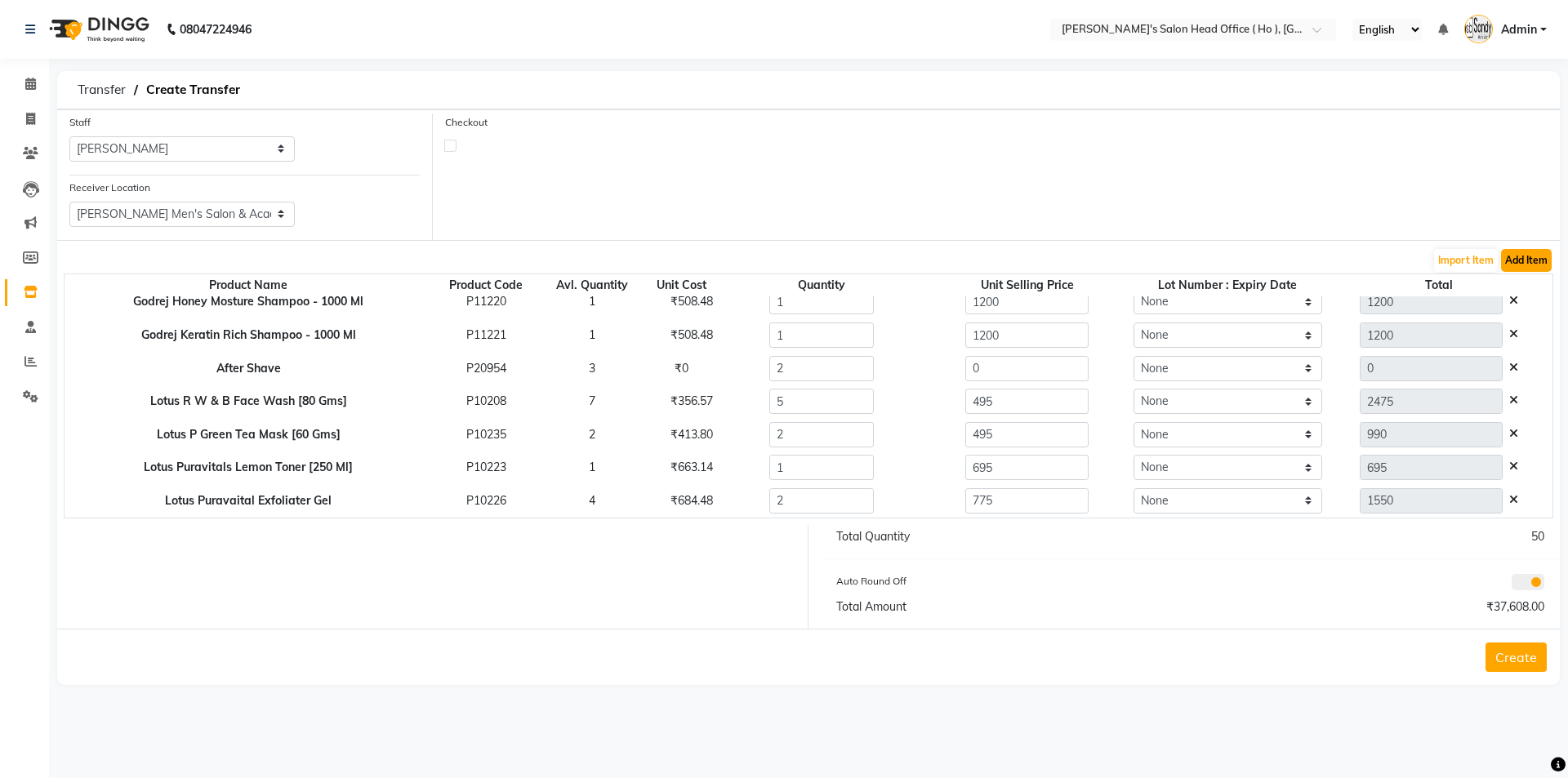
click at [1520, 256] on button "Add Item" at bounding box center [1526, 260] width 51 height 23
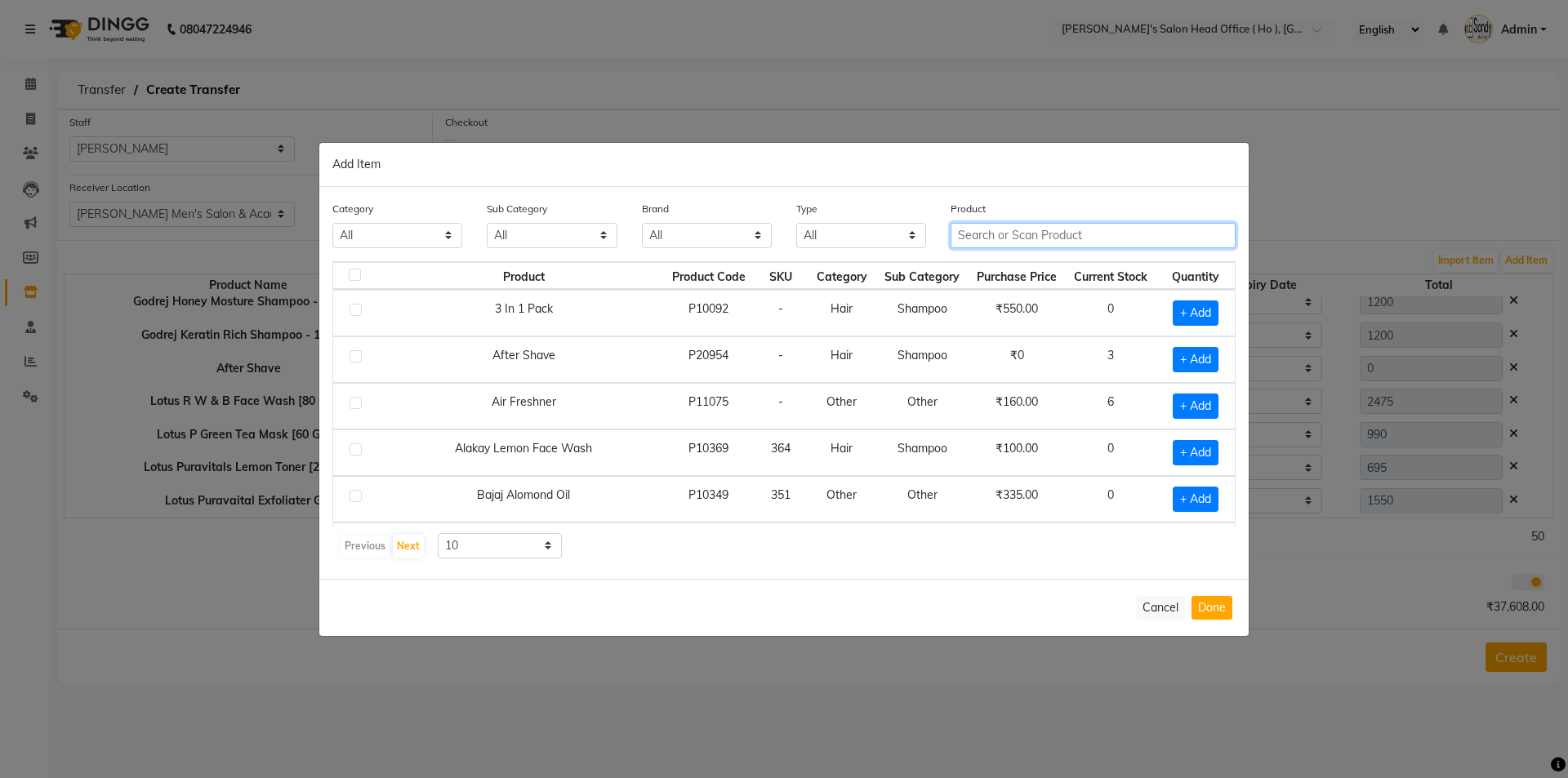
click at [1079, 245] on input "text" at bounding box center [1093, 236] width 285 height 25
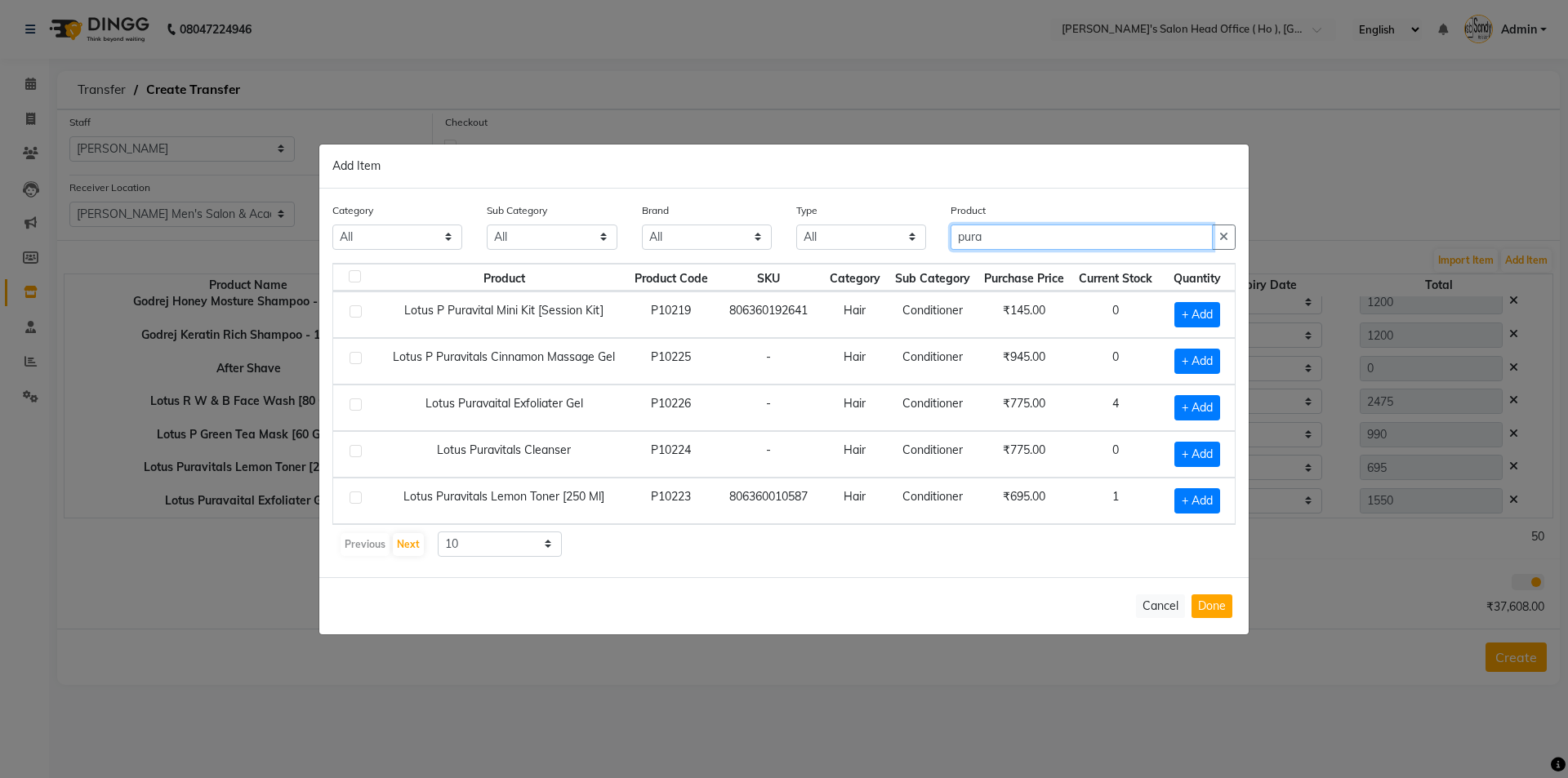
type input "pura"
drag, startPoint x: 992, startPoint y: 232, endPoint x: 693, endPoint y: 231, distance: 299.0
click at [698, 231] on div "Category All Hair Skin Waxing Disposable Threading Hands and Feet Beauty Planet…" at bounding box center [784, 231] width 928 height 61
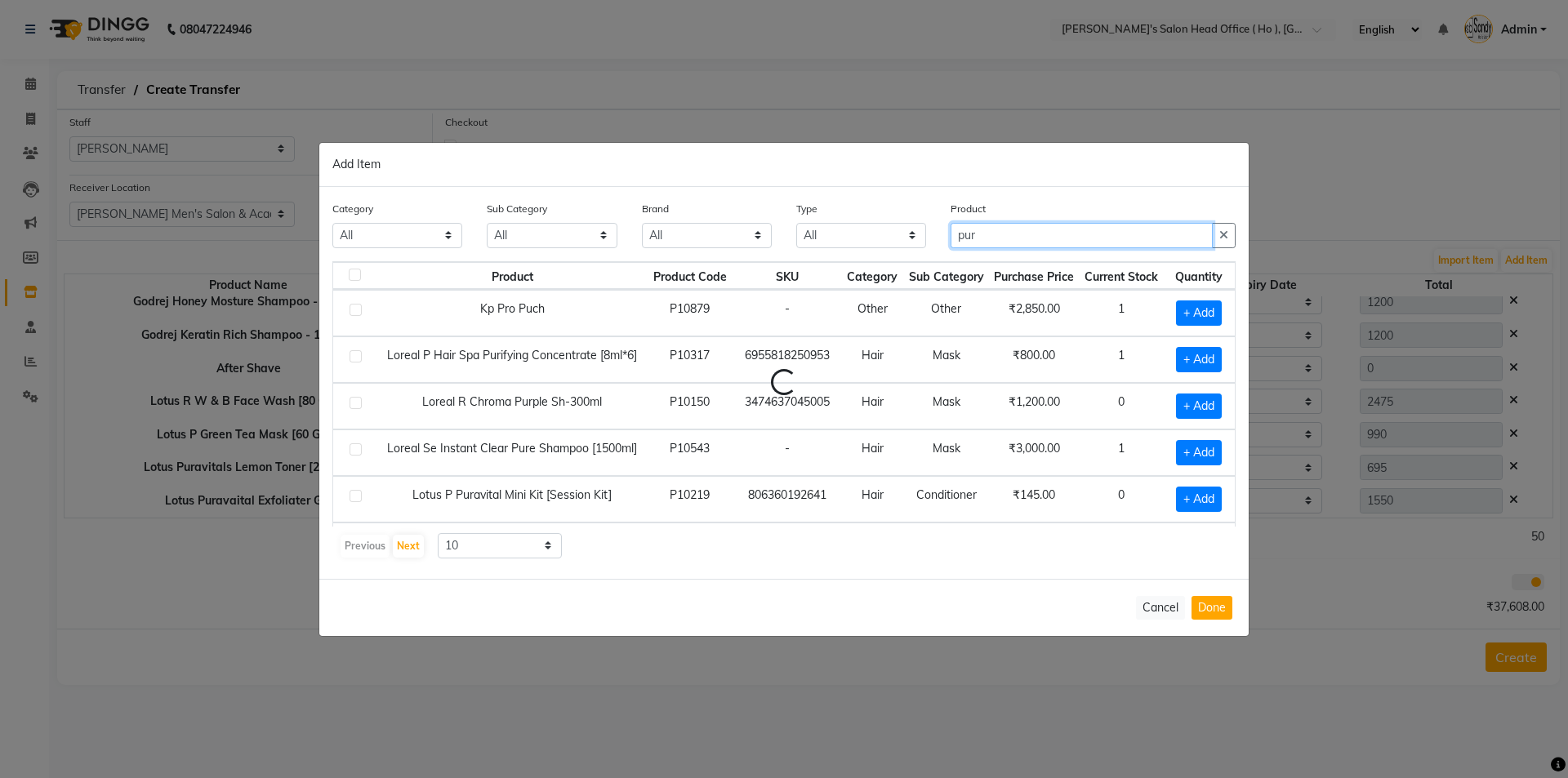
type input "pura"
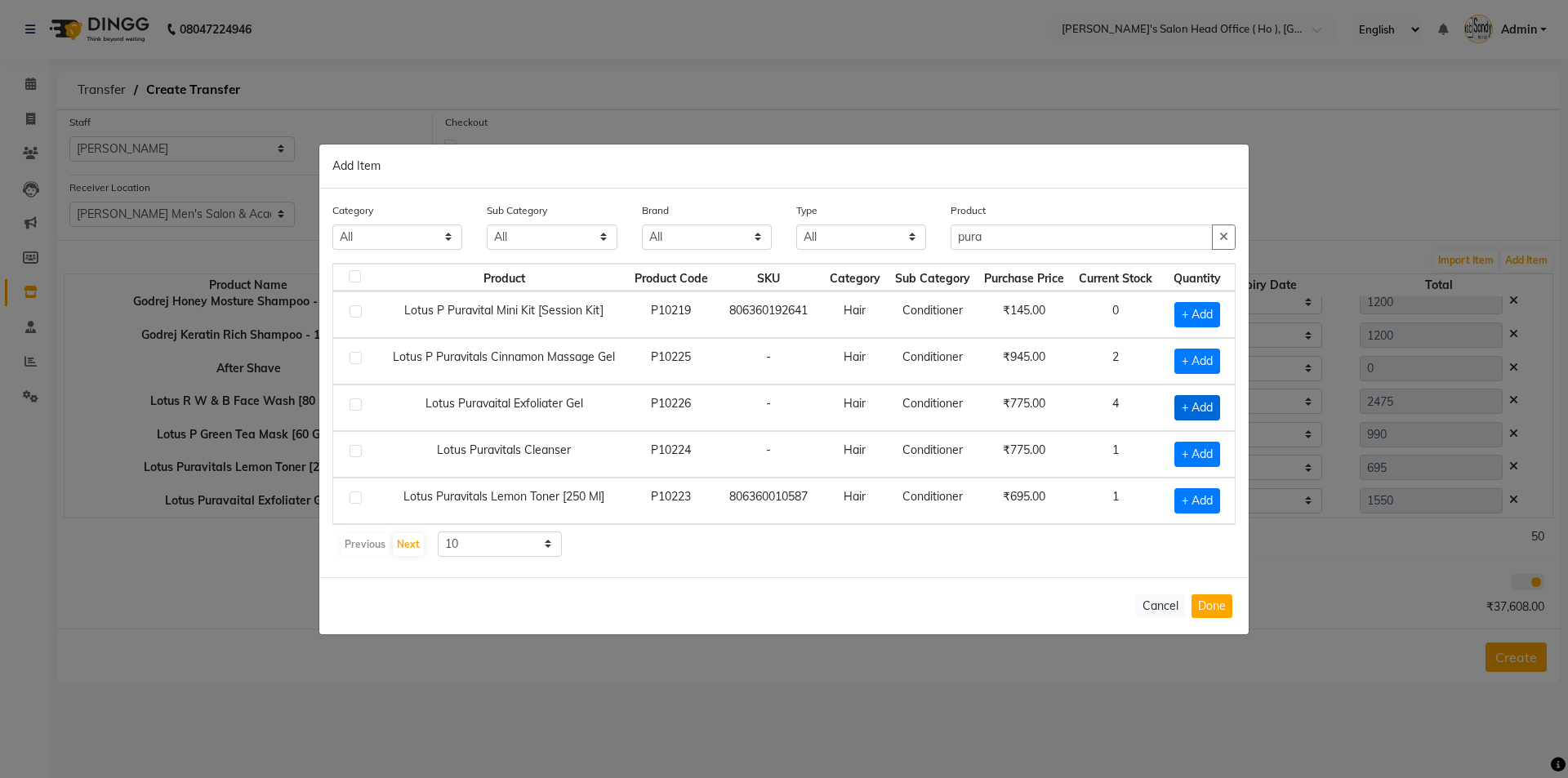
click at [1187, 412] on span "+ Add" at bounding box center [1197, 408] width 45 height 25
checkbox input "true"
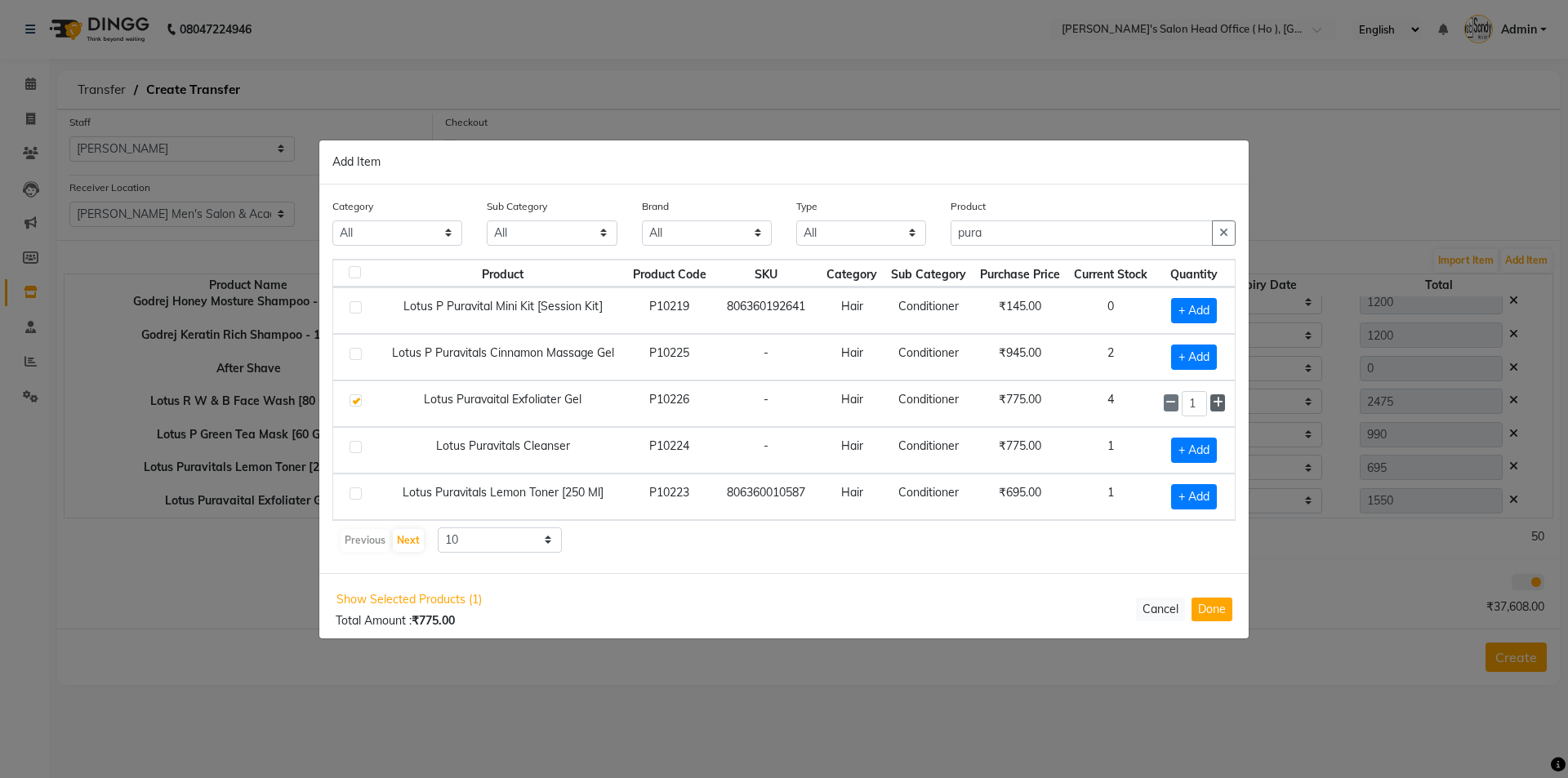
click at [1221, 406] on icon at bounding box center [1218, 402] width 11 height 12
type input "2"
click at [1182, 450] on span "+ Add" at bounding box center [1194, 450] width 45 height 25
checkbox input "true"
click at [1165, 404] on span at bounding box center [1171, 402] width 15 height 17
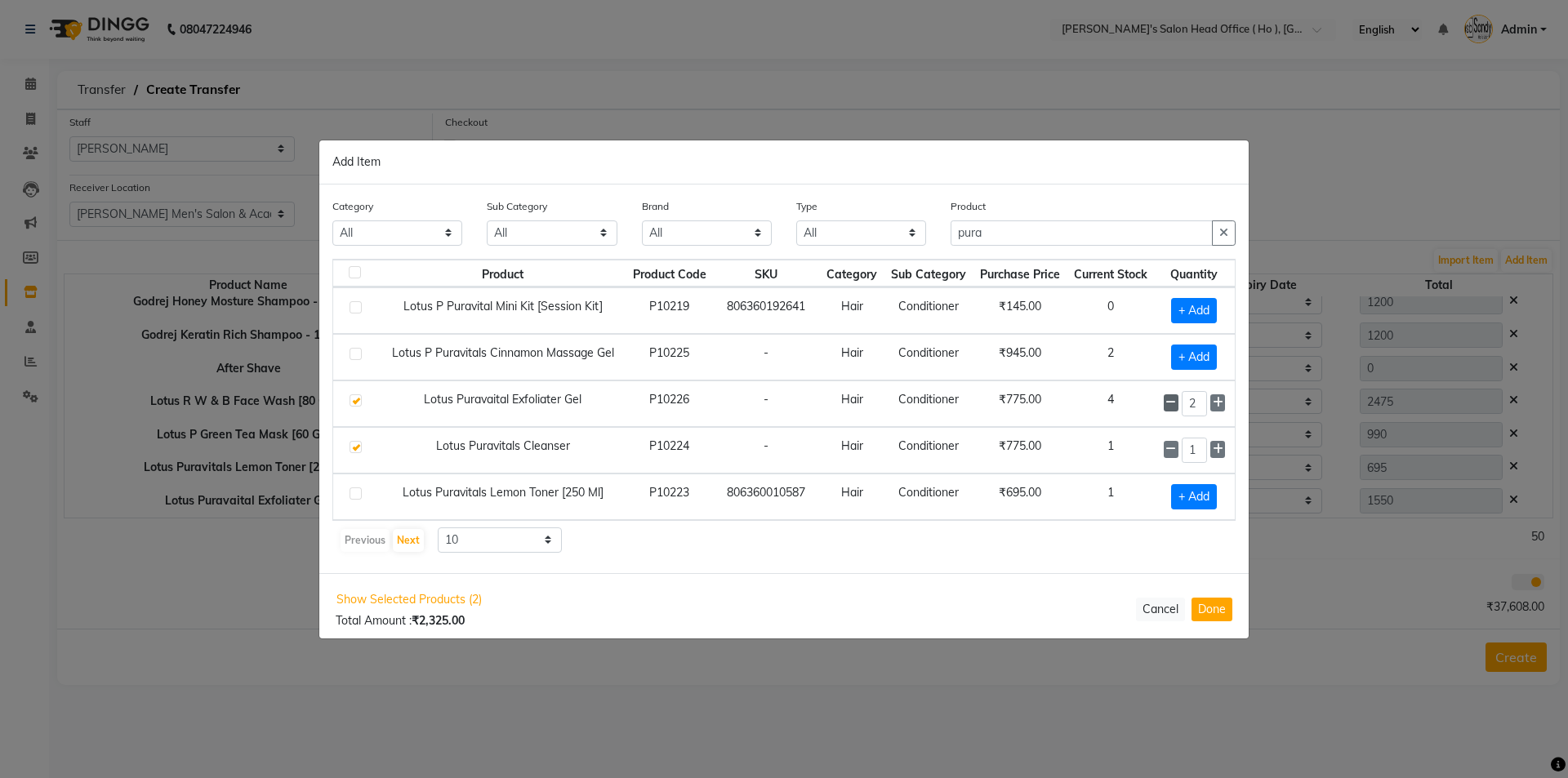
type input "1"
click at [1165, 404] on span at bounding box center [1171, 402] width 15 height 17
checkbox input "false"
click at [1182, 354] on span "+ Add" at bounding box center [1194, 358] width 45 height 25
checkbox input "true"
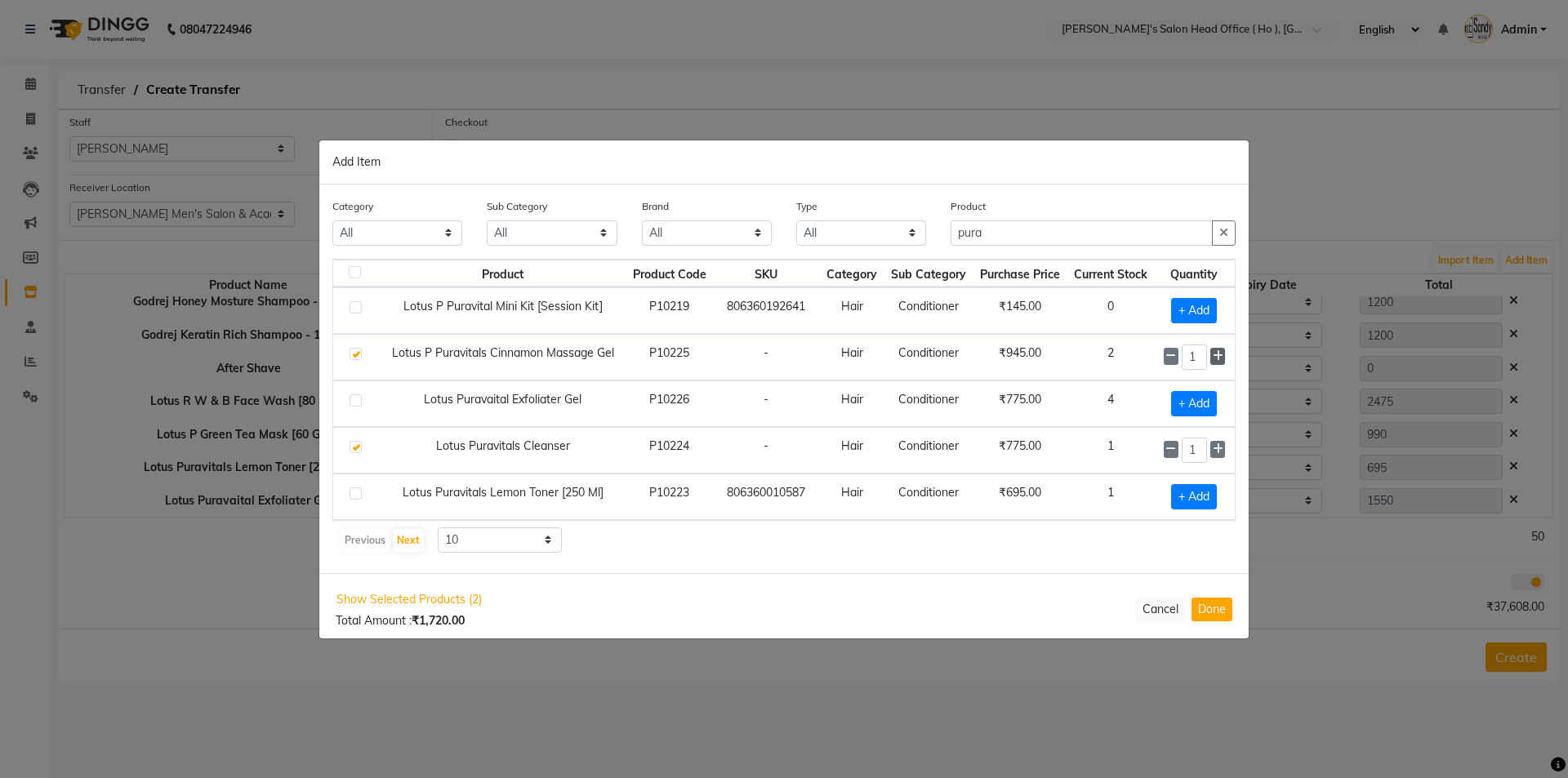
click at [1214, 353] on icon at bounding box center [1218, 356] width 11 height 12
type input "2"
click at [1210, 606] on button "Done" at bounding box center [1211, 609] width 41 height 24
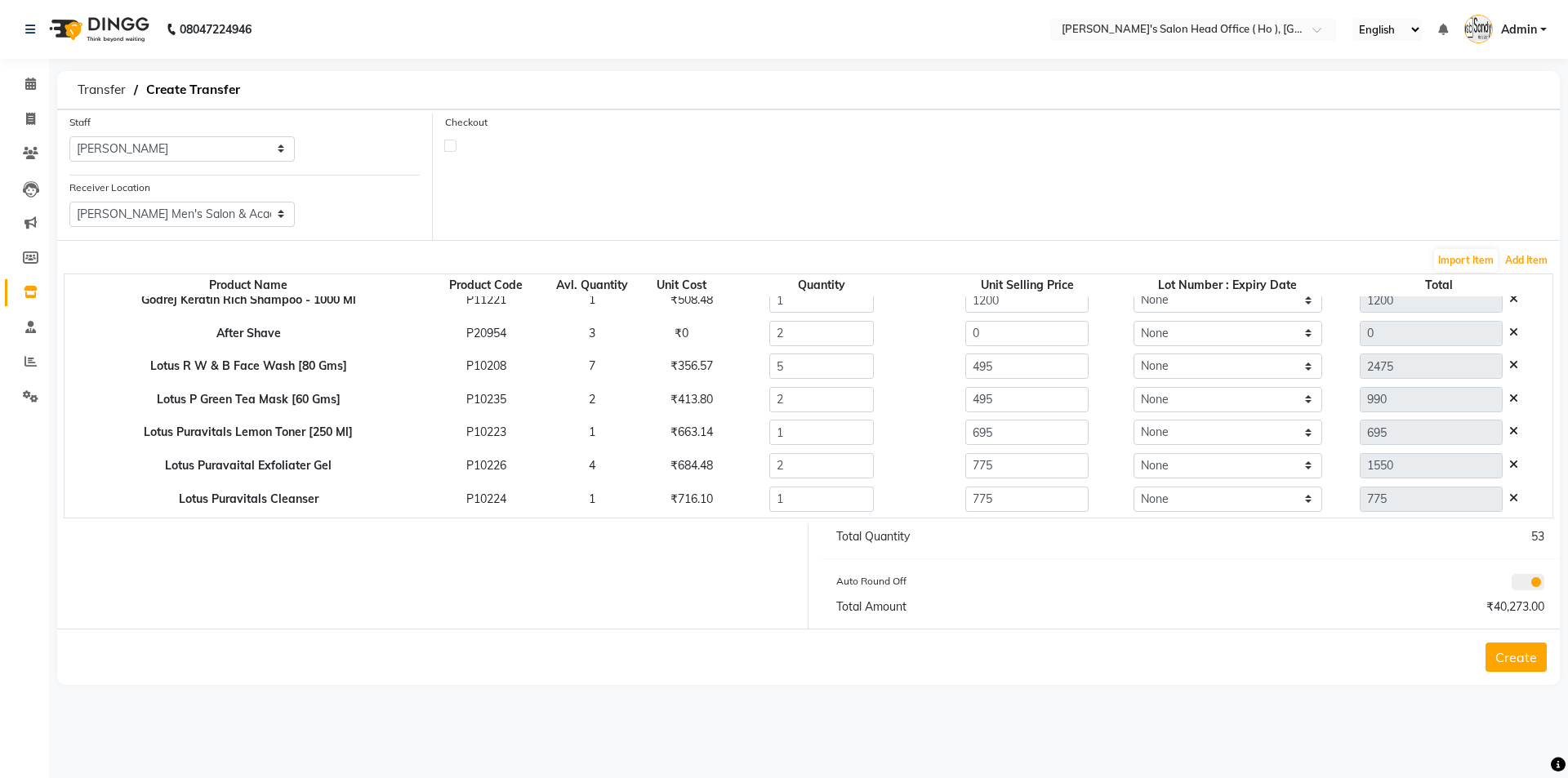
scroll to position [511, 0]
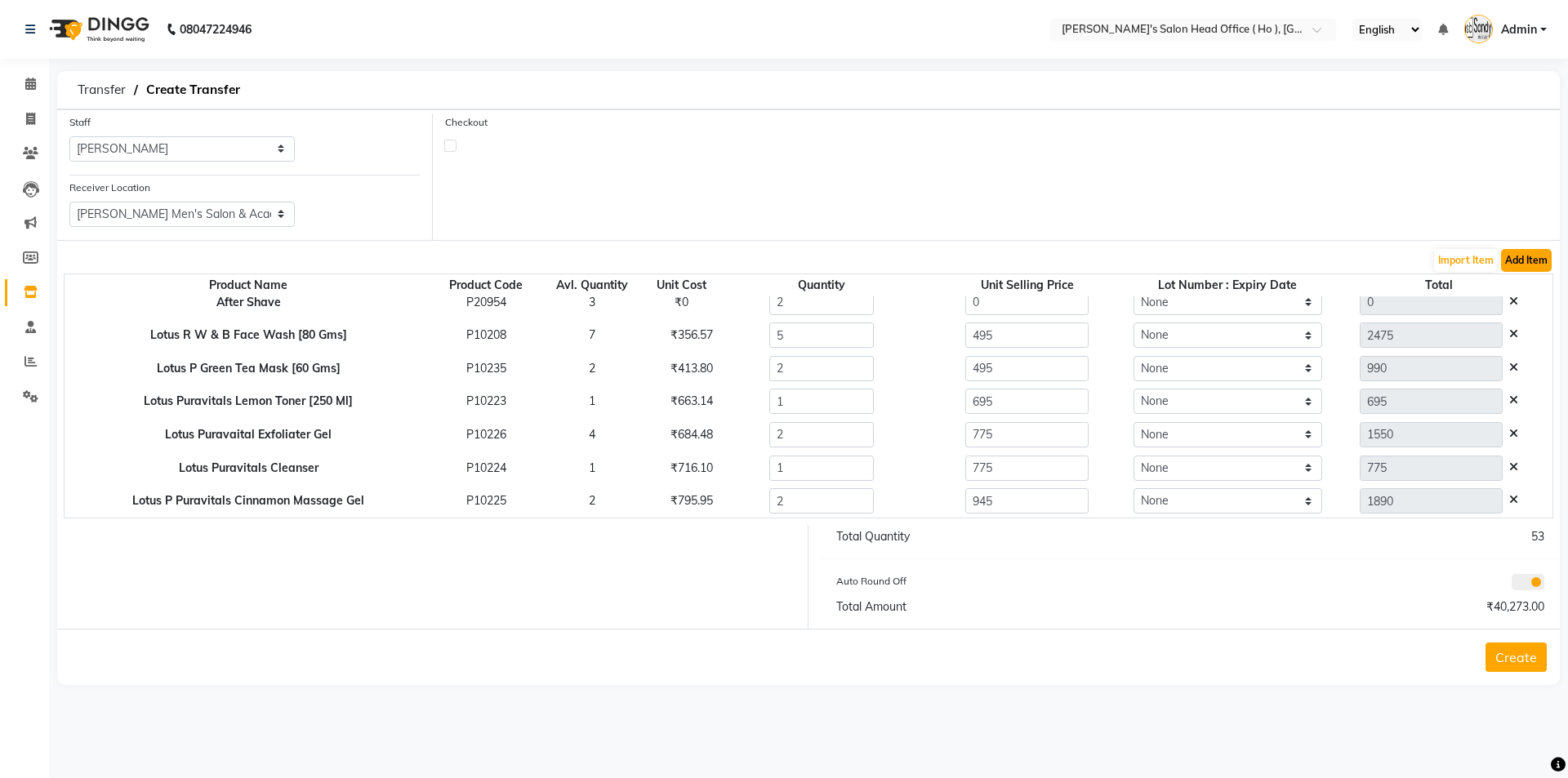
click at [1532, 257] on button "Add Item" at bounding box center [1526, 260] width 51 height 23
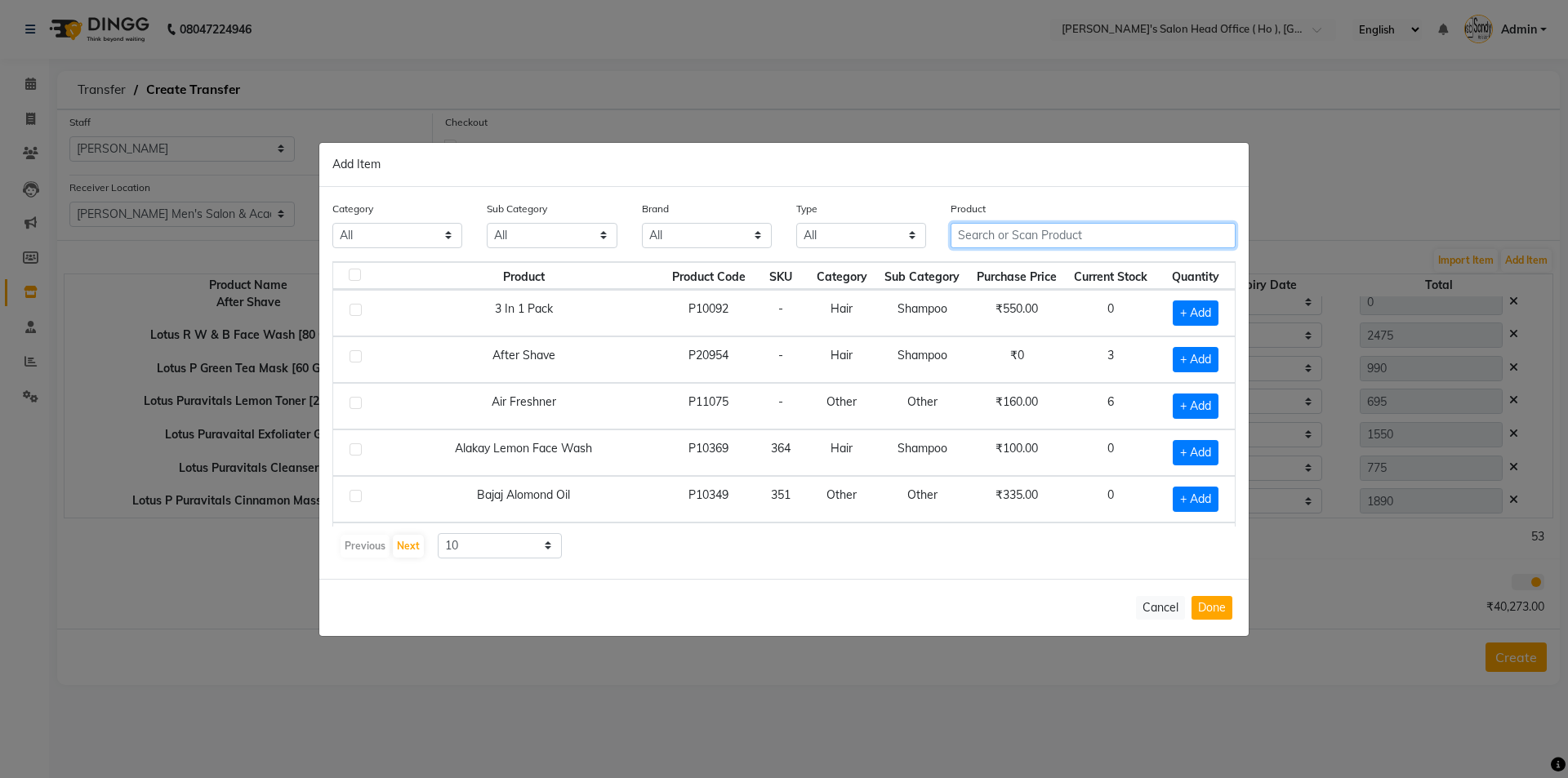
click at [991, 241] on input "text" at bounding box center [1093, 236] width 285 height 25
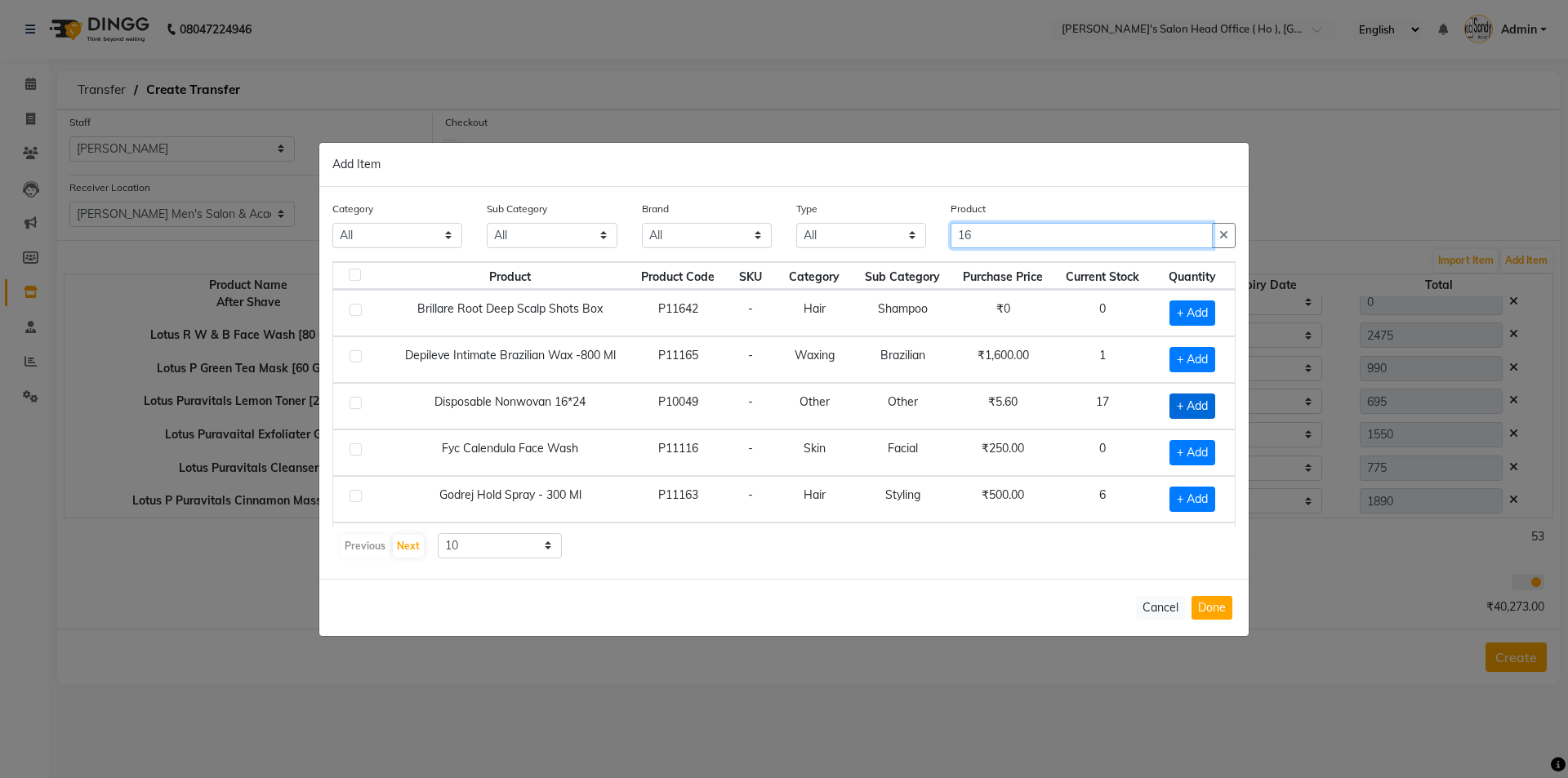
type input "16"
click at [1178, 413] on span "+ Add" at bounding box center [1192, 407] width 45 height 25
checkbox input "true"
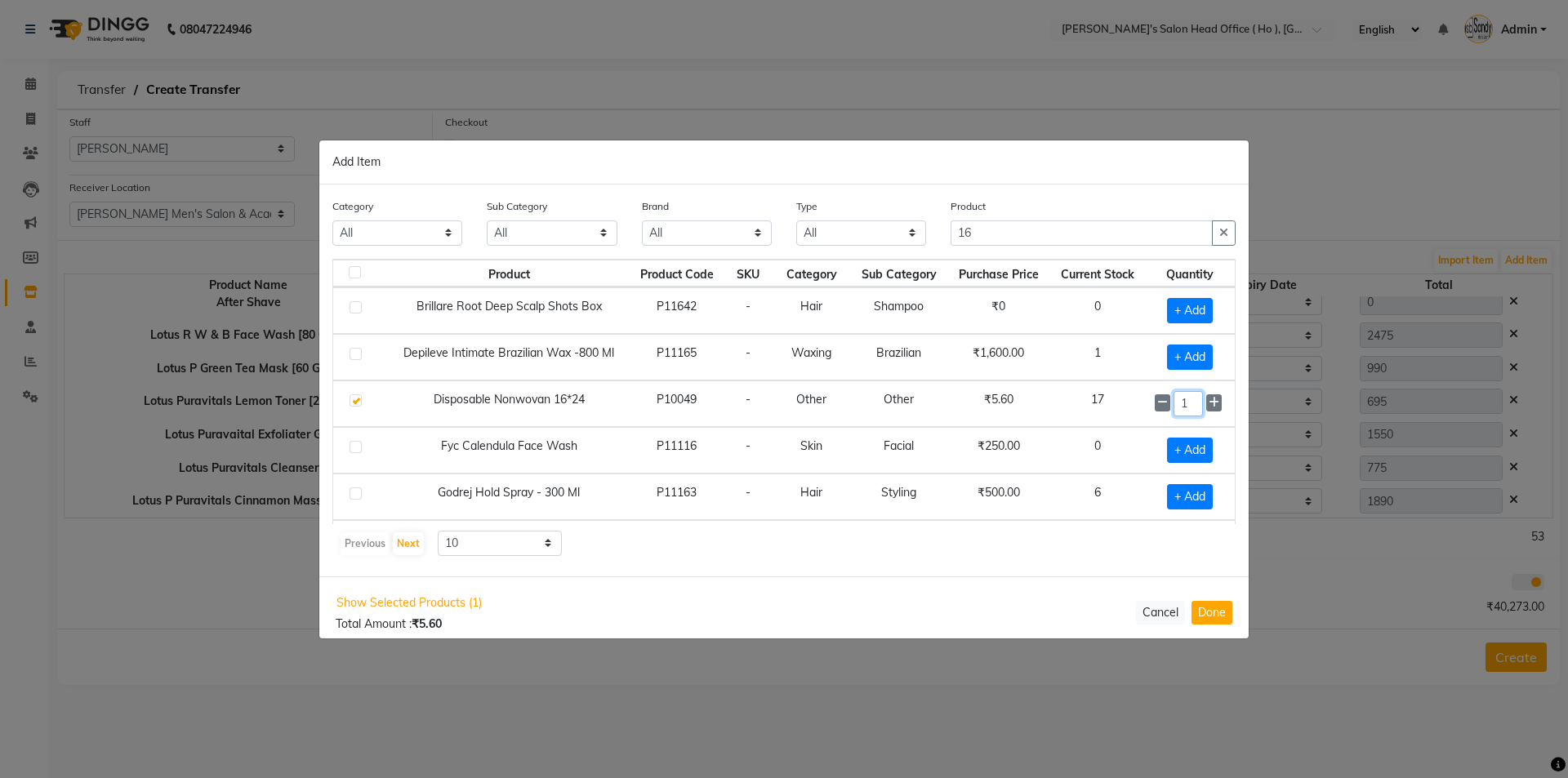
click at [1178, 413] on input "1" at bounding box center [1188, 404] width 29 height 25
type input "12"
click at [1223, 613] on button "Done" at bounding box center [1211, 612] width 41 height 24
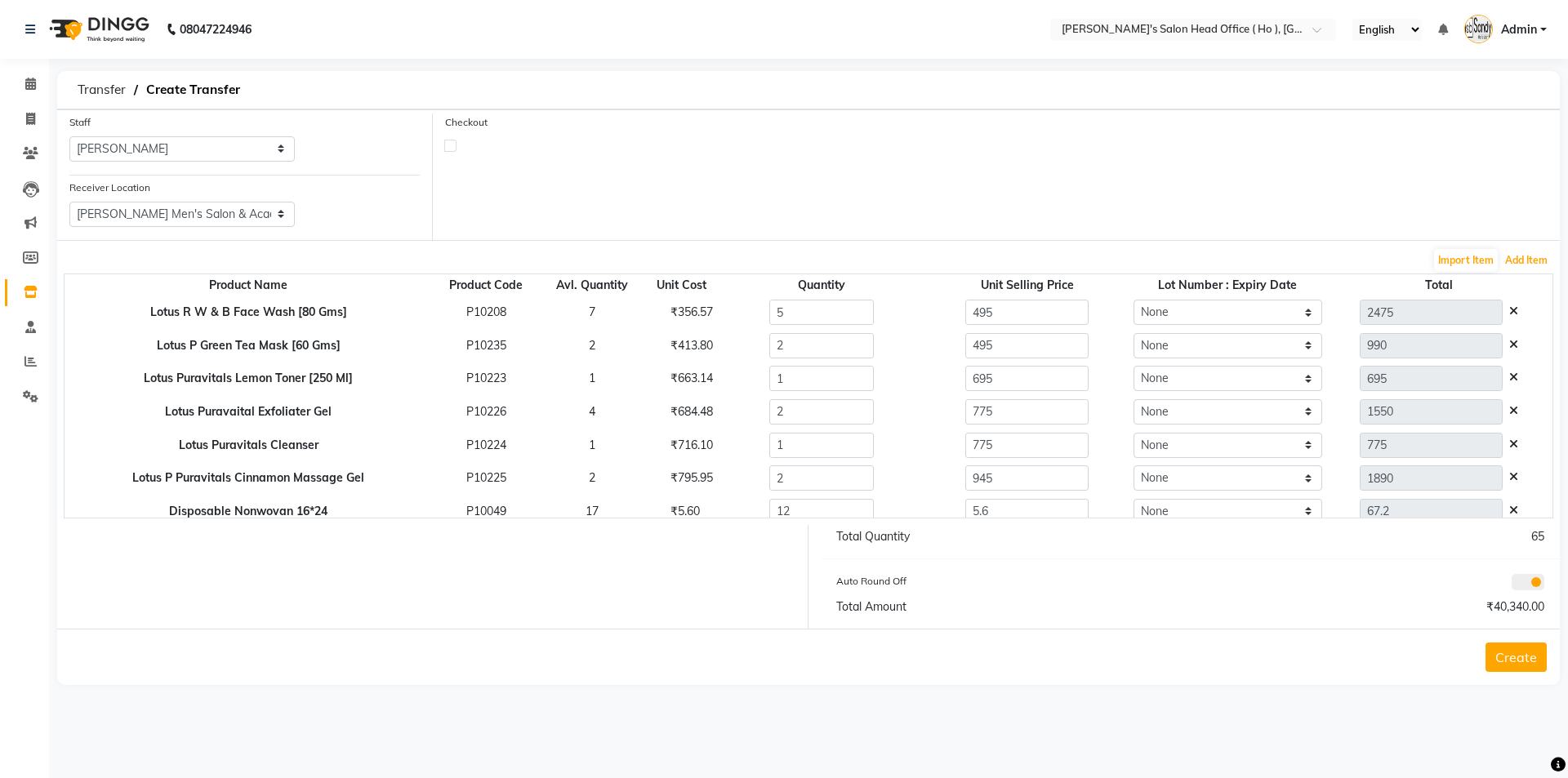
scroll to position [545, 0]
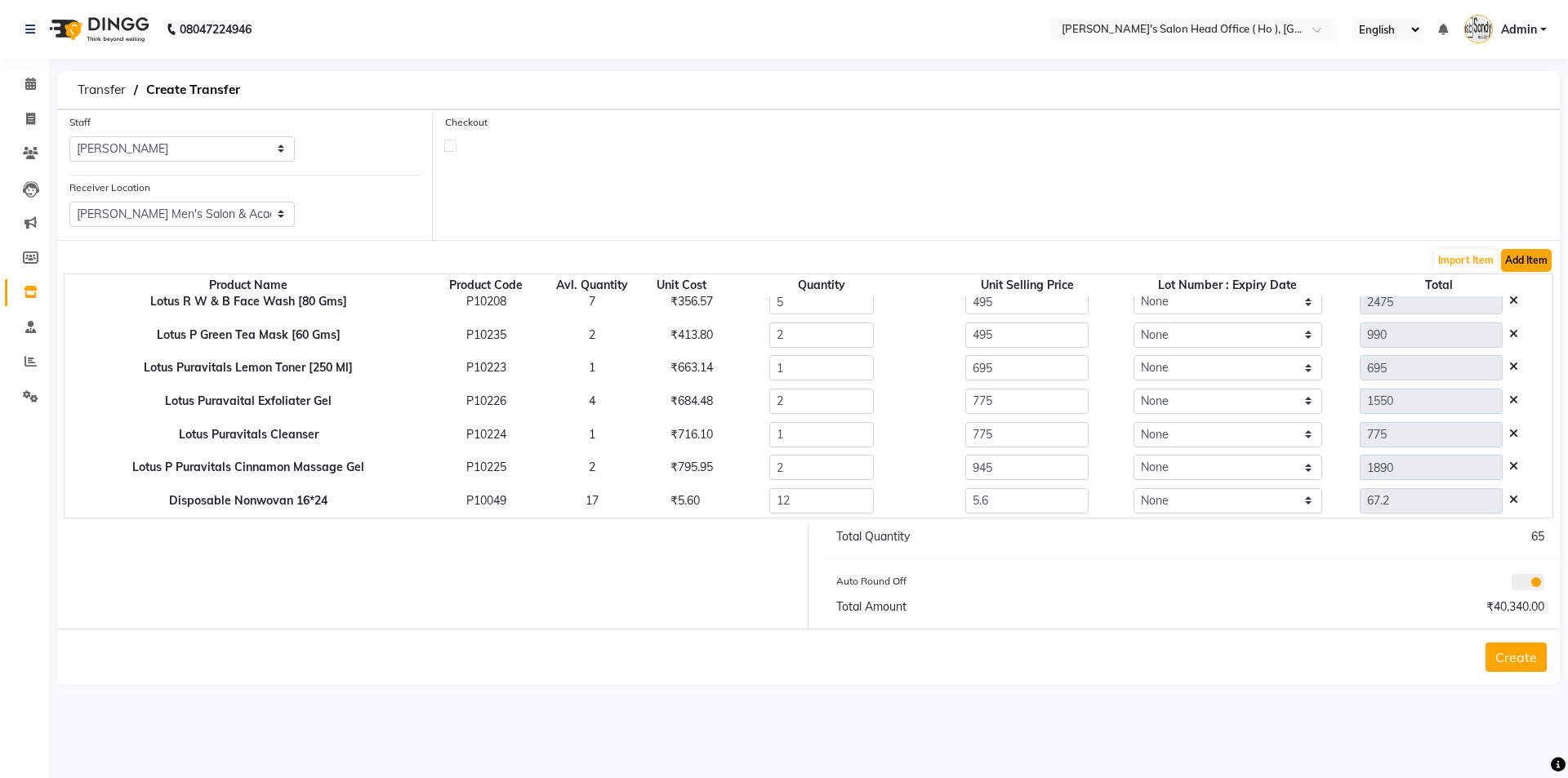
click at [1533, 266] on button "Add Item" at bounding box center [1526, 260] width 51 height 23
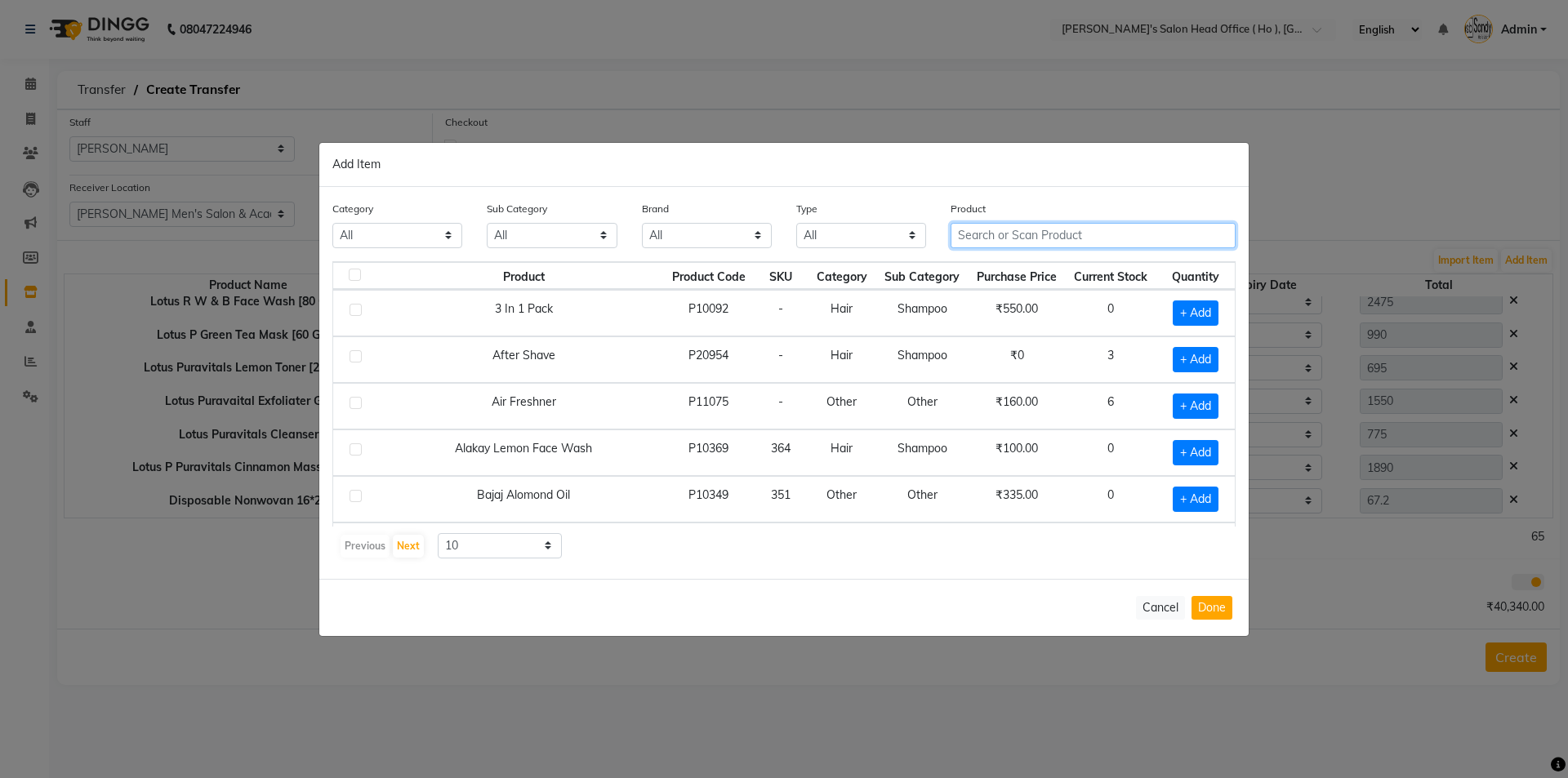
click at [1044, 245] on input "text" at bounding box center [1093, 236] width 285 height 25
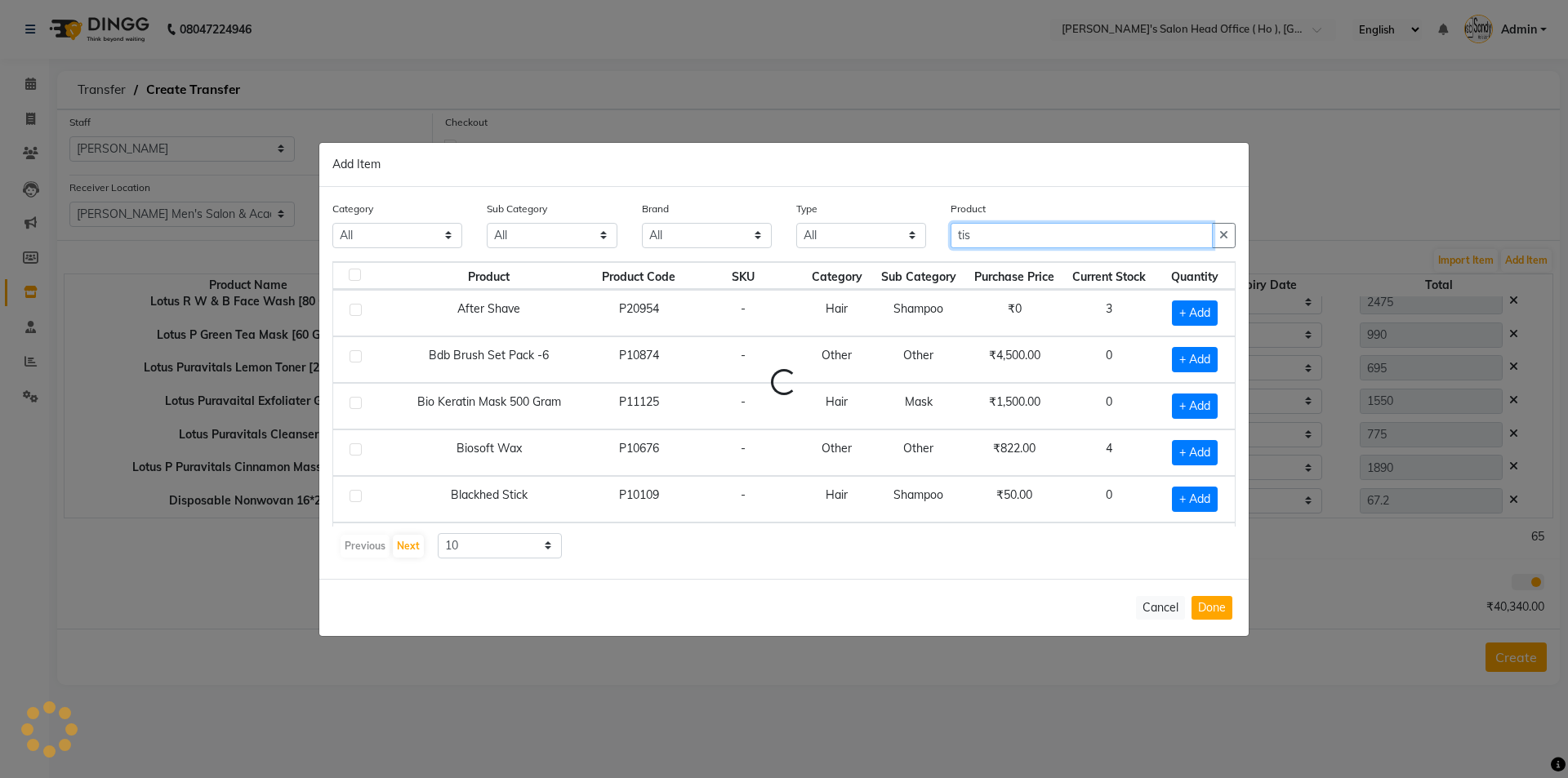
type input "tiss"
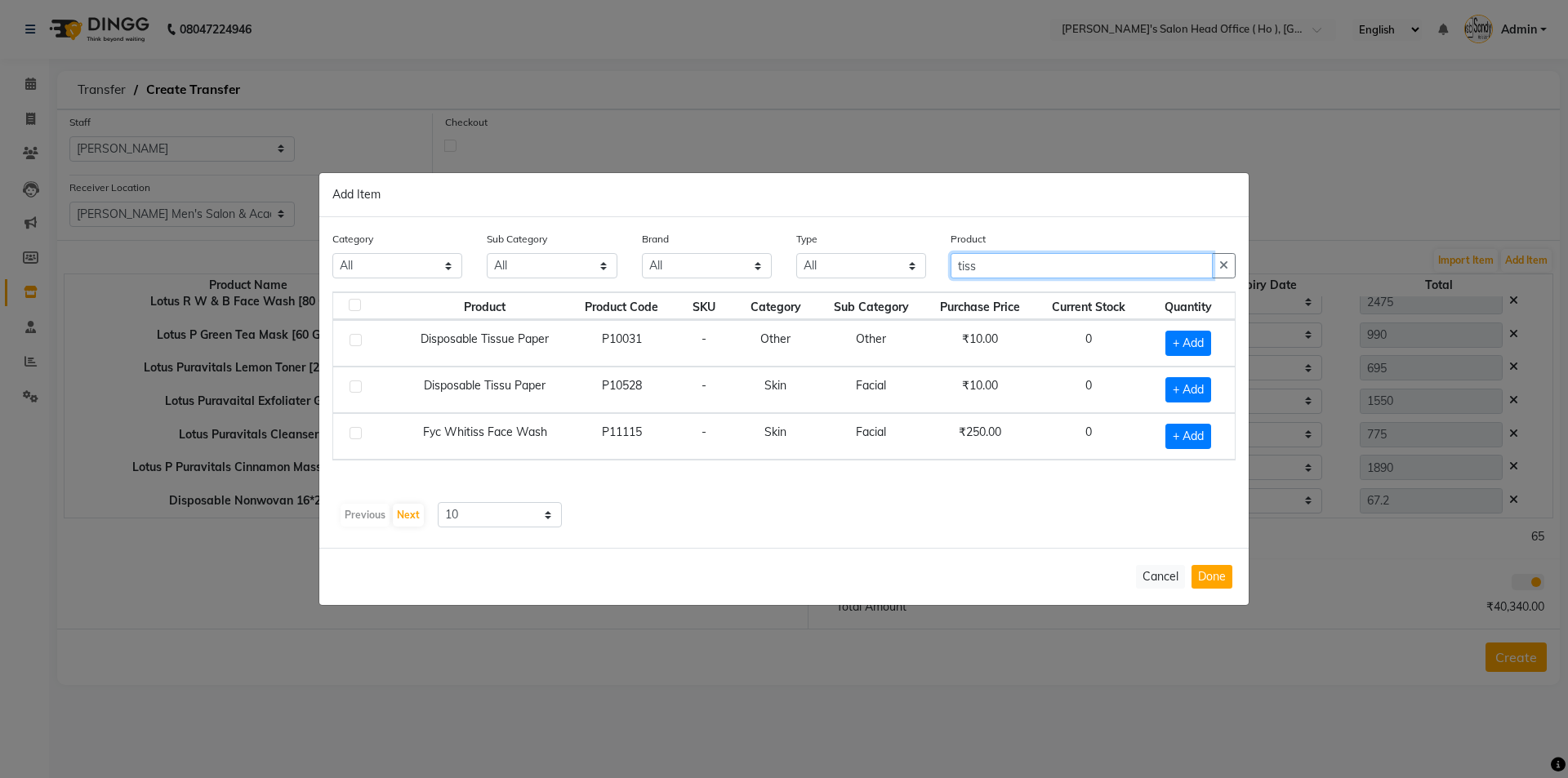
drag, startPoint x: 1016, startPoint y: 278, endPoint x: 893, endPoint y: 261, distance: 124.2
click at [894, 261] on div "Category All Hair Skin Waxing Disposable Threading Hands and Feet Beauty Planet…" at bounding box center [784, 261] width 928 height 61
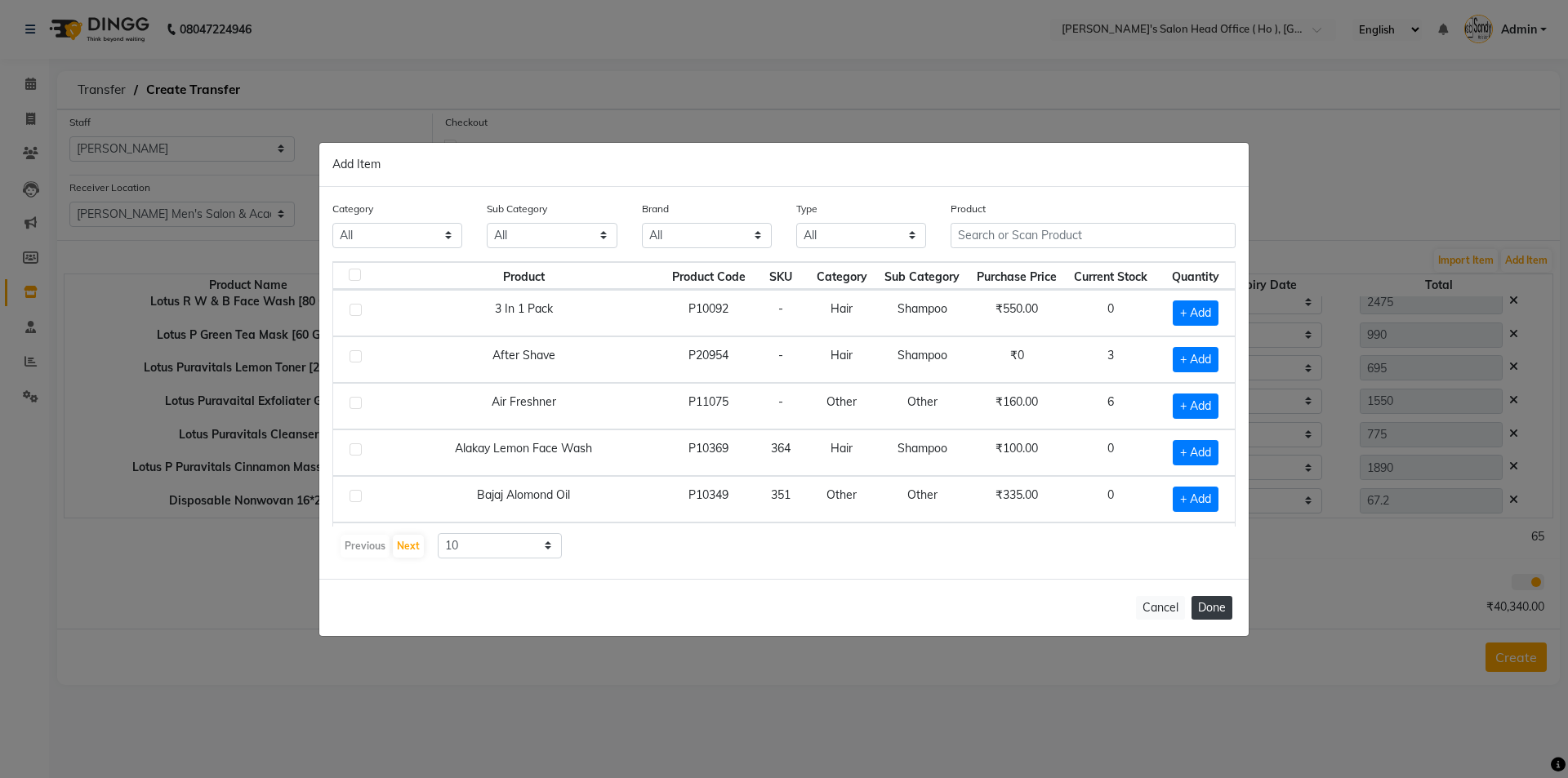
click at [1222, 604] on button "Done" at bounding box center [1211, 608] width 41 height 24
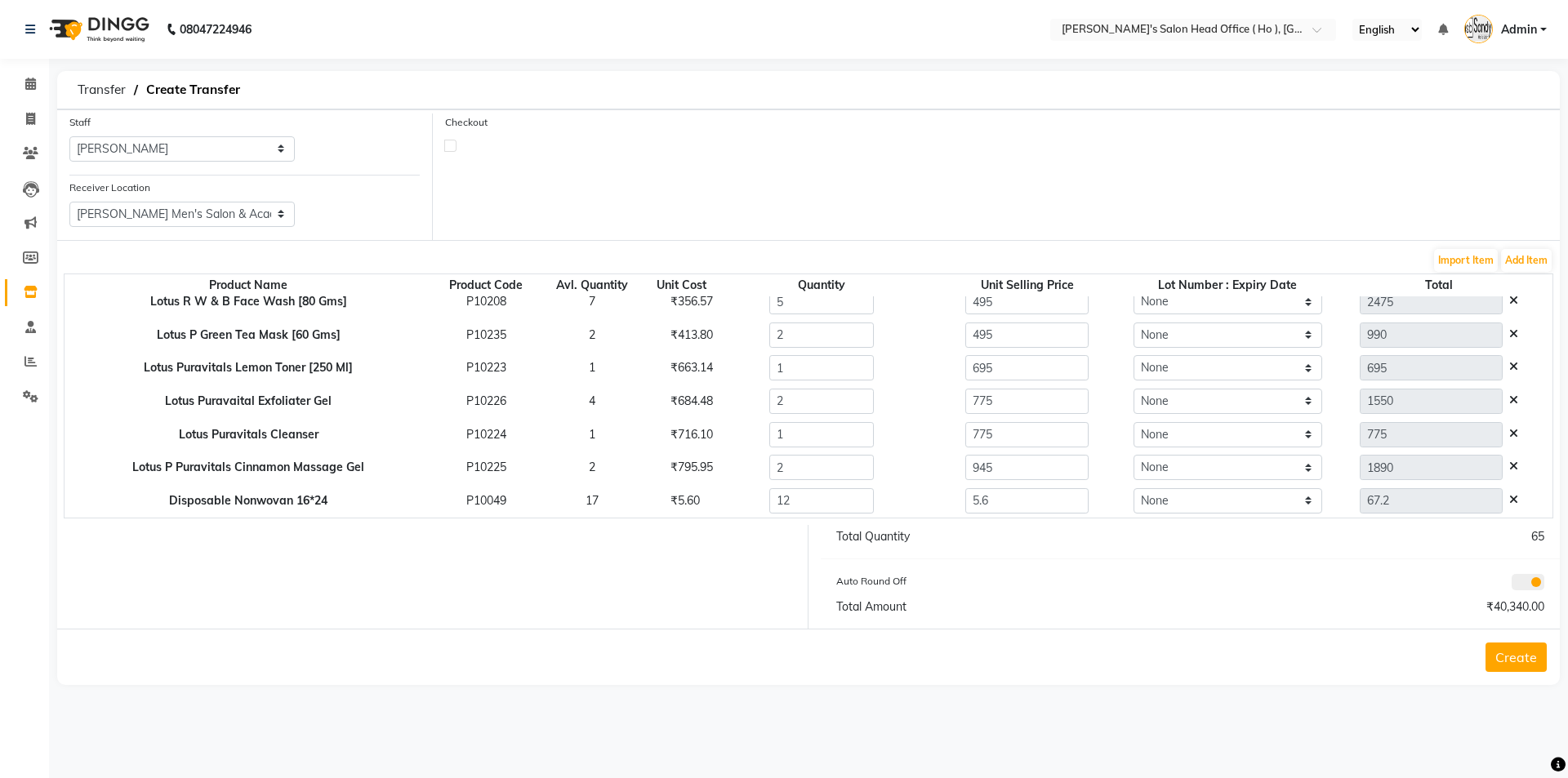
click at [1513, 673] on div "Create" at bounding box center [808, 657] width 1503 height 56
click at [1515, 664] on button "Create" at bounding box center [1515, 657] width 61 height 29
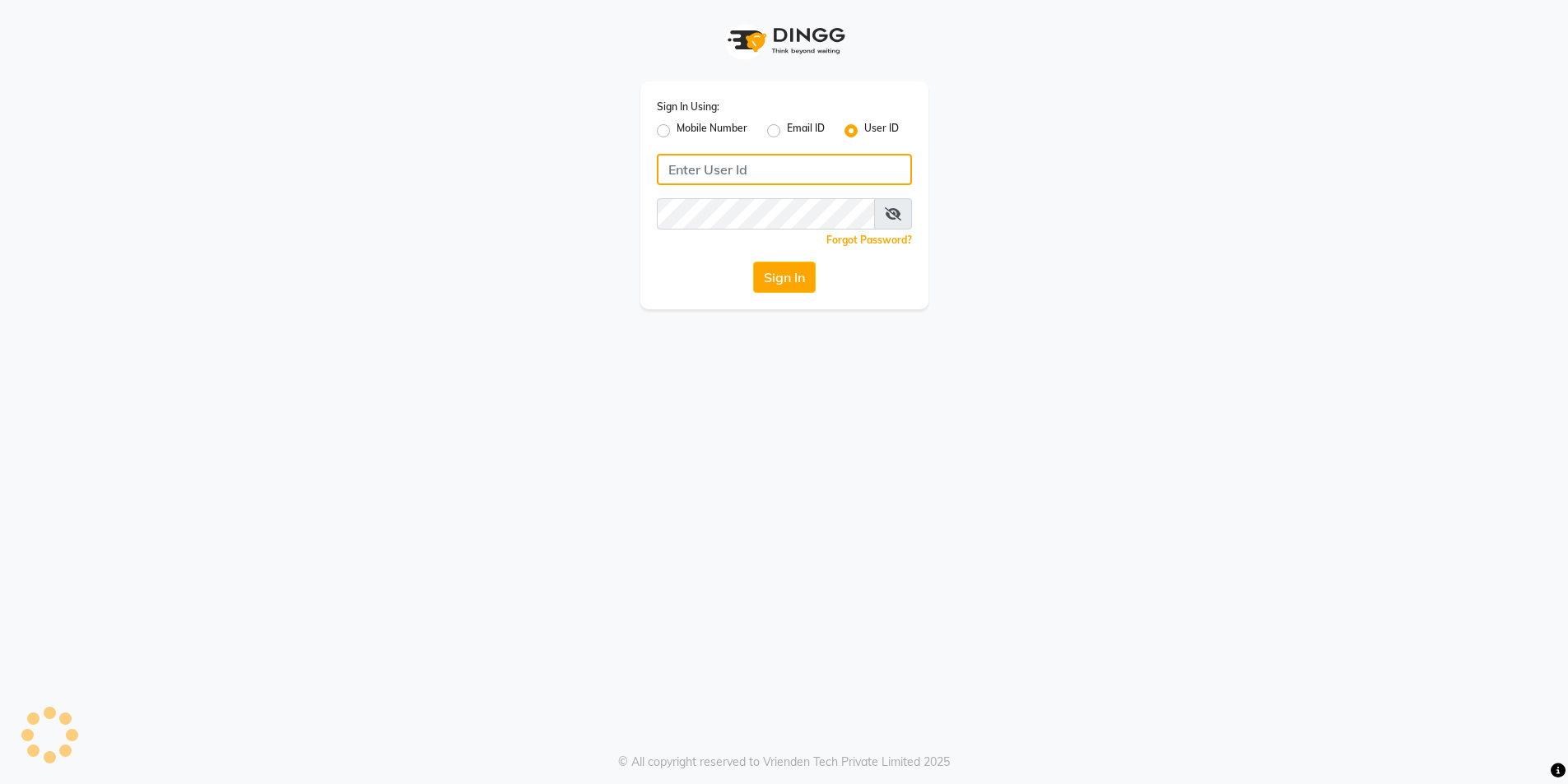
type input "Sandy"
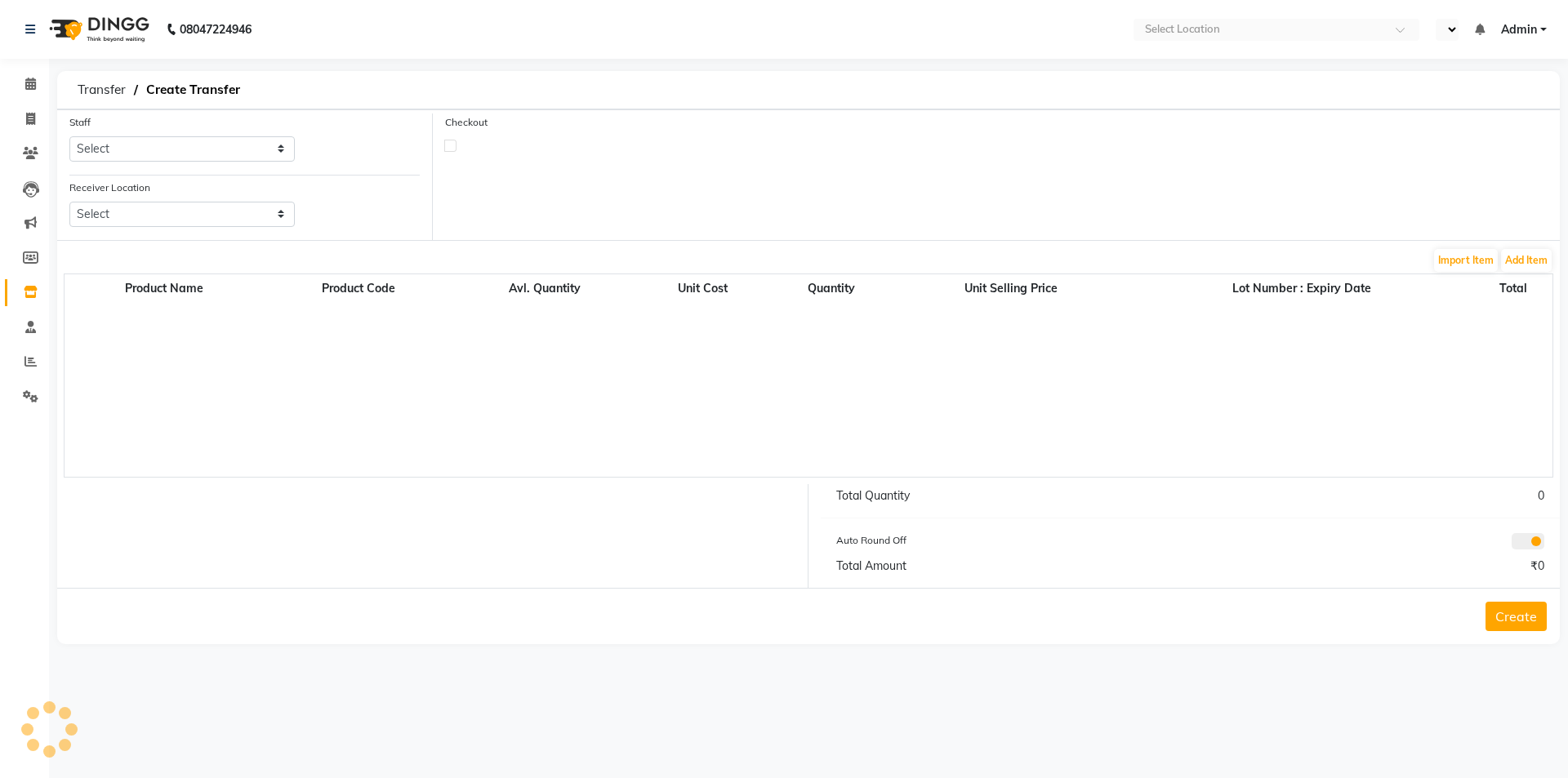
select select "en"
click at [9, 288] on link "Inventory" at bounding box center [24, 293] width 39 height 27
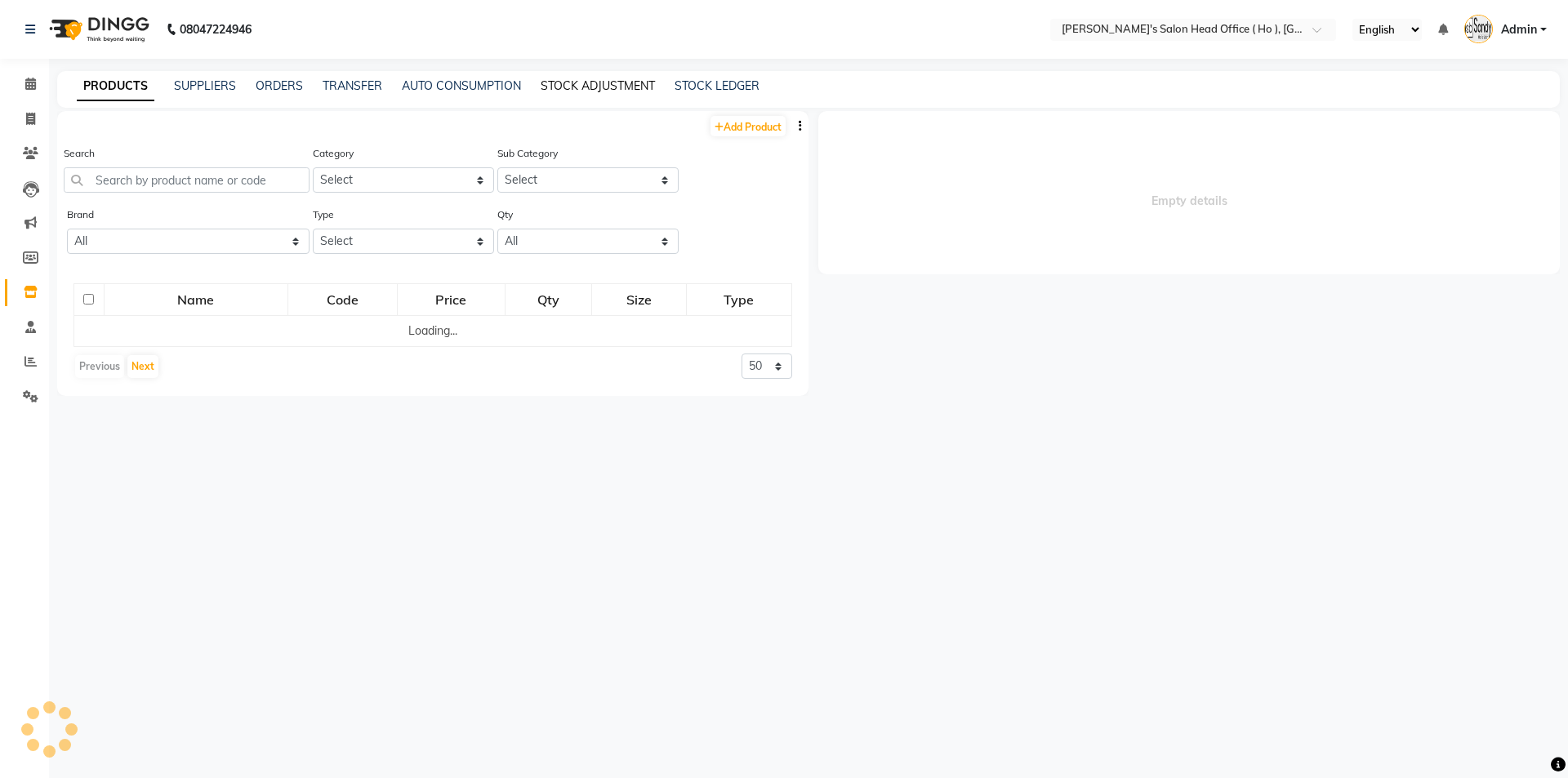
click at [597, 78] on link "STOCK ADJUSTMENT" at bounding box center [597, 85] width 114 height 15
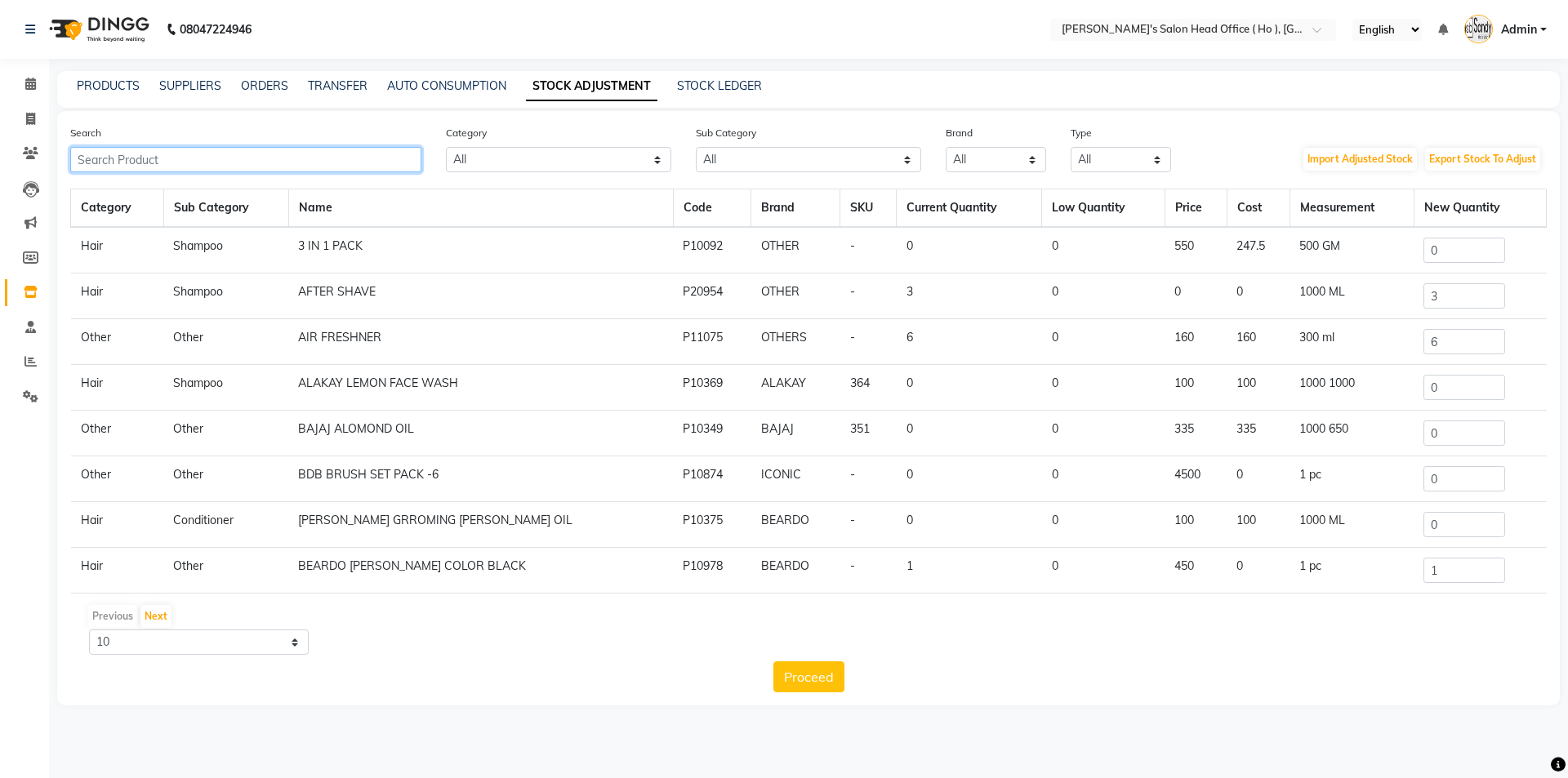
click at [225, 156] on input "text" at bounding box center [245, 160] width 351 height 25
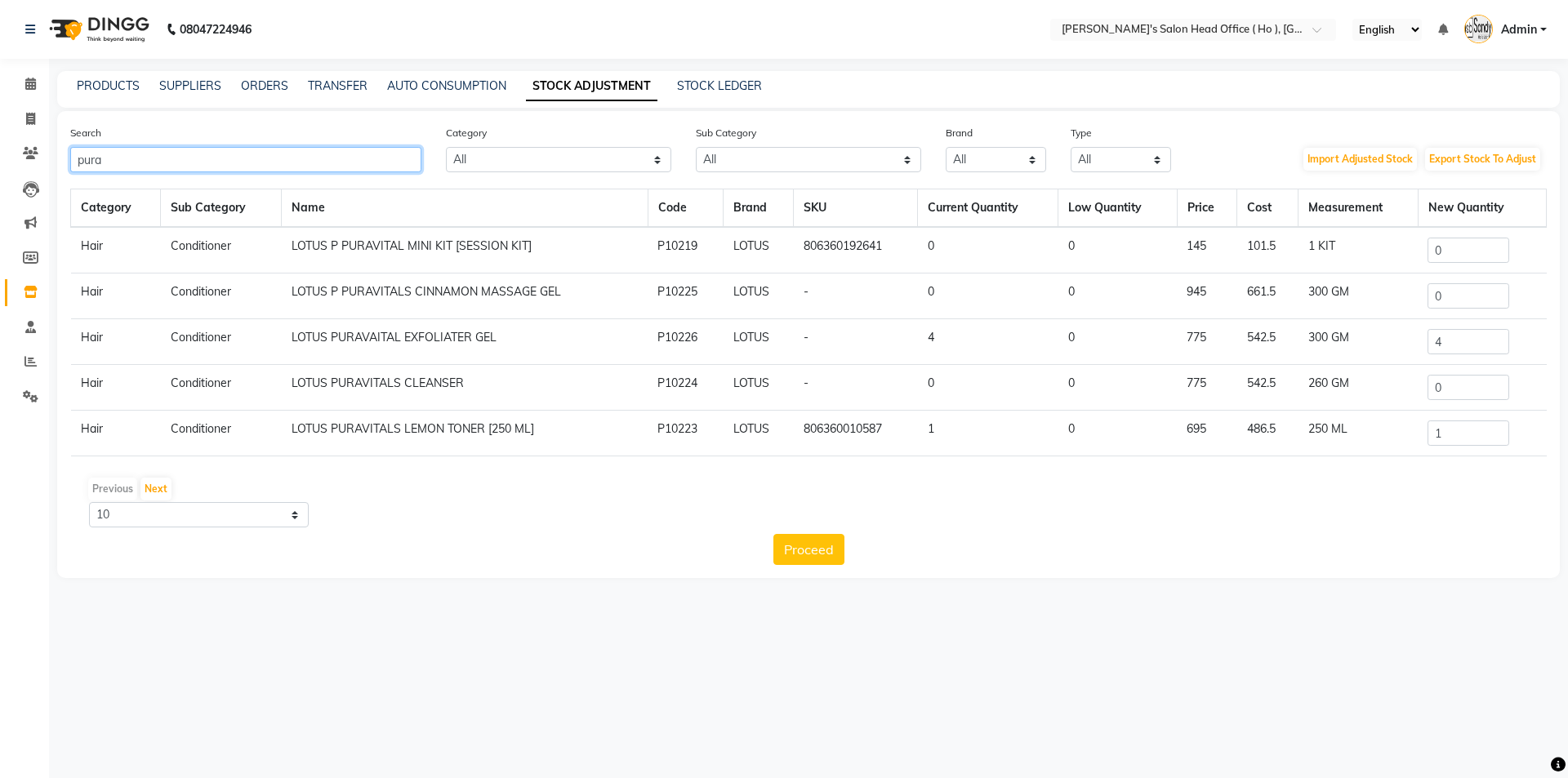
type input "pura"
drag, startPoint x: 1462, startPoint y: 386, endPoint x: 1279, endPoint y: 383, distance: 183.0
click at [1279, 383] on tr "Hair Conditioner LOTUS PURAVITALS CLEANSER P10224 LOTUS - 0 0 775 542.5 260 GM 0" at bounding box center [808, 388] width 1475 height 45
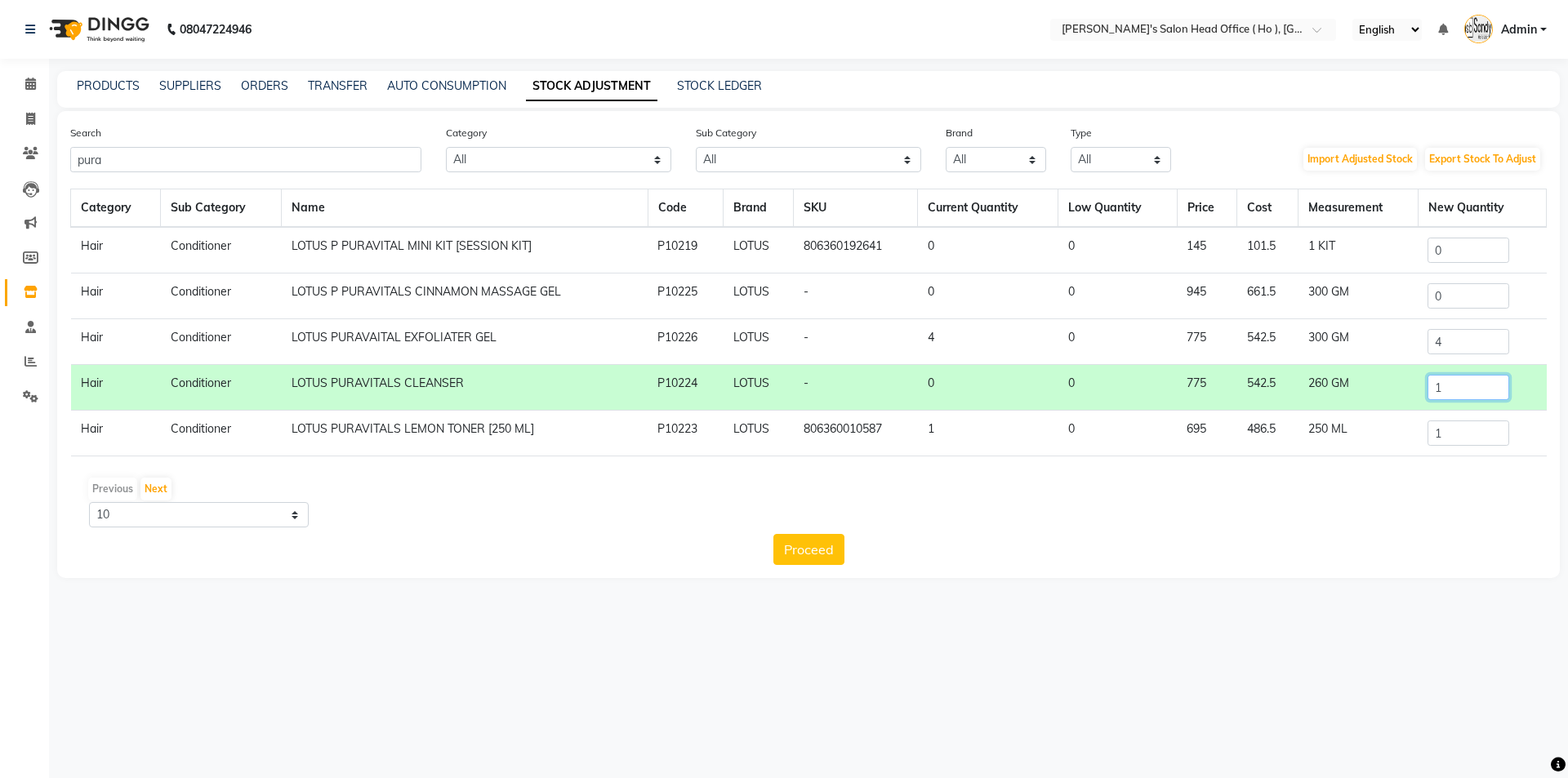
type input "1"
drag, startPoint x: 1457, startPoint y: 288, endPoint x: 1292, endPoint y: 289, distance: 165.0
click at [1293, 289] on tr "Hair Conditioner LOTUS P PURAVITALS CINNAMON MASSAGE GEL P10225 LOTUS - 0 0 945…" at bounding box center [808, 296] width 1475 height 45
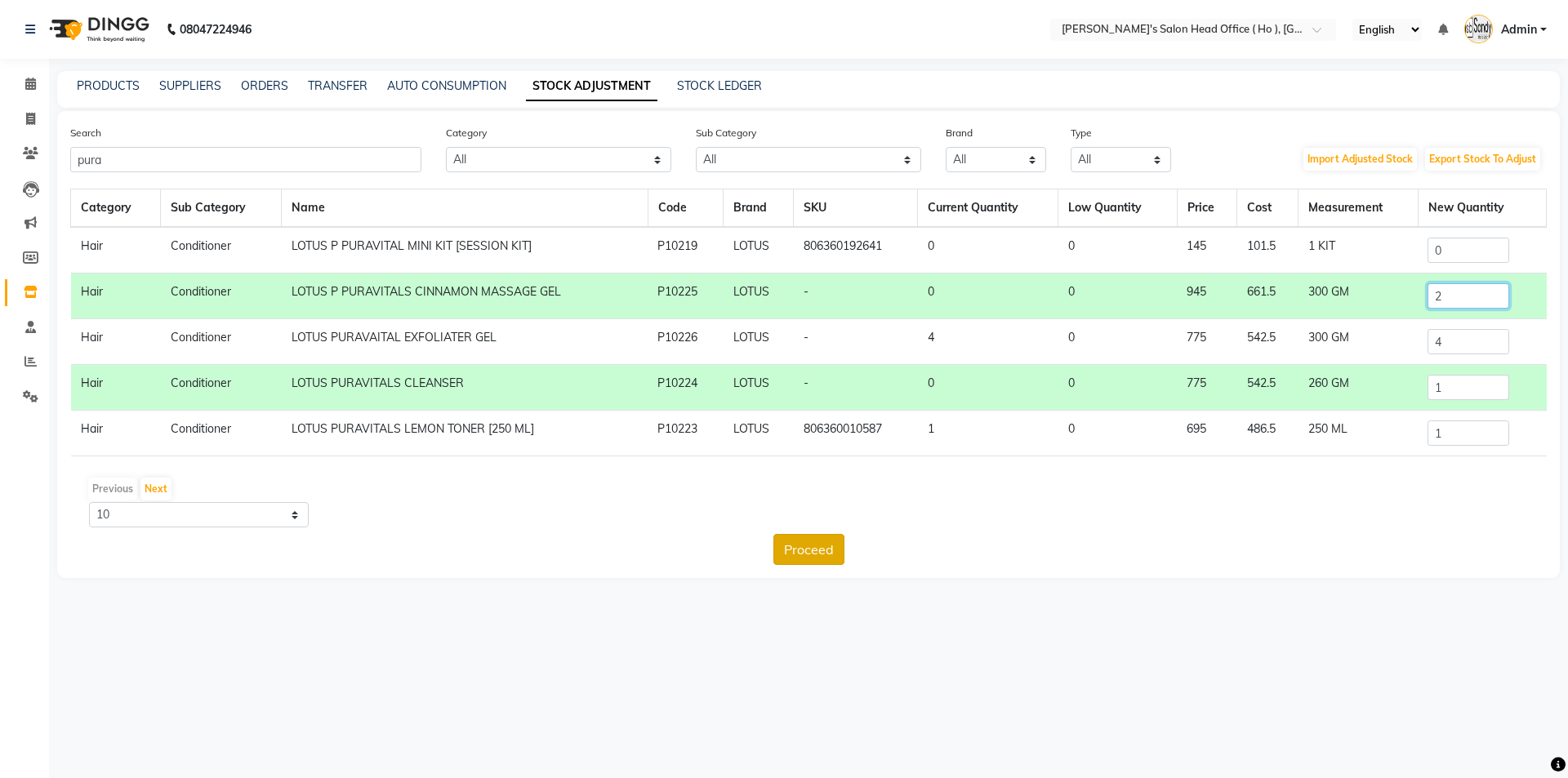
type input "2"
click at [798, 547] on button "Proceed" at bounding box center [809, 549] width 71 height 31
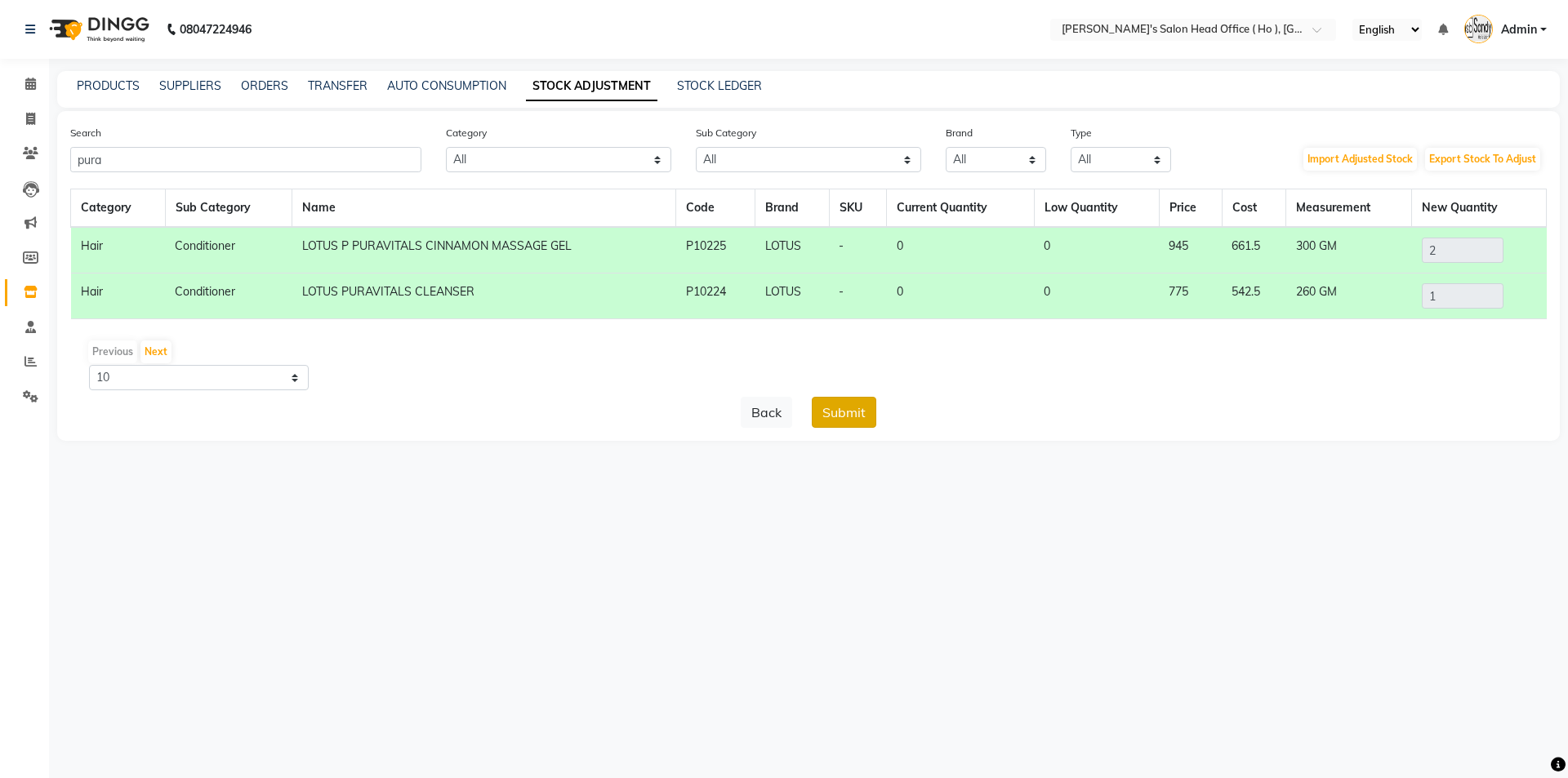
click at [840, 419] on button "Submit" at bounding box center [843, 412] width 64 height 31
